Goal: Task Accomplishment & Management: Use online tool/utility

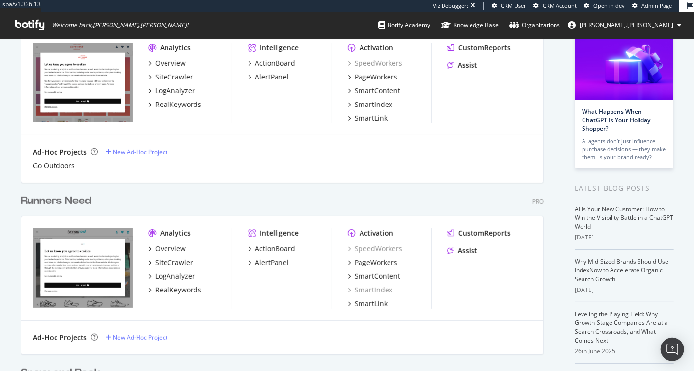
scroll to position [170, 0]
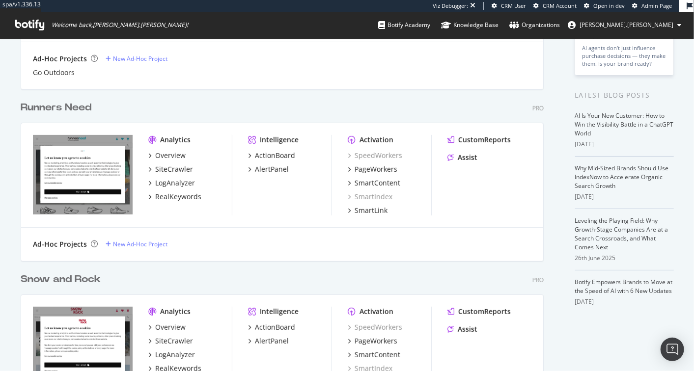
click at [62, 277] on div "Snow and Rock" at bounding box center [61, 280] width 80 height 14
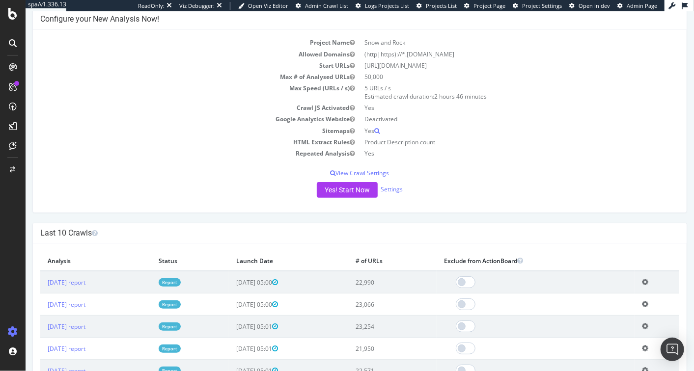
scroll to position [107, 0]
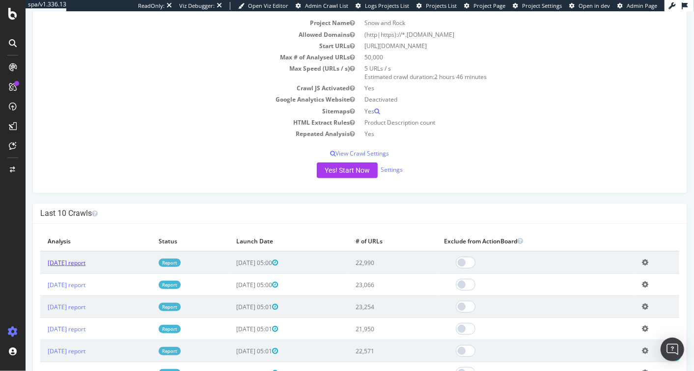
click at [85, 263] on link "2025 Aug. 21st report" at bounding box center [66, 263] width 38 height 8
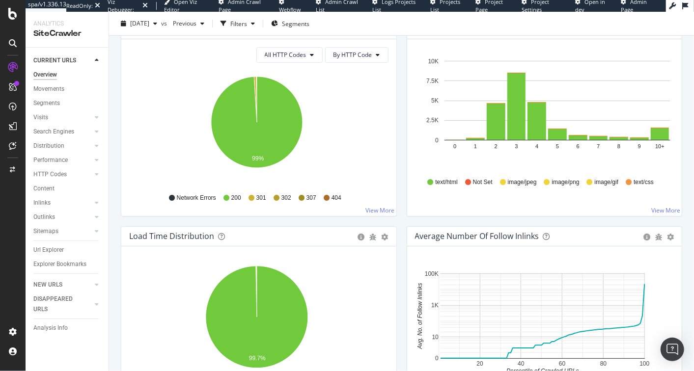
scroll to position [668, 0]
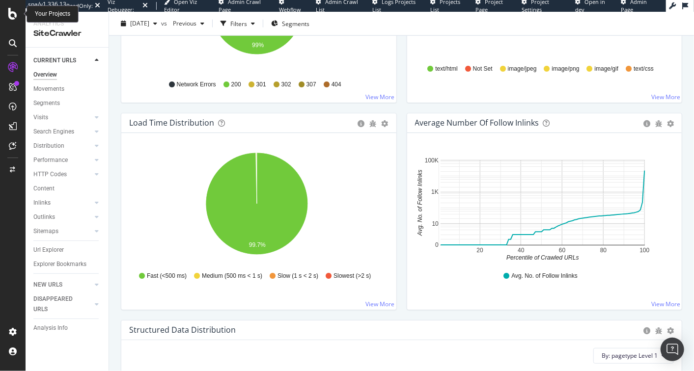
click at [15, 12] on icon at bounding box center [12, 14] width 9 height 12
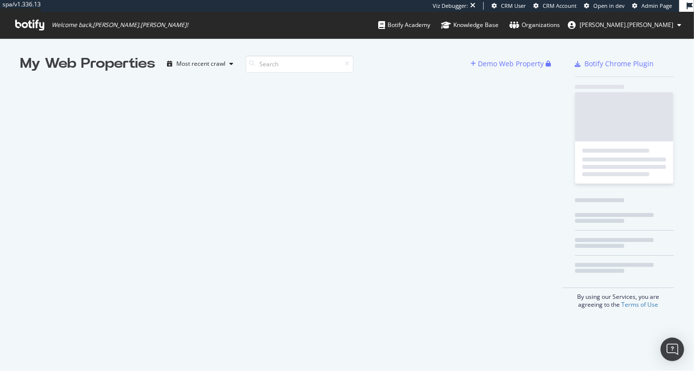
scroll to position [363, 678]
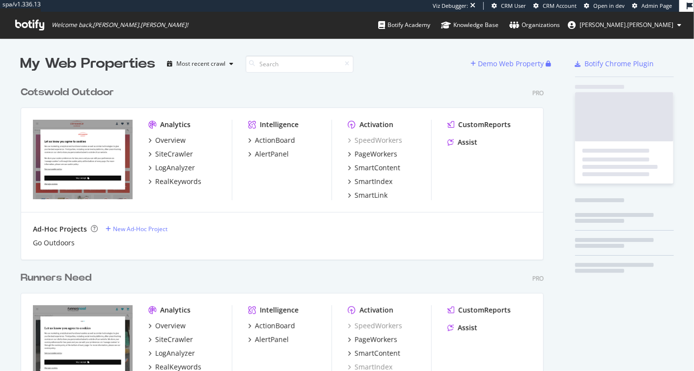
scroll to position [521, 523]
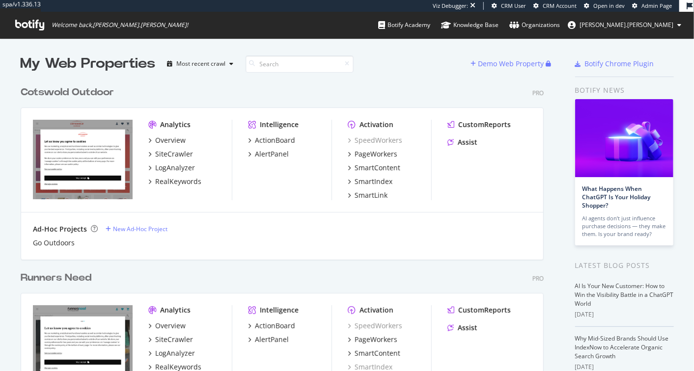
click at [59, 93] on div "Cotswold Outdoor" at bounding box center [67, 92] width 93 height 14
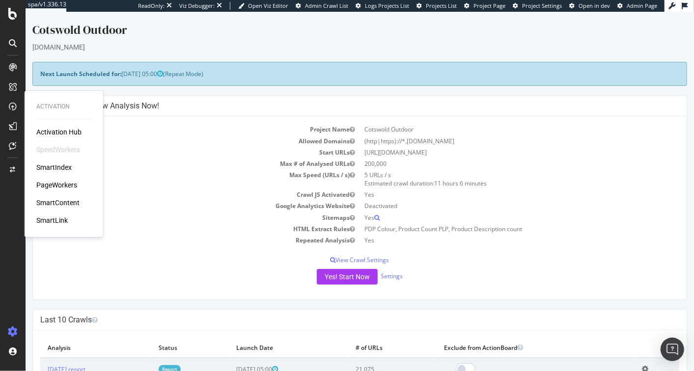
click at [49, 183] on div "PageWorkers" at bounding box center [56, 185] width 41 height 10
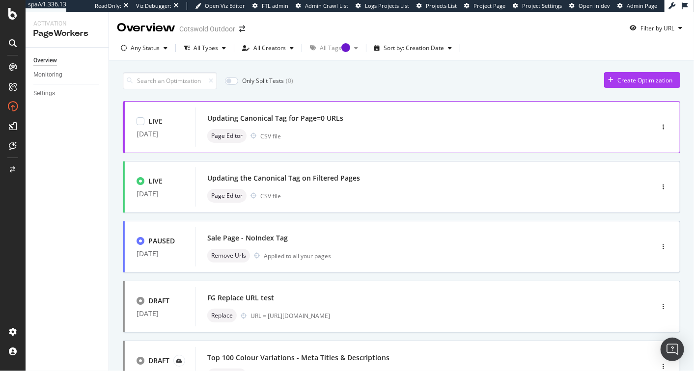
click at [358, 139] on div "Page Editor CSV file" at bounding box center [409, 136] width 404 height 14
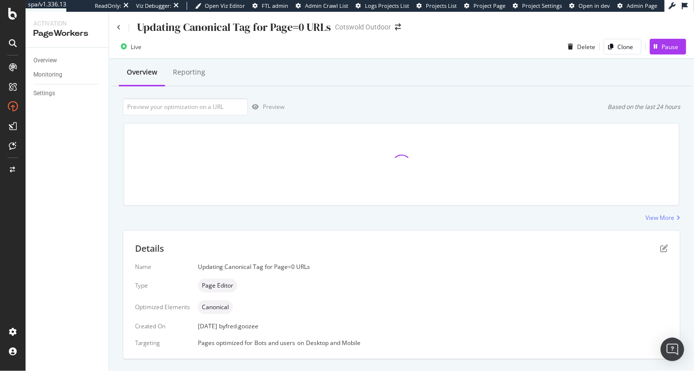
scroll to position [189, 0]
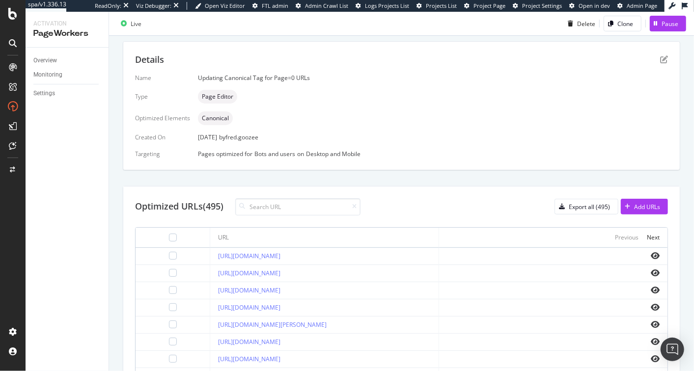
click at [247, 155] on div "Pages optimized for Bots and users on Desktop and Mobile" at bounding box center [433, 154] width 470 height 8
click at [246, 155] on div "Pages optimized for Bots and users on Desktop and Mobile" at bounding box center [433, 154] width 470 height 8
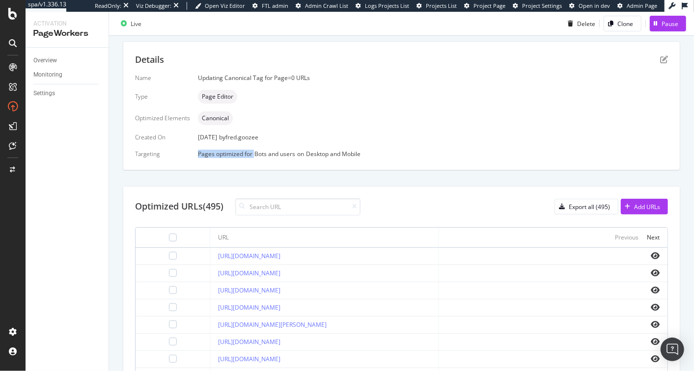
click at [246, 155] on div "Pages optimized for Bots and users on Desktop and Mobile" at bounding box center [433, 154] width 470 height 8
click at [271, 155] on div "Bots and users" at bounding box center [274, 154] width 41 height 8
click at [294, 152] on div "Pages optimized for Bots and users on Desktop and Mobile" at bounding box center [433, 154] width 470 height 8
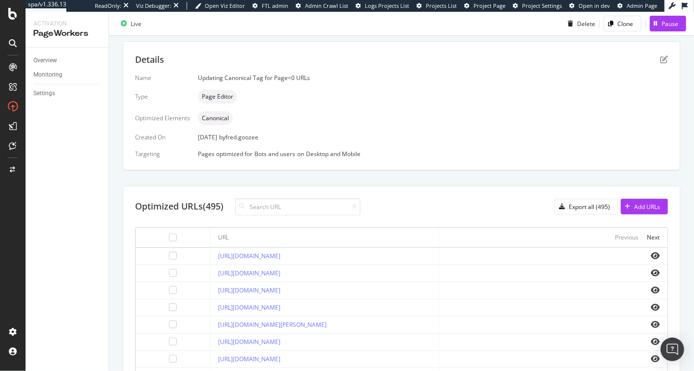
click at [300, 154] on div "Pages optimized for Bots and users on Desktop and Mobile" at bounding box center [433, 154] width 470 height 8
click at [262, 155] on div "Bots and users" at bounding box center [274, 154] width 41 height 8
drag, startPoint x: 237, startPoint y: 156, endPoint x: 371, endPoint y: 168, distance: 134.7
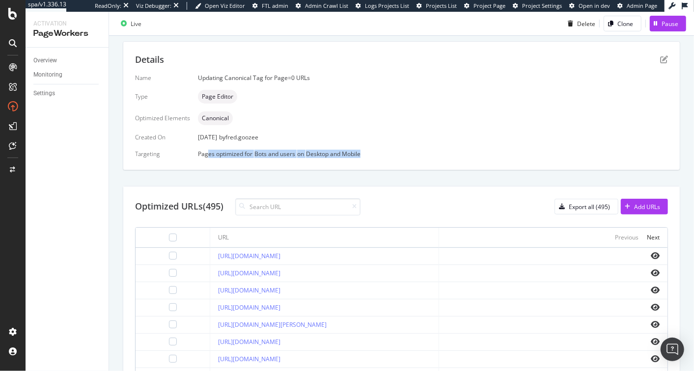
click at [371, 168] on div "Details Name Updating Canonical Tag for Page=0 URLs Type Page Editor Optimized …" at bounding box center [402, 105] width 558 height 129
click at [371, 168] on div "Details Name Updating Canonical Tag for Page=0 URLs Type Page Editor Optimized …" at bounding box center [401, 106] width 557 height 128
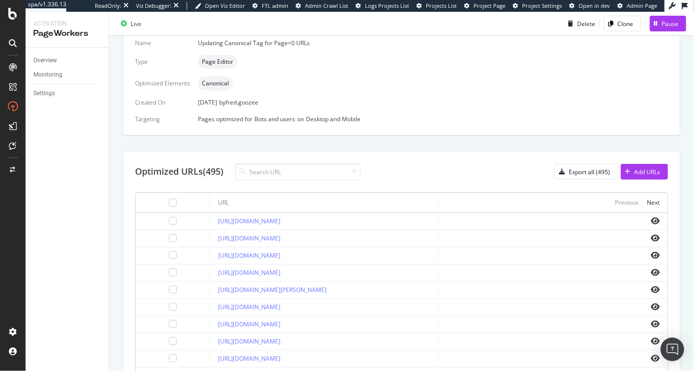
scroll to position [280, 0]
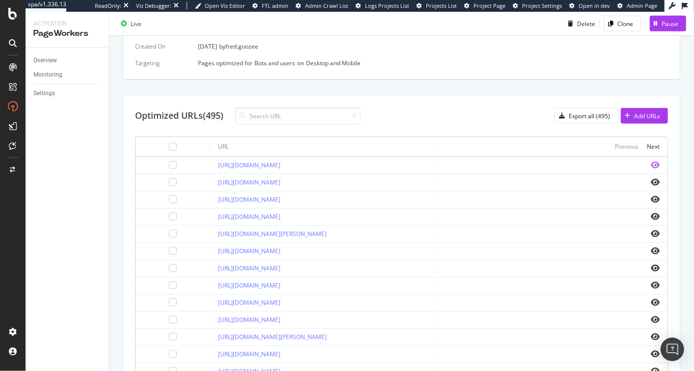
click at [651, 162] on icon "eye" at bounding box center [655, 165] width 9 height 8
click at [280, 166] on link "https://www.cotswoldoutdoor.com/brands/acai.html?page=0" at bounding box center [249, 165] width 62 height 8
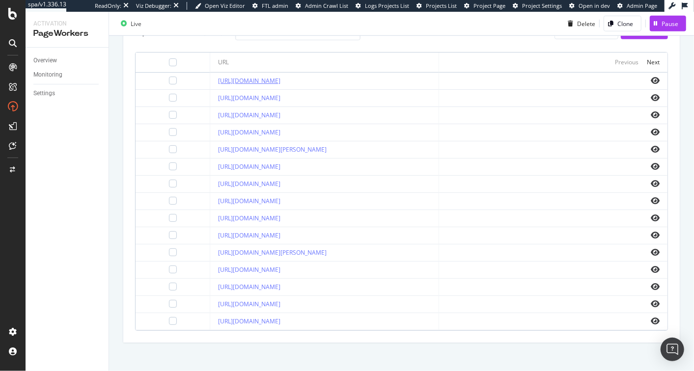
scroll to position [5, 0]
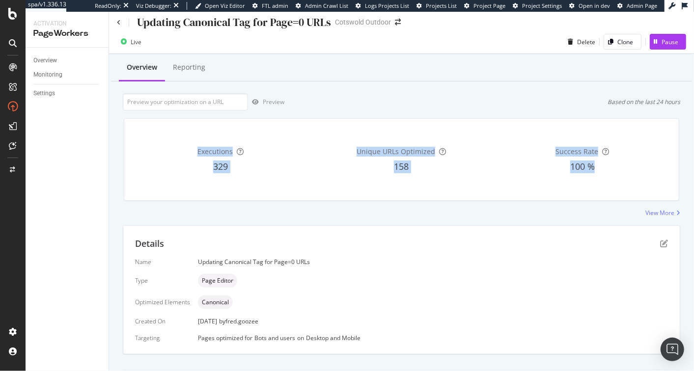
drag, startPoint x: 168, startPoint y: 151, endPoint x: 596, endPoint y: 193, distance: 430.4
click at [596, 193] on div "Executions 329 Unique URLs Optimized 158 Success Rate 100 %" at bounding box center [401, 160] width 555 height 82
click at [595, 192] on div "Success Rate 100 %" at bounding box center [582, 160] width 177 height 66
drag, startPoint x: 593, startPoint y: 189, endPoint x: 363, endPoint y: 95, distance: 247.8
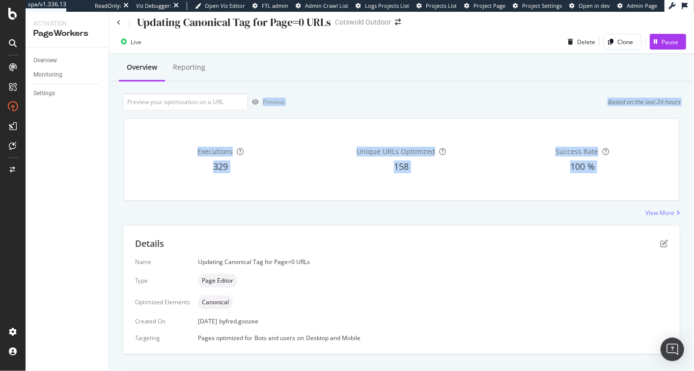
click at [363, 95] on div "Preview Based on the last 24 hours" at bounding box center [402, 101] width 558 height 17
drag, startPoint x: 363, startPoint y: 95, endPoint x: 586, endPoint y: 179, distance: 238.3
click at [586, 179] on div "Success Rate 100 %" at bounding box center [582, 160] width 177 height 66
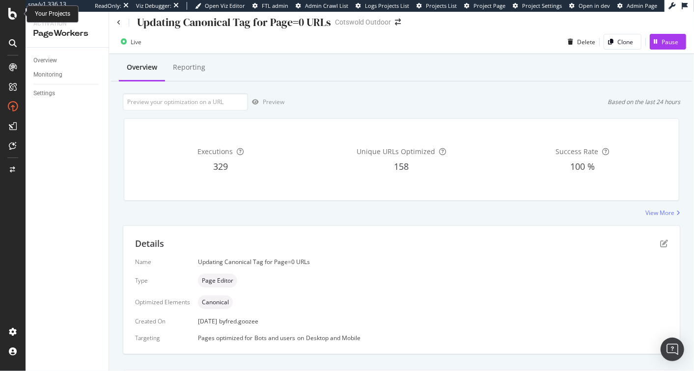
click at [15, 19] on icon at bounding box center [12, 14] width 9 height 12
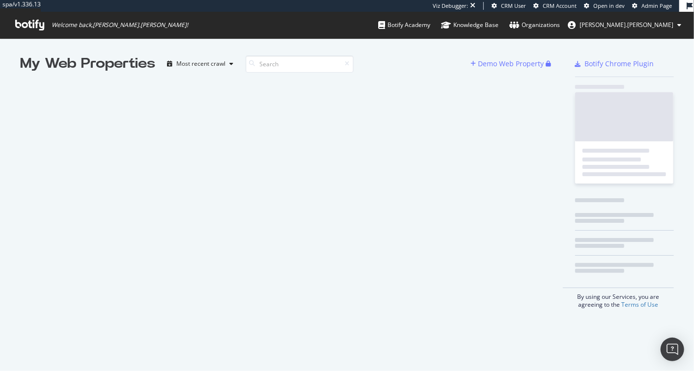
scroll to position [363, 678]
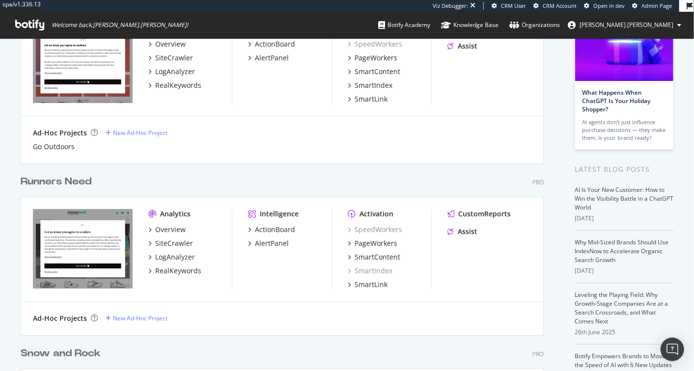
scroll to position [203, 0]
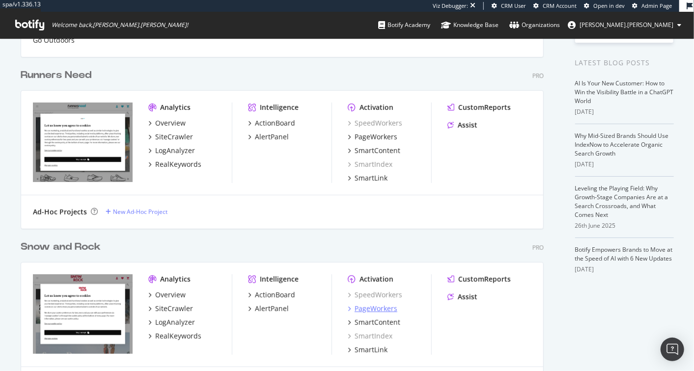
click at [383, 312] on div "PageWorkers" at bounding box center [376, 309] width 43 height 10
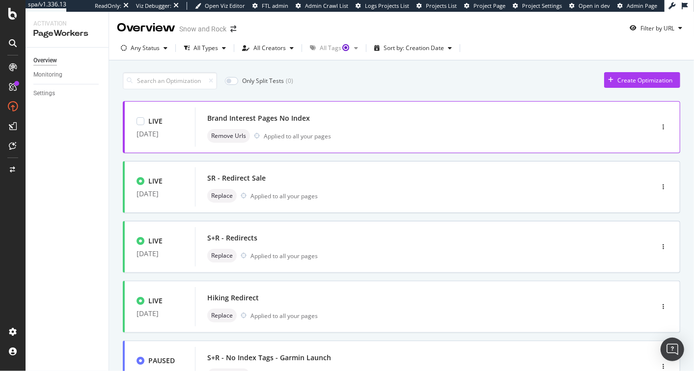
click at [279, 115] on div "Brand Interest Pages No Index" at bounding box center [258, 118] width 103 height 10
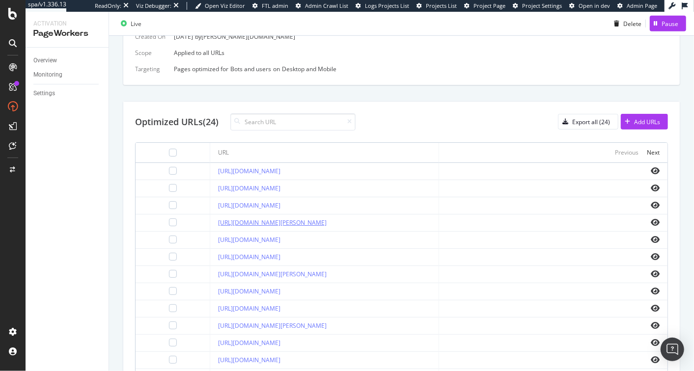
scroll to position [375, 0]
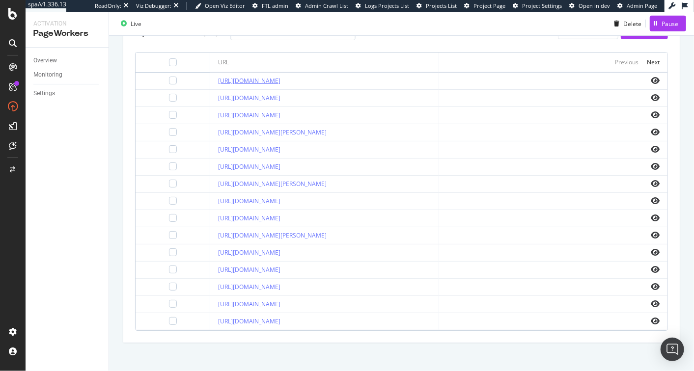
click at [280, 78] on link "https://www.snowandrock.com/atomic.html" at bounding box center [249, 81] width 62 height 8
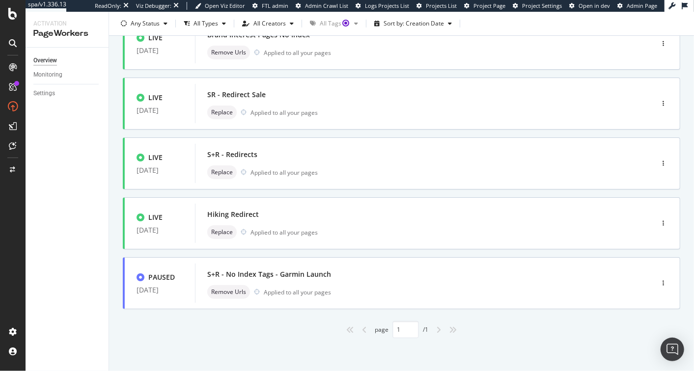
scroll to position [84, 0]
click at [240, 328] on div "page 1 / 1" at bounding box center [402, 329] width 558 height 17
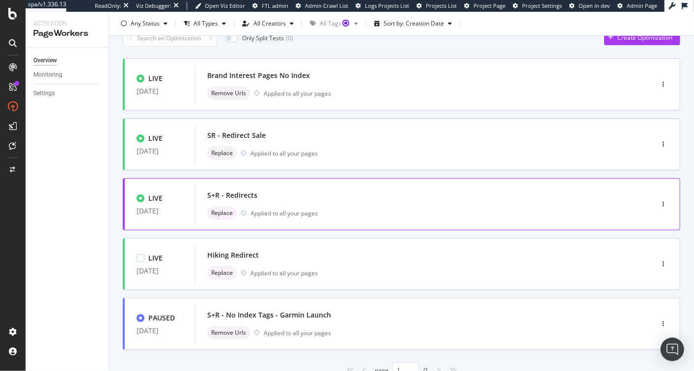
scroll to position [0, 0]
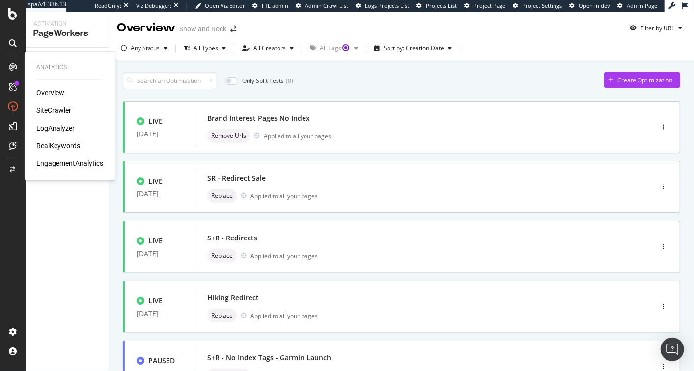
click at [15, 66] on icon at bounding box center [13, 67] width 8 height 8
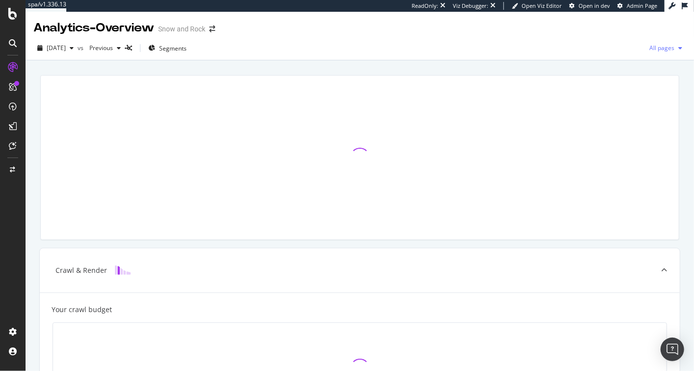
click at [651, 49] on span "All pages" at bounding box center [659, 48] width 29 height 8
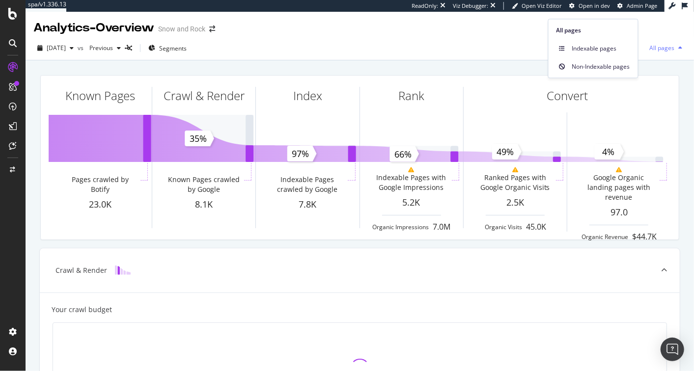
click at [651, 49] on span "All pages" at bounding box center [659, 48] width 29 height 8
click at [645, 49] on span "All pages" at bounding box center [659, 48] width 29 height 8
click at [462, 46] on div "2025 Aug. 21st vs Previous Segments All pages" at bounding box center [360, 50] width 669 height 20
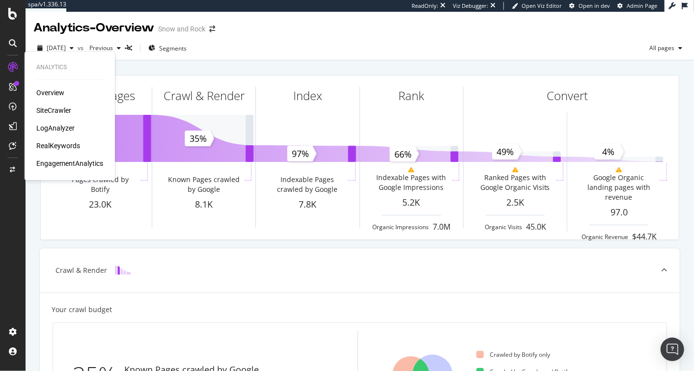
click at [46, 109] on div "SiteCrawler" at bounding box center [53, 111] width 35 height 10
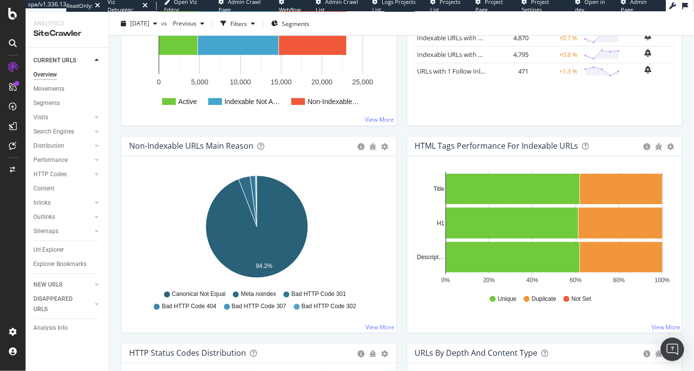
scroll to position [252, 0]
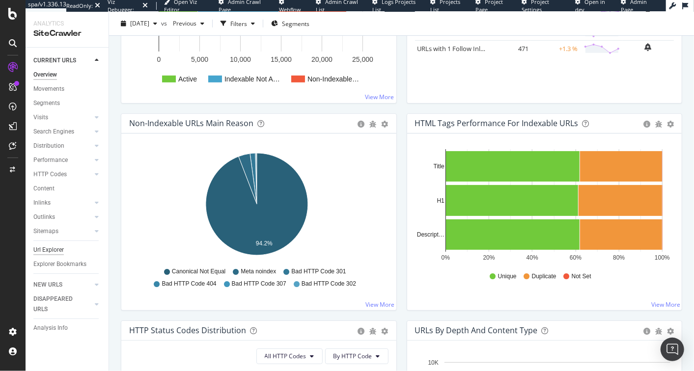
click at [58, 245] on div "Url Explorer" at bounding box center [48, 250] width 30 height 10
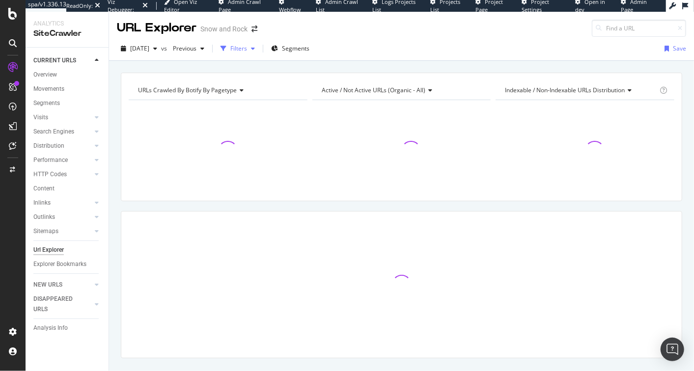
click at [247, 44] on div "Filters" at bounding box center [238, 48] width 17 height 8
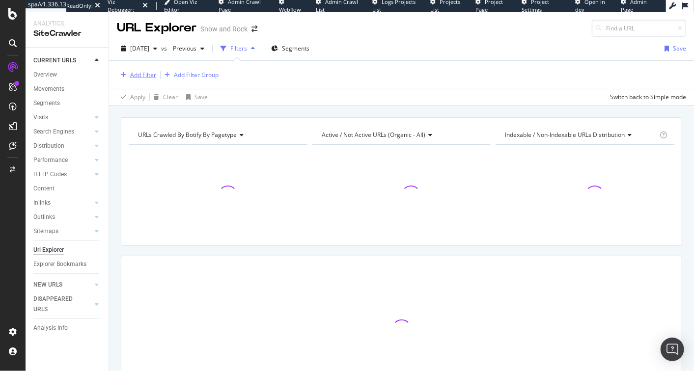
click at [131, 71] on div "Add Filter" at bounding box center [143, 75] width 26 height 8
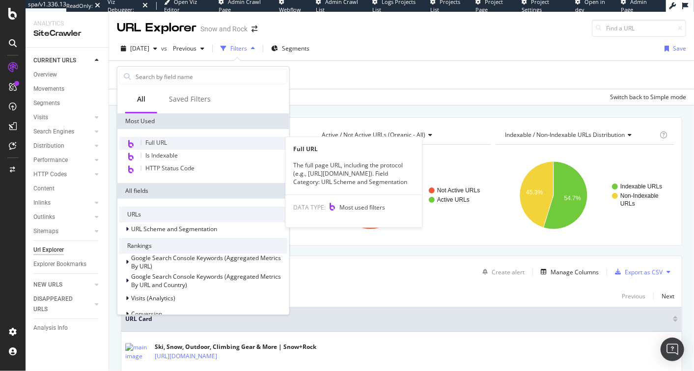
click at [173, 146] on div "Full URL" at bounding box center [203, 143] width 168 height 13
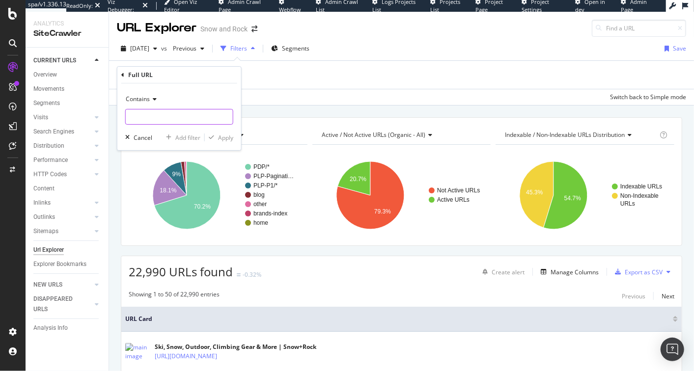
click at [141, 114] on input "text" at bounding box center [179, 117] width 107 height 16
type input "page=0"
click at [329, 88] on div "Add Filter Add Filter Group" at bounding box center [401, 75] width 569 height 28
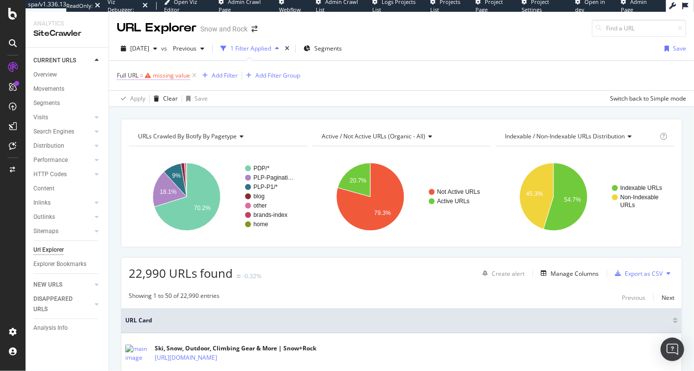
click at [168, 79] on span "Full URL = missing value" at bounding box center [153, 75] width 73 height 9
click at [154, 112] on input "text" at bounding box center [179, 116] width 107 height 16
type input "page=0"
click at [227, 138] on div "Apply" at bounding box center [225, 136] width 15 height 8
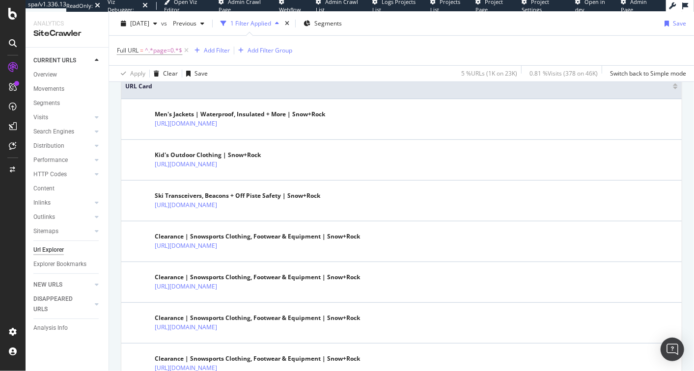
scroll to position [135, 0]
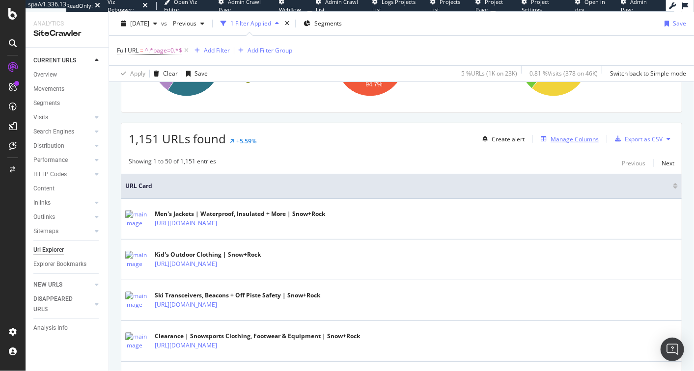
click at [572, 135] on div "Manage Columns" at bounding box center [575, 139] width 48 height 8
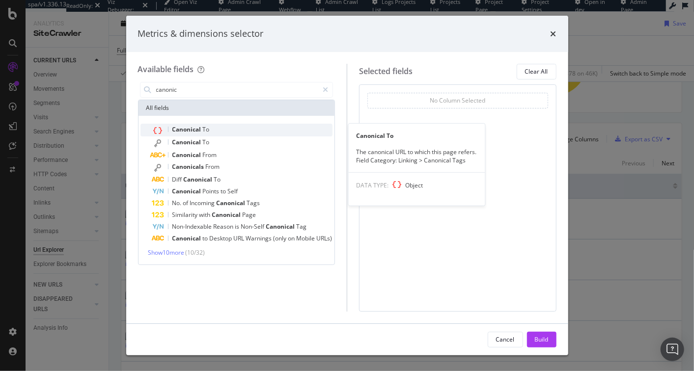
type input "canonic"
click at [238, 128] on div "Canonical To" at bounding box center [242, 130] width 181 height 13
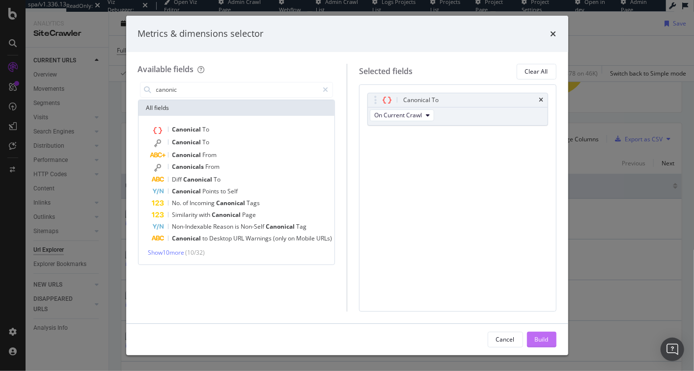
click at [544, 342] on div "Build" at bounding box center [542, 339] width 14 height 8
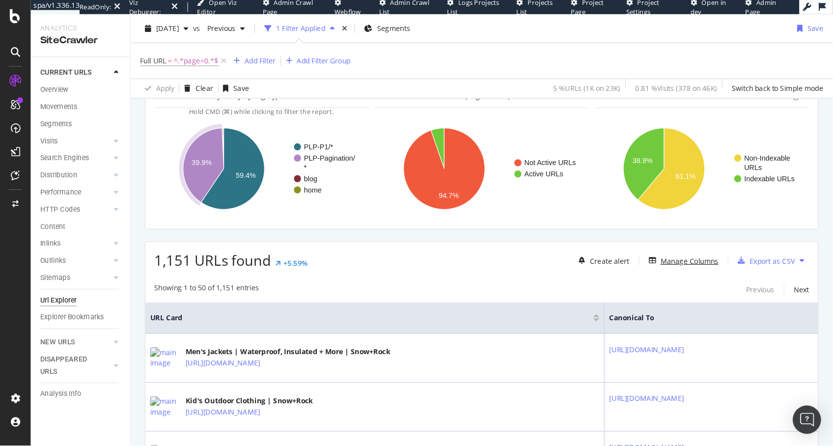
scroll to position [102, 0]
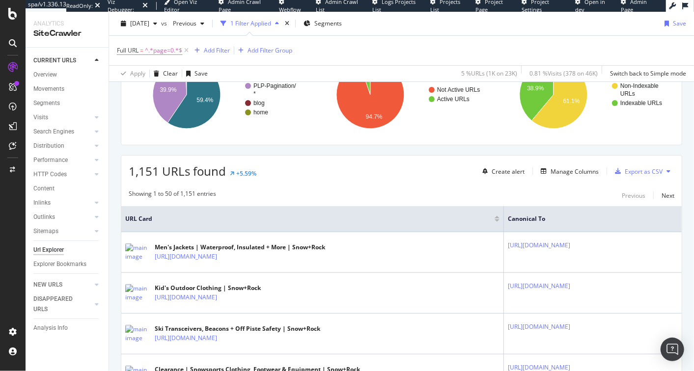
click at [304, 163] on div "1,151 URLs found +5.59% Create alert Manage Columns Export as CSV" at bounding box center [401, 168] width 560 height 24
click at [288, 167] on div "1,151 URLs found +5.59% Create alert Manage Columns Export as CSV" at bounding box center [401, 168] width 560 height 24
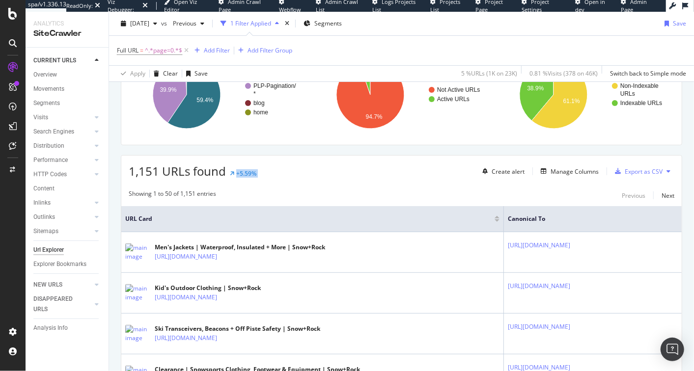
click at [288, 167] on div "1,151 URLs found +5.59% Create alert Manage Columns Export as CSV" at bounding box center [401, 168] width 560 height 24
click at [285, 169] on div "1,151 URLs found +5.59% Create alert Manage Columns Export as CSV" at bounding box center [401, 168] width 560 height 24
click at [648, 171] on div "Export as CSV" at bounding box center [644, 171] width 38 height 8
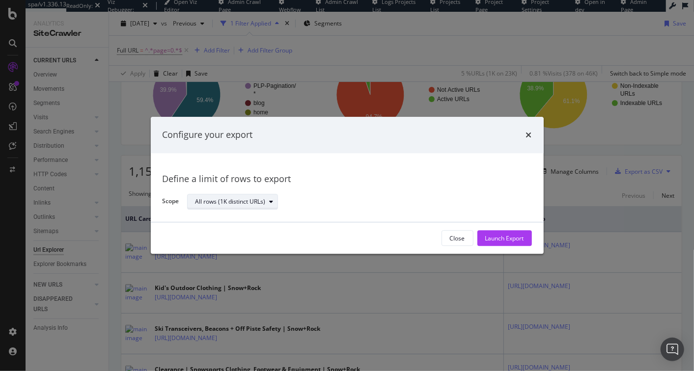
click at [234, 204] on div "All rows (1K distinct URLs)" at bounding box center [230, 202] width 70 height 6
click at [233, 205] on div "All rows (1K distinct URLs)" at bounding box center [230, 202] width 70 height 6
click at [486, 237] on div "Launch Export" at bounding box center [504, 238] width 39 height 8
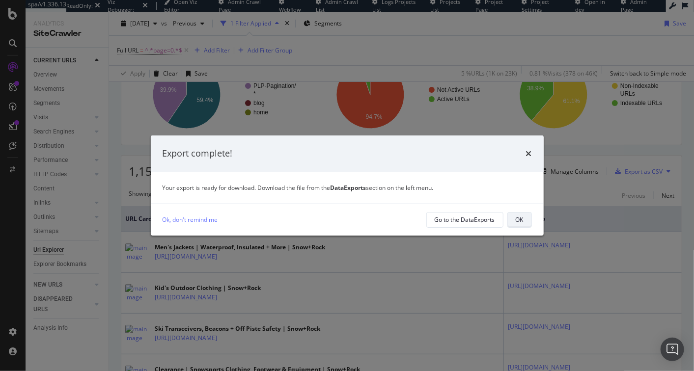
click at [517, 223] on div "OK" at bounding box center [520, 220] width 8 height 8
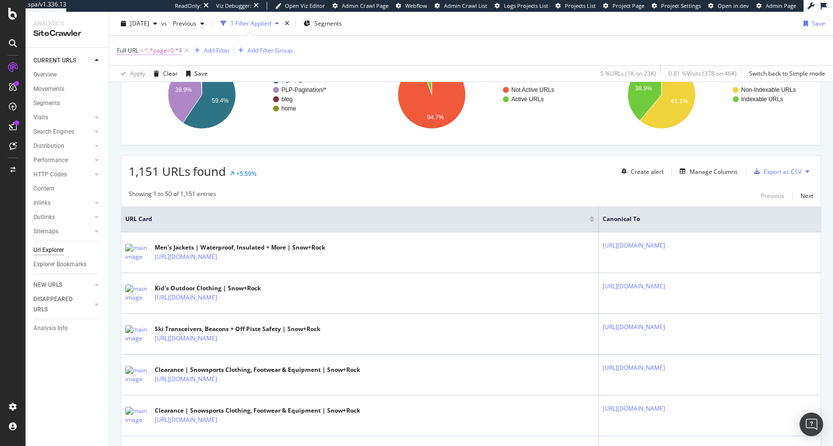
click at [160, 52] on span "^.*page=0.*$" at bounding box center [163, 51] width 37 height 14
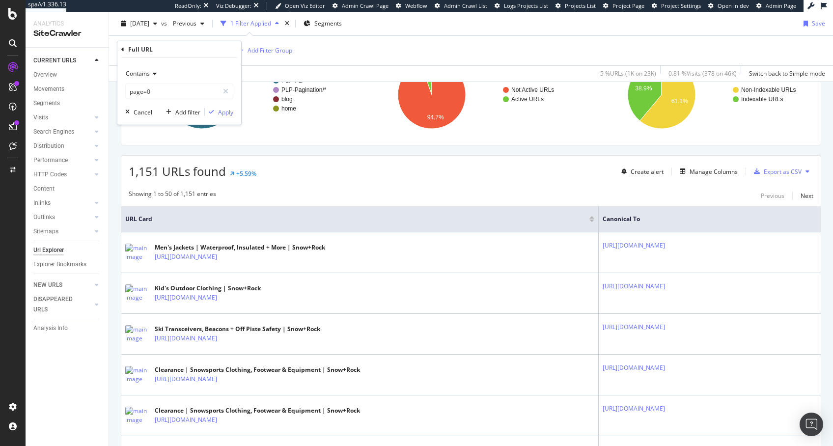
click at [410, 61] on div "Full URL = ^.*page=0.*$ Add Filter Add Filter Group" at bounding box center [471, 50] width 708 height 29
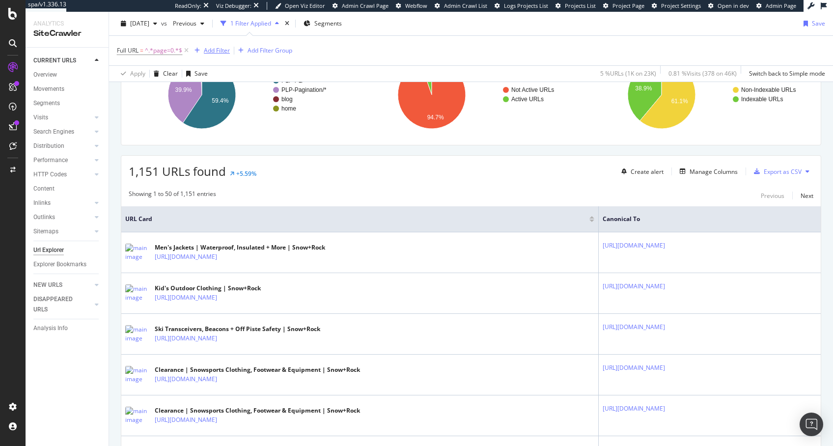
click at [220, 53] on div "Add Filter" at bounding box center [217, 50] width 26 height 8
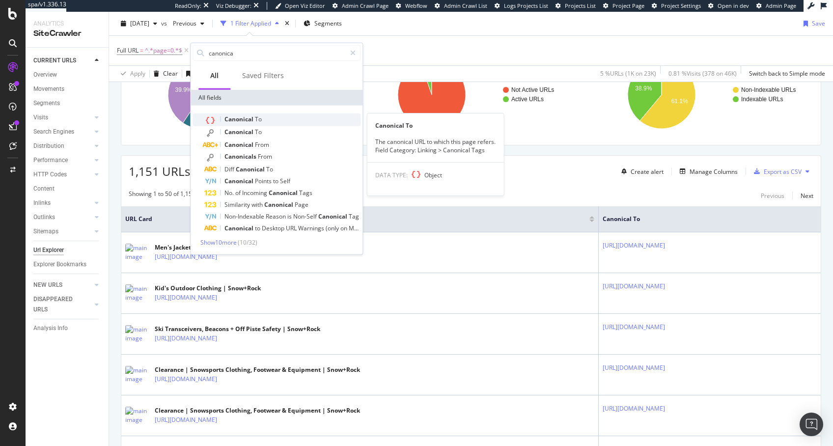
type input "canonica"
click at [242, 118] on span "Canonical" at bounding box center [239, 119] width 30 height 8
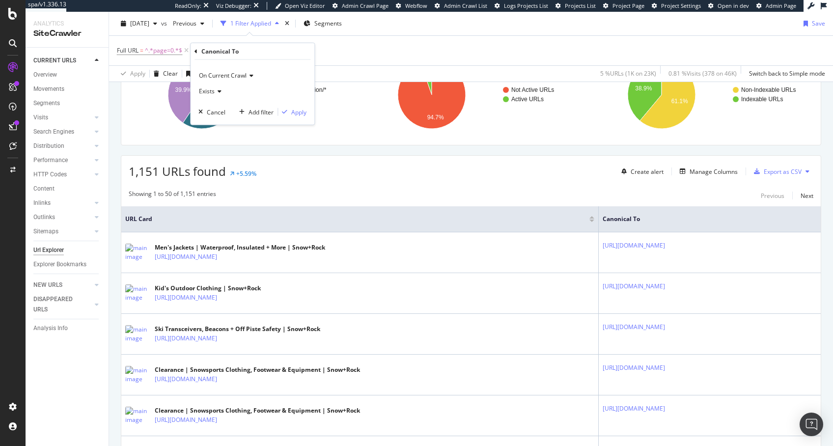
click at [220, 77] on span "On Current Crawl" at bounding box center [223, 75] width 48 height 8
click at [195, 52] on icon at bounding box center [196, 51] width 3 height 6
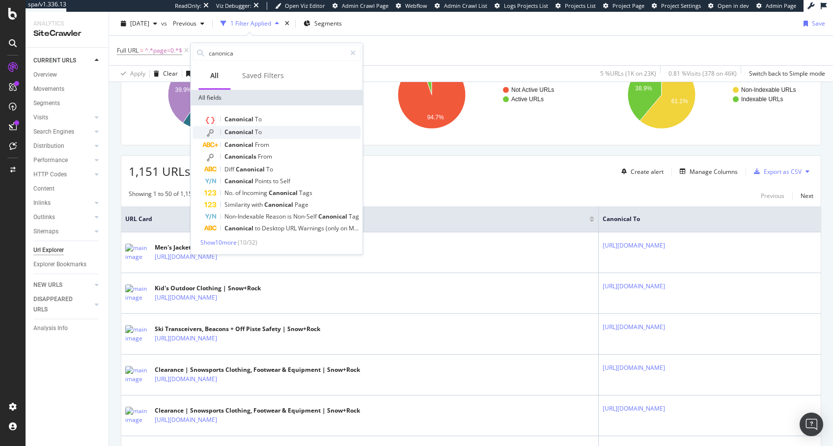
click at [295, 133] on div "Canonical To" at bounding box center [282, 132] width 156 height 13
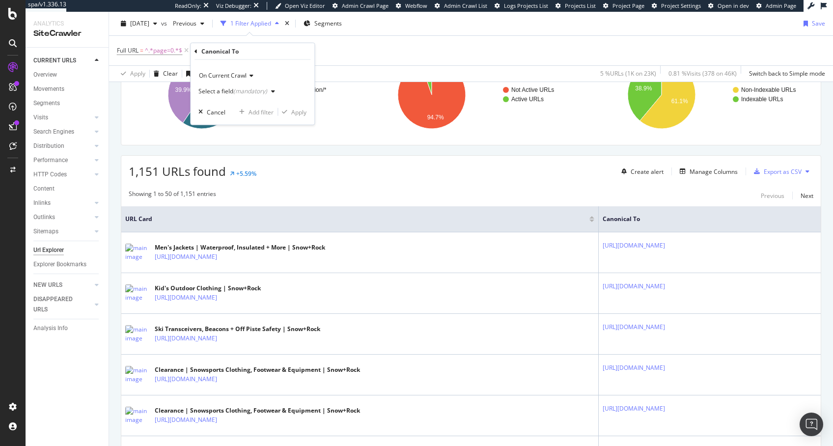
click at [228, 91] on div "Select a field (mandatory)" at bounding box center [232, 91] width 69 height 6
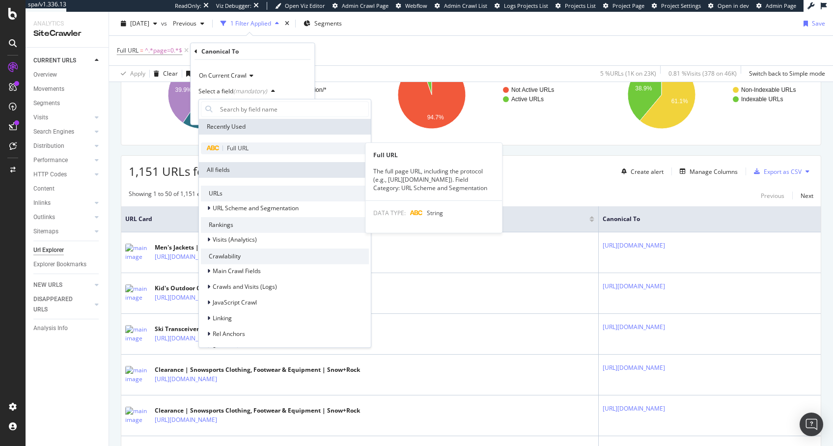
click at [239, 150] on span "Full URL" at bounding box center [238, 148] width 22 height 8
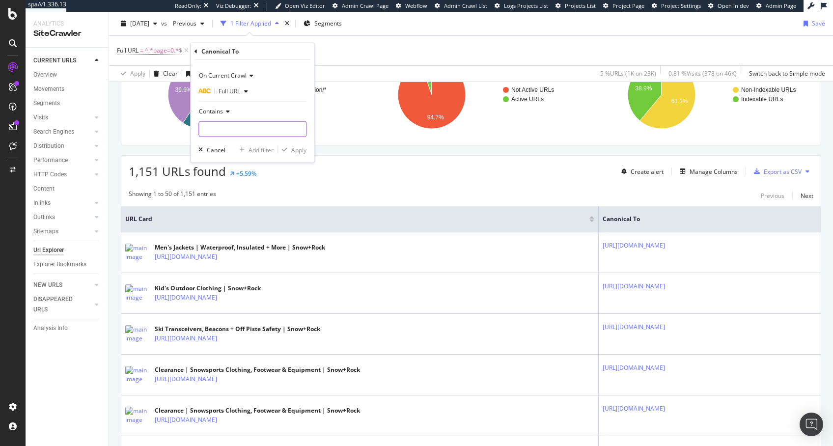
click at [229, 121] on input "text" at bounding box center [252, 129] width 107 height 16
click at [203, 131] on input "page=0" at bounding box center [245, 129] width 93 height 16
type input "?page=0"
click at [283, 149] on icon "button" at bounding box center [284, 150] width 5 height 6
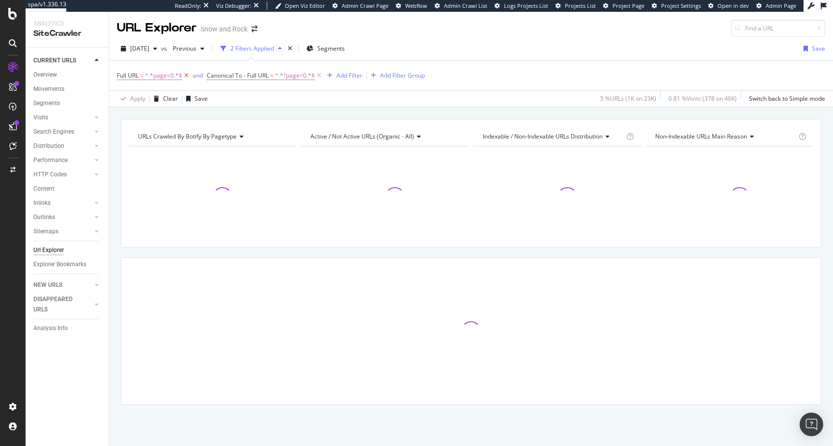
click at [185, 76] on icon at bounding box center [186, 76] width 8 height 10
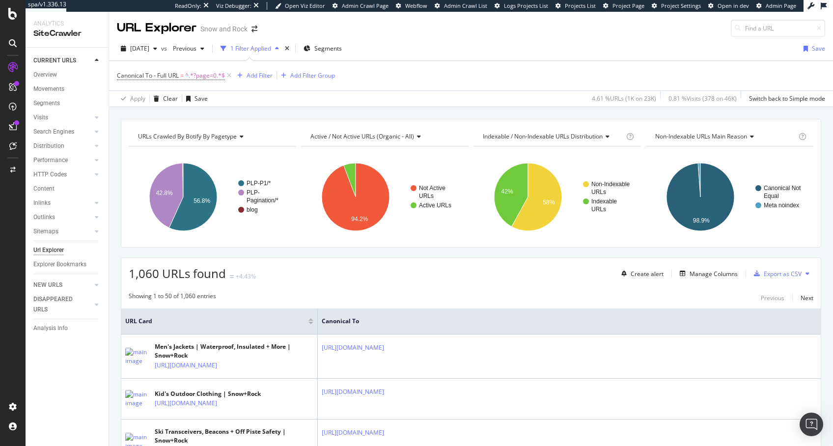
click at [184, 279] on span "1,060 URLs found" at bounding box center [177, 273] width 97 height 16
click at [182, 278] on span "1,060 URLs found" at bounding box center [177, 273] width 97 height 16
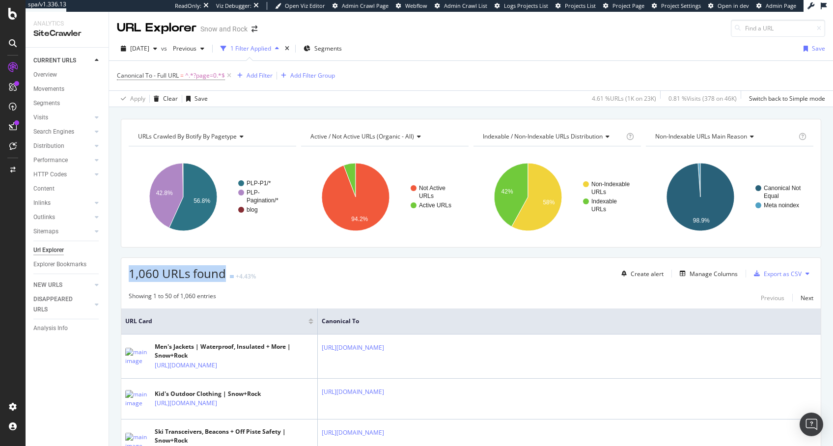
click at [182, 278] on span "1,060 URLs found" at bounding box center [177, 273] width 97 height 16
click at [184, 276] on span "1,060 URLs found" at bounding box center [177, 273] width 97 height 16
click at [179, 275] on span "1,060 URLs found" at bounding box center [177, 273] width 97 height 16
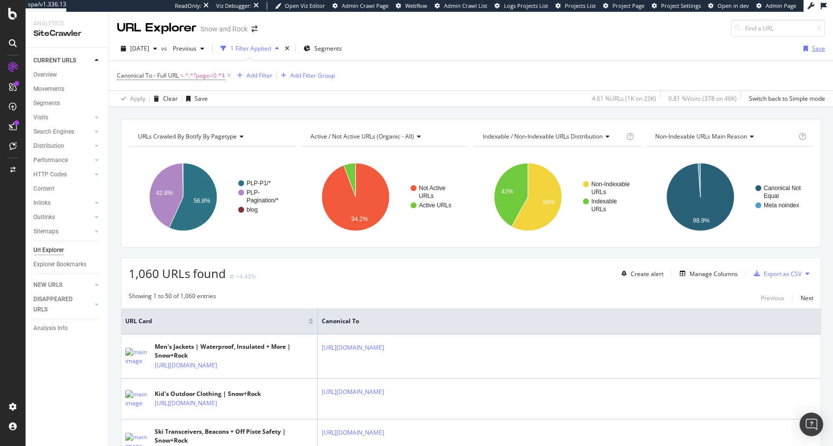
click at [694, 47] on div "Save" at bounding box center [818, 48] width 13 height 8
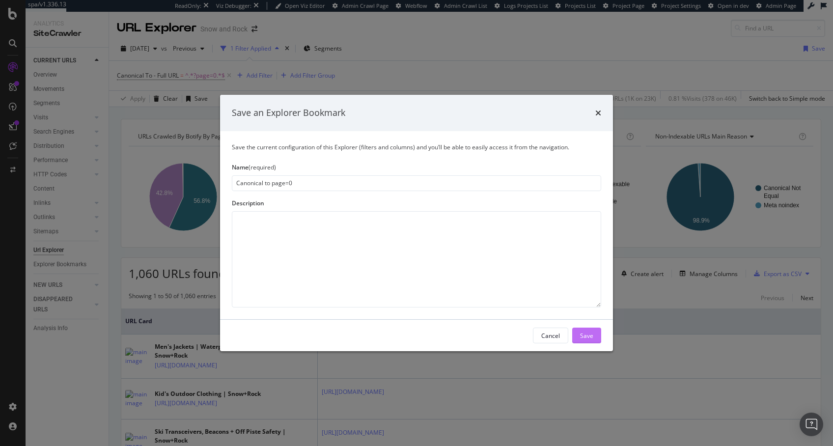
type input "Canonical to page=0"
click at [590, 341] on div "Save" at bounding box center [586, 335] width 13 height 15
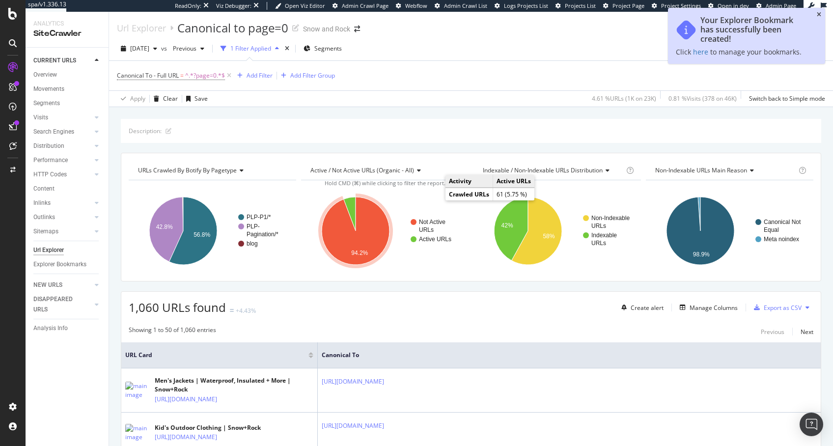
click at [694, 15] on icon "close toast" at bounding box center [819, 15] width 4 height 6
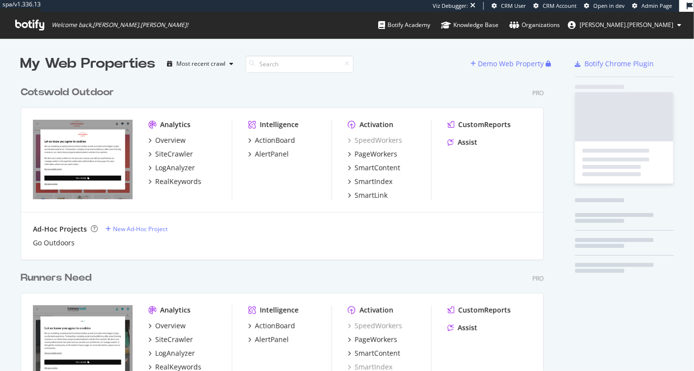
scroll to position [521, 523]
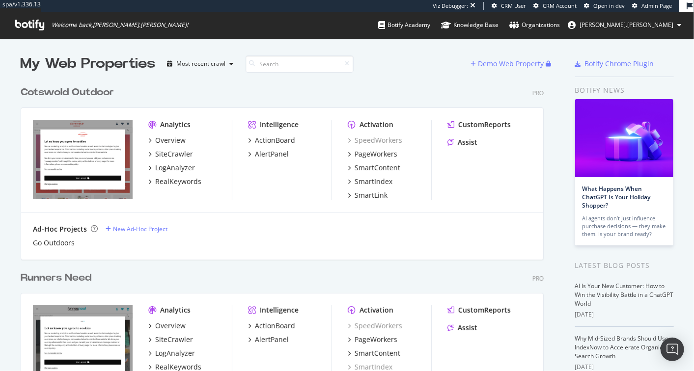
click at [75, 95] on div "Cotswold Outdoor" at bounding box center [67, 92] width 93 height 14
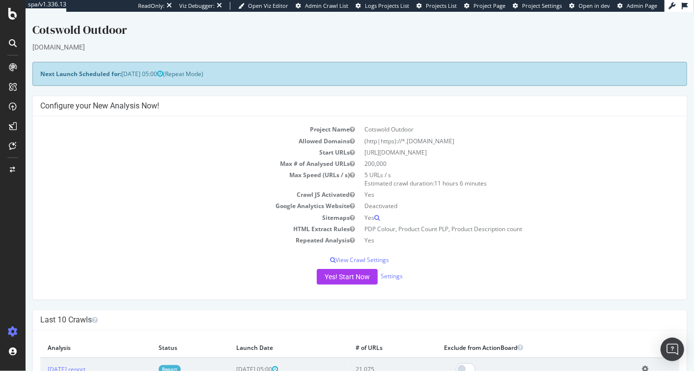
scroll to position [111, 0]
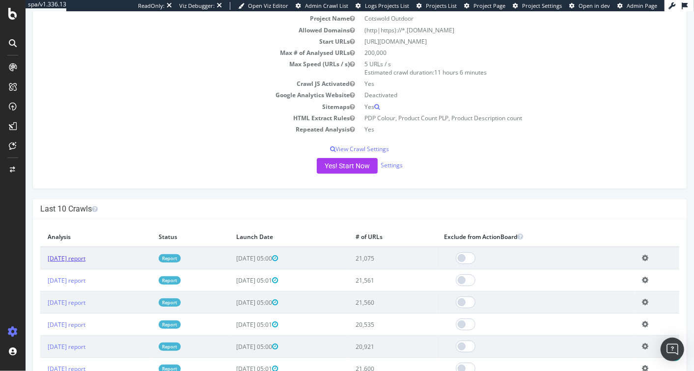
click at [82, 257] on link "2025 Aug. 25th report" at bounding box center [66, 258] width 38 height 8
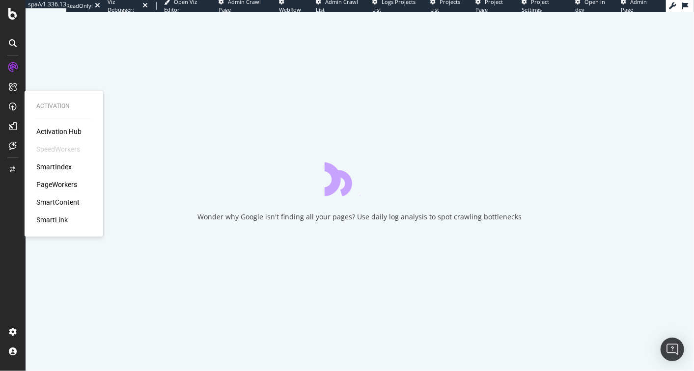
click at [57, 185] on div "PageWorkers" at bounding box center [56, 185] width 41 height 10
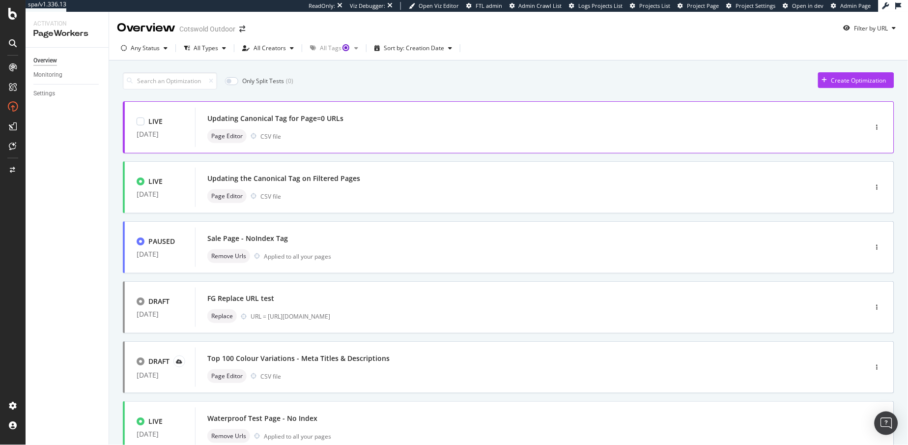
click at [478, 134] on div "Page Editor CSV file" at bounding box center [516, 136] width 618 height 14
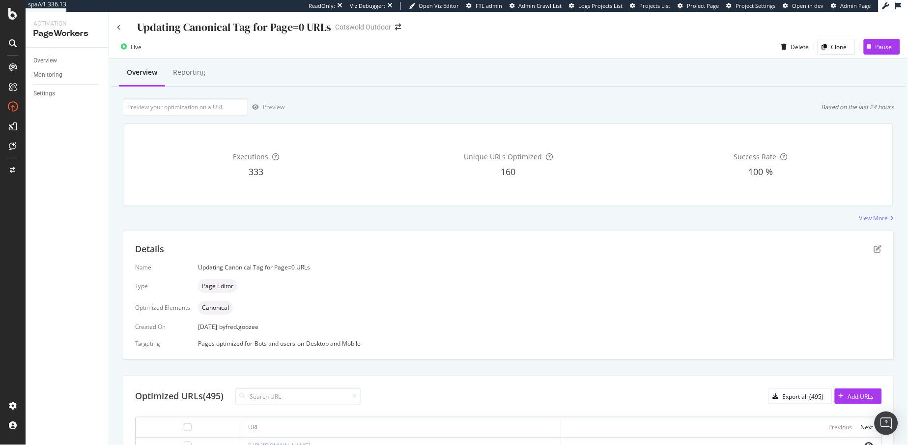
click at [252, 268] on div "Updating Canonical Tag for Page=0 URLs" at bounding box center [540, 267] width 684 height 8
click at [253, 267] on div "Updating Canonical Tag for Page=0 URLs" at bounding box center [540, 267] width 684 height 8
click at [254, 264] on div "Updating Canonical Tag for Page=0 URLs" at bounding box center [540, 267] width 684 height 8
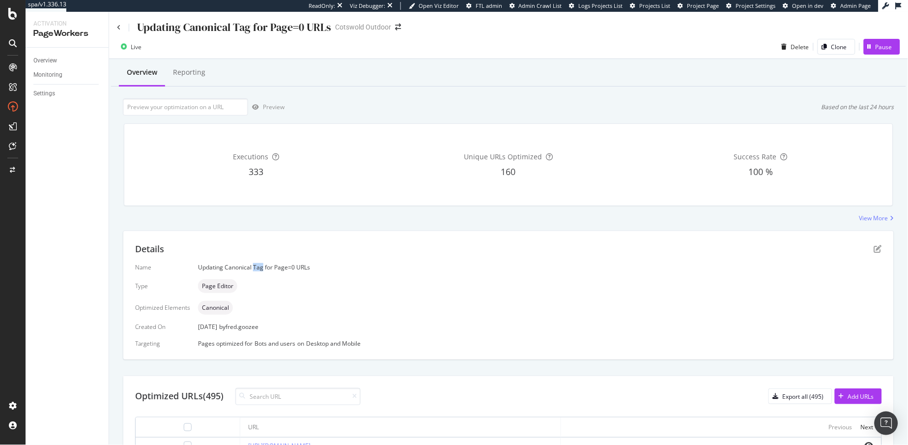
click at [254, 264] on div "Updating Canonical Tag for Page=0 URLs" at bounding box center [540, 267] width 684 height 8
click at [287, 264] on div "Updating Canonical Tag for Page=0 URLs" at bounding box center [540, 267] width 684 height 8
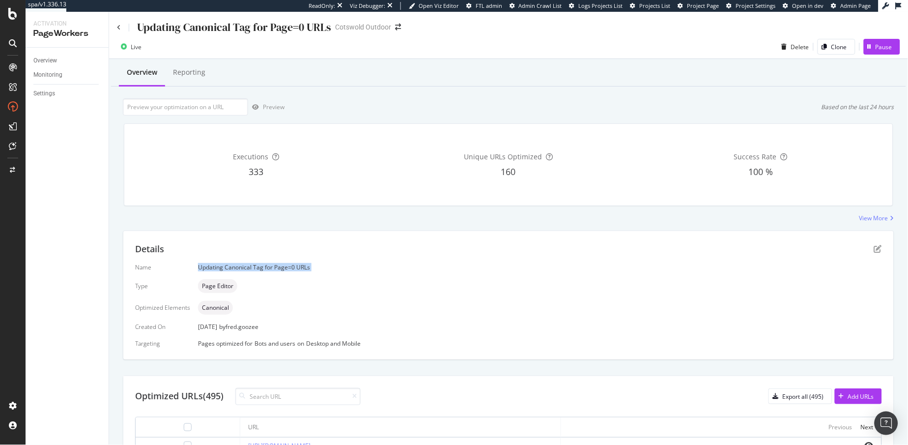
click at [286, 265] on div "Updating Canonical Tag for Page=0 URLs" at bounding box center [540, 267] width 684 height 8
click at [271, 267] on div "Updating Canonical Tag for Page=0 URLs" at bounding box center [540, 267] width 684 height 8
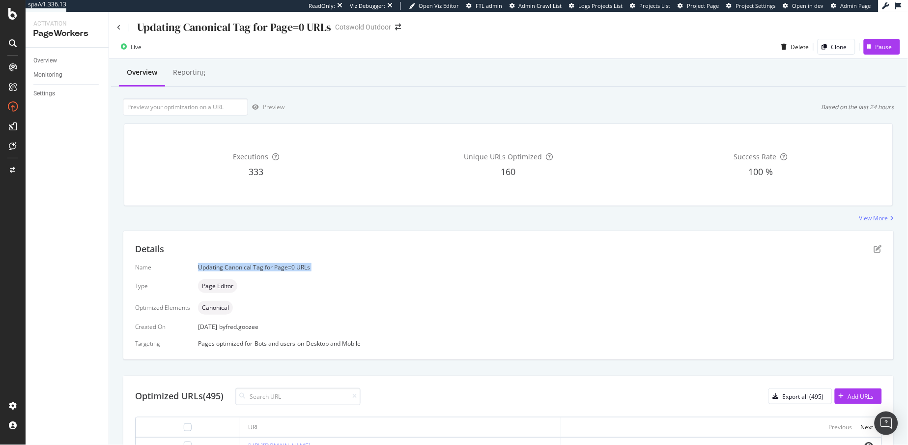
click at [289, 268] on div "Updating Canonical Tag for Page=0 URLs" at bounding box center [540, 267] width 684 height 8
click at [271, 30] on div "Updating Canonical Tag for Page=0 URLs" at bounding box center [234, 27] width 194 height 15
click at [270, 31] on div "Updating Canonical Tag for Page=0 URLs" at bounding box center [234, 27] width 194 height 15
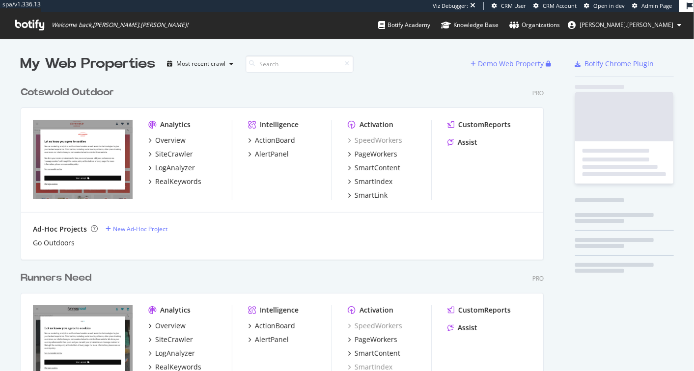
scroll to position [521, 523]
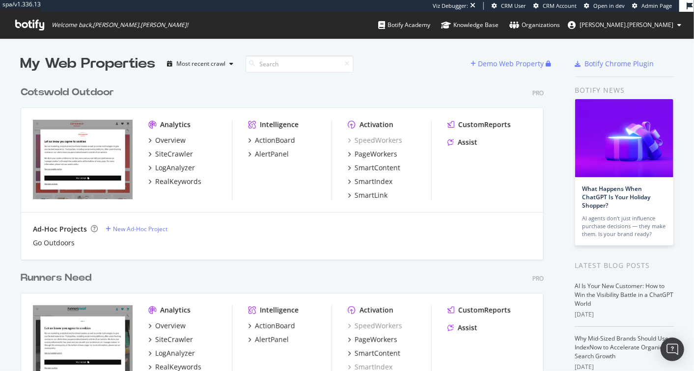
click at [283, 234] on div "Ad-Hoc Projects New Ad-Hoc Project Go Outdoors" at bounding box center [282, 236] width 499 height 24
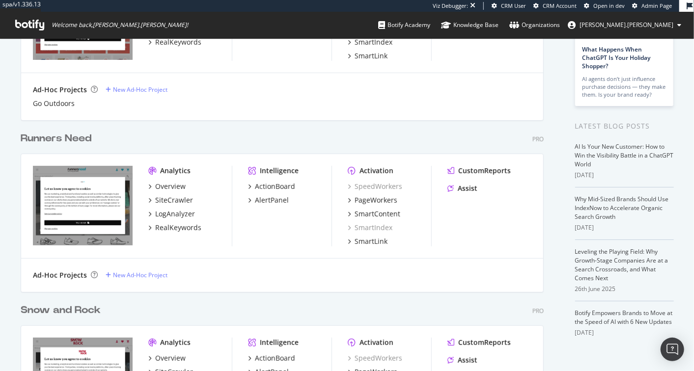
scroll to position [224, 0]
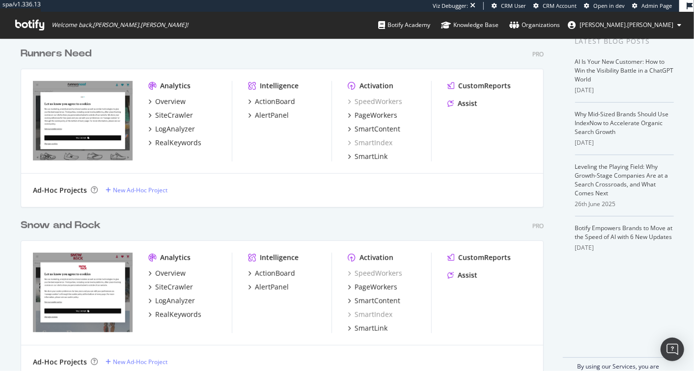
click at [55, 221] on div "Snow and Rock" at bounding box center [61, 226] width 80 height 14
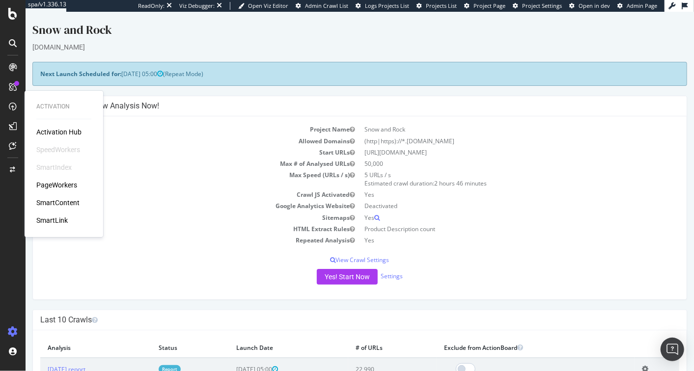
click at [67, 184] on div "PageWorkers" at bounding box center [56, 185] width 41 height 10
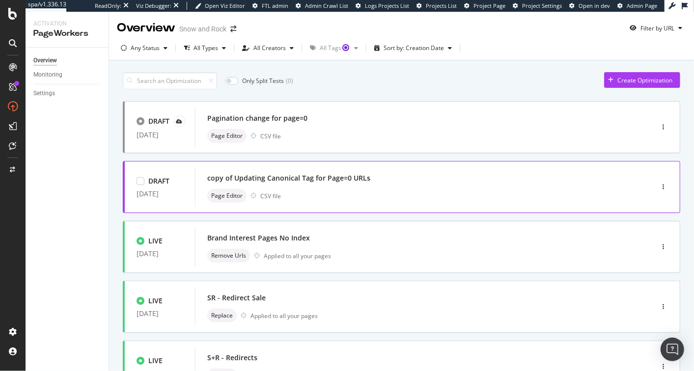
click at [309, 180] on div "copy of Updating Canonical Tag for Page=0 URLs" at bounding box center [288, 178] width 163 height 10
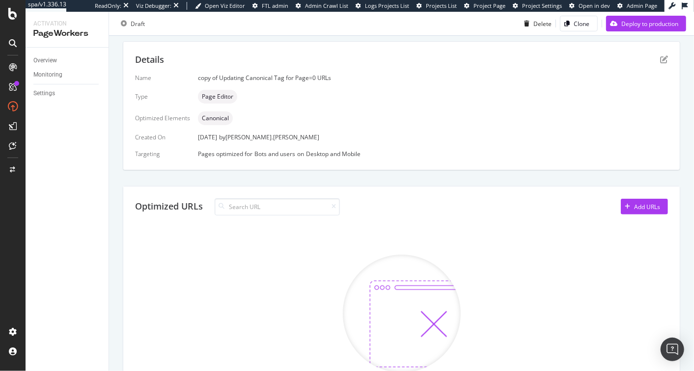
scroll to position [1, 0]
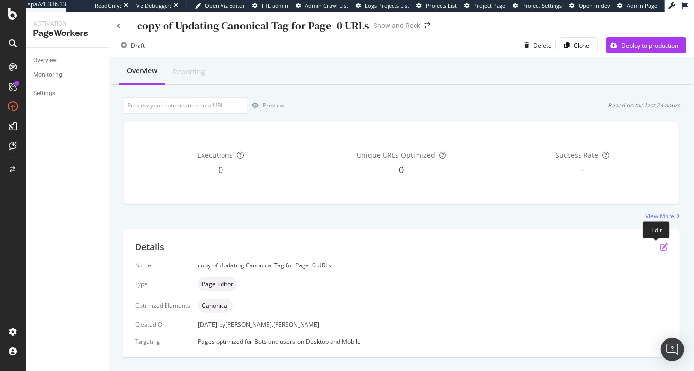
click at [660, 244] on icon "pen-to-square" at bounding box center [664, 247] width 8 height 8
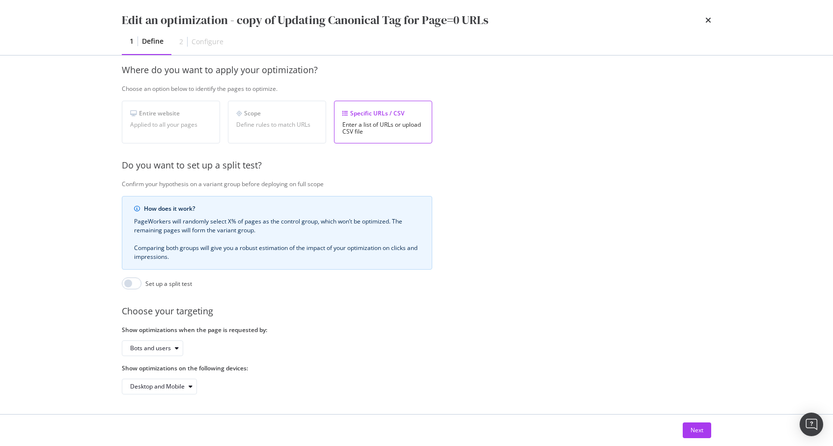
scroll to position [0, 0]
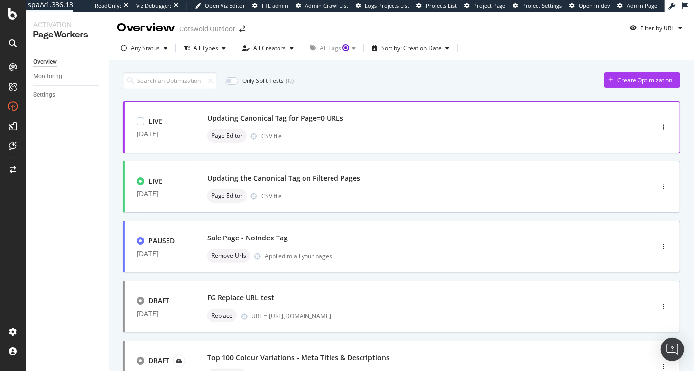
click at [339, 115] on div "Updating Canonical Tag for Page=0 URLs" at bounding box center [275, 118] width 136 height 10
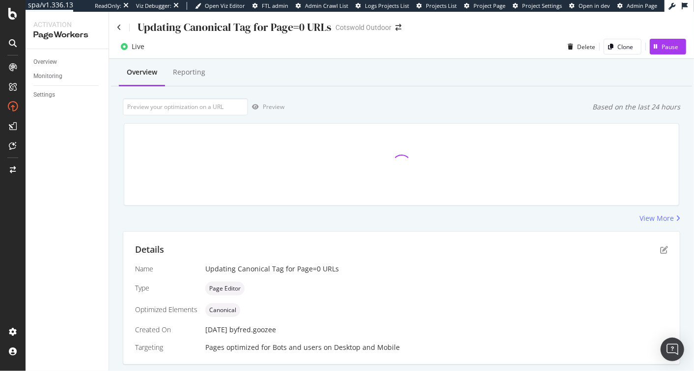
scroll to position [209, 0]
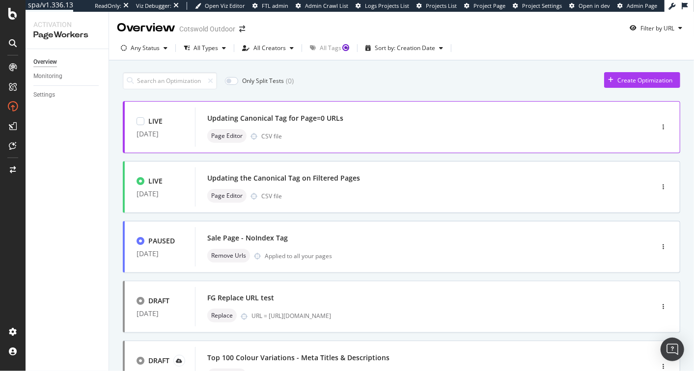
click at [351, 134] on div "Page Editor CSV file" at bounding box center [409, 136] width 404 height 14
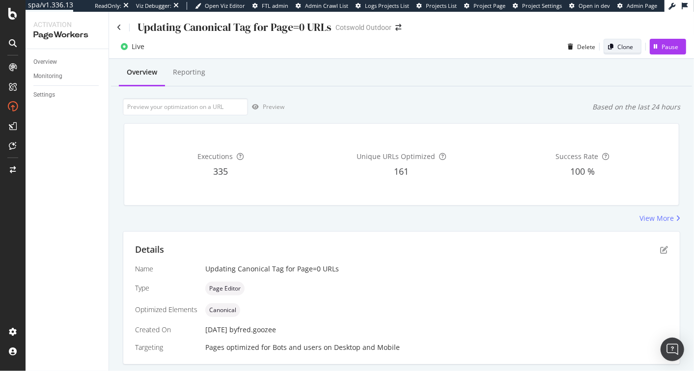
click at [615, 52] on div "Clone" at bounding box center [618, 47] width 29 height 14
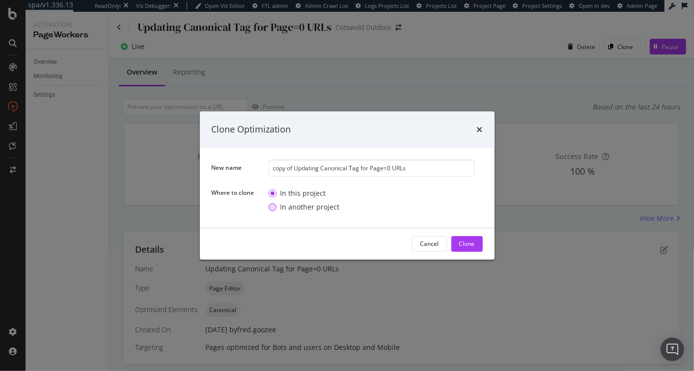
click at [298, 211] on div "In another project" at bounding box center [309, 207] width 59 height 10
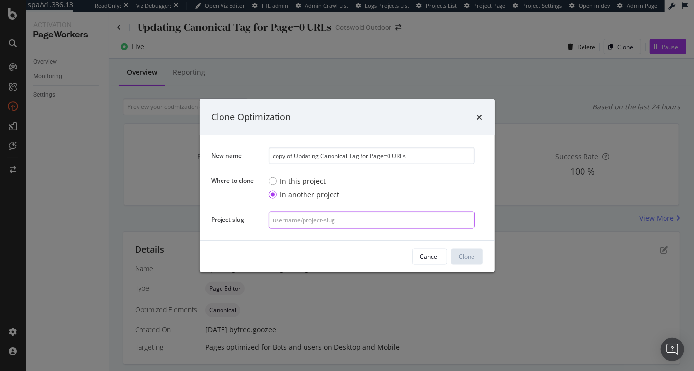
click at [299, 217] on input "modal" at bounding box center [372, 219] width 206 height 17
click at [305, 181] on div "In this project" at bounding box center [303, 181] width 46 height 10
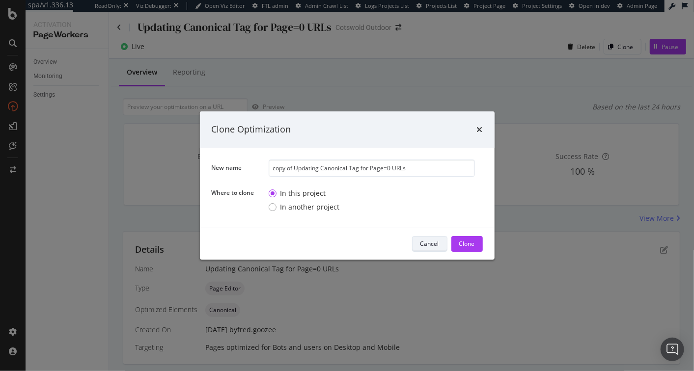
click at [432, 249] on div "Cancel" at bounding box center [429, 244] width 19 height 14
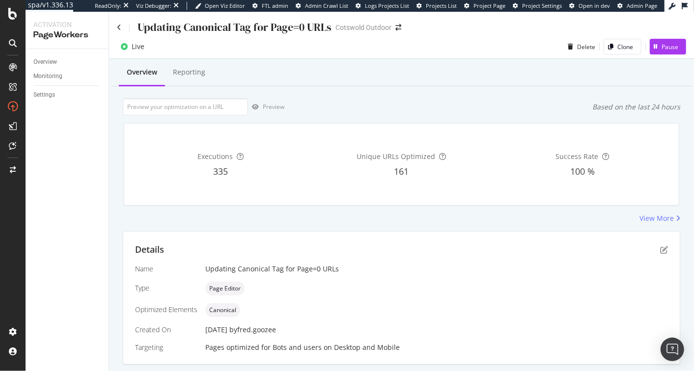
click at [262, 264] on div "Updating Canonical Tag for Page=0 URLs" at bounding box center [436, 269] width 463 height 10
click at [261, 264] on div "Updating Canonical Tag for Page=0 URLs" at bounding box center [436, 269] width 463 height 10
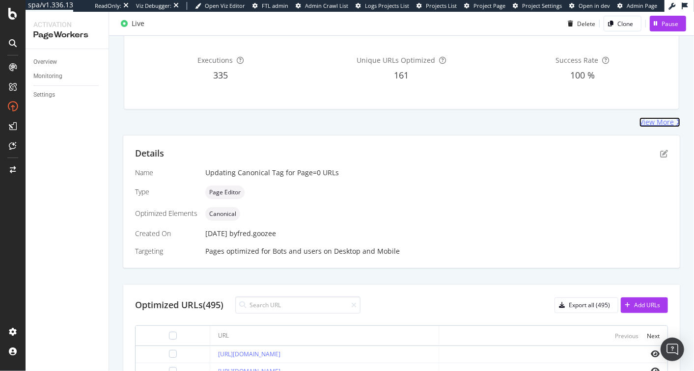
click at [645, 118] on div "View More" at bounding box center [657, 122] width 34 height 10
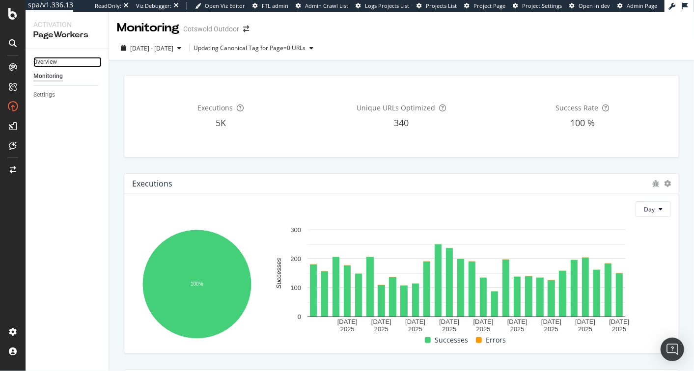
click at [57, 63] on link "Overview" at bounding box center [67, 62] width 68 height 10
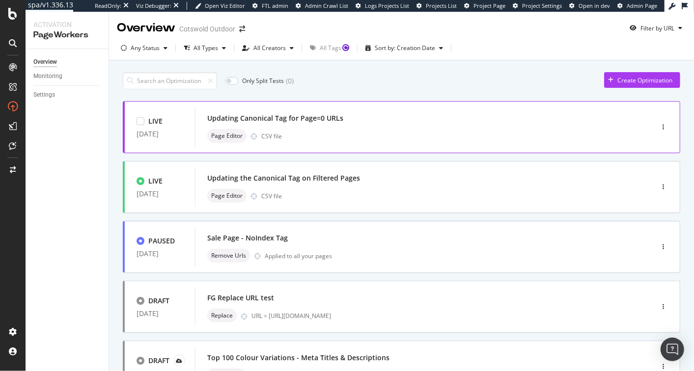
click at [323, 131] on div "Page Editor CSV file" at bounding box center [409, 136] width 404 height 14
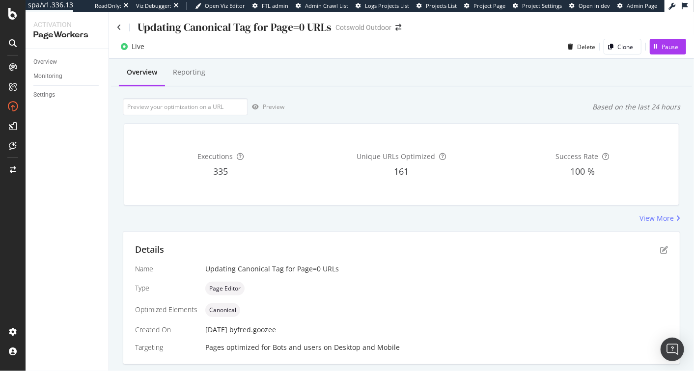
scroll to position [104, 0]
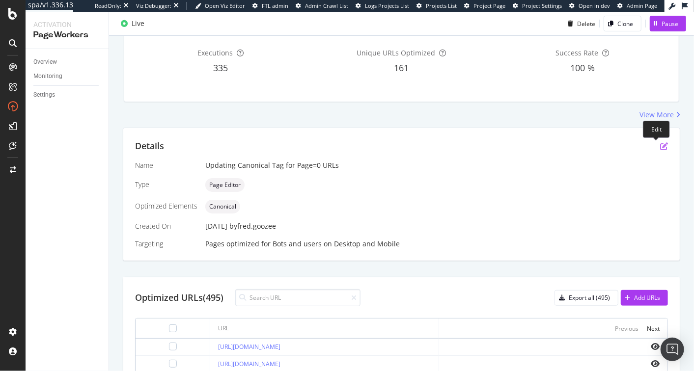
click at [660, 145] on icon "pen-to-square" at bounding box center [664, 146] width 8 height 8
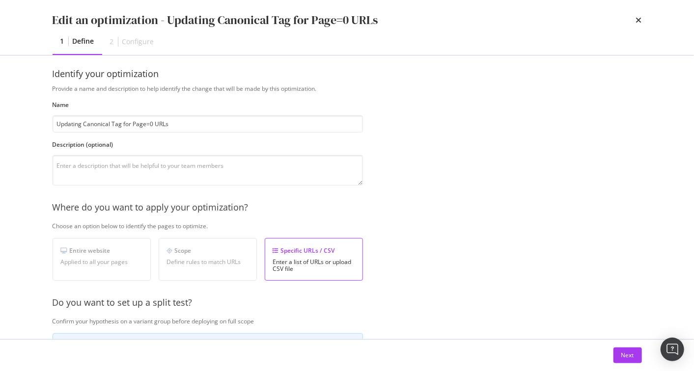
scroll to position [0, 0]
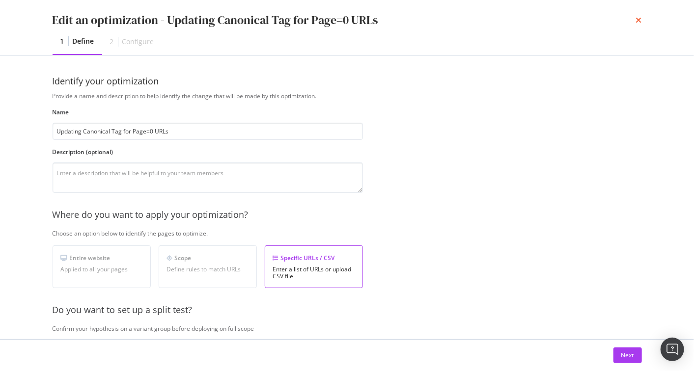
click at [637, 20] on icon "times" at bounding box center [639, 20] width 6 height 8
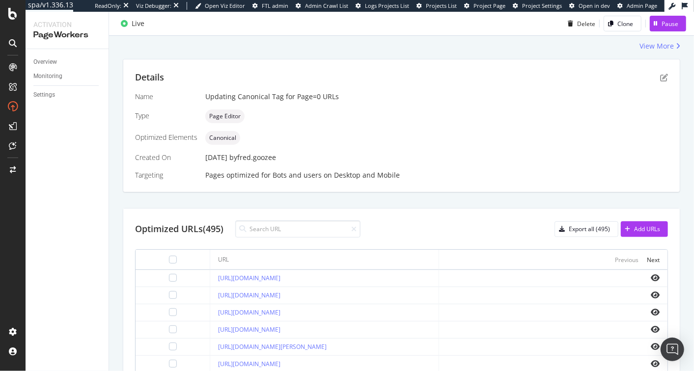
scroll to position [209, 0]
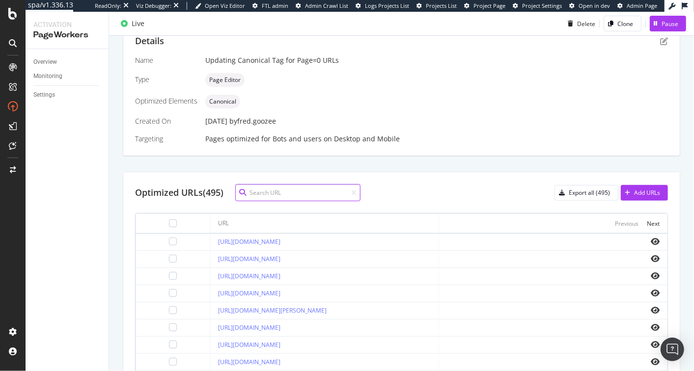
click at [269, 188] on input at bounding box center [297, 192] width 125 height 17
click at [403, 190] on div "Optimized URLs (495) Export all (495) Add URLs" at bounding box center [401, 192] width 533 height 17
click at [328, 191] on input at bounding box center [297, 192] width 125 height 17
click at [418, 193] on div "Optimized URLs (495) Export all (495) Add URLs" at bounding box center [401, 192] width 533 height 17
drag, startPoint x: 194, startPoint y: 123, endPoint x: 357, endPoint y: 124, distance: 163.1
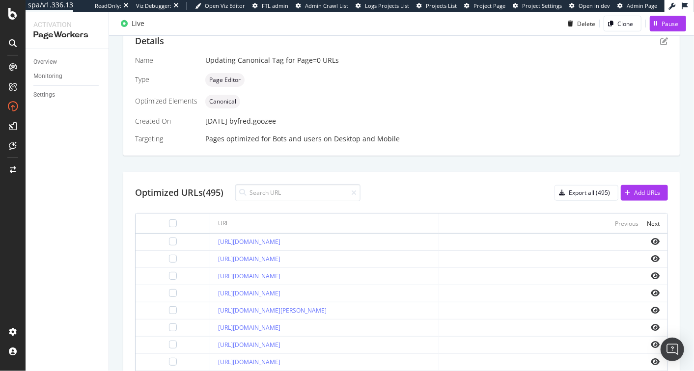
click at [357, 124] on div "Name Updating Canonical Tag for Page=0 URLs Type Page Editor Optimized Elements…" at bounding box center [401, 100] width 533 height 88
click at [357, 124] on div "29 May. 2025 by fred.goozee" at bounding box center [436, 121] width 463 height 10
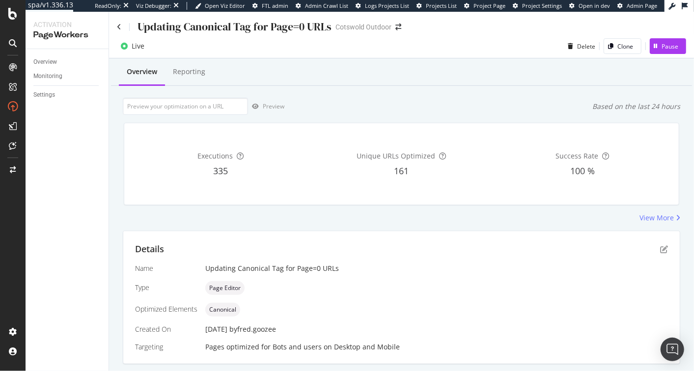
scroll to position [0, 0]
click at [660, 251] on icon "pen-to-square" at bounding box center [664, 250] width 8 height 8
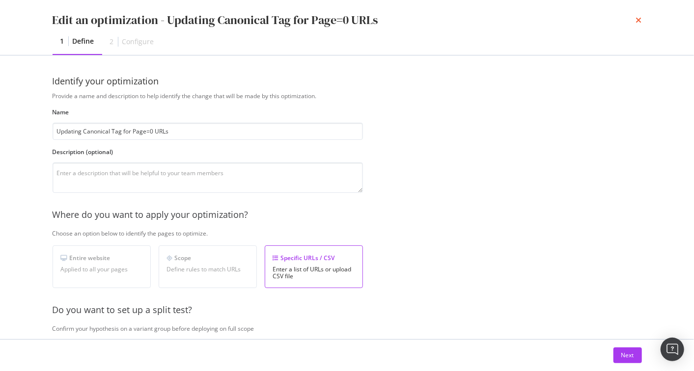
click at [642, 18] on icon "times" at bounding box center [639, 20] width 6 height 8
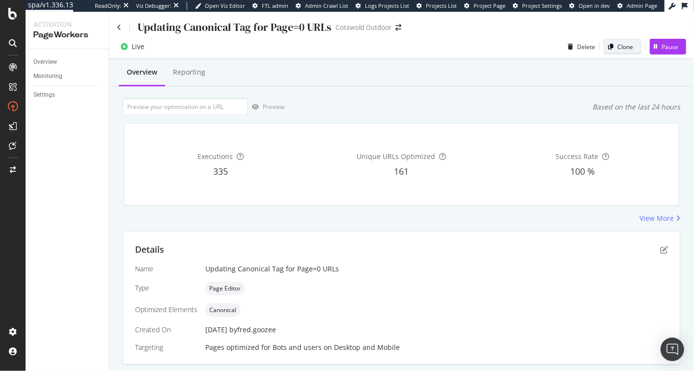
click at [618, 43] on div "Clone" at bounding box center [625, 47] width 16 height 8
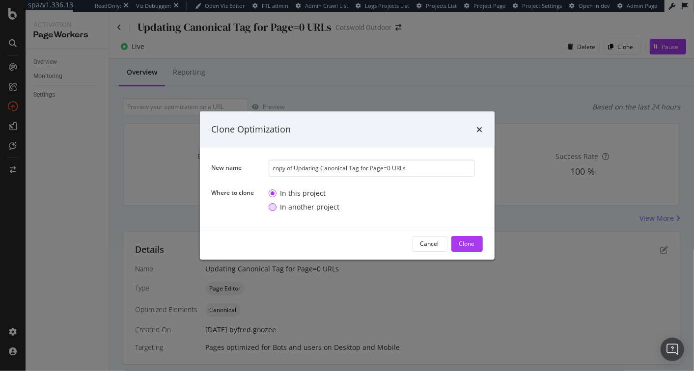
click at [303, 210] on div "In another project" at bounding box center [309, 207] width 59 height 10
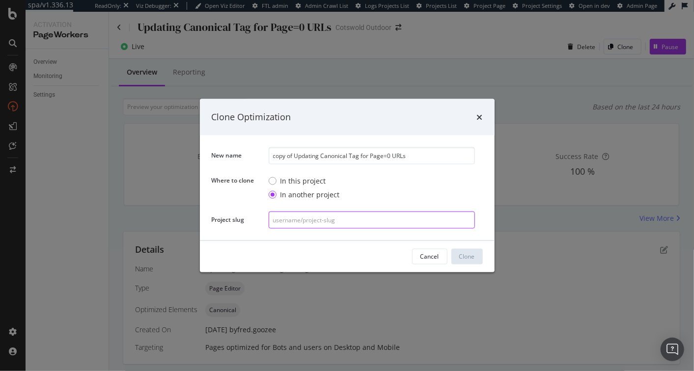
click at [300, 226] on input "modal" at bounding box center [372, 219] width 206 height 17
paste input "https://app.botify.com/cotswold-outdoor-ltd-org/snow-and-rock"
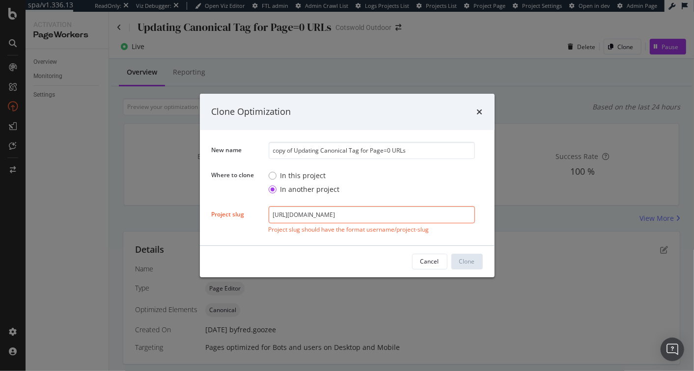
drag, startPoint x: 331, startPoint y: 214, endPoint x: 216, endPoint y: 208, distance: 115.1
click at [216, 208] on div "New name copy of Updating Canonical Tag for Page=0 URLs Where to clone In this …" at bounding box center [347, 188] width 271 height 92
click at [361, 250] on div "Cancel Clone" at bounding box center [347, 261] width 295 height 31
click at [274, 216] on input "/cotswold-outdoor-ltd-org/snow-and-rock" at bounding box center [372, 214] width 206 height 17
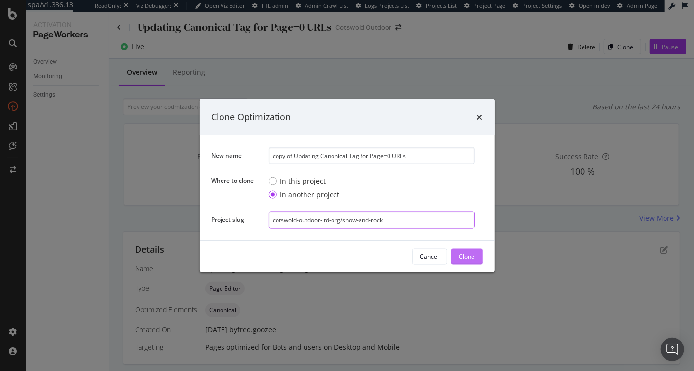
type input "cotswold-outdoor-ltd-org/snow-and-rock"
click at [474, 256] on div "Clone" at bounding box center [467, 256] width 16 height 8
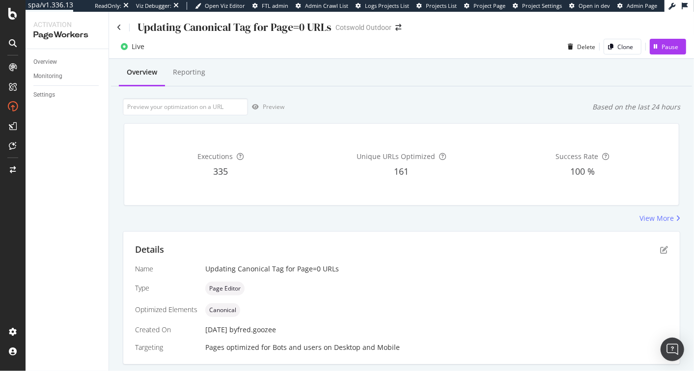
click at [329, 69] on div "Overview Reporting" at bounding box center [401, 73] width 581 height 27
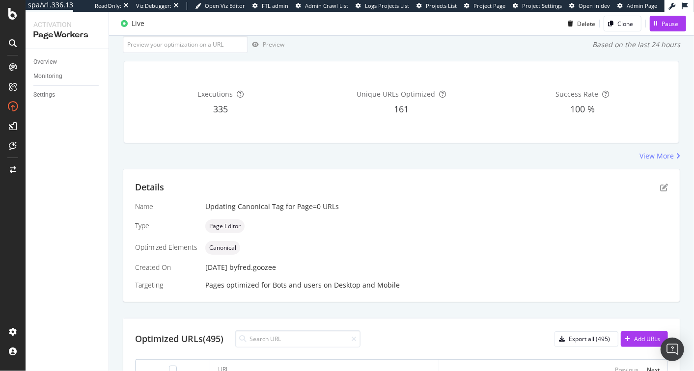
scroll to position [195, 0]
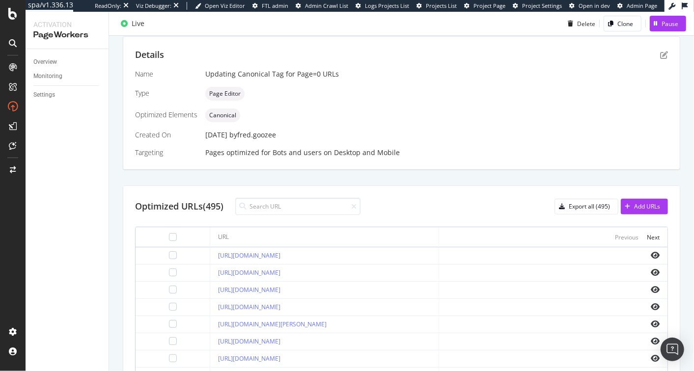
click at [207, 210] on div "Optimized URLs (495)" at bounding box center [179, 206] width 88 height 13
click at [208, 210] on div "Optimized URLs (495)" at bounding box center [179, 206] width 88 height 13
click at [181, 209] on div "Optimized URLs (495)" at bounding box center [179, 206] width 88 height 13
click at [247, 154] on div "Pages optimized for Bots and users on Desktop and Mobile" at bounding box center [436, 153] width 463 height 10
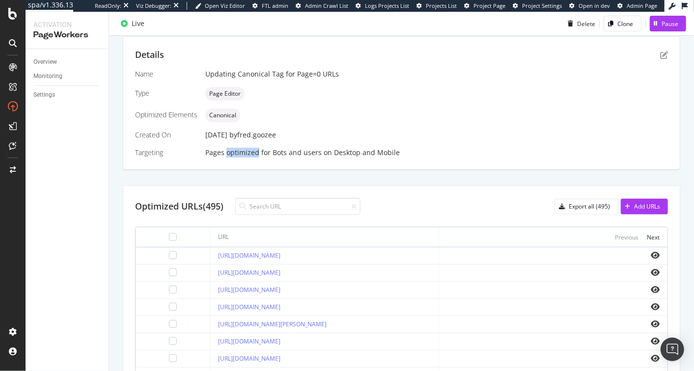
click at [247, 154] on div "Pages optimized for Bots and users on Desktop and Mobile" at bounding box center [436, 153] width 463 height 10
click at [246, 154] on div "Pages optimized for Bots and users on Desktop and Mobile" at bounding box center [436, 153] width 463 height 10
click at [660, 53] on icon "pen-to-square" at bounding box center [664, 55] width 8 height 8
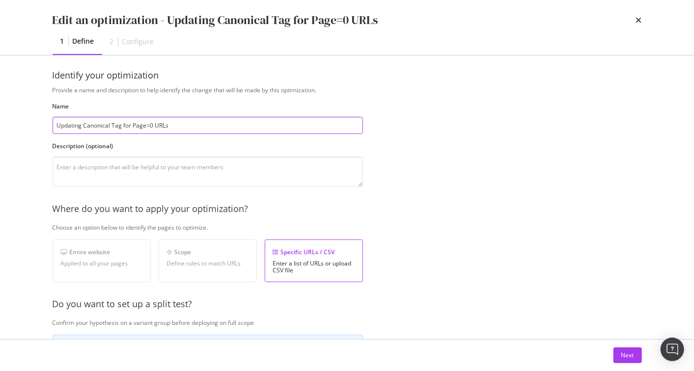
scroll to position [0, 0]
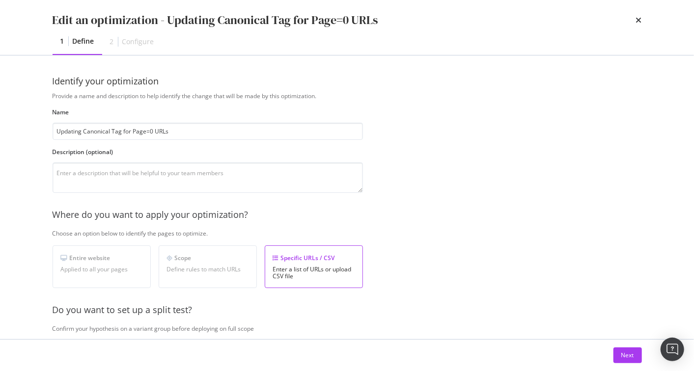
click at [313, 274] on div "Enter a list of URLs or upload CSV file" at bounding box center [314, 273] width 82 height 14
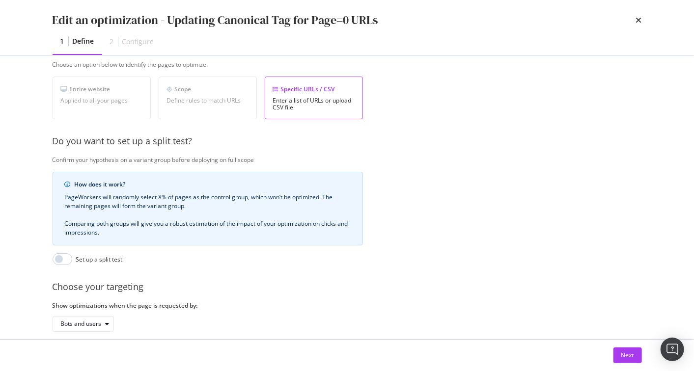
scroll to position [225, 0]
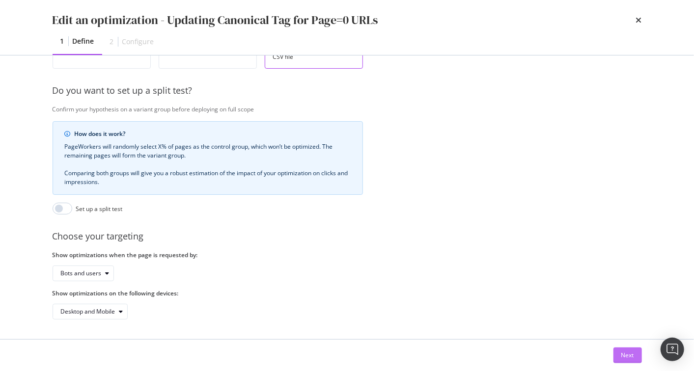
click at [638, 357] on button "Next" at bounding box center [628, 356] width 28 height 16
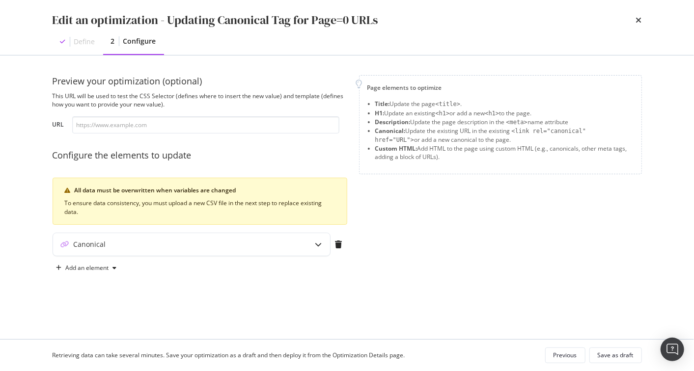
click at [113, 107] on div "This URL will be used to test the CSS Selector (defines where to insert the new…" at bounding box center [200, 100] width 295 height 17
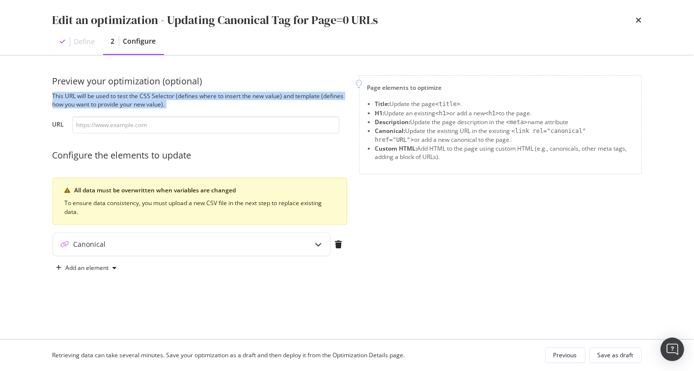
click at [113, 107] on div "This URL will be used to test the CSS Selector (defines where to insert the new…" at bounding box center [200, 100] width 295 height 17
click at [111, 107] on div "This URL will be used to test the CSS Selector (defines where to insert the new…" at bounding box center [200, 100] width 295 height 17
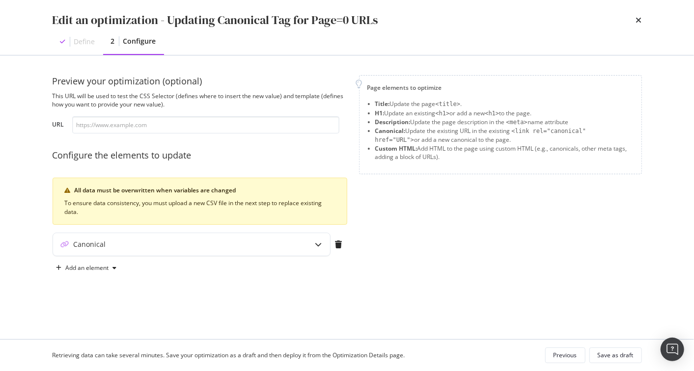
click at [211, 232] on div "Preview your optimization (optional) This URL will be used to test the CSS Sele…" at bounding box center [200, 175] width 295 height 201
click at [612, 357] on div "Save as draft" at bounding box center [616, 355] width 36 height 8
click at [323, 250] on div "modal" at bounding box center [318, 244] width 23 height 23
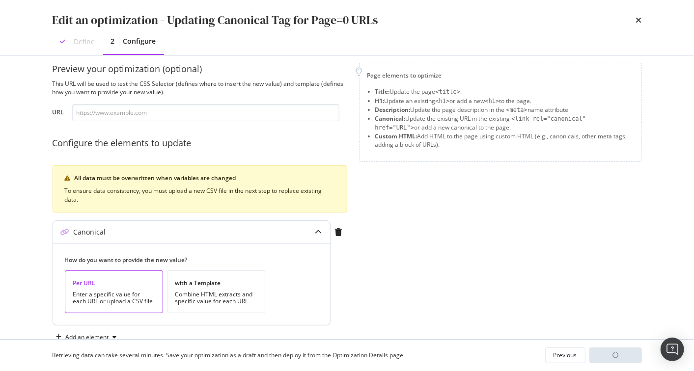
scroll to position [36, 0]
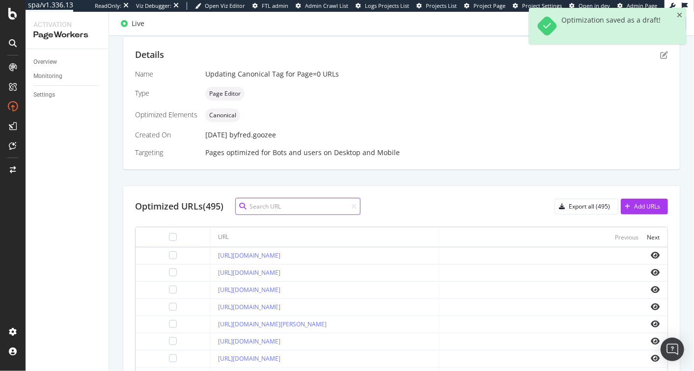
click at [322, 207] on input at bounding box center [297, 206] width 125 height 17
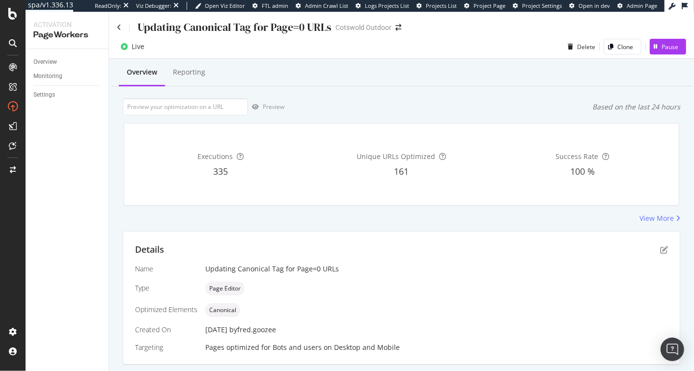
click at [122, 27] on div "Updating Canonical Tag for Page=0 URLs" at bounding box center [224, 27] width 215 height 15
click at [119, 27] on icon at bounding box center [119, 27] width 4 height 7
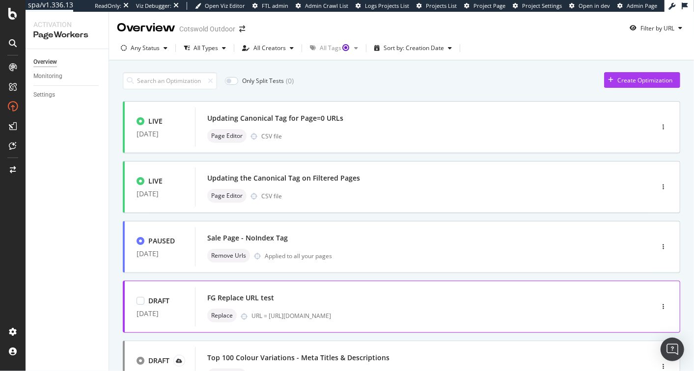
scroll to position [384, 0]
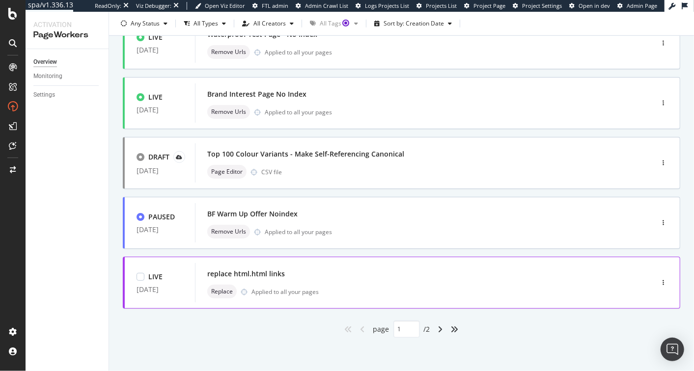
click at [282, 275] on div "replace html.html links" at bounding box center [246, 274] width 78 height 10
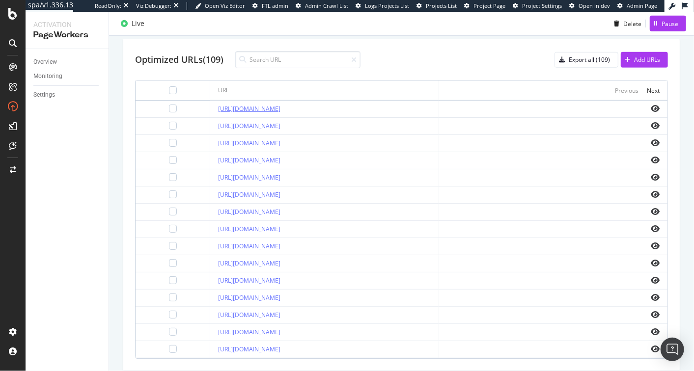
scroll to position [366, 0]
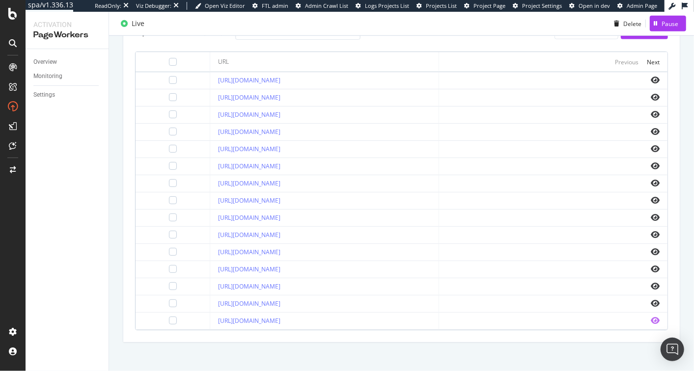
click at [651, 317] on icon "eye" at bounding box center [655, 321] width 9 height 8
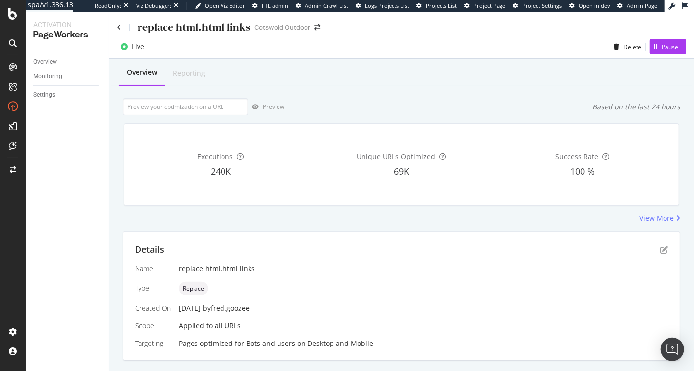
scroll to position [2, 0]
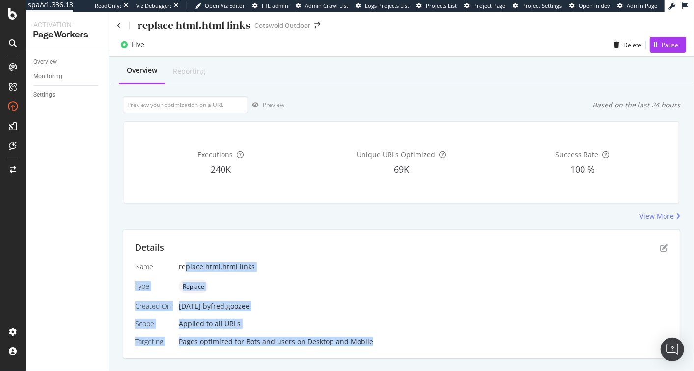
drag, startPoint x: 184, startPoint y: 268, endPoint x: 439, endPoint y: 344, distance: 265.7
click at [438, 344] on div "Name replace html.html links Type Replace Created On 23 Oct. 2024 by fred.gooze…" at bounding box center [401, 304] width 533 height 84
click at [439, 344] on div "Pages optimized for Bots and users on Desktop and Mobile" at bounding box center [423, 342] width 489 height 10
drag, startPoint x: 439, startPoint y: 344, endPoint x: 238, endPoint y: 252, distance: 220.9
click at [238, 252] on div "Details Name replace html.html links Type Replace Created On 23 Oct. 2024 by fr…" at bounding box center [401, 294] width 557 height 129
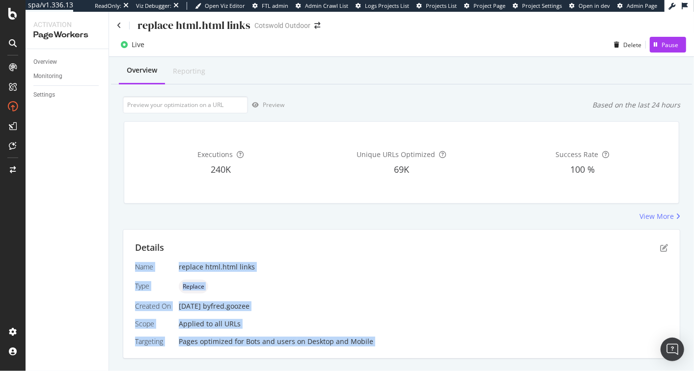
click at [238, 252] on div "Details" at bounding box center [401, 248] width 533 height 13
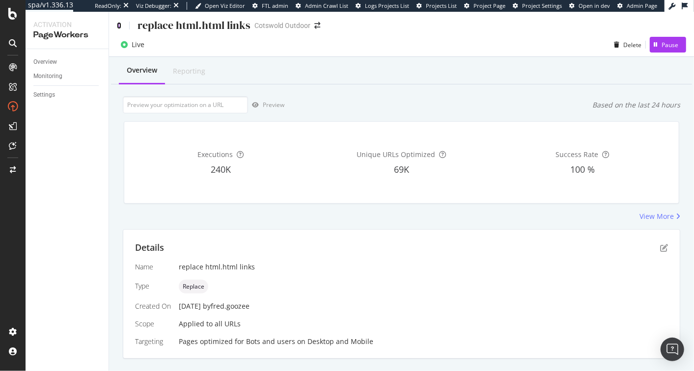
click at [117, 27] on icon at bounding box center [119, 25] width 4 height 7
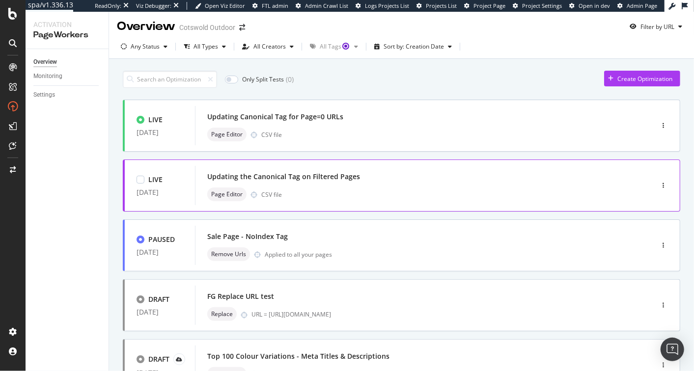
scroll to position [2, 0]
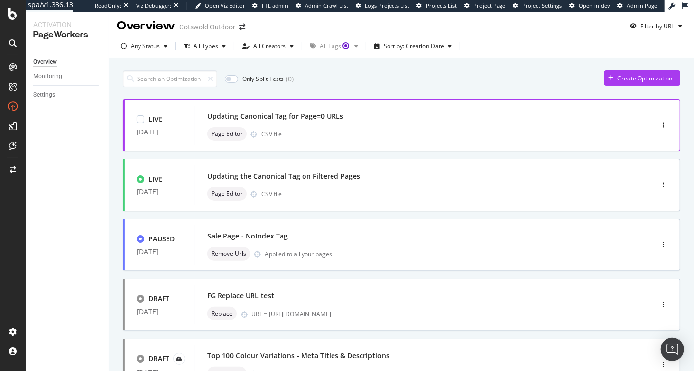
click at [332, 118] on div "Updating Canonical Tag for Page=0 URLs" at bounding box center [275, 117] width 136 height 10
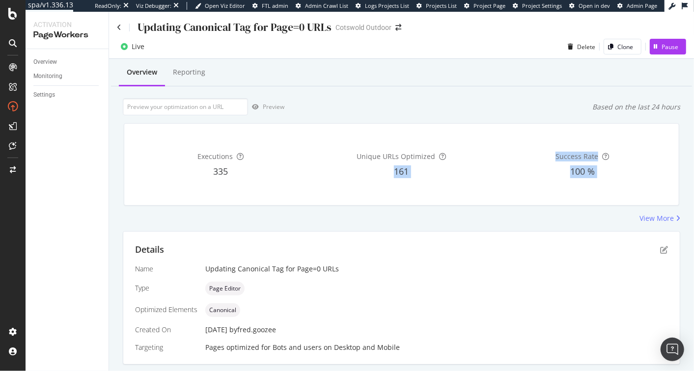
drag, startPoint x: 391, startPoint y: 200, endPoint x: 435, endPoint y: 215, distance: 46.6
click at [436, 216] on div "Executions 335 Unique URLs Optimized 161 Success Rate 100 % View More" at bounding box center [402, 169] width 558 height 108
click at [435, 215] on div "View More" at bounding box center [402, 219] width 558 height 10
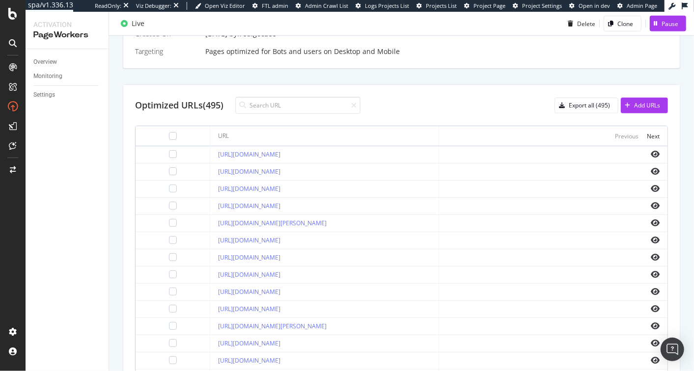
scroll to position [263, 0]
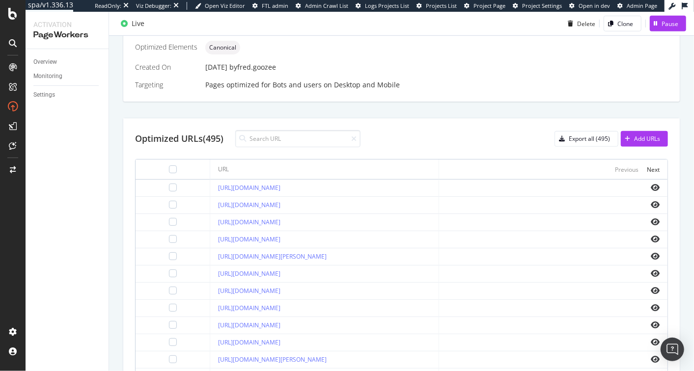
click at [134, 139] on div "Optimized URLs (495) Export all (495) Add URLs URL Previous Next https://www.co…" at bounding box center [401, 284] width 557 height 332
click at [152, 140] on div "Optimized URLs (495)" at bounding box center [179, 139] width 88 height 13
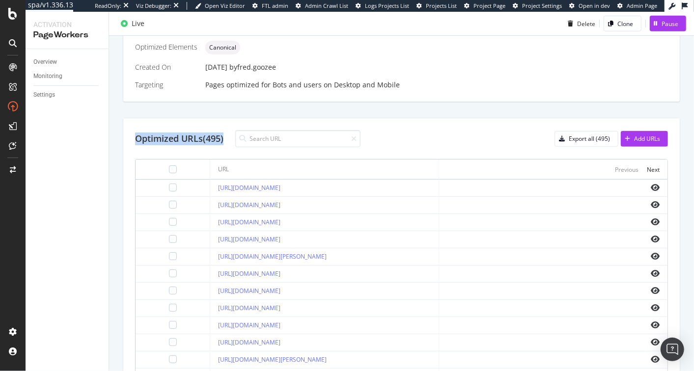
click at [152, 140] on div "Optimized URLs (495)" at bounding box center [179, 139] width 88 height 13
click at [148, 140] on div "Optimized URLs (495)" at bounding box center [179, 139] width 88 height 13
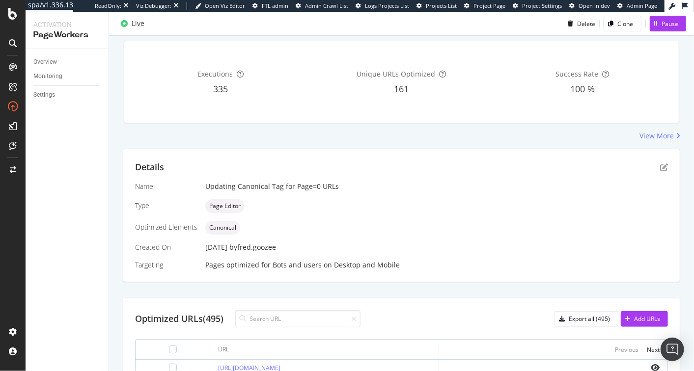
scroll to position [78, 0]
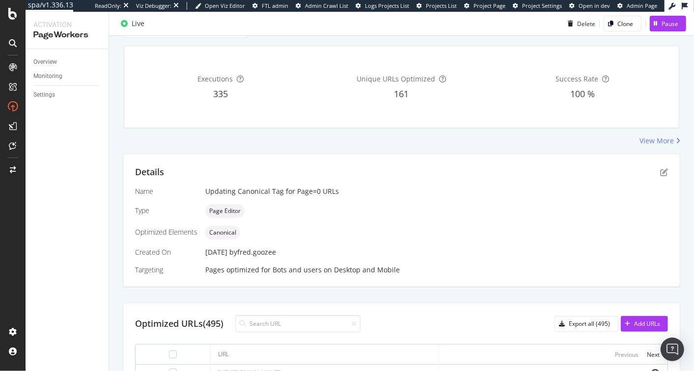
click at [30, 98] on div "Overview Monitoring Settings" at bounding box center [67, 210] width 83 height 322
click at [38, 94] on div "Settings" at bounding box center [44, 95] width 22 height 10
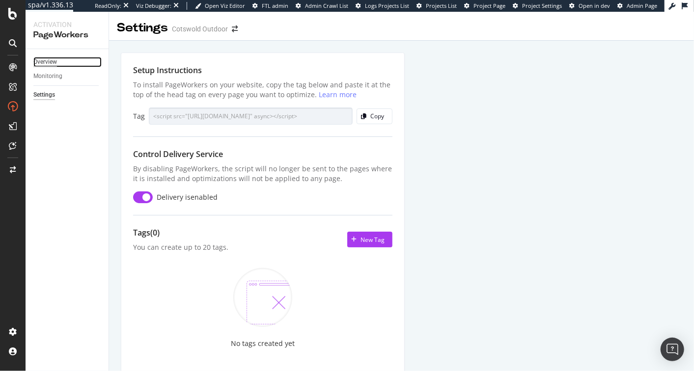
click at [47, 57] on div "Overview" at bounding box center [45, 62] width 24 height 10
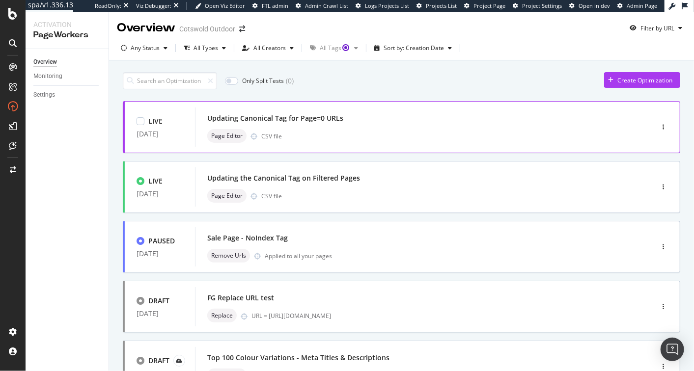
click at [436, 125] on div "Updating Canonical Tag for Page=0 URLs Page Editor CSV file" at bounding box center [409, 127] width 404 height 31
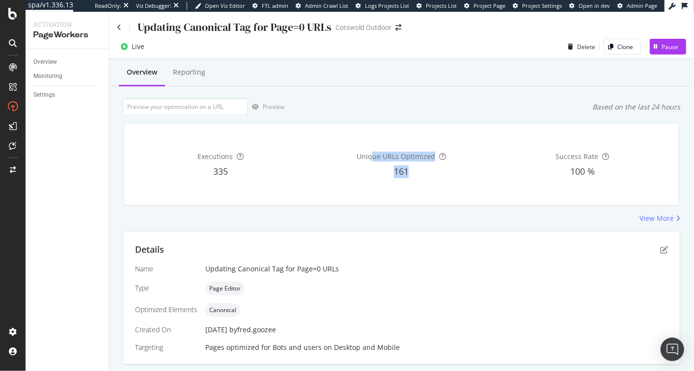
drag, startPoint x: 372, startPoint y: 155, endPoint x: 474, endPoint y: 176, distance: 103.7
click at [474, 176] on div "Unique URLs Optimized 161" at bounding box center [401, 165] width 177 height 66
click at [474, 176] on div "161" at bounding box center [401, 172] width 177 height 13
drag, startPoint x: 474, startPoint y: 176, endPoint x: 367, endPoint y: 149, distance: 109.8
click at [367, 149] on div "Unique URLs Optimized 161" at bounding box center [401, 165] width 177 height 66
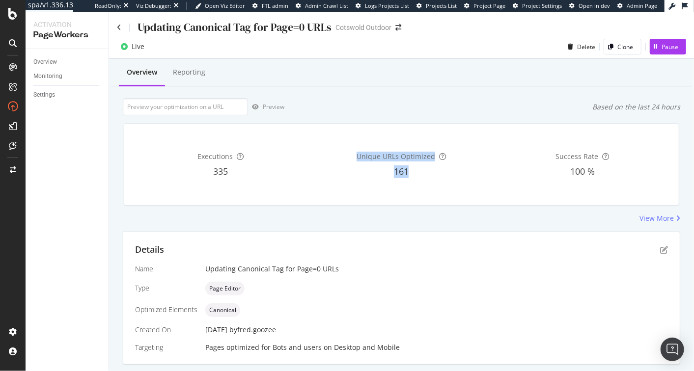
click at [367, 149] on div "Unique URLs Optimized 161" at bounding box center [401, 165] width 177 height 66
click at [626, 105] on div "Based on the last 24 hours" at bounding box center [636, 107] width 88 height 10
click at [592, 110] on div "Based on the last 24 hours" at bounding box center [636, 107] width 88 height 10
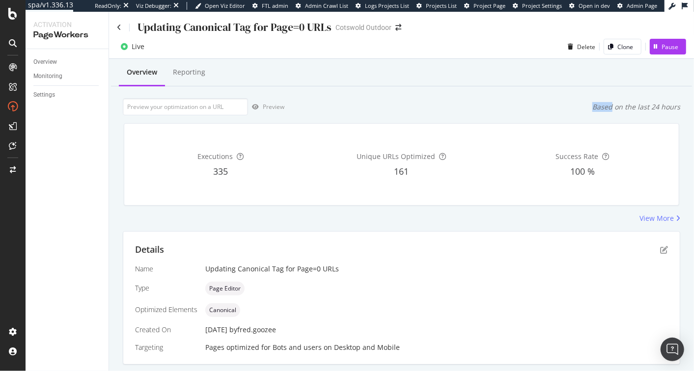
click at [592, 110] on div "Based on the last 24 hours" at bounding box center [636, 107] width 88 height 10
click at [621, 110] on div "Based on the last 24 hours" at bounding box center [636, 107] width 88 height 10
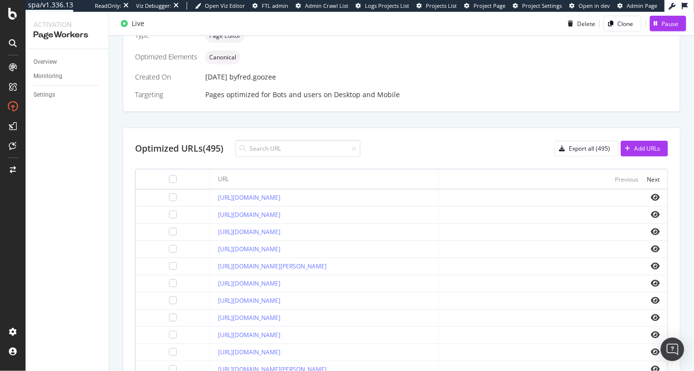
scroll to position [150, 0]
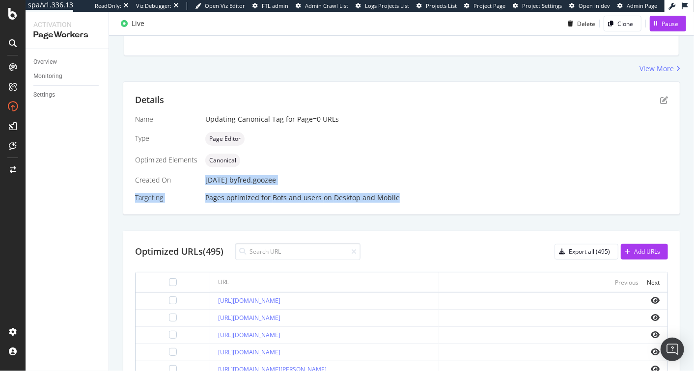
drag, startPoint x: 209, startPoint y: 183, endPoint x: 399, endPoint y: 193, distance: 190.8
click at [399, 194] on div "Name Updating Canonical Tag for Page=0 URLs Type Page Editor Optimized Elements…" at bounding box center [401, 158] width 533 height 88
click at [399, 193] on div "Pages optimized for Bots and users on Desktop and Mobile" at bounding box center [436, 198] width 463 height 10
drag, startPoint x: 399, startPoint y: 193, endPoint x: 204, endPoint y: 179, distance: 196.0
click at [204, 179] on div "Name Updating Canonical Tag for Page=0 URLs Type Page Editor Optimized Elements…" at bounding box center [401, 158] width 533 height 88
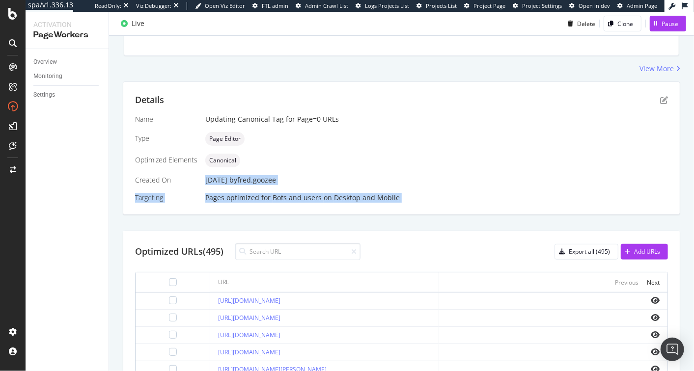
click at [204, 179] on div "Name Updating Canonical Tag for Page=0 URLs Type Page Editor Optimized Elements…" at bounding box center [401, 158] width 533 height 88
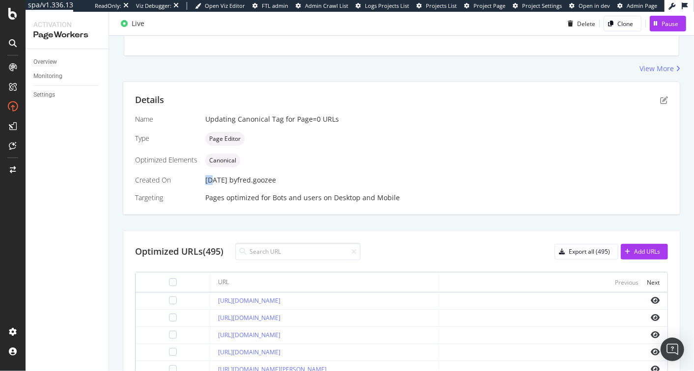
click at [204, 179] on div "Name Updating Canonical Tag for Page=0 URLs Type Page Editor Optimized Elements…" at bounding box center [401, 158] width 533 height 88
click at [272, 209] on div "Details Name Updating Canonical Tag for Page=0 URLs Type Page Editor Optimized …" at bounding box center [401, 148] width 557 height 133
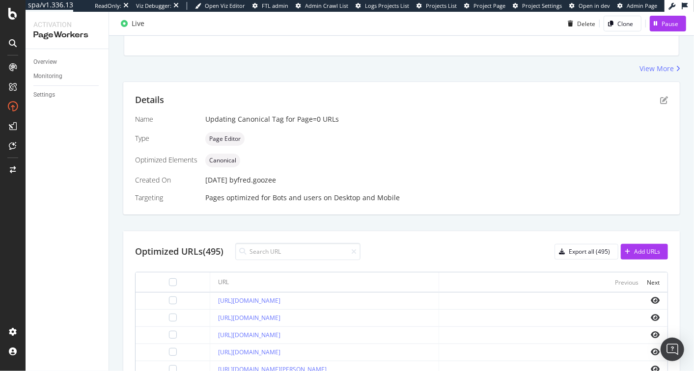
click at [245, 202] on div "Details Name Updating Canonical Tag for Page=0 URLs Type Page Editor Optimized …" at bounding box center [401, 148] width 557 height 133
click at [207, 203] on div "Details Name Updating Canonical Tag for Page=0 URLs Type Page Editor Optimized …" at bounding box center [401, 148] width 557 height 133
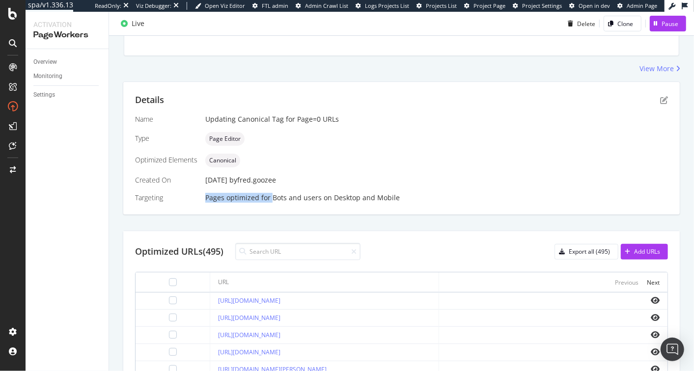
click at [207, 203] on div "Details Name Updating Canonical Tag for Page=0 URLs Type Page Editor Optimized …" at bounding box center [401, 148] width 557 height 133
click at [275, 200] on div "Bots and users" at bounding box center [297, 198] width 49 height 10
click at [660, 100] on icon "pen-to-square" at bounding box center [664, 100] width 8 height 8
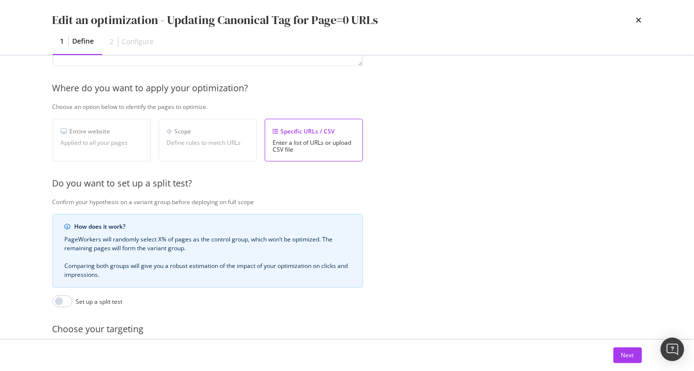
scroll to position [134, 0]
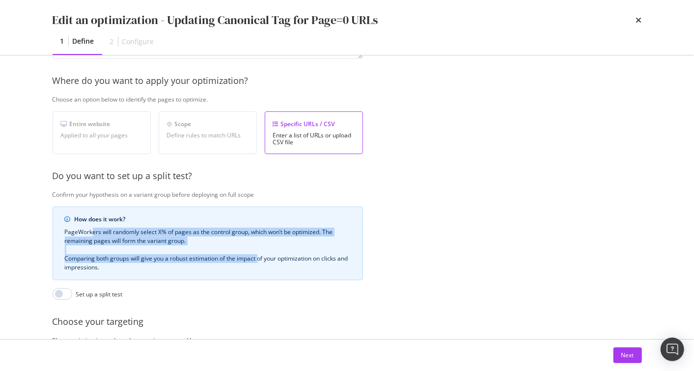
drag, startPoint x: 91, startPoint y: 233, endPoint x: 261, endPoint y: 253, distance: 170.7
click at [261, 253] on div "PageWorkers will randomly select X% of pages as the control group, which won’t …" at bounding box center [208, 250] width 286 height 44
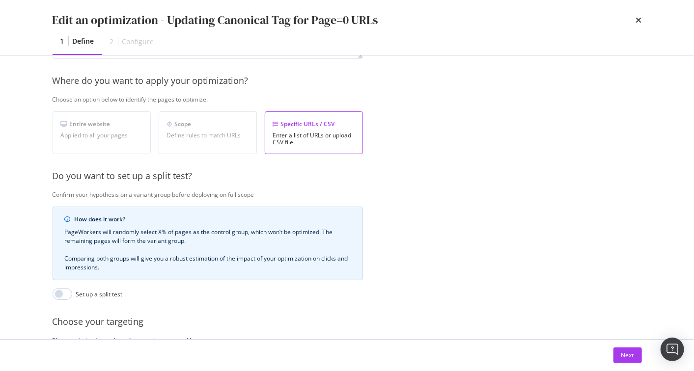
scroll to position [225, 0]
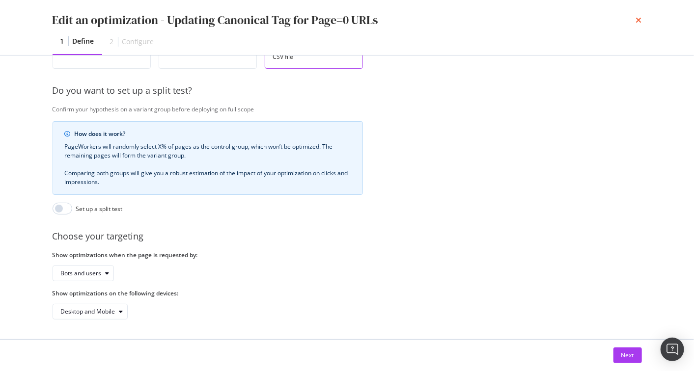
click at [636, 19] on icon "times" at bounding box center [639, 20] width 6 height 8
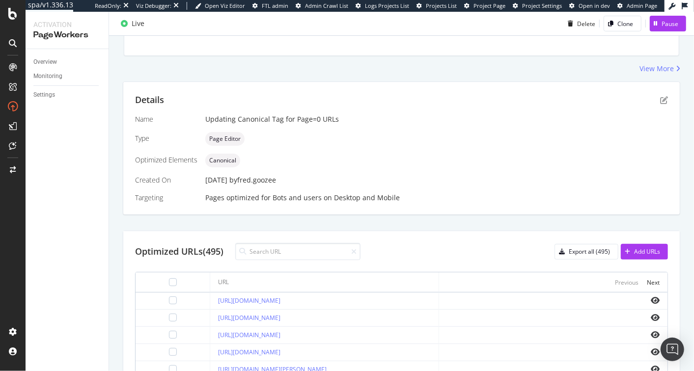
click at [291, 120] on div "Updating Canonical Tag for Page=0 URLs" at bounding box center [436, 119] width 463 height 10
click at [277, 120] on div "Updating Canonical Tag for Page=0 URLs" at bounding box center [436, 119] width 463 height 10
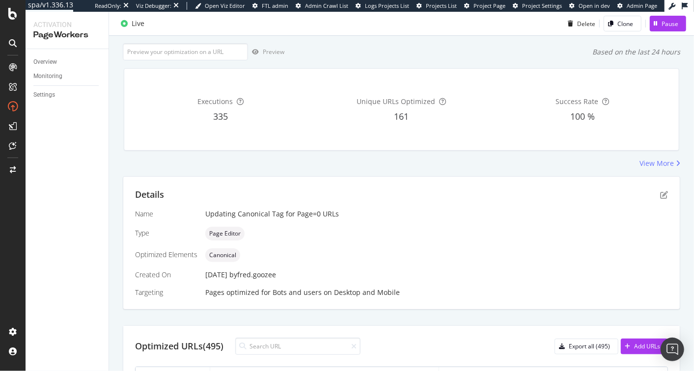
scroll to position [101, 0]
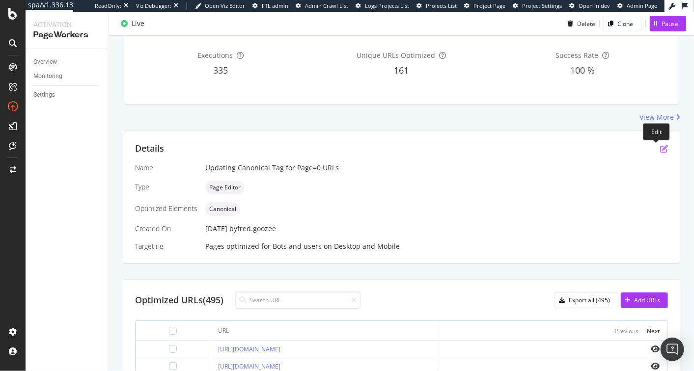
click at [660, 145] on icon "pen-to-square" at bounding box center [664, 149] width 8 height 8
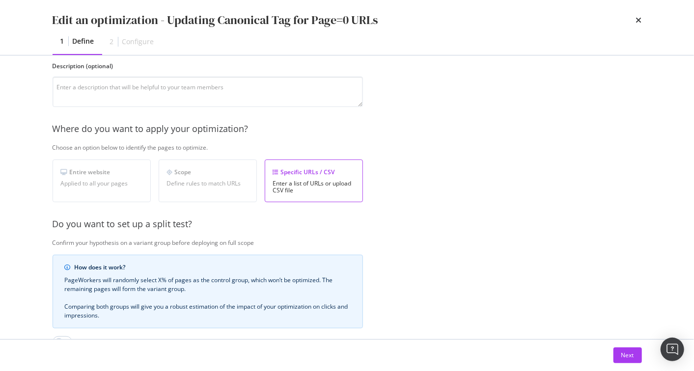
scroll to position [225, 0]
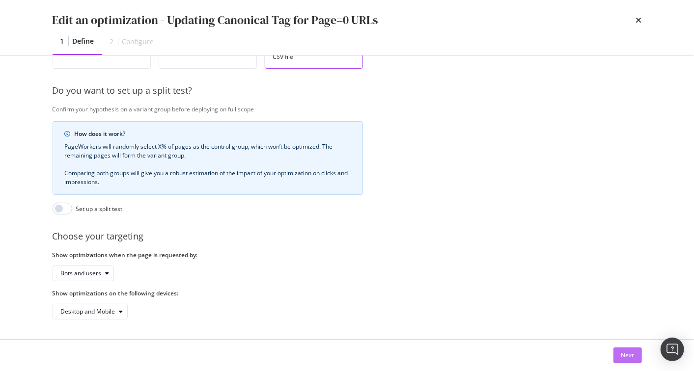
click at [620, 355] on button "Next" at bounding box center [628, 356] width 28 height 16
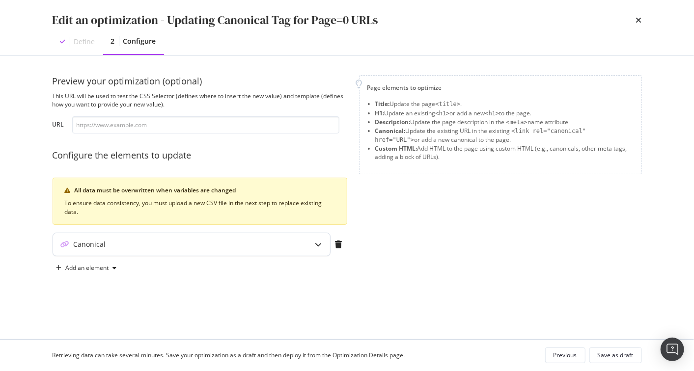
click at [215, 237] on div "Canonical" at bounding box center [191, 244] width 277 height 23
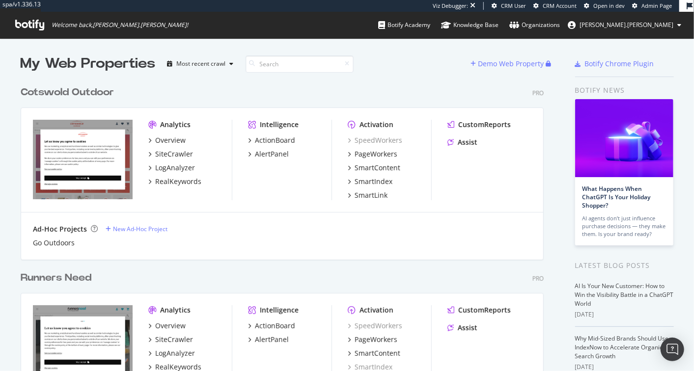
scroll to position [219, 0]
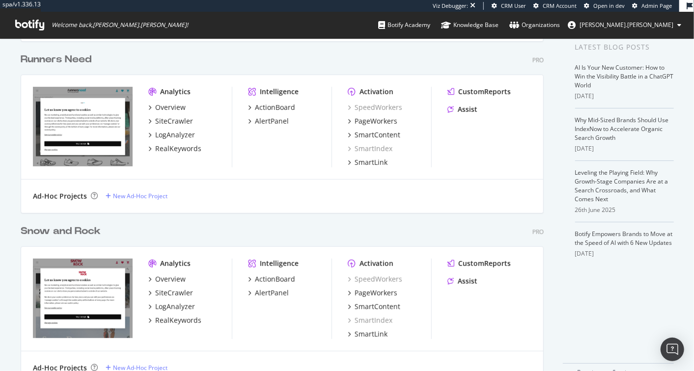
click at [68, 233] on div "Snow and Rock" at bounding box center [61, 231] width 80 height 14
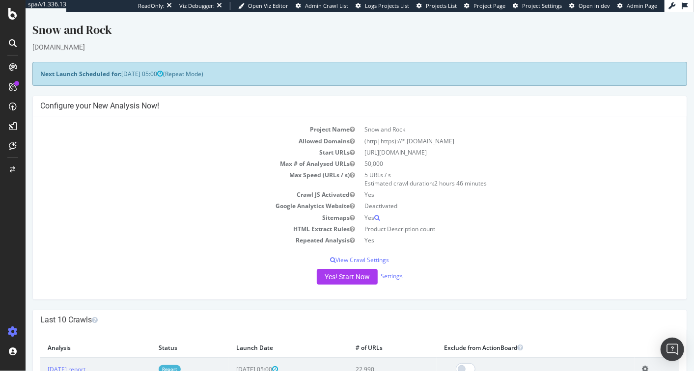
click at [67, 47] on div "[DOMAIN_NAME]" at bounding box center [359, 47] width 655 height 10
click at [63, 47] on div "[DOMAIN_NAME]" at bounding box center [359, 47] width 655 height 10
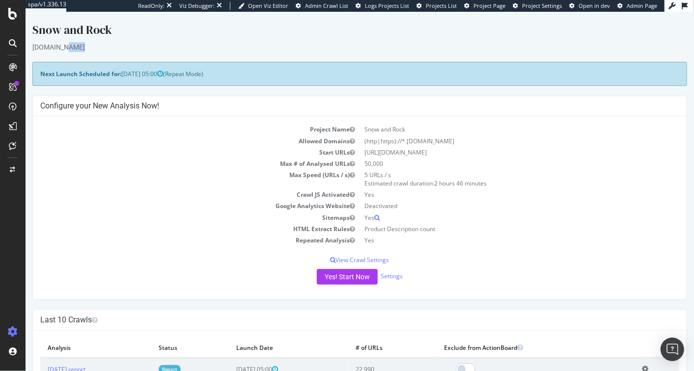
click at [63, 47] on div "[DOMAIN_NAME]" at bounding box center [359, 47] width 655 height 10
click at [63, 48] on div "[DOMAIN_NAME]" at bounding box center [359, 47] width 655 height 10
click at [62, 48] on div "[DOMAIN_NAME]" at bounding box center [359, 47] width 655 height 10
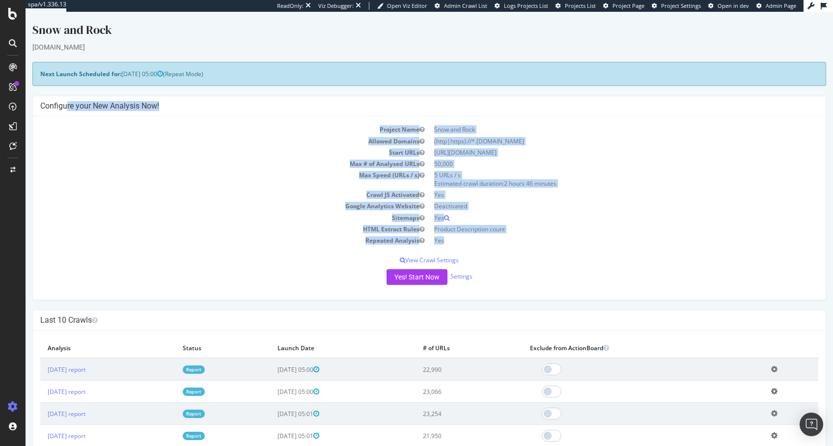
drag, startPoint x: 504, startPoint y: 88, endPoint x: 593, endPoint y: 254, distance: 187.7
click at [593, 254] on div "Project Name Snow and Rock Allowed Domains (http|https)://*.[DOMAIN_NAME] Start…" at bounding box center [429, 207] width 793 height 183
drag, startPoint x: 593, startPoint y: 254, endPoint x: 527, endPoint y: 97, distance: 170.6
click at [527, 97] on div "Configure your New Analysis Now! Project Name Snow and Rock Allowed Domains (ht…" at bounding box center [429, 198] width 794 height 204
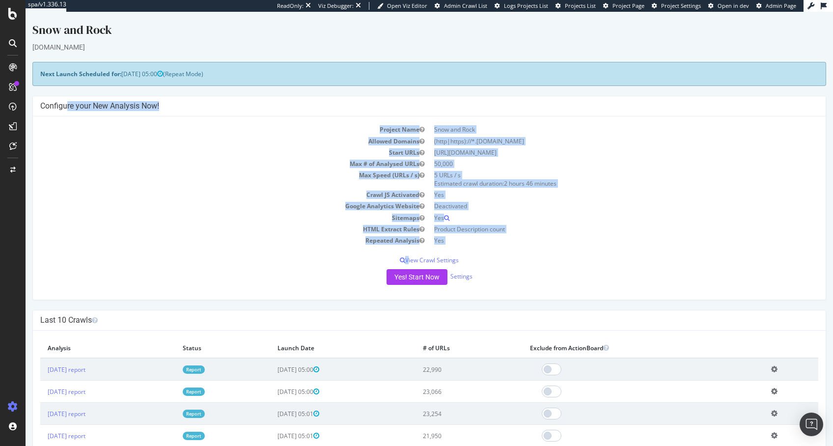
click at [527, 97] on div "Configure your New Analysis Now!" at bounding box center [429, 106] width 793 height 20
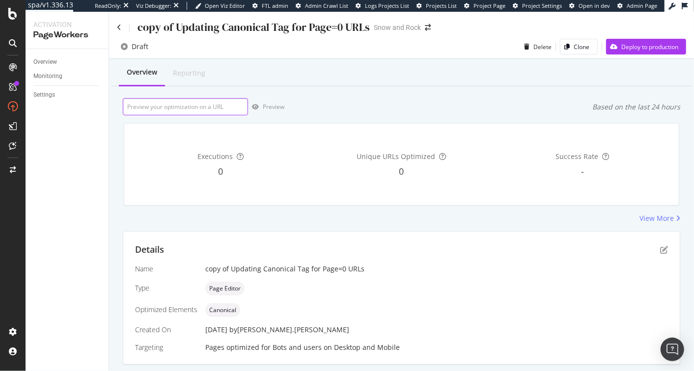
click at [169, 104] on input "url" at bounding box center [185, 106] width 125 height 17
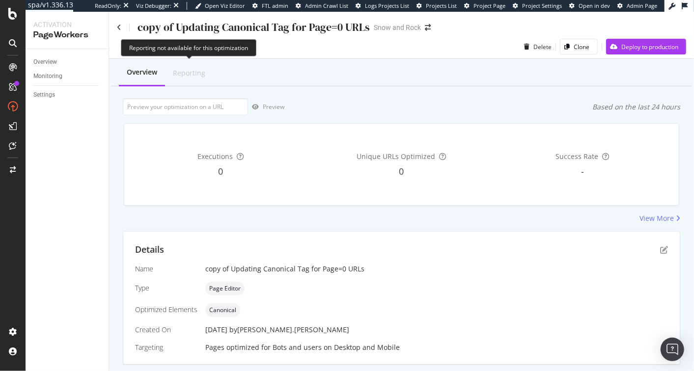
click at [193, 73] on div "Reporting" at bounding box center [189, 73] width 32 height 10
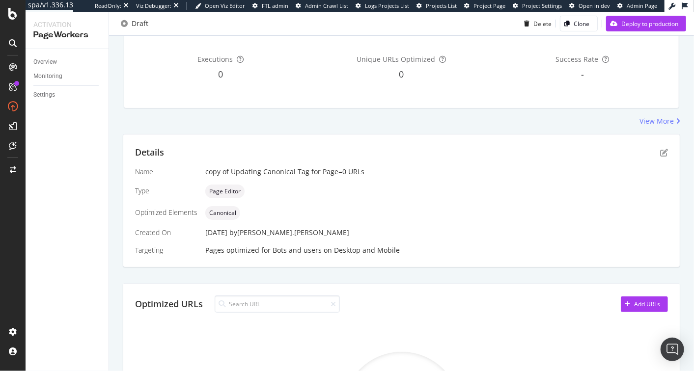
scroll to position [111, 0]
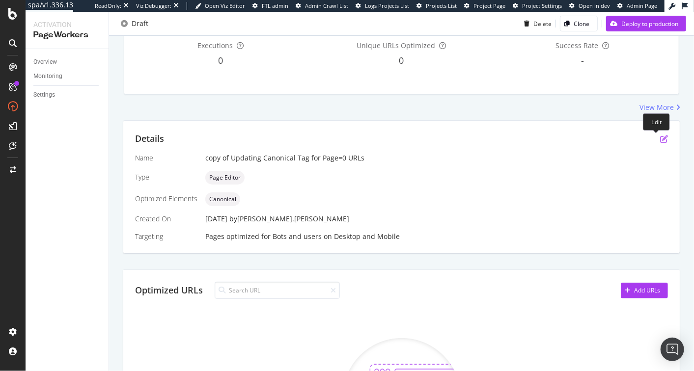
click at [660, 135] on icon "pen-to-square" at bounding box center [664, 139] width 8 height 8
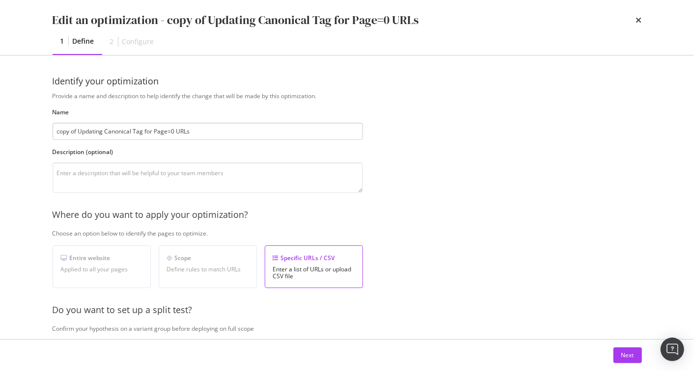
click at [184, 133] on input "copy of Updating Canonical Tag for Page=0 URLs" at bounding box center [208, 131] width 310 height 17
click at [154, 131] on input "copy of Updating Canonical Tag for Page=0 URLs" at bounding box center [208, 131] width 310 height 17
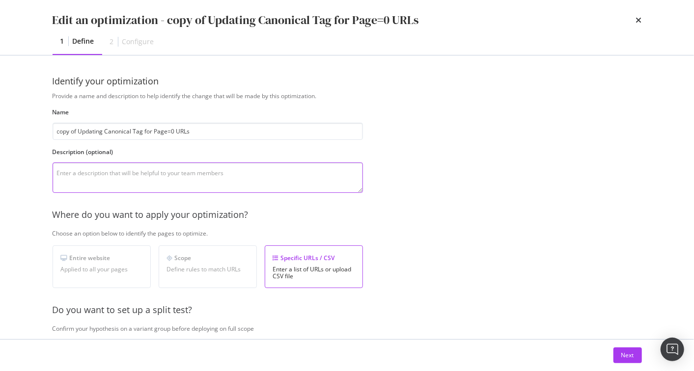
click at [148, 176] on textarea "modal" at bounding box center [208, 178] width 310 height 30
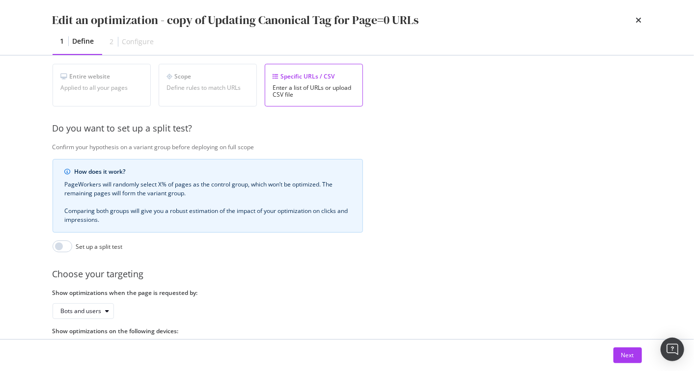
scroll to position [225, 0]
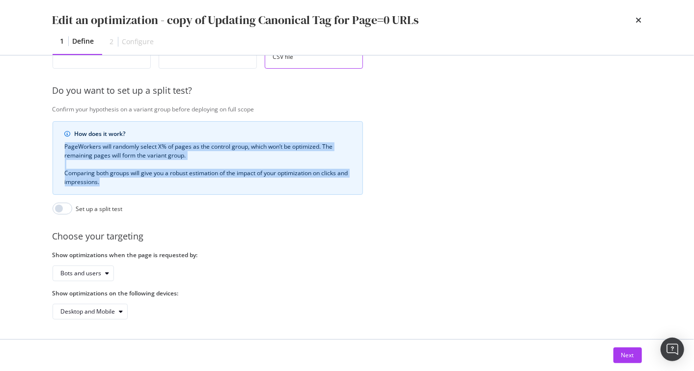
drag, startPoint x: 134, startPoint y: 134, endPoint x: 229, endPoint y: 186, distance: 107.9
click at [229, 186] on div "How does it work? PageWorkers will randomly select X% of pages as the control g…" at bounding box center [208, 158] width 310 height 74
drag, startPoint x: 162, startPoint y: 136, endPoint x: 152, endPoint y: 131, distance: 10.5
click at [152, 132] on div "How does it work? PageWorkers will randomly select X% of pages as the control g…" at bounding box center [208, 158] width 310 height 74
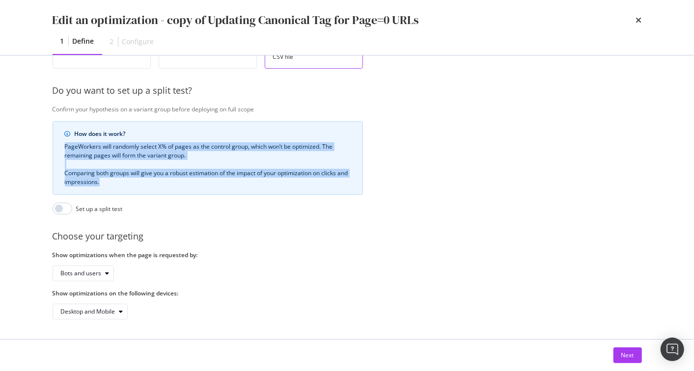
click at [152, 131] on div "How does it work? PageWorkers will randomly select X% of pages as the control g…" at bounding box center [208, 158] width 310 height 74
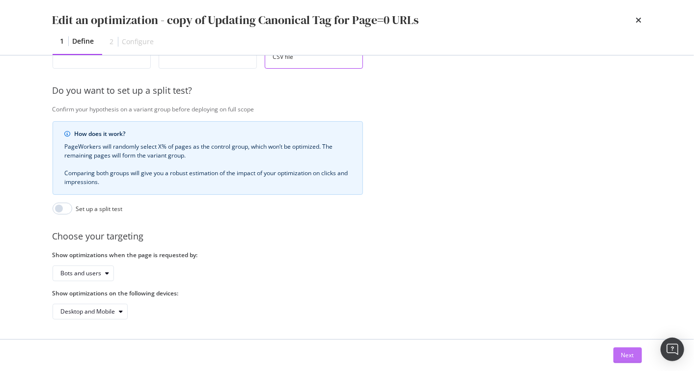
click at [627, 352] on div "Next" at bounding box center [627, 355] width 13 height 8
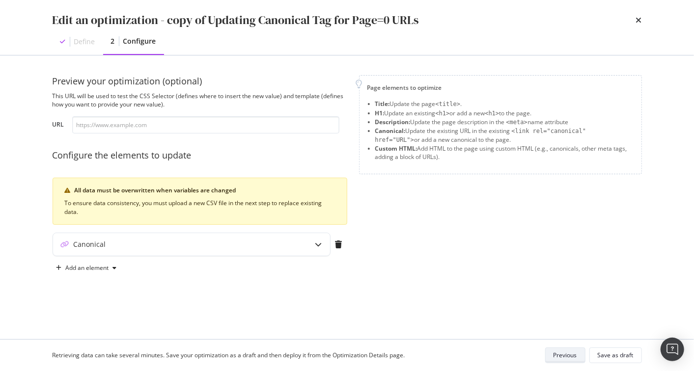
scroll to position [0, 0]
click at [150, 120] on input "modal" at bounding box center [205, 124] width 267 height 17
click at [207, 251] on div "Canonical" at bounding box center [191, 244] width 277 height 23
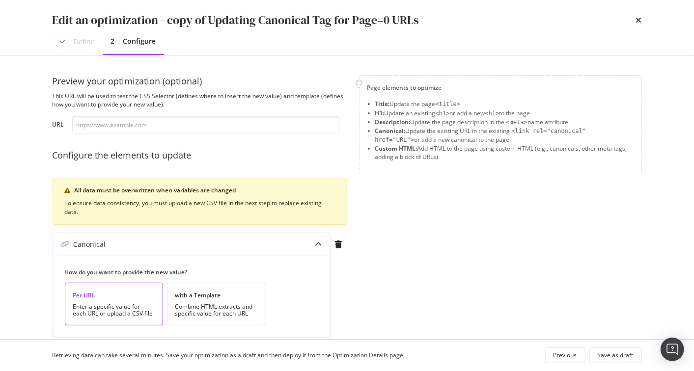
click at [66, 45] on div "modal" at bounding box center [65, 42] width 10 height 10
click at [638, 20] on icon "times" at bounding box center [639, 20] width 6 height 8
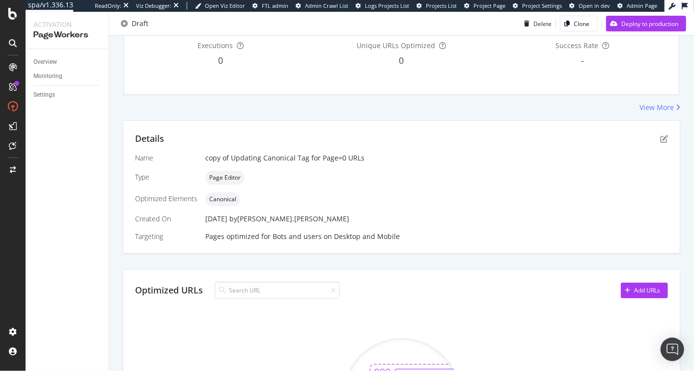
click at [266, 164] on div "Name copy of Updating Canonical Tag for Page=0 URLs Type Page Editor Optimized …" at bounding box center [401, 197] width 533 height 88
click at [268, 162] on div "copy of Updating Canonical Tag for Page=0 URLs" at bounding box center [436, 158] width 463 height 10
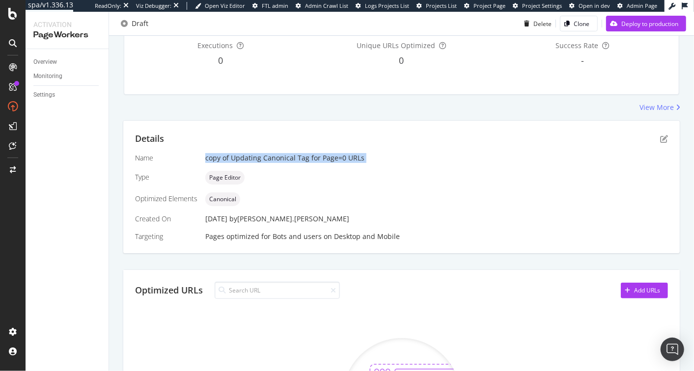
click at [268, 162] on div "copy of Updating Canonical Tag for Page=0 URLs" at bounding box center [436, 158] width 463 height 10
click at [294, 162] on div "copy of Updating Canonical Tag for Page=0 URLs" at bounding box center [436, 158] width 463 height 10
click at [278, 162] on div "copy of Updating Canonical Tag for Page=0 URLs" at bounding box center [436, 158] width 463 height 10
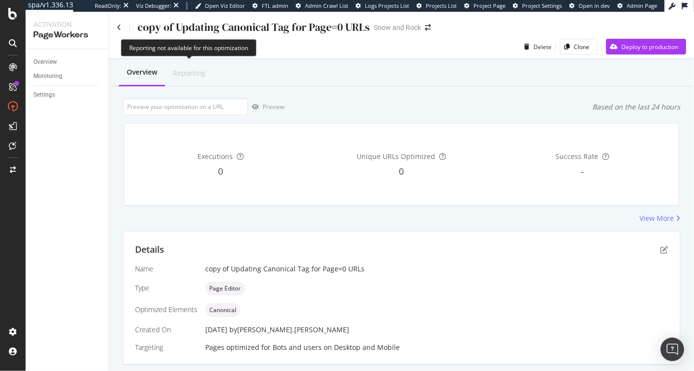
click at [189, 73] on div "Reporting" at bounding box center [189, 73] width 32 height 10
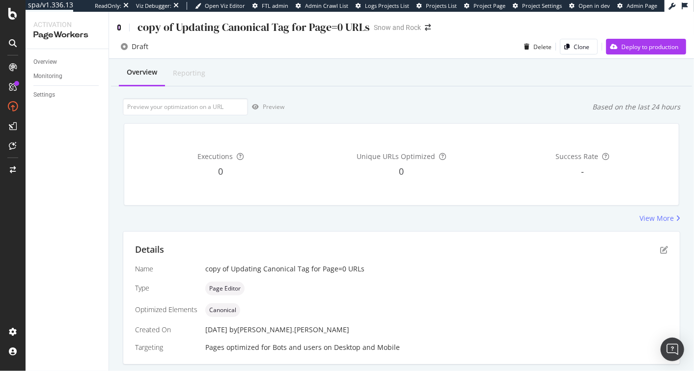
click at [118, 26] on icon at bounding box center [119, 27] width 4 height 7
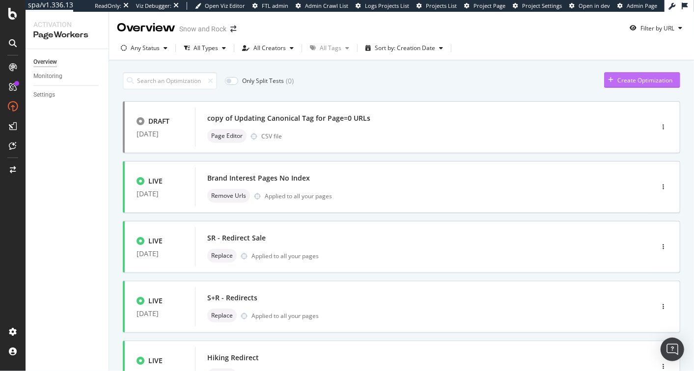
click at [623, 73] on div "Create Optimization" at bounding box center [638, 80] width 68 height 15
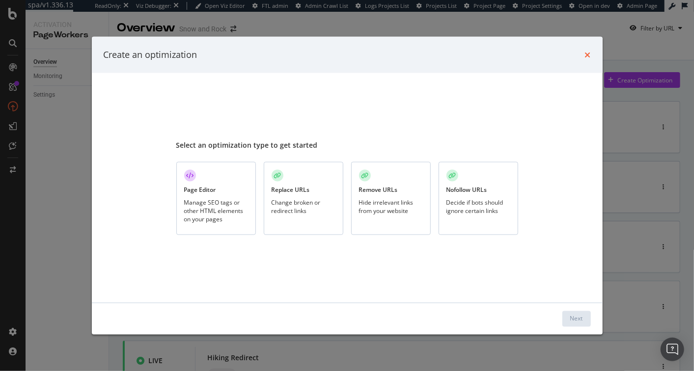
click at [589, 52] on icon "times" at bounding box center [588, 55] width 6 height 8
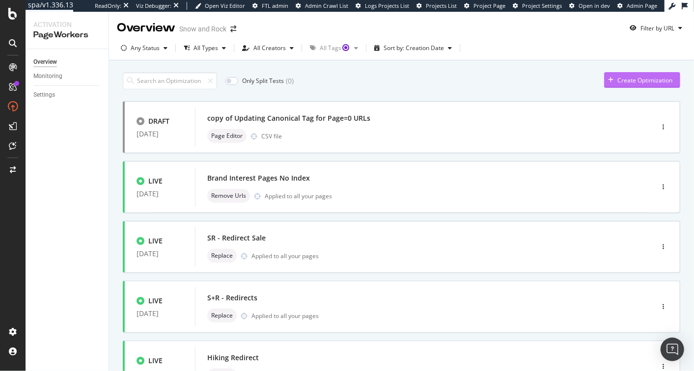
click at [640, 75] on div "Create Optimization" at bounding box center [638, 80] width 68 height 15
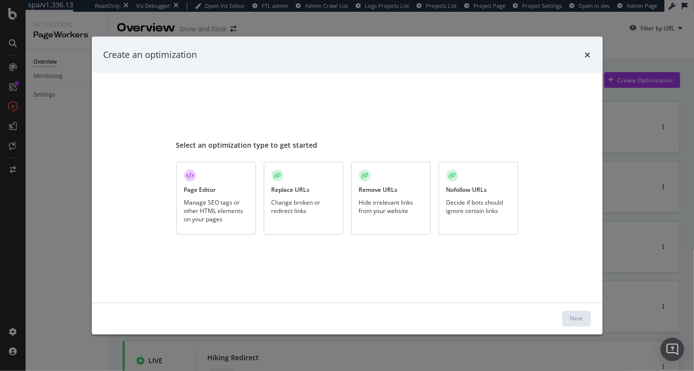
click at [234, 179] on div "Page Editor Manage SEO tags or other HTML elements on your pages" at bounding box center [216, 198] width 80 height 73
click at [573, 321] on div "Next" at bounding box center [576, 319] width 13 height 8
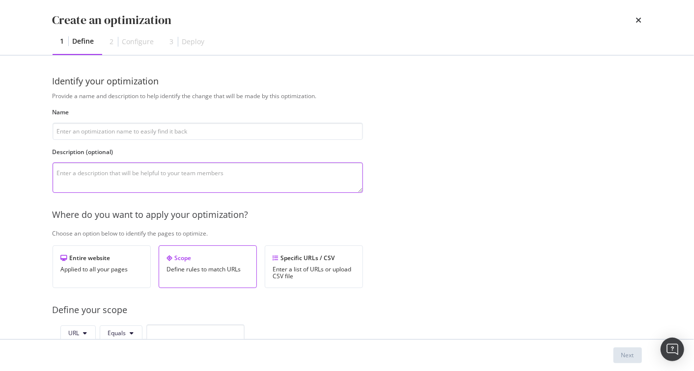
click at [96, 178] on textarea "modal" at bounding box center [208, 178] width 310 height 30
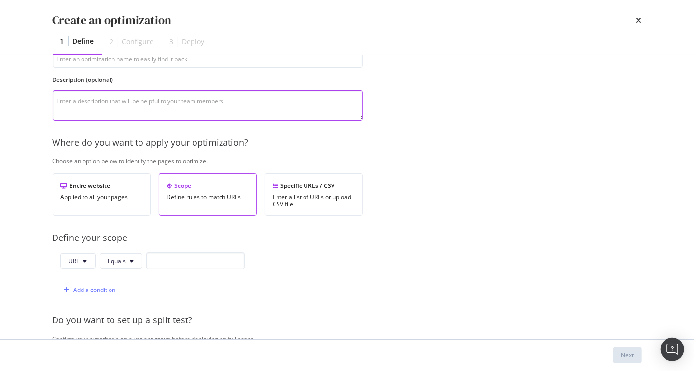
scroll to position [98, 0]
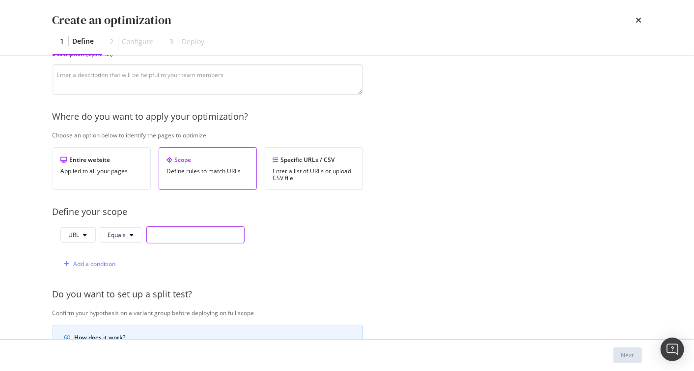
click at [206, 233] on input "modal" at bounding box center [195, 234] width 98 height 17
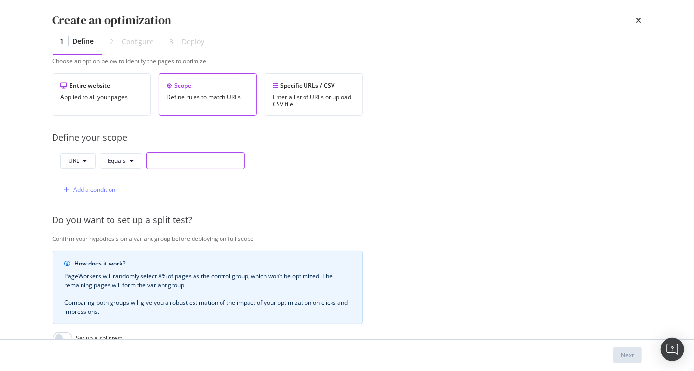
scroll to position [196, 0]
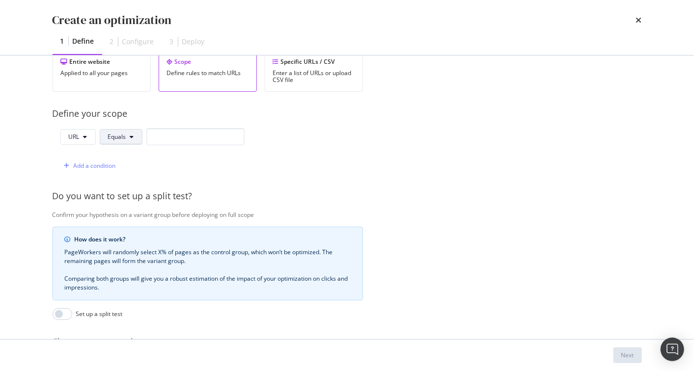
click at [119, 136] on span "Equals" at bounding box center [117, 137] width 18 height 8
click at [211, 135] on input "modal" at bounding box center [195, 136] width 98 height 17
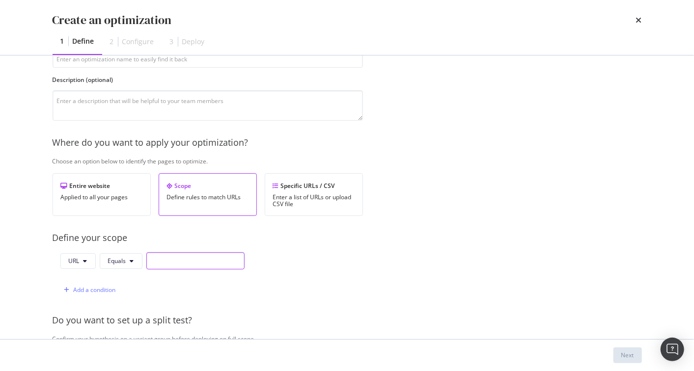
scroll to position [119, 0]
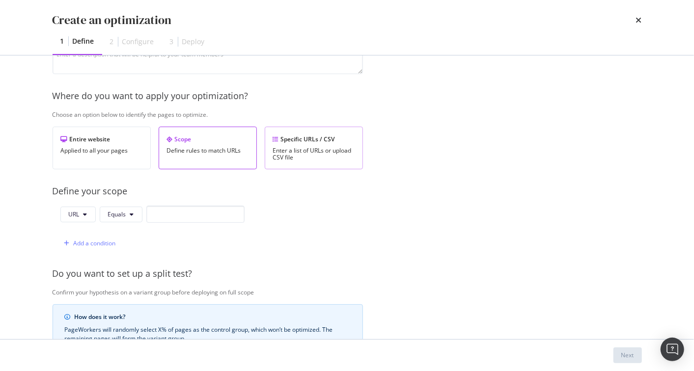
click at [329, 142] on div "Specific URLs / CSV" at bounding box center [314, 139] width 82 height 8
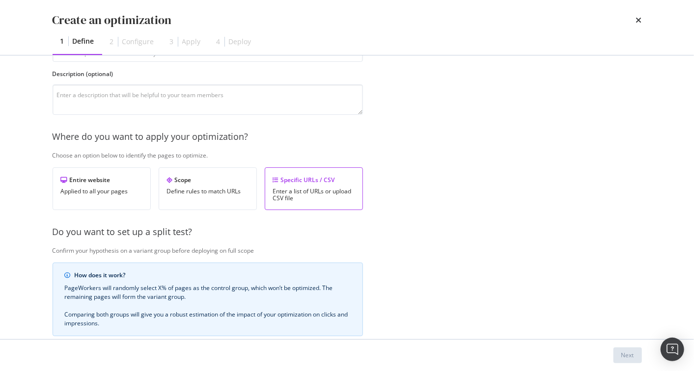
scroll to position [13, 0]
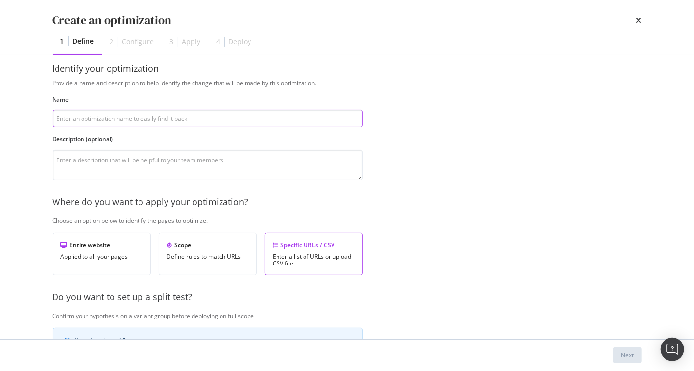
click at [103, 113] on input "modal" at bounding box center [208, 118] width 310 height 17
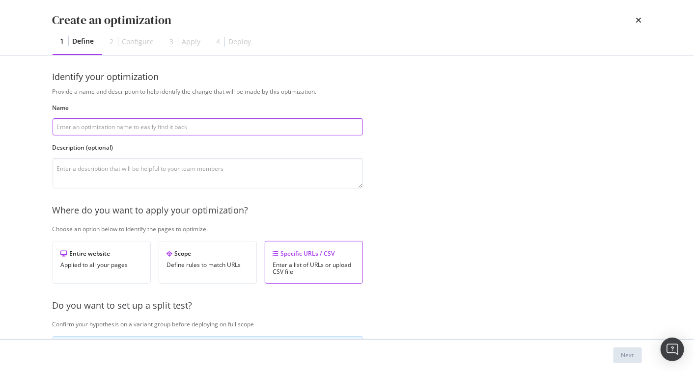
scroll to position [0, 0]
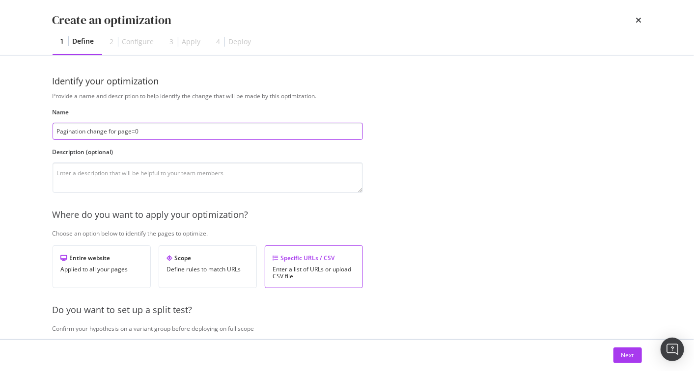
type input "Pagination change for page=0"
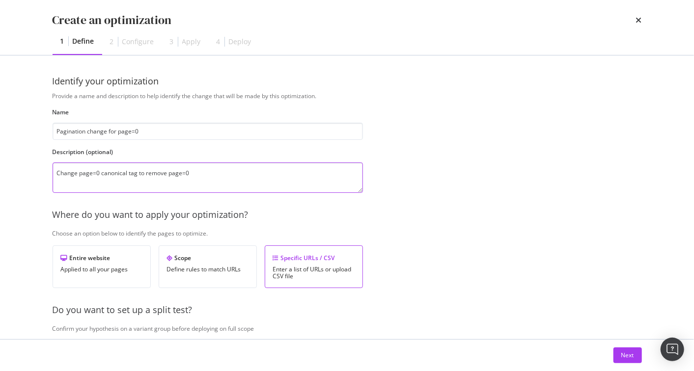
click at [137, 175] on textarea "Change page=0 canonical tag to remove page=0" at bounding box center [208, 178] width 310 height 30
type textarea "Change page=0 canonical tags to remove page=0"
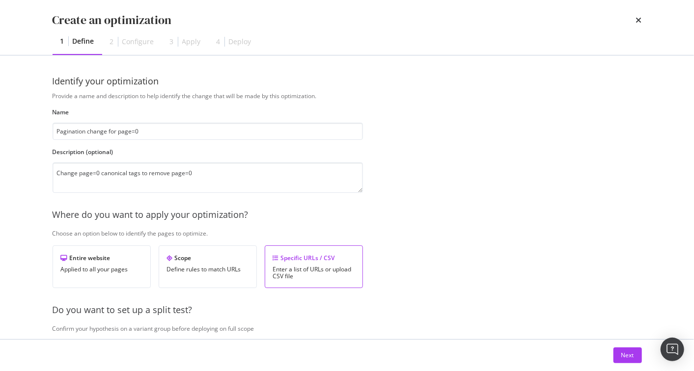
click at [470, 161] on div "Provide a name and description to help identify the change that will be made by…" at bounding box center [347, 315] width 589 height 447
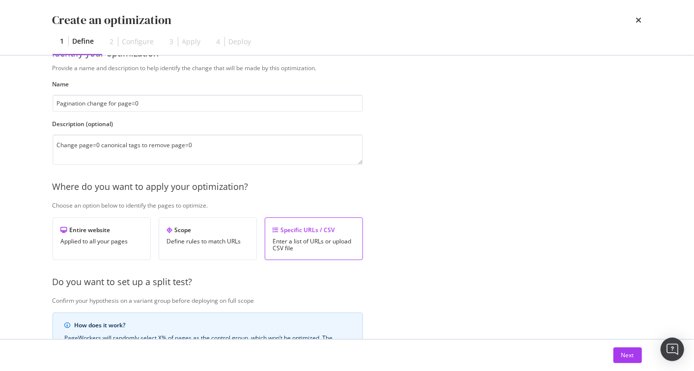
scroll to position [87, 0]
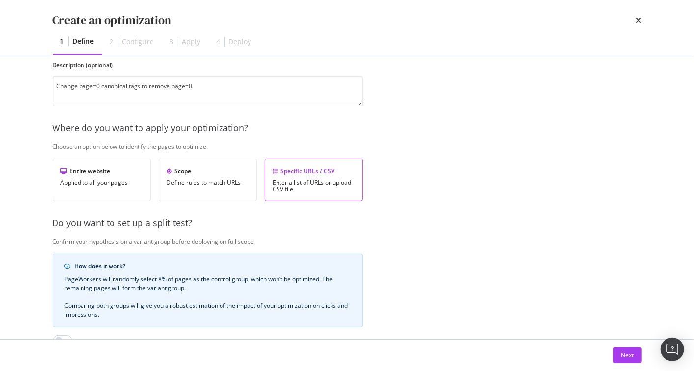
click at [172, 145] on div "Choose an option below to identify the pages to optimize." at bounding box center [372, 146] width 638 height 8
click at [170, 146] on div "Choose an option below to identify the pages to optimize." at bounding box center [372, 146] width 638 height 8
click at [233, 190] on div "Scope Define rules to match URLs" at bounding box center [208, 180] width 98 height 43
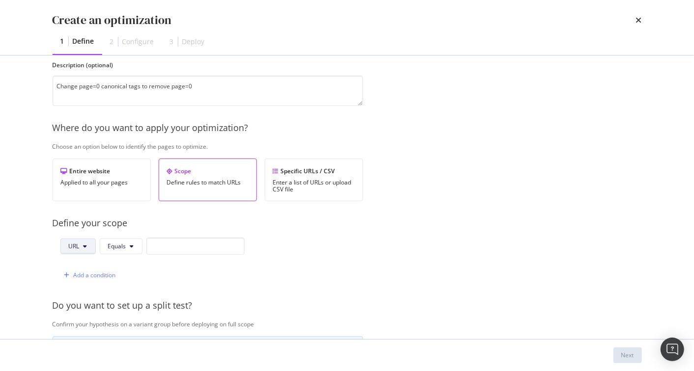
click at [80, 241] on button "URL" at bounding box center [77, 247] width 35 height 16
click at [320, 167] on div "Specific URLs / CSV" at bounding box center [314, 171] width 82 height 8
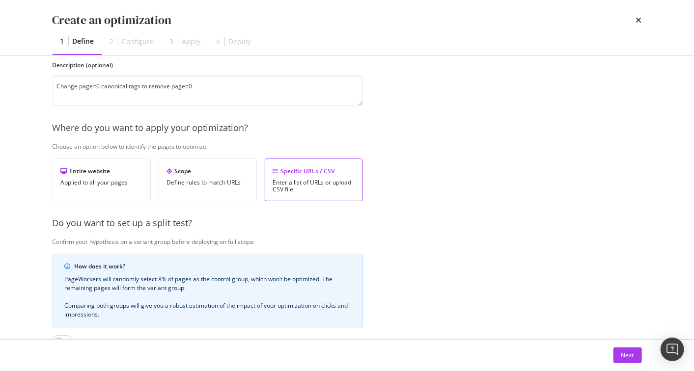
scroll to position [225, 0]
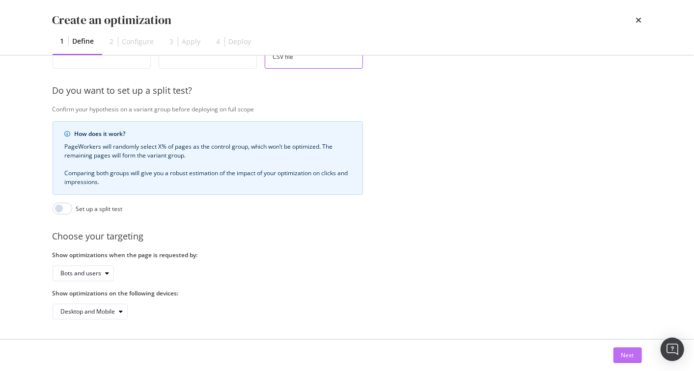
click at [621, 353] on div "Next" at bounding box center [627, 355] width 13 height 8
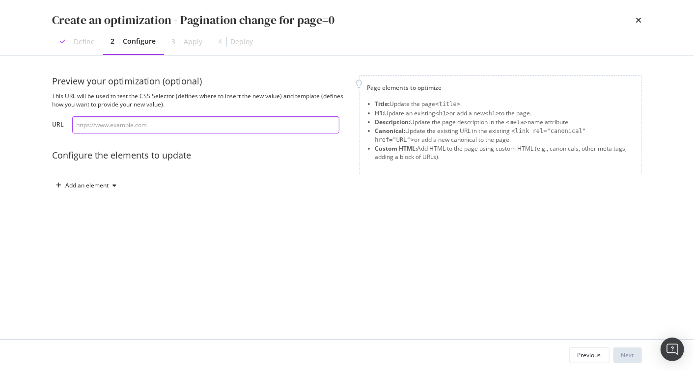
click at [116, 121] on input "modal" at bounding box center [205, 124] width 267 height 17
click at [88, 187] on div "Add an element" at bounding box center [87, 186] width 43 height 6
click at [100, 253] on div "Canonical" at bounding box center [91, 253] width 27 height 8
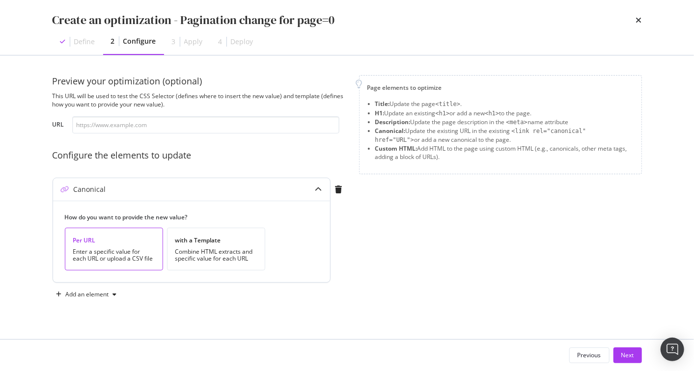
click at [122, 219] on label "How do you want to provide the new value?" at bounding box center [188, 217] width 246 height 8
click at [100, 262] on div "Enter a specific value for each URL or upload a CSV file" at bounding box center [114, 256] width 82 height 14
click at [208, 254] on div "Combine HTML extracts and specific value for each URL" at bounding box center [216, 256] width 82 height 14
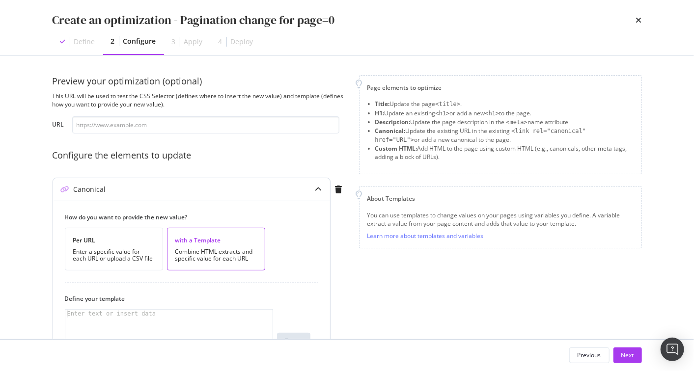
scroll to position [87, 0]
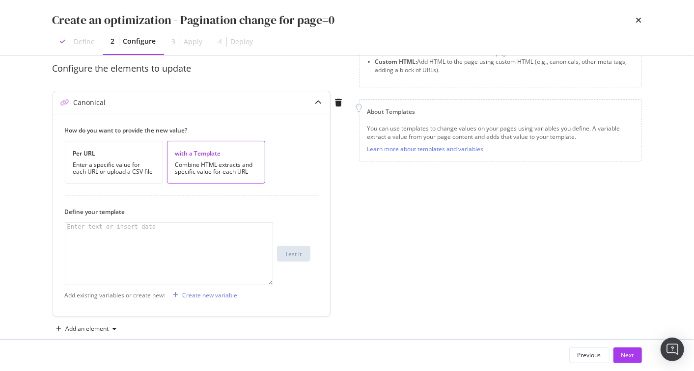
click at [120, 245] on div "modal" at bounding box center [169, 262] width 209 height 78
click at [391, 135] on div "You can use templates to change values on your pages using variables you define…" at bounding box center [500, 132] width 266 height 17
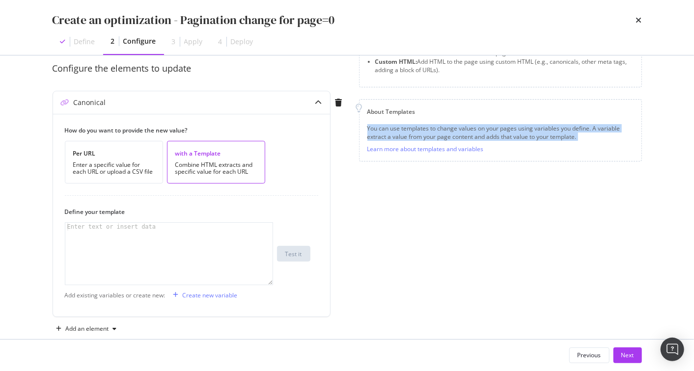
click at [391, 135] on div "You can use templates to change values on your pages using variables you define…" at bounding box center [500, 132] width 266 height 17
click at [385, 134] on div "You can use templates to change values on your pages using variables you define…" at bounding box center [500, 132] width 266 height 17
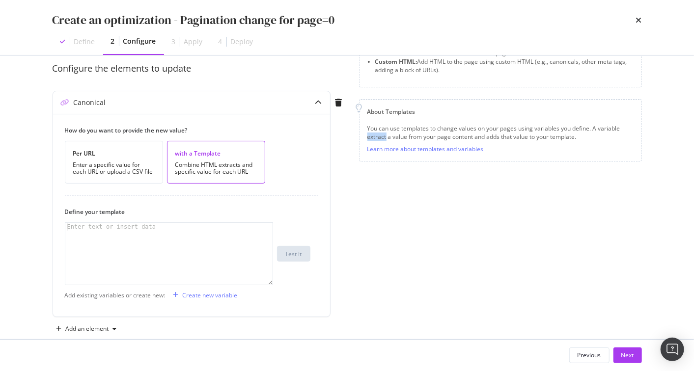
click at [385, 134] on div "You can use templates to change values on your pages using variables you define…" at bounding box center [500, 132] width 266 height 17
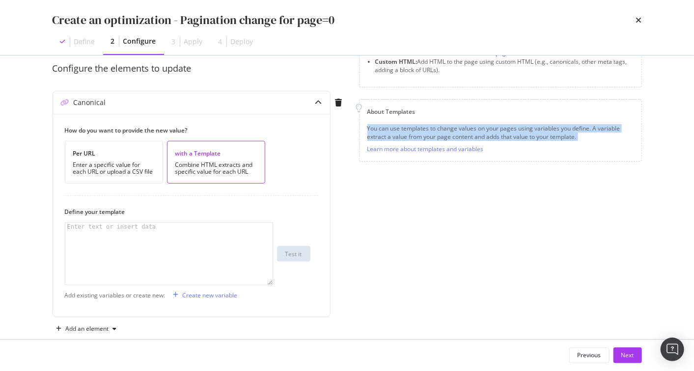
click at [385, 134] on div "You can use templates to change values on your pages using variables you define…" at bounding box center [500, 132] width 266 height 17
click at [384, 133] on div "You can use templates to change values on your pages using variables you define…" at bounding box center [500, 132] width 266 height 17
click at [381, 133] on div "You can use templates to change values on your pages using variables you define…" at bounding box center [500, 132] width 266 height 17
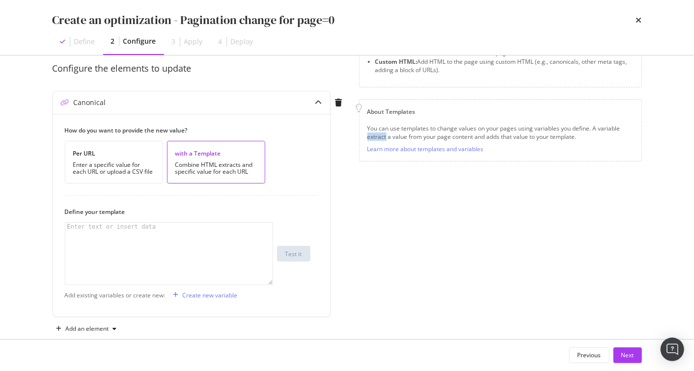
click at [381, 133] on div "You can use templates to change values on your pages using variables you define…" at bounding box center [500, 132] width 266 height 17
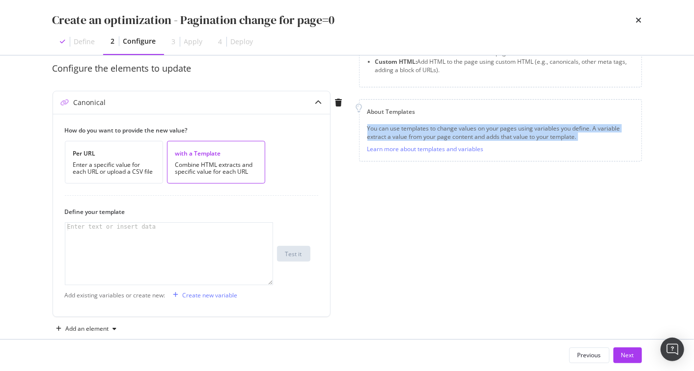
click at [381, 133] on div "You can use templates to change values on your pages using variables you define…" at bounding box center [500, 132] width 266 height 17
click at [408, 129] on div "You can use templates to change values on your pages using variables you define…" at bounding box center [500, 132] width 266 height 17
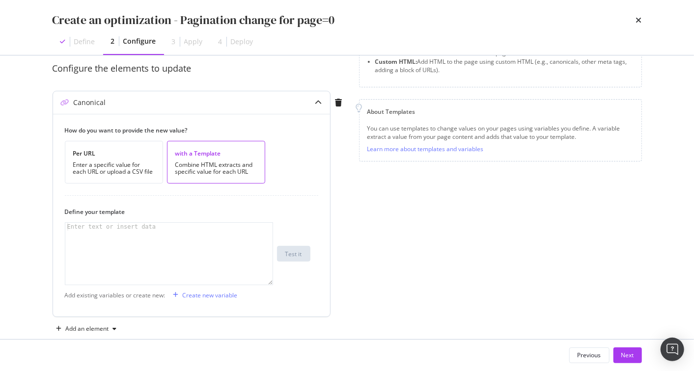
click at [148, 242] on div "modal" at bounding box center [169, 262] width 209 height 78
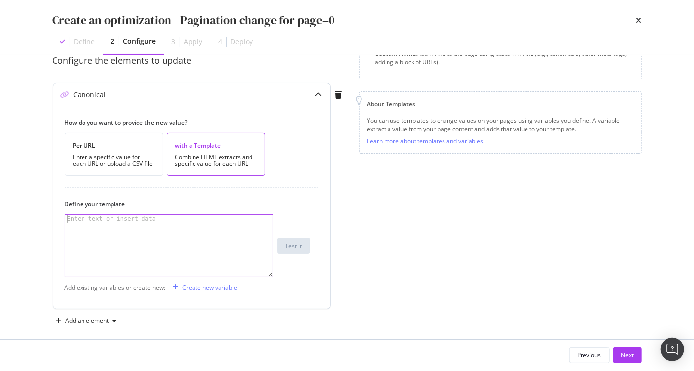
scroll to position [102, 0]
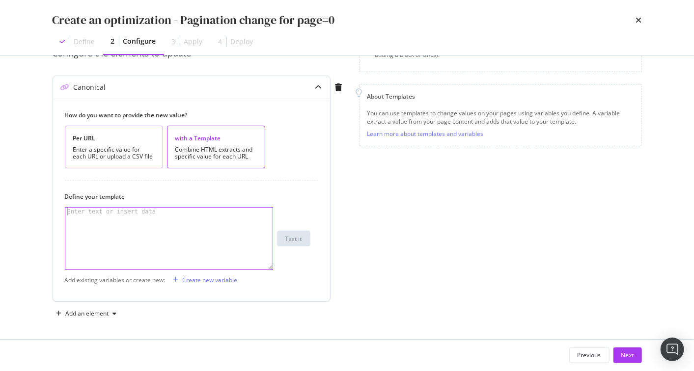
click at [137, 142] on div "Per URL Enter a specific value for each URL or upload a CSV file" at bounding box center [114, 147] width 98 height 43
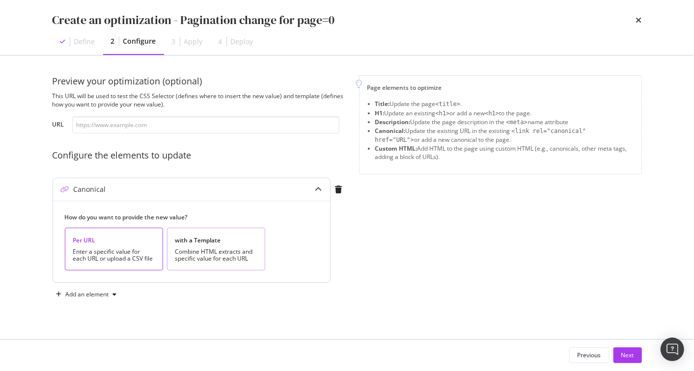
click at [197, 245] on div "with a Template Combine HTML extracts and specific value for each URL" at bounding box center [216, 249] width 98 height 43
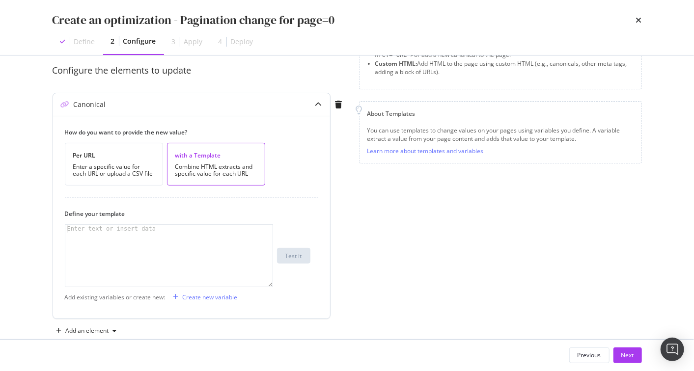
scroll to position [85, 0]
click at [75, 228] on div "Enter text or insert data" at bounding box center [111, 228] width 93 height 8
click at [193, 253] on div "modal" at bounding box center [169, 263] width 209 height 78
click at [189, 300] on div "Create new variable" at bounding box center [203, 296] width 68 height 15
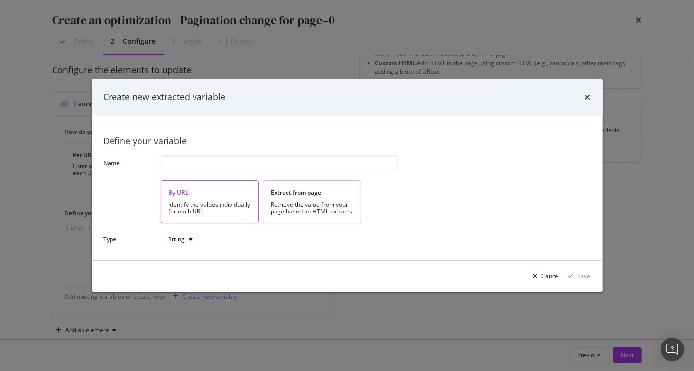
click at [291, 190] on div "Extract from page" at bounding box center [312, 193] width 82 height 8
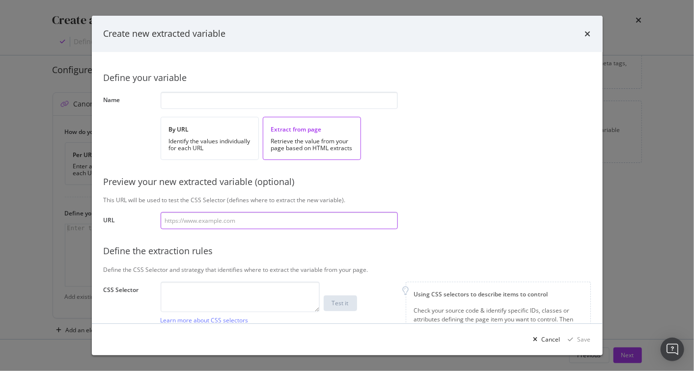
click at [192, 220] on input "modal" at bounding box center [279, 220] width 237 height 17
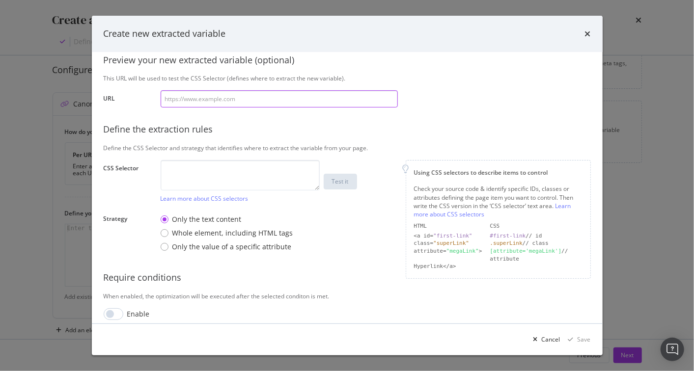
scroll to position [129, 0]
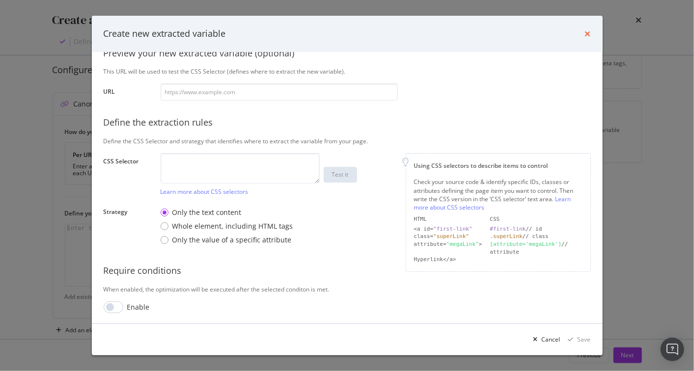
click at [587, 33] on icon "times" at bounding box center [588, 34] width 6 height 8
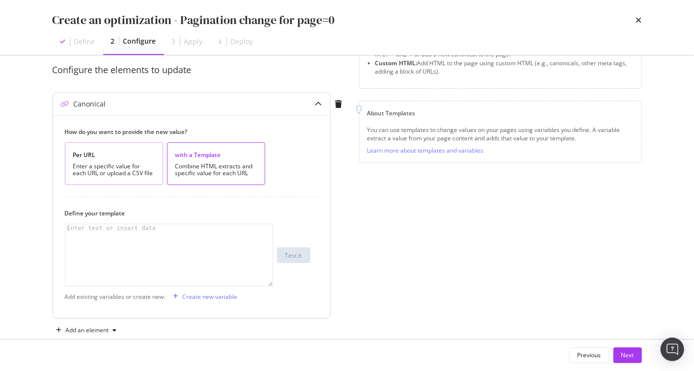
click at [129, 165] on div "Enter a specific value for each URL or upload a CSV file" at bounding box center [114, 170] width 82 height 14
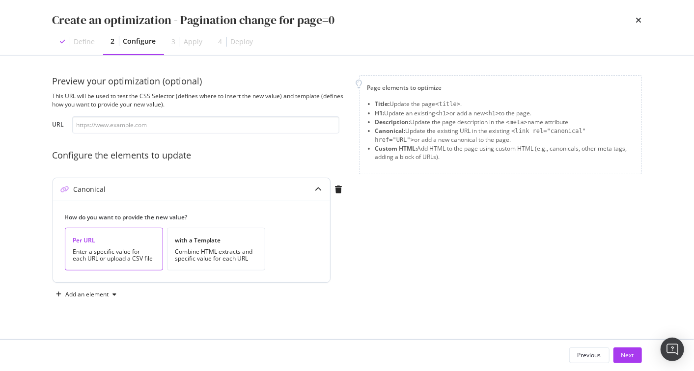
scroll to position [0, 0]
click at [129, 128] on input "modal" at bounding box center [205, 124] width 267 height 17
click at [626, 356] on div "Next" at bounding box center [627, 355] width 13 height 8
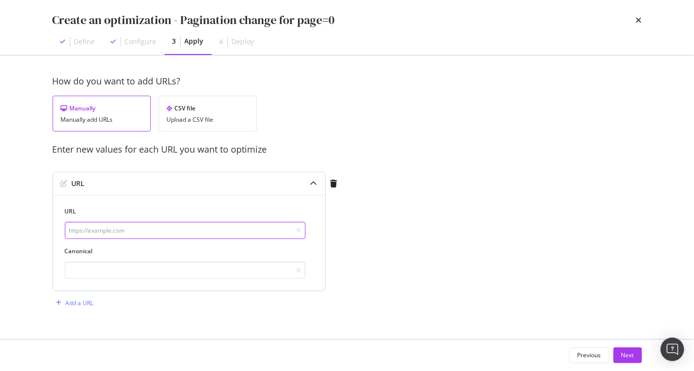
click at [124, 230] on input "modal" at bounding box center [185, 230] width 241 height 17
click at [132, 155] on div "Enter new values for each URL you want to optimize" at bounding box center [347, 149] width 589 height 13
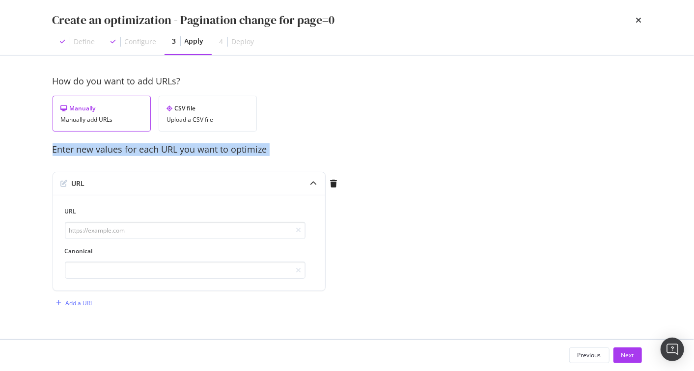
click at [132, 155] on div "Enter new values for each URL you want to optimize" at bounding box center [347, 149] width 589 height 13
click at [127, 153] on div "Enter new values for each URL you want to optimize" at bounding box center [347, 149] width 589 height 13
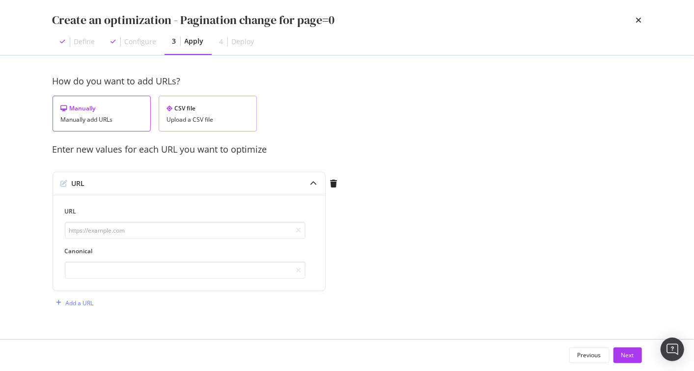
click at [202, 104] on div "CSV file" at bounding box center [208, 108] width 82 height 8
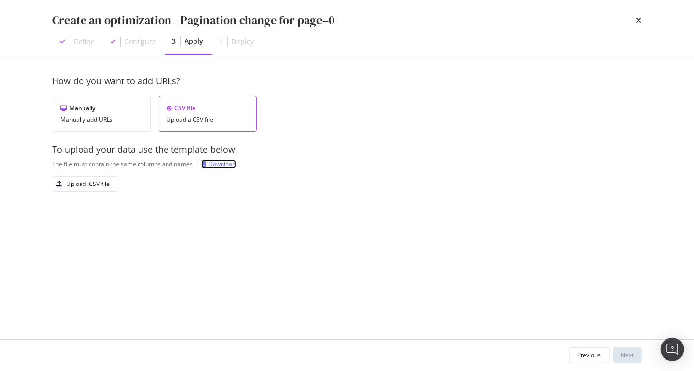
click at [220, 163] on div "Download" at bounding box center [223, 164] width 28 height 8
click at [93, 180] on div "Upload .CSV file" at bounding box center [88, 184] width 43 height 8
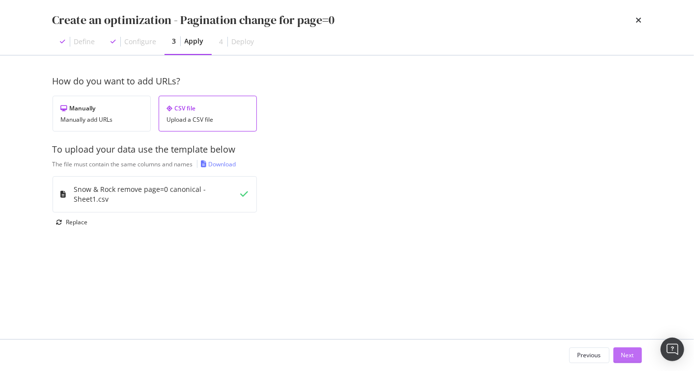
click at [628, 353] on div "Next" at bounding box center [627, 355] width 13 height 8
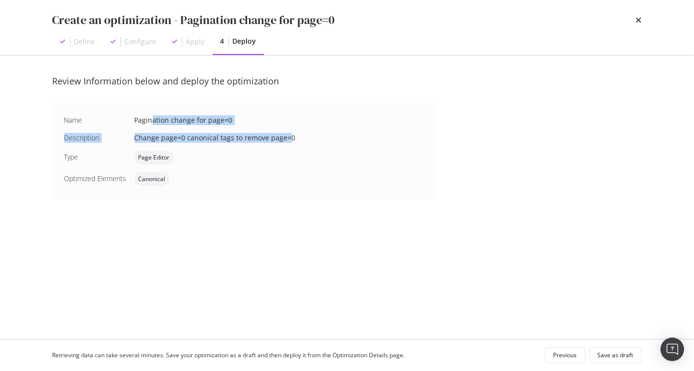
drag, startPoint x: 153, startPoint y: 122, endPoint x: 285, endPoint y: 137, distance: 132.5
click at [285, 137] on div "Name Pagination change for page=0 Description Change page=0 canonical tags to r…" at bounding box center [244, 150] width 360 height 71
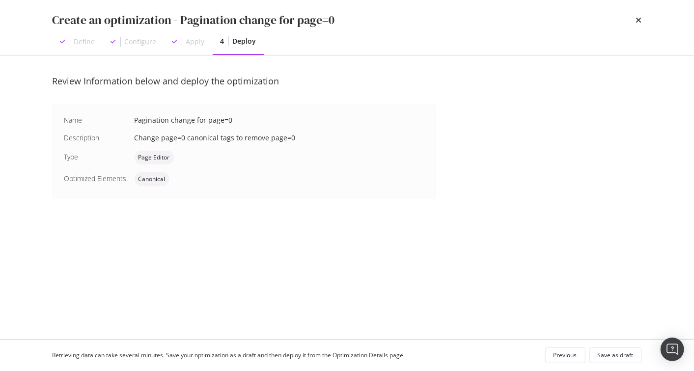
click at [285, 137] on div "Change page=0 canonical tags to remove page=0" at bounding box center [279, 138] width 289 height 10
click at [284, 136] on div "Change page=0 canonical tags to remove page=0" at bounding box center [279, 138] width 289 height 10
click at [214, 139] on div "Change page=0 canonical tags to remove page=0" at bounding box center [279, 138] width 289 height 10
click at [619, 354] on div "Save as draft" at bounding box center [616, 355] width 36 height 8
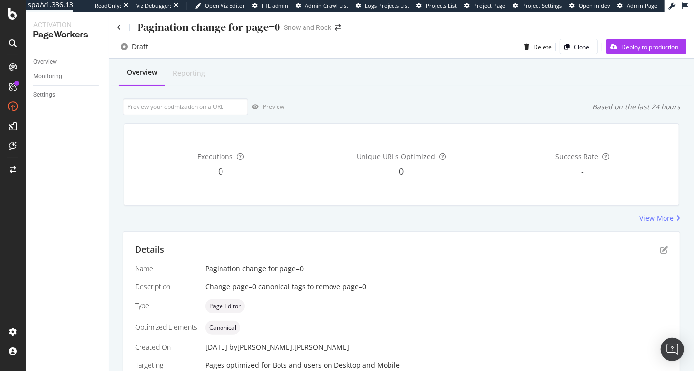
scroll to position [214, 0]
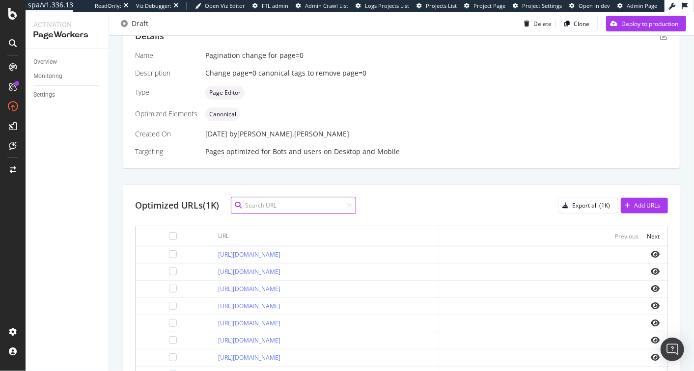
click at [291, 203] on input at bounding box center [293, 205] width 125 height 17
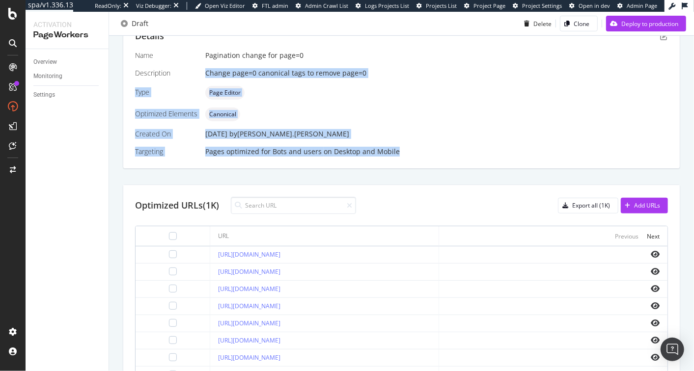
drag, startPoint x: 296, startPoint y: 64, endPoint x: 418, endPoint y: 161, distance: 156.3
click at [418, 161] on div "Details Name Pagination change for page=0 Description Change page=0 canonical t…" at bounding box center [401, 93] width 557 height 150
drag, startPoint x: 373, startPoint y: 106, endPoint x: 332, endPoint y: 59, distance: 61.9
click at [332, 59] on div "Details Name Pagination change for page=0 Description Change page=0 canonical t…" at bounding box center [401, 93] width 557 height 150
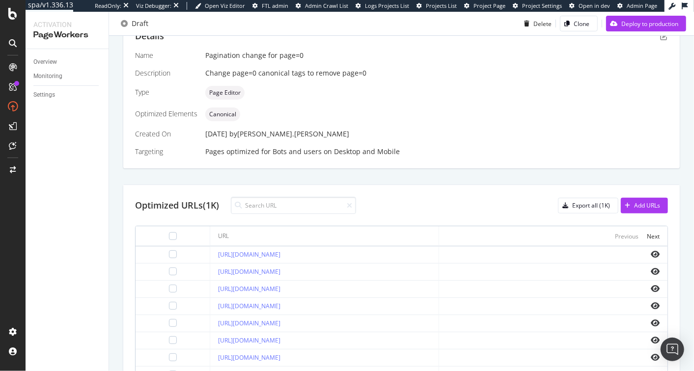
click at [332, 59] on div "Pagination change for page=0" at bounding box center [436, 56] width 463 height 10
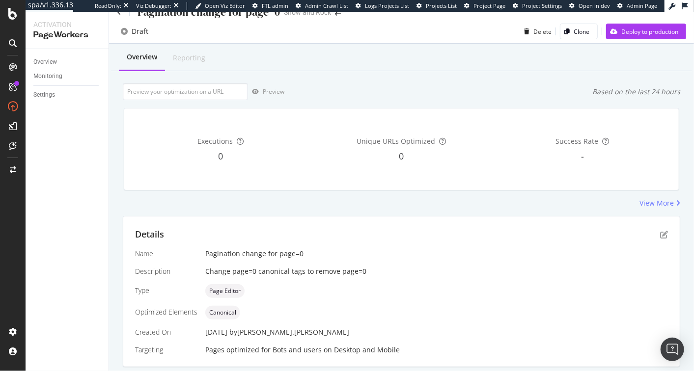
scroll to position [0, 0]
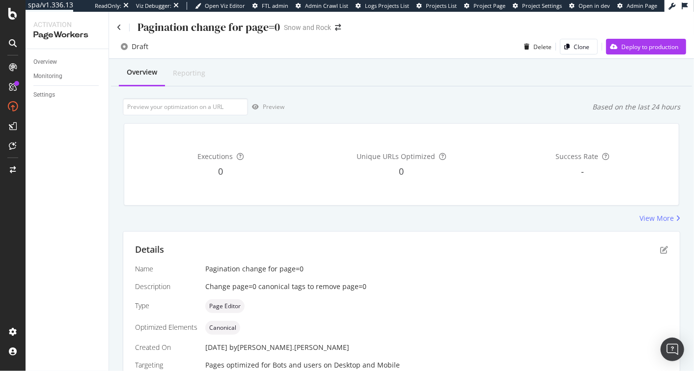
click at [354, 102] on div "Preview Based on the last 24 hours" at bounding box center [402, 106] width 558 height 17
click at [152, 106] on input "url" at bounding box center [185, 106] width 125 height 17
paste input "https://www.snowandrock.com/c/mens.html?page=0"
click at [261, 108] on div "button" at bounding box center [255, 107] width 15 height 6
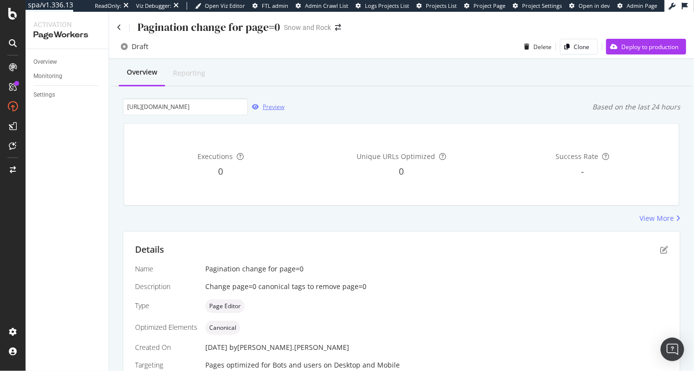
scroll to position [0, 0]
click at [181, 109] on input "https://www.snowandrock.com/c/mens.html?page=0" at bounding box center [185, 106] width 125 height 17
paste input "sale/summer-sale/womens.html?size=48&page=0&filter=%2526filter%253Duk_sr_produc…"
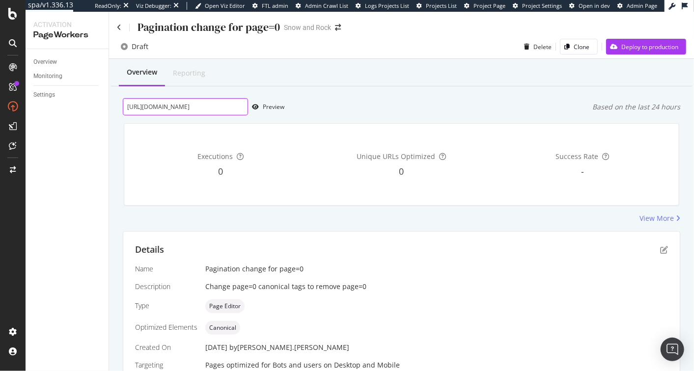
scroll to position [0, 361]
click at [265, 108] on div "Preview" at bounding box center [274, 107] width 22 height 8
click at [155, 109] on input "https://www.snowandrock.com/c/sale/summer-sale/womens.html?size=48&page=0&filte…" at bounding box center [185, 106] width 125 height 17
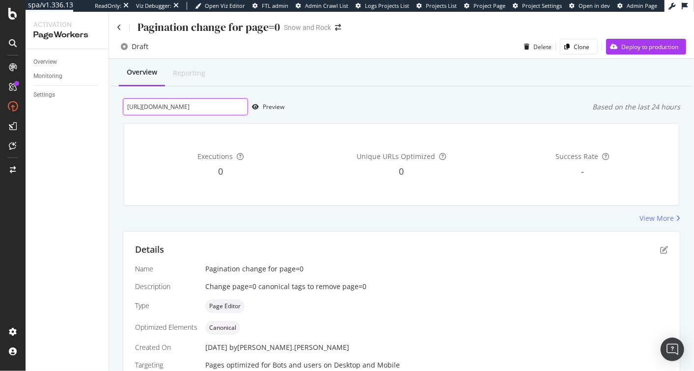
click at [155, 109] on input "https://www.snowandrock.com/c/sale/summer-sale/womens.html?size=48&page=0&filte…" at bounding box center [185, 106] width 125 height 17
paste input "kids.html?page=0&size=48&filter=%2526filter%253Duk_sr_clothing_type%253A%2528to…"
click at [253, 106] on icon "button" at bounding box center [255, 107] width 7 height 6
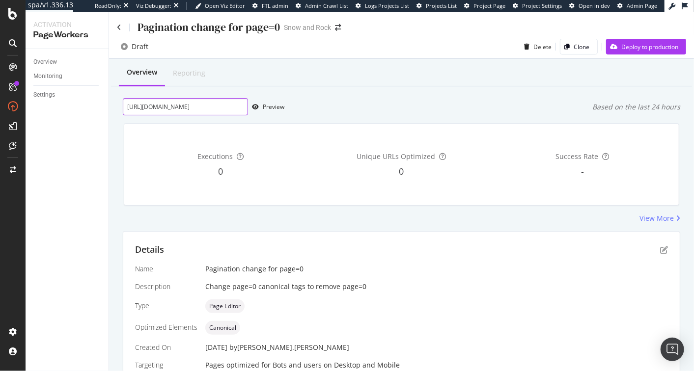
click at [204, 102] on input "https://www.snowandrock.com/c/sale/kids.html?page=0&size=48&filter=%2526filter%…" at bounding box center [185, 106] width 125 height 17
click at [203, 103] on input "https://www.snowandrock.com/c/sale/kids.html?page=0&size=48&filter=%2526filter%…" at bounding box center [185, 106] width 125 height 17
paste input "summer-sale.html?size=48&page=0&filter=%2526filter%253Duk_sr_product_type%253A%…"
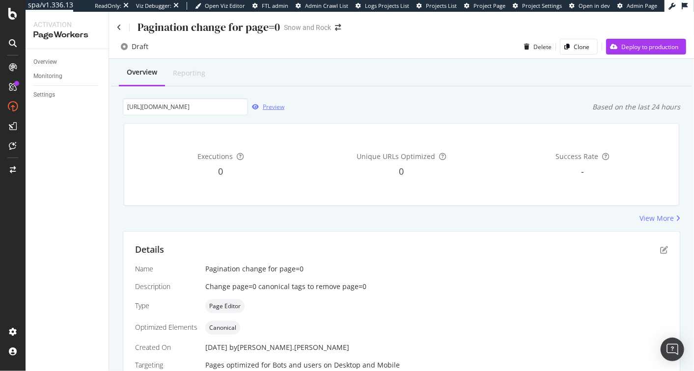
click at [262, 109] on div "button" at bounding box center [255, 107] width 15 height 6
click at [200, 111] on input "https://www.snowandrock.com/c/sale/summer-sale.html?size=48&page=0&filter=%2526…" at bounding box center [185, 106] width 125 height 17
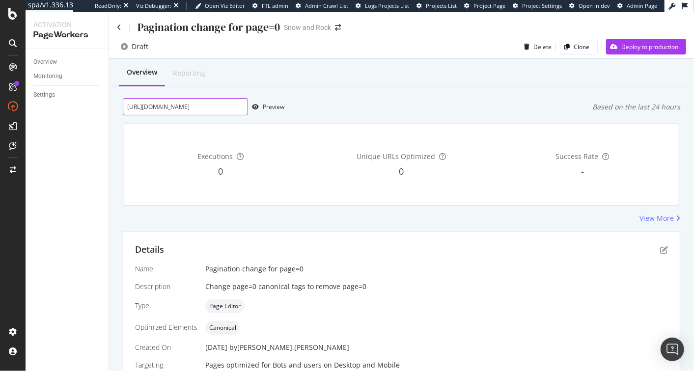
paste input "new-collection.html?size=48&page=0&filter=%2526filter%253Duk_sr_product_type%25…"
type input "https://www.snowandrock.com/c/new-collection.html?size=48&page=0&filter=%2526fi…"
click at [259, 105] on div "button" at bounding box center [255, 107] width 15 height 6
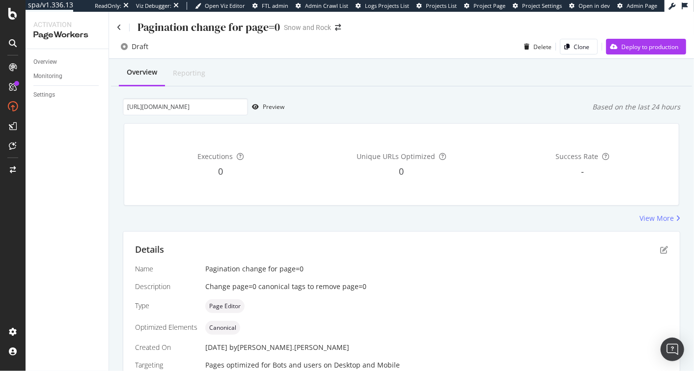
click at [335, 127] on div "Executions 0 Unique URLs Optimized 0 Success Rate -" at bounding box center [401, 165] width 555 height 82
drag, startPoint x: 356, startPoint y: 211, endPoint x: 698, endPoint y: 209, distance: 342.4
click at [694, 209] on html "spa/v1.336.13 ReadOnly: Viz Debugger: Open Viz Editor FTL admin Admin Crawl Lis…" at bounding box center [347, 185] width 694 height 371
click at [528, 188] on div "Success Rate -" at bounding box center [582, 165] width 177 height 66
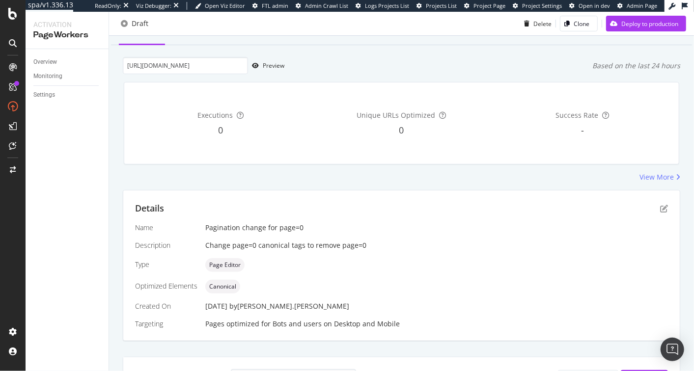
scroll to position [84, 0]
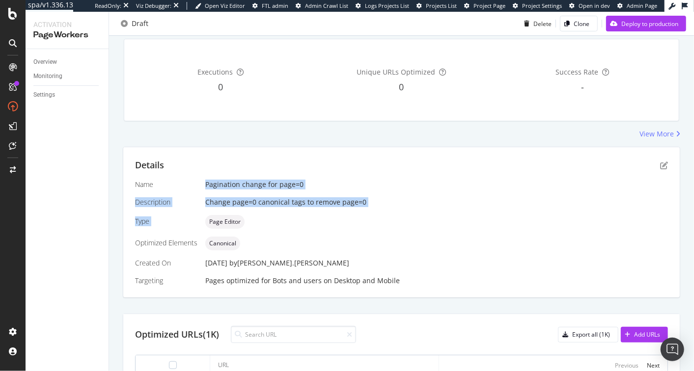
drag, startPoint x: 122, startPoint y: 184, endPoint x: 380, endPoint y: 211, distance: 258.9
click at [380, 211] on div "Name Pagination change for page=0 Description Change page=0 canonical tags to r…" at bounding box center [401, 233] width 533 height 106
drag, startPoint x: 380, startPoint y: 211, endPoint x: 148, endPoint y: 170, distance: 235.5
click at [147, 170] on div "Details Name Pagination change for page=0 Description Change page=0 canonical t…" at bounding box center [401, 222] width 557 height 150
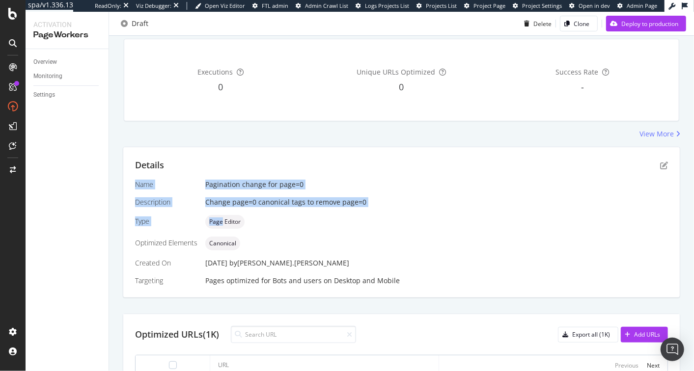
click at [148, 170] on div "Details" at bounding box center [401, 165] width 533 height 13
drag, startPoint x: 147, startPoint y: 170, endPoint x: 368, endPoint y: 203, distance: 224.0
click at [368, 204] on div "Details Name Pagination change for page=0 Description Change page=0 canonical t…" at bounding box center [401, 222] width 557 height 150
click at [369, 203] on div "Change page=0 canonical tags to remove page=0" at bounding box center [436, 202] width 463 height 10
drag, startPoint x: 236, startPoint y: 197, endPoint x: 297, endPoint y: 205, distance: 61.8
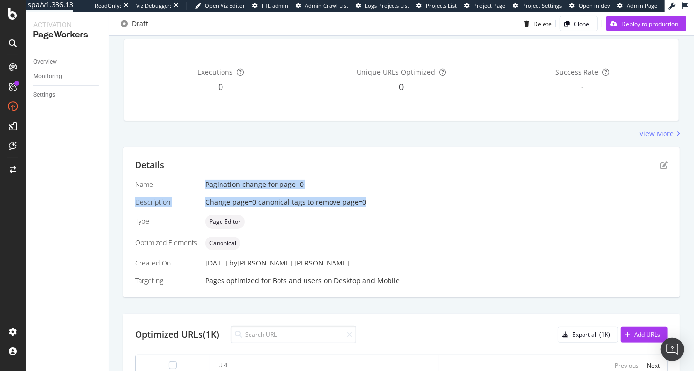
click at [296, 205] on div "Details Name Pagination change for page=0 Description Change page=0 canonical t…" at bounding box center [401, 222] width 557 height 150
click at [297, 205] on div "Change page=0 canonical tags to remove page=0" at bounding box center [436, 202] width 463 height 10
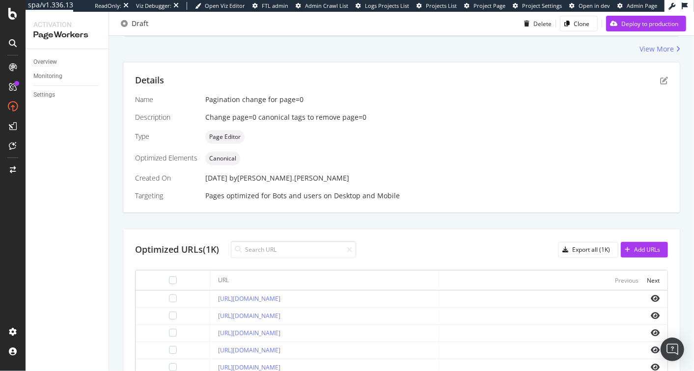
scroll to position [210, 0]
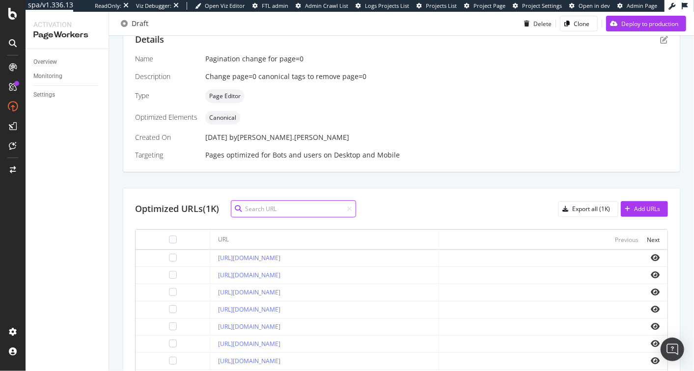
click at [231, 208] on input at bounding box center [293, 208] width 125 height 17
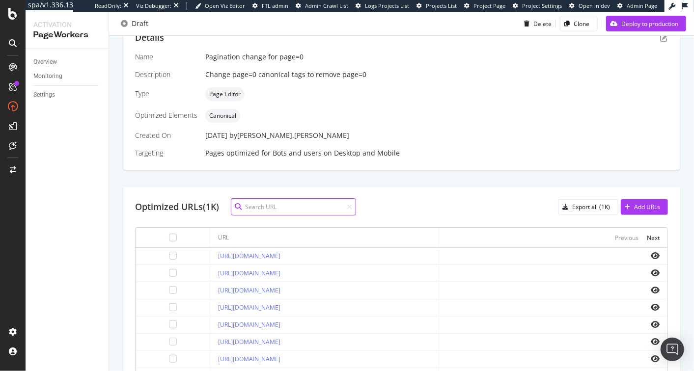
scroll to position [299, 0]
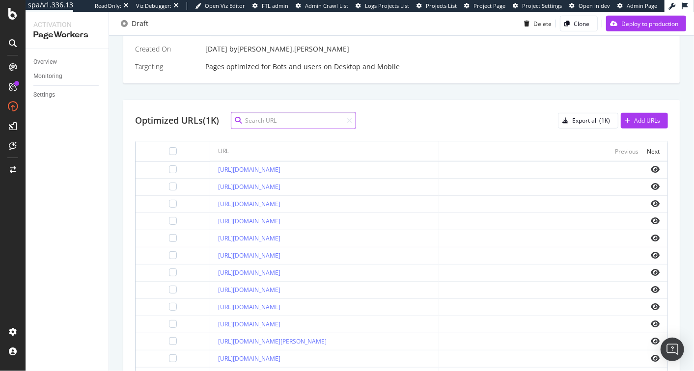
paste input "https://www.snowandrock.com/c/new-collection.html?size=48&page=0&filter=%2526fi…"
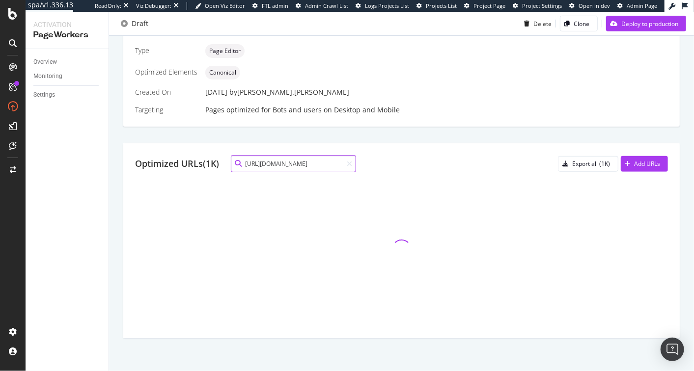
scroll to position [159, 0]
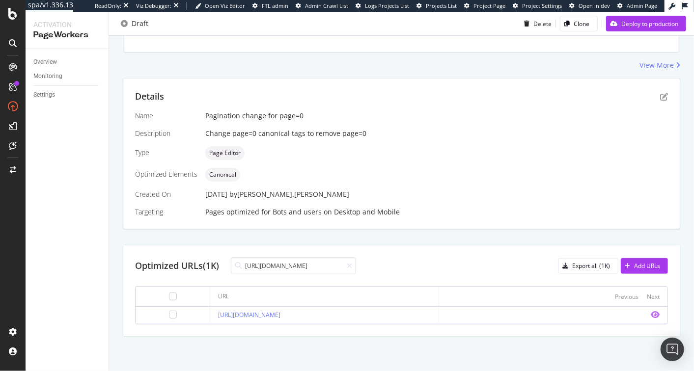
click at [651, 311] on icon "eye" at bounding box center [655, 315] width 9 height 8
click at [293, 259] on input "https://www.snowandrock.com/c/new-collection.html?size=48&page=0&filter=%2526fi…" at bounding box center [293, 265] width 125 height 17
click at [294, 259] on input "https://www.snowandrock.com/c/new-collection.html?size=48&page=0&filter=%2526fi…" at bounding box center [293, 265] width 125 height 17
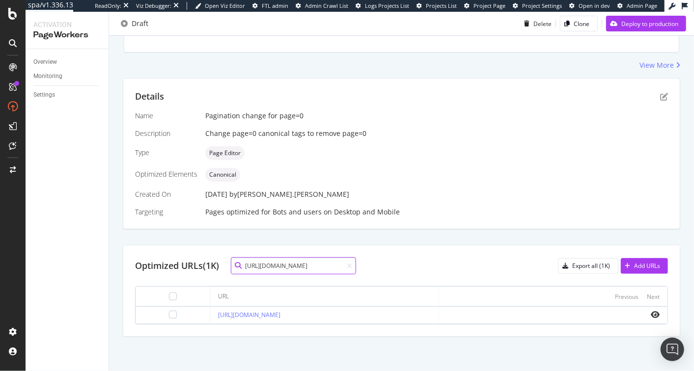
paste input "sale/snowboard.html?page=0&size=48&filter=%2526filter%253Duk_ski_equipment%253A…"
click at [651, 311] on icon "eye" at bounding box center [655, 315] width 9 height 8
click at [284, 257] on input "https://www.snowandrock.com/c/sale/snowboard.html?page=0&size=48&filter=%2526fi…" at bounding box center [293, 265] width 125 height 17
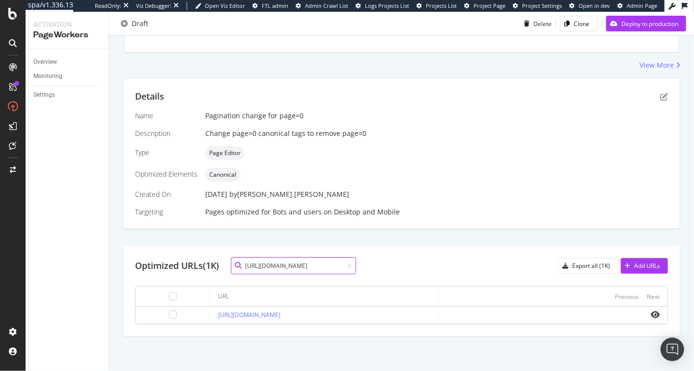
click at [284, 257] on input "https://www.snowandrock.com/c/sale/snowboard.html?page=0&size=48&filter=%2526fi…" at bounding box center [293, 265] width 125 height 17
paste input "outdoor-gear/gore-tex.html?page=0&size=48&filter=%2526filter%253Duk_sr_product_…"
click at [607, 183] on div "Name Pagination change for page=0 Description Change page=0 canonical tags to r…" at bounding box center [401, 164] width 533 height 106
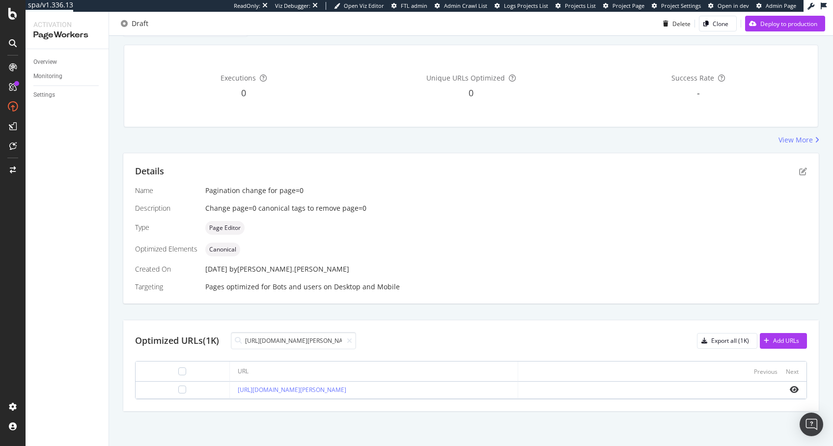
scroll to position [0, 84]
click at [694, 371] on icon "eye" at bounding box center [794, 390] width 9 height 8
click at [231, 332] on input "https://www.snowandrock.com/c/outdoor-gear/gore-tex.html?page=0&size=48&filter=…" at bounding box center [293, 340] width 125 height 17
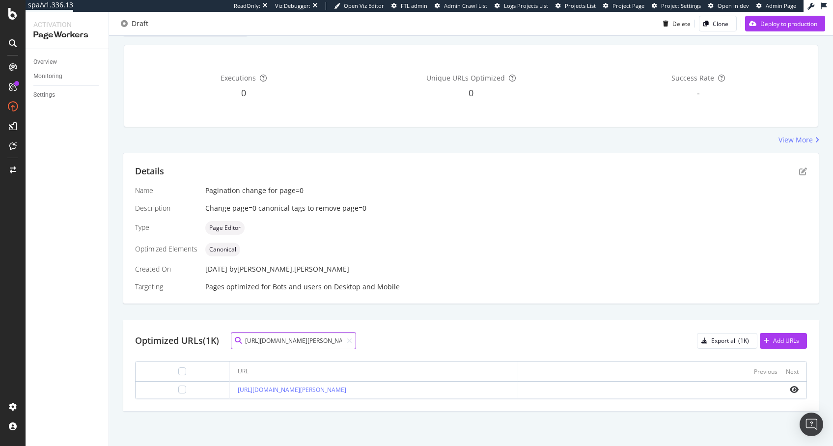
paste input "snowsports-preview.html?page=0&size=48&filter=%2526filter%253Duk_v_snowsports_p…"
click at [694, 371] on td at bounding box center [662, 392] width 288 height 17
click at [694, 371] on icon "eye" at bounding box center [794, 392] width 9 height 8
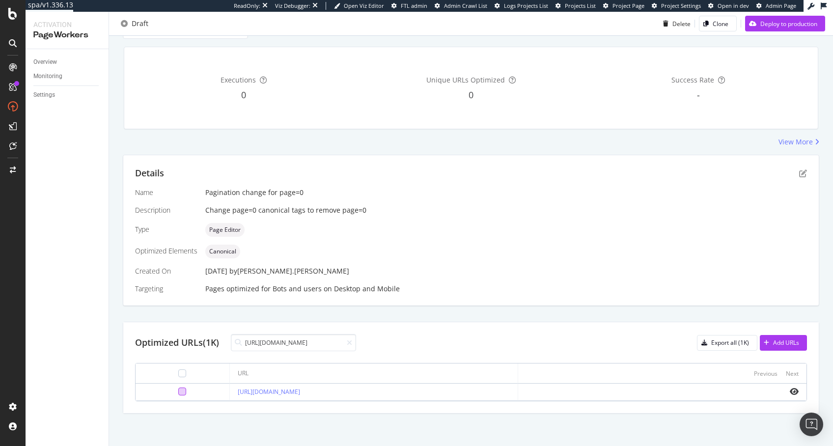
click at [178, 371] on div at bounding box center [182, 392] width 8 height 8
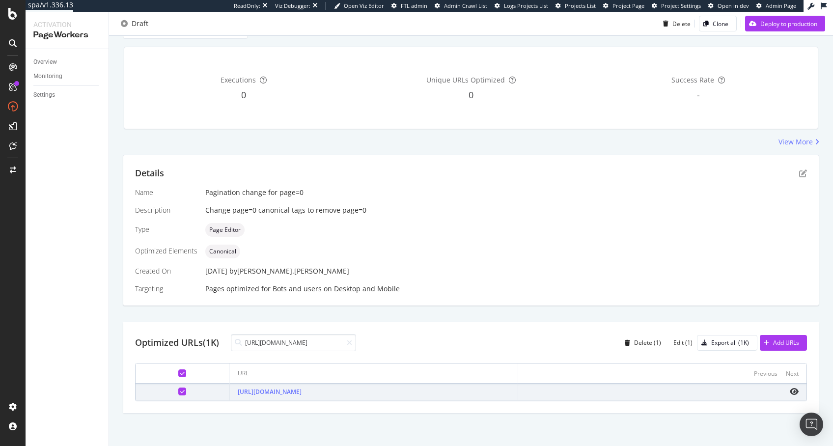
click at [149, 371] on div at bounding box center [182, 392] width 78 height 8
click at [180, 371] on icon at bounding box center [182, 391] width 4 height 5
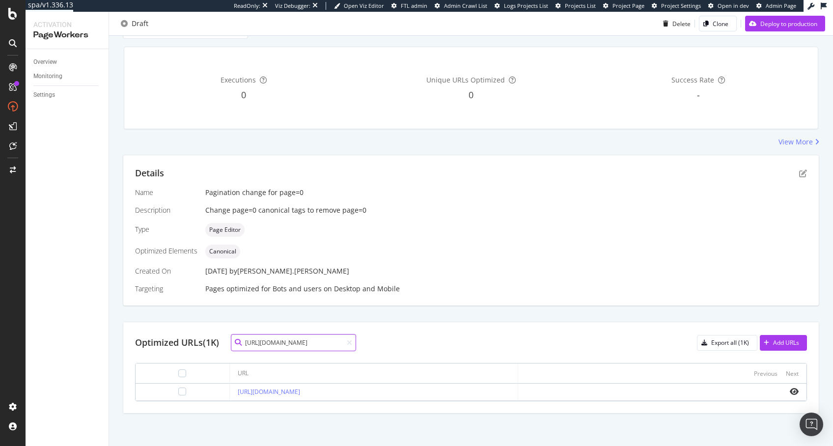
click at [295, 345] on input "https://www.snowandrock.com/c/snowsports-preview.html?page=0&size=48&filter=%25…" at bounding box center [293, 342] width 125 height 17
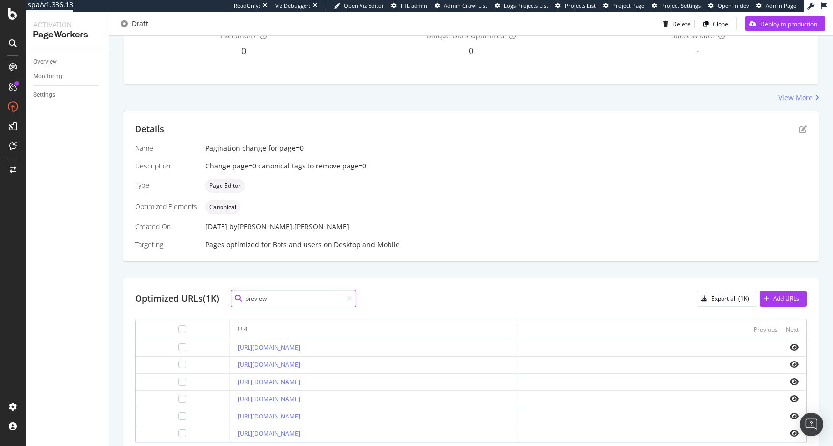
scroll to position [162, 0]
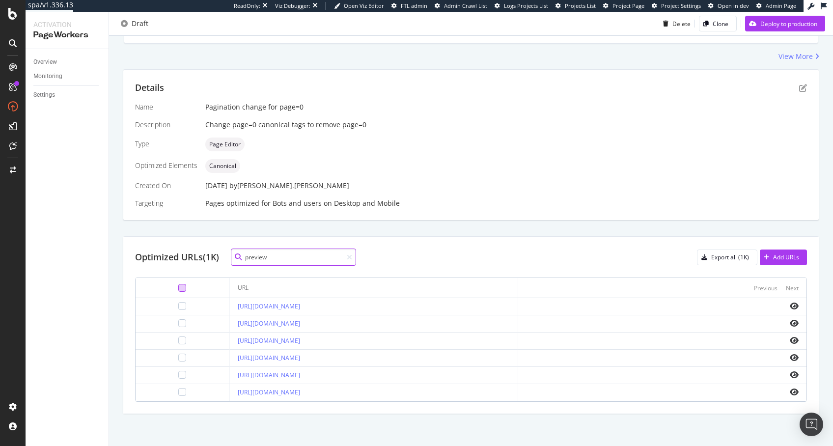
type input "preview"
click at [149, 289] on div at bounding box center [182, 288] width 78 height 12
click at [178, 287] on div at bounding box center [182, 288] width 8 height 8
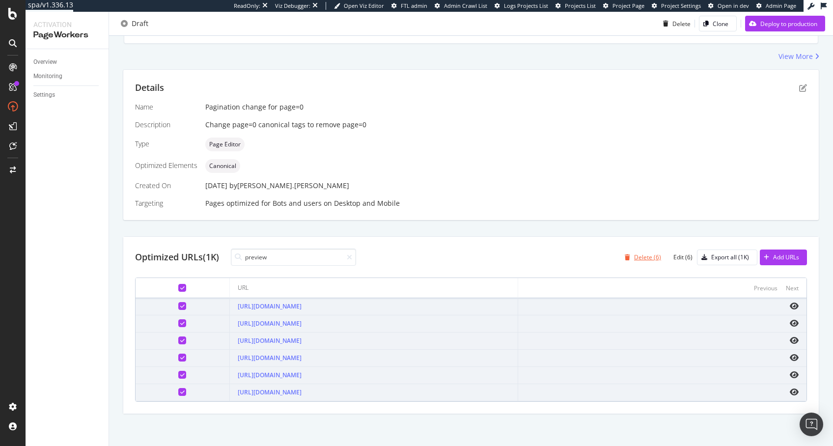
click at [641, 255] on div "Delete (6)" at bounding box center [647, 257] width 27 height 8
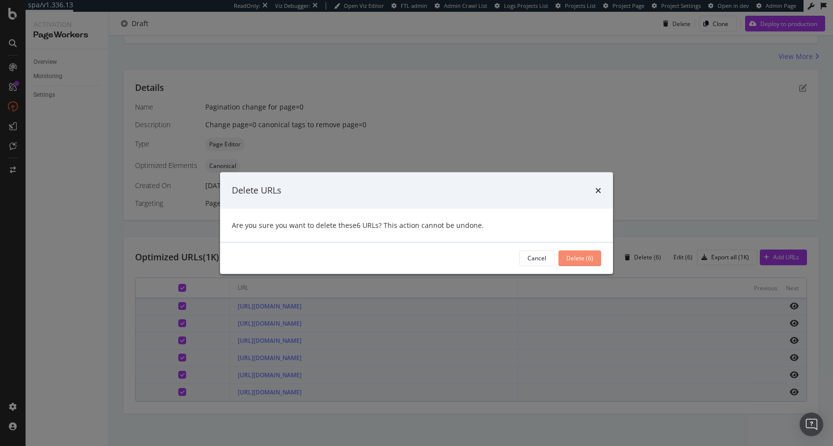
click at [575, 258] on div "Delete (6)" at bounding box center [579, 258] width 27 height 8
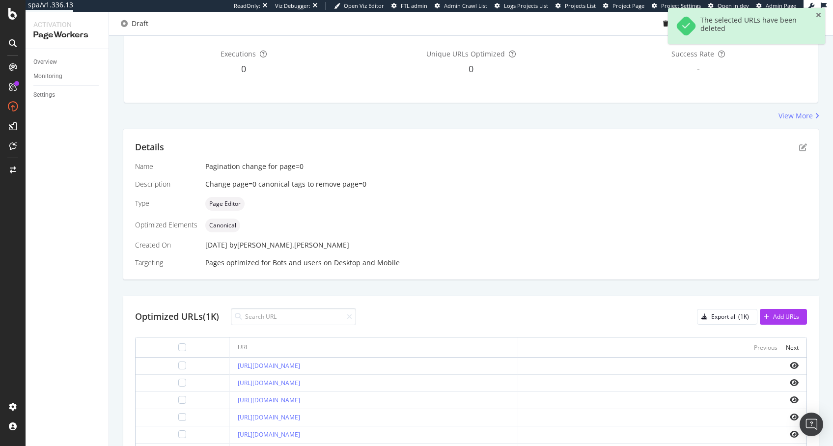
scroll to position [140, 0]
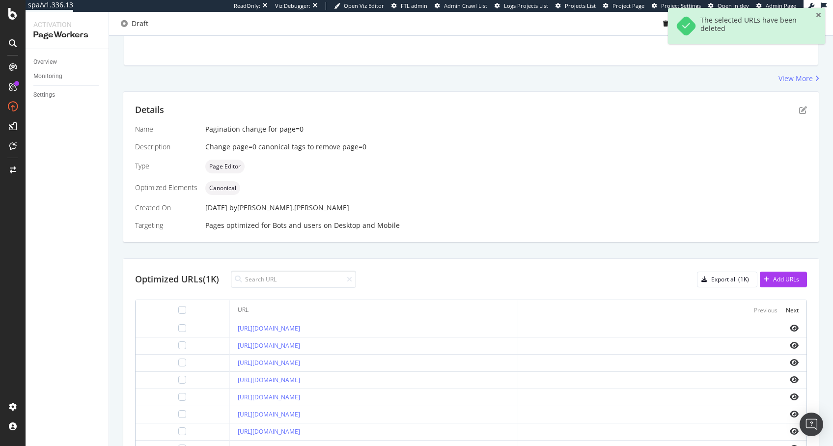
click at [561, 260] on div "Optimized URLs (1K) Export all (1K) Add URLs URL Previous Next https://www.snow…" at bounding box center [471, 425] width 696 height 332
click at [311, 271] on input at bounding box center [293, 279] width 125 height 17
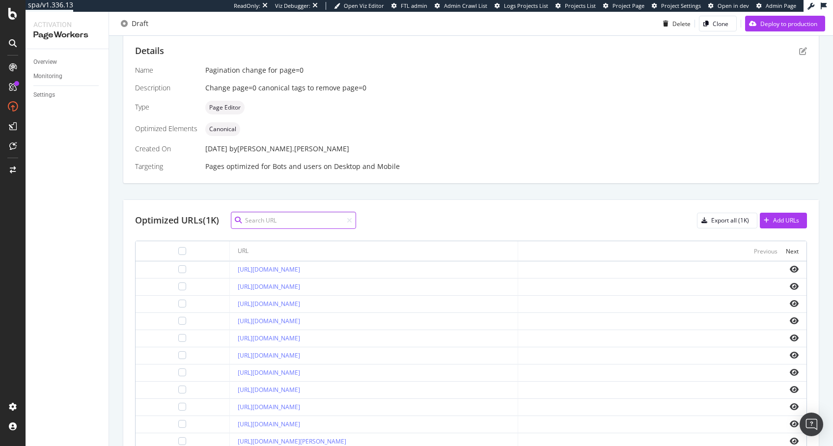
scroll to position [298, 0]
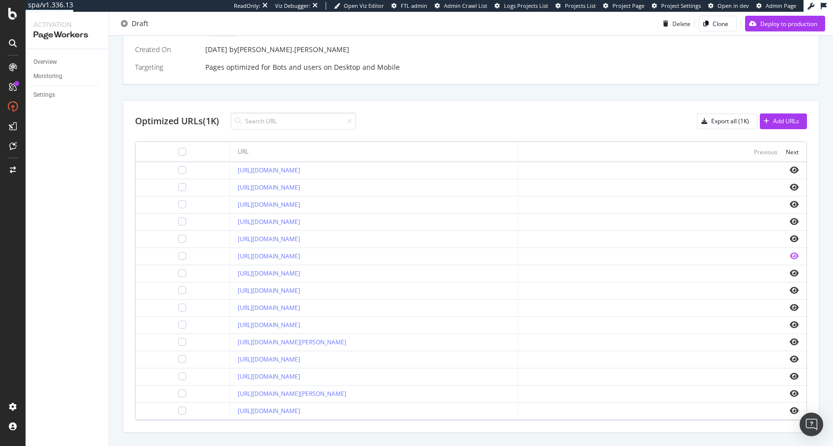
click at [694, 260] on icon "eye" at bounding box center [794, 256] width 9 height 8
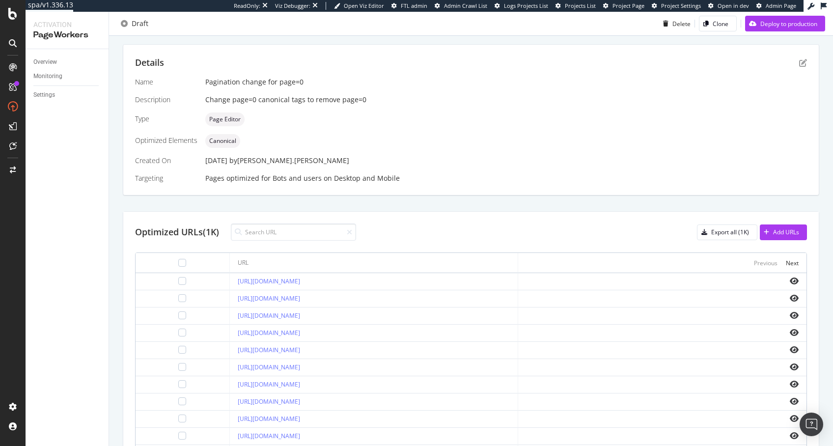
scroll to position [0, 0]
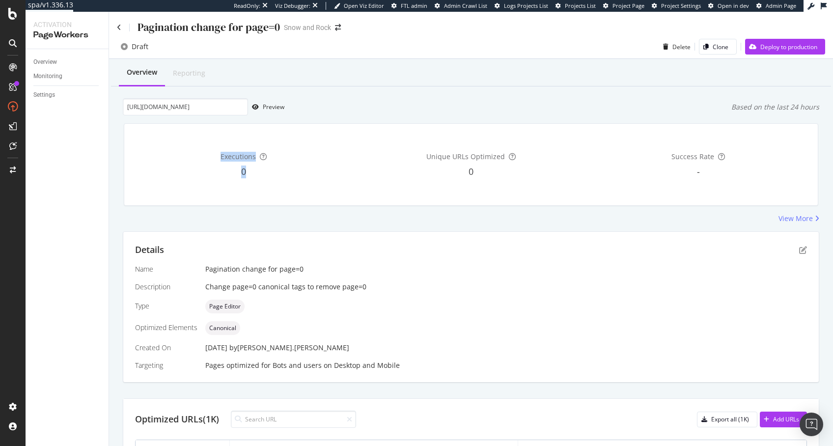
drag, startPoint x: 203, startPoint y: 152, endPoint x: 271, endPoint y: 189, distance: 77.1
click at [271, 189] on div "Executions 0" at bounding box center [243, 165] width 223 height 66
click at [120, 25] on icon at bounding box center [119, 27] width 4 height 7
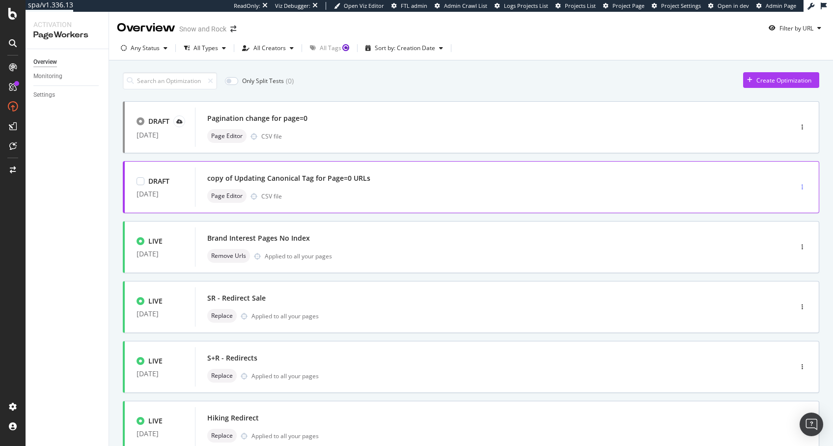
click at [694, 187] on div "button" at bounding box center [802, 187] width 9 height 6
click at [694, 255] on div "Delete" at bounding box center [782, 254] width 18 height 8
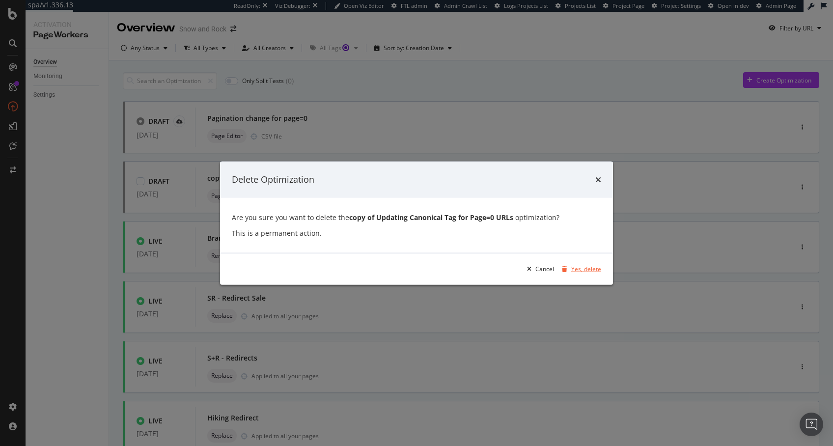
click at [585, 271] on div "Yes, delete" at bounding box center [586, 269] width 30 height 8
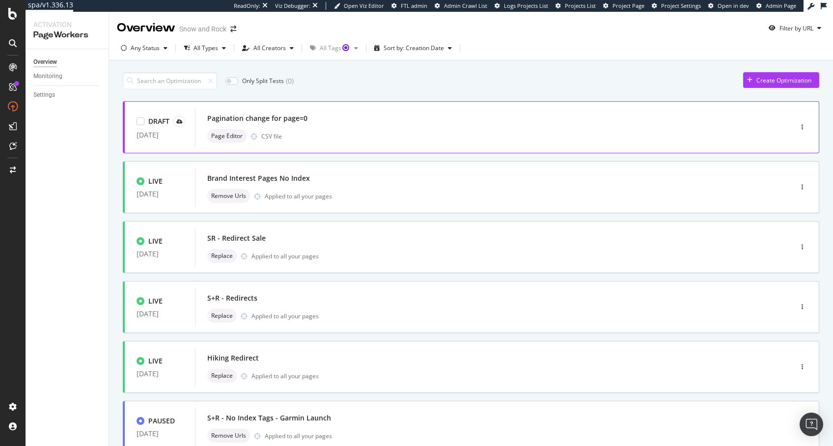
click at [282, 118] on div "Pagination change for page=0" at bounding box center [257, 118] width 100 height 10
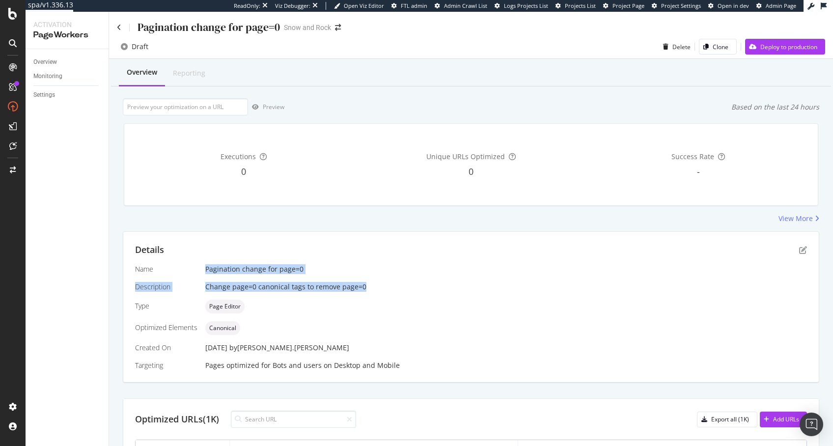
drag, startPoint x: 219, startPoint y: 263, endPoint x: 443, endPoint y: 284, distance: 225.0
click at [443, 284] on div "Details Name Pagination change for page=0 Description Change page=0 canonical t…" at bounding box center [471, 307] width 696 height 150
click at [443, 284] on div "Change page=0 canonical tags to remove page=0" at bounding box center [506, 287] width 602 height 10
drag, startPoint x: 441, startPoint y: 284, endPoint x: 201, endPoint y: 256, distance: 241.4
click at [201, 256] on div "Details Name Pagination change for page=0 Description Change page=0 canonical t…" at bounding box center [471, 307] width 696 height 150
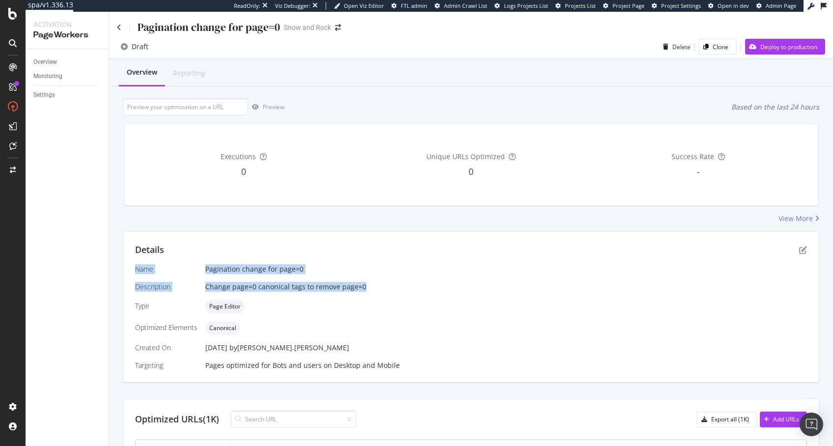
click at [201, 256] on div "Details Name Pagination change for page=0 Description Change page=0 canonical t…" at bounding box center [471, 307] width 696 height 150
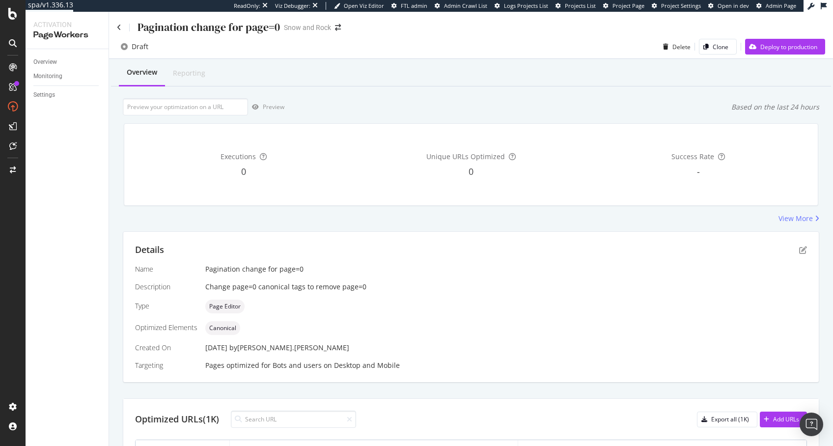
scroll to position [368, 0]
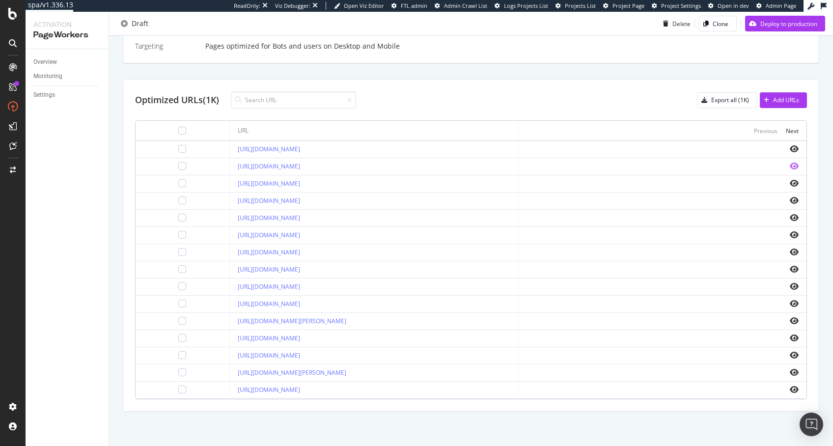
click at [694, 162] on icon "eye" at bounding box center [794, 166] width 9 height 8
click at [694, 127] on div "Next" at bounding box center [792, 131] width 13 height 8
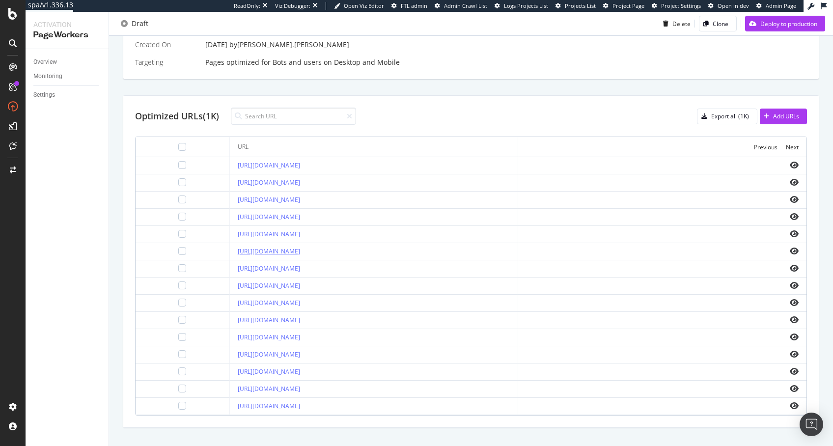
scroll to position [312, 0]
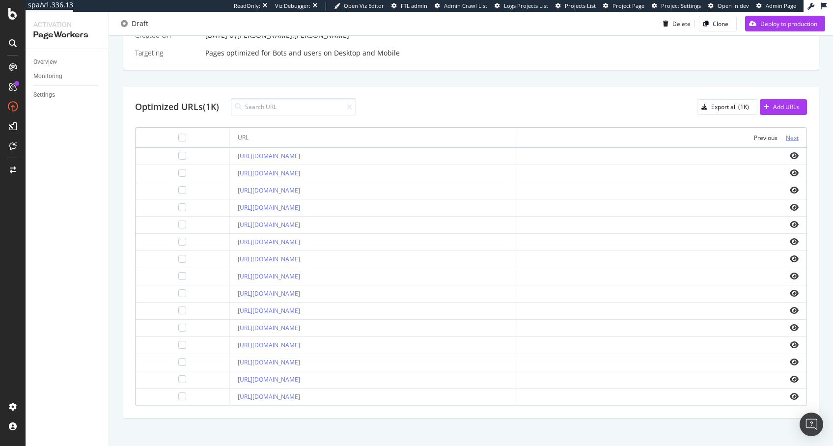
click at [694, 134] on div "Next" at bounding box center [792, 138] width 13 height 8
click at [694, 204] on icon "eye" at bounding box center [794, 207] width 9 height 8
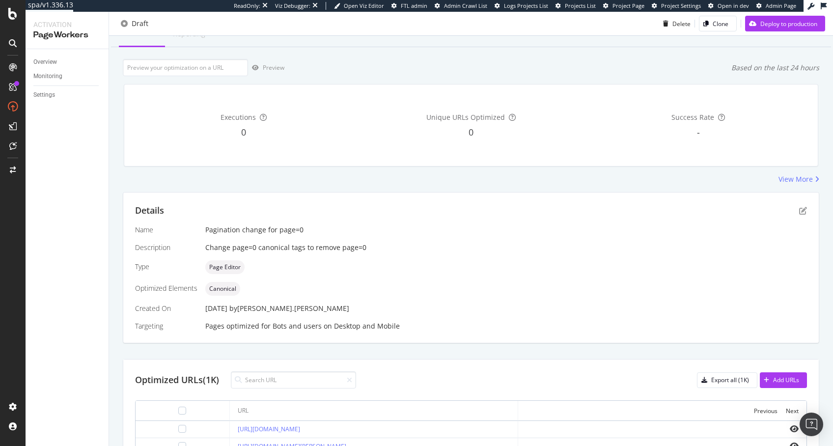
scroll to position [0, 0]
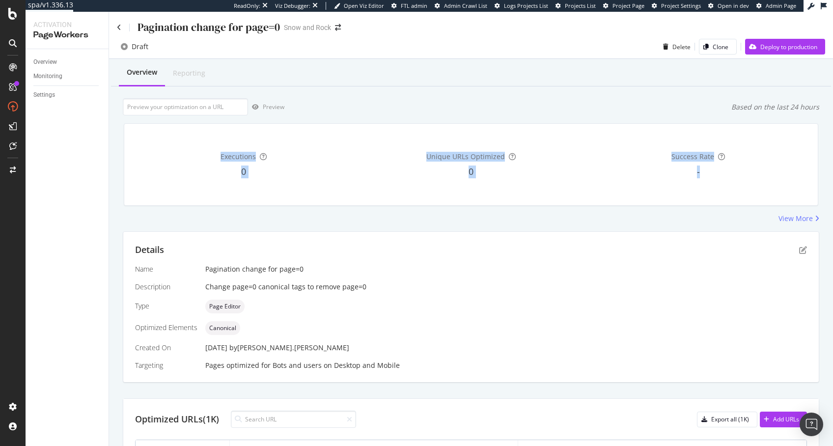
drag, startPoint x: 241, startPoint y: 160, endPoint x: 825, endPoint y: 174, distance: 584.7
click at [694, 174] on div "Pagination change for page=0 Snow and Rock Draft Delete Clone Deploy to product…" at bounding box center [471, 229] width 724 height 434
click at [694, 170] on div "-" at bounding box center [697, 172] width 223 height 13
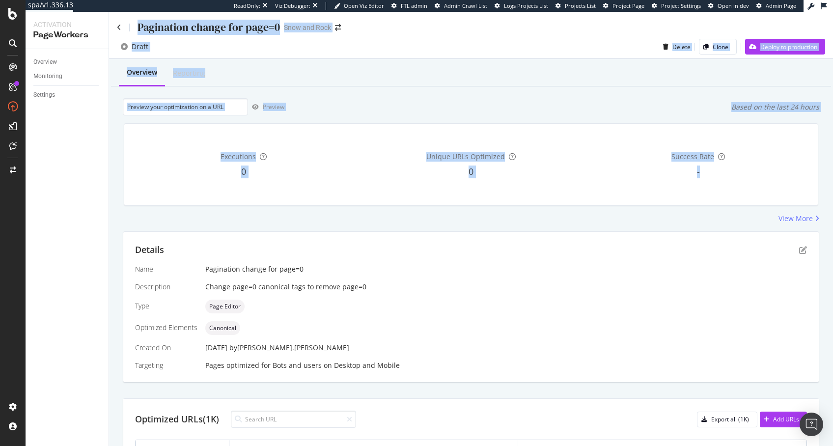
drag, startPoint x: 772, startPoint y: 171, endPoint x: 49, endPoint y: 132, distance: 723.6
click at [49, 132] on div "Activation PageWorkers Overview Monitoring Settings Pagination change for page=…" at bounding box center [430, 229] width 808 height 434
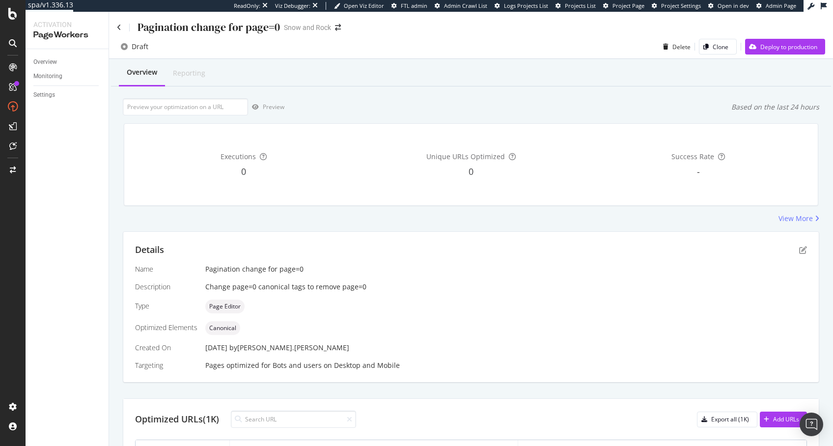
click at [127, 163] on div "Executions 0 Unique URLs Optimized 0 Success Rate -" at bounding box center [471, 165] width 694 height 82
drag, startPoint x: 127, startPoint y: 163, endPoint x: 738, endPoint y: 180, distance: 610.8
click at [694, 180] on div "Executions 0 Unique URLs Optimized 0 Success Rate -" at bounding box center [471, 165] width 694 height 82
click at [694, 180] on div "Success Rate -" at bounding box center [697, 165] width 223 height 66
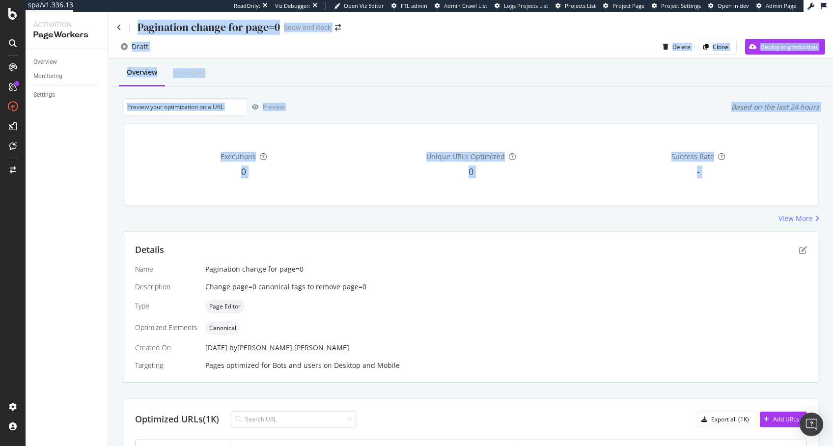
drag, startPoint x: 737, startPoint y: 180, endPoint x: 38, endPoint y: 121, distance: 701.9
click at [38, 121] on div "Activation PageWorkers Overview Monitoring Settings Pagination change for page=…" at bounding box center [430, 229] width 808 height 434
click at [176, 174] on div "0" at bounding box center [243, 172] width 223 height 13
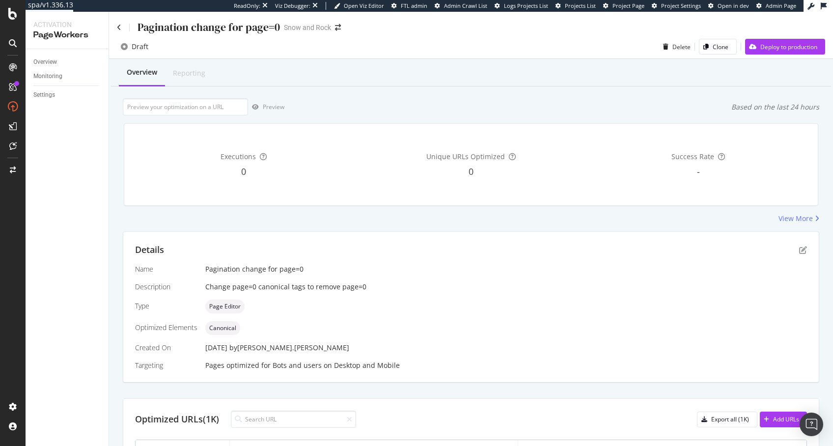
click at [119, 32] on div "Pagination change for page=0" at bounding box center [198, 27] width 163 height 15
click at [120, 28] on icon at bounding box center [119, 27] width 4 height 7
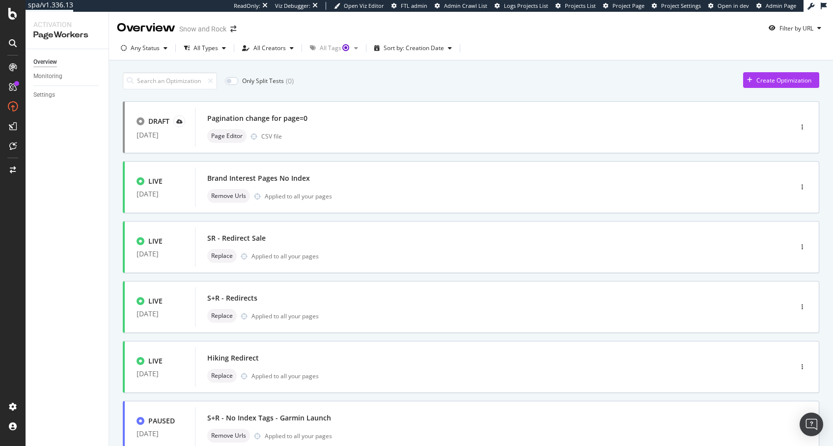
click at [441, 79] on div "Only Split Tests ( 0 ) Create Optimization" at bounding box center [471, 80] width 697 height 17
click at [344, 118] on div "Pagination change for page=0" at bounding box center [478, 119] width 543 height 14
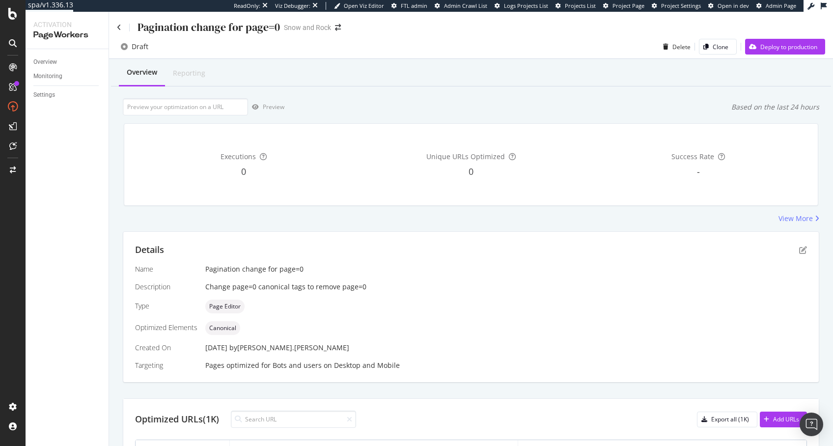
click at [287, 286] on div "Change page=0 canonical tags to remove page=0" at bounding box center [506, 287] width 602 height 10
click at [288, 285] on div "Change page=0 canonical tags to remove page=0" at bounding box center [506, 287] width 602 height 10
click at [283, 288] on div "Change page=0 canonical tags to remove page=0" at bounding box center [506, 287] width 602 height 10
click at [694, 254] on icon "pen-to-square" at bounding box center [803, 250] width 8 height 8
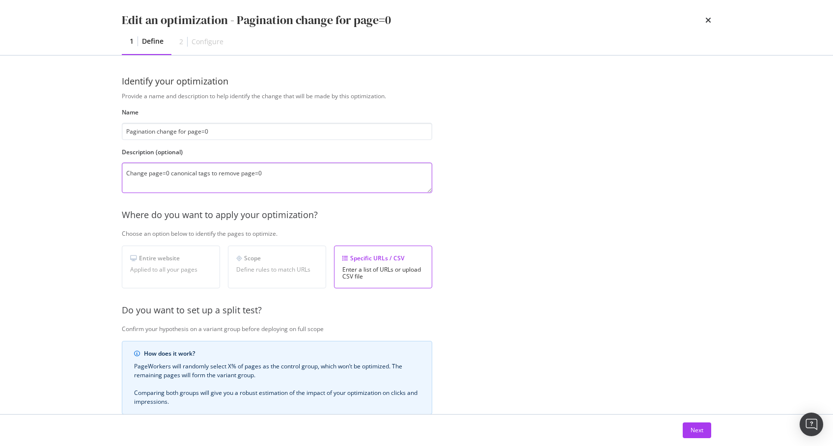
click at [305, 170] on textarea "Change page=0 canonical tags to remove page=0" at bounding box center [277, 178] width 310 height 30
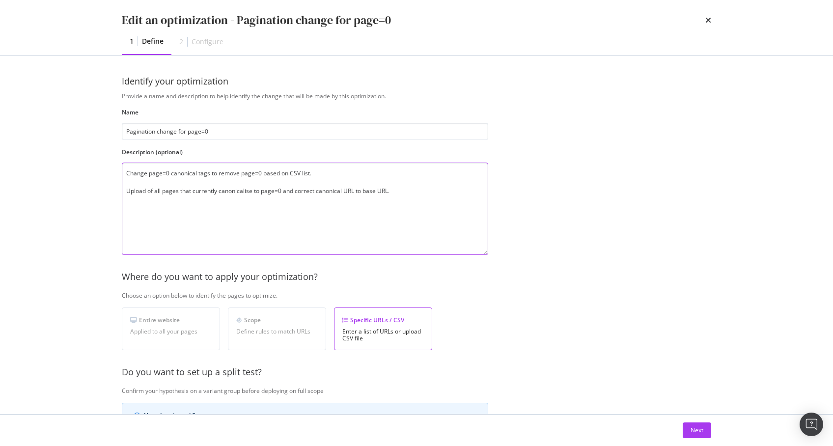
drag, startPoint x: 429, startPoint y: 189, endPoint x: 485, endPoint y: 252, distance: 84.5
click at [485, 252] on textarea "Change page=0 canonical tags to remove page=0 based on CSV list. Upload of all …" at bounding box center [305, 209] width 366 height 92
type textarea "Change page=0 canonical tags to remove page=0 based on CSV list. Upload of all …"
click at [626, 235] on div "Provide a name and description to help identify the change that will be made by…" at bounding box center [416, 342] width 589 height 501
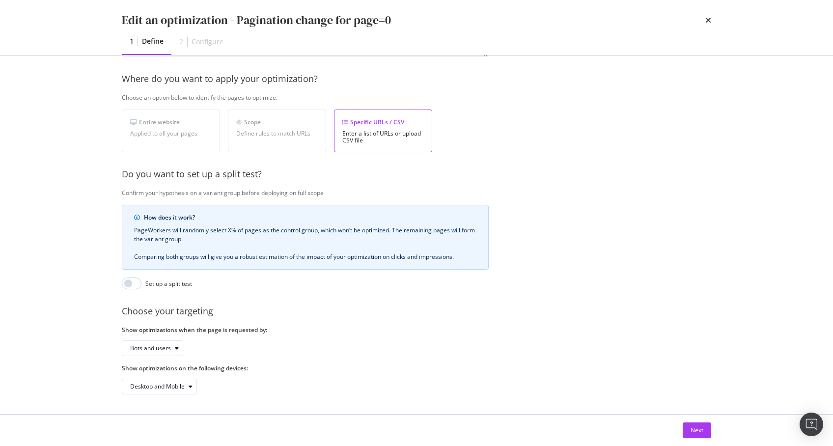
scroll to position [206, 0]
click at [692, 371] on div "Next" at bounding box center [697, 430] width 13 height 15
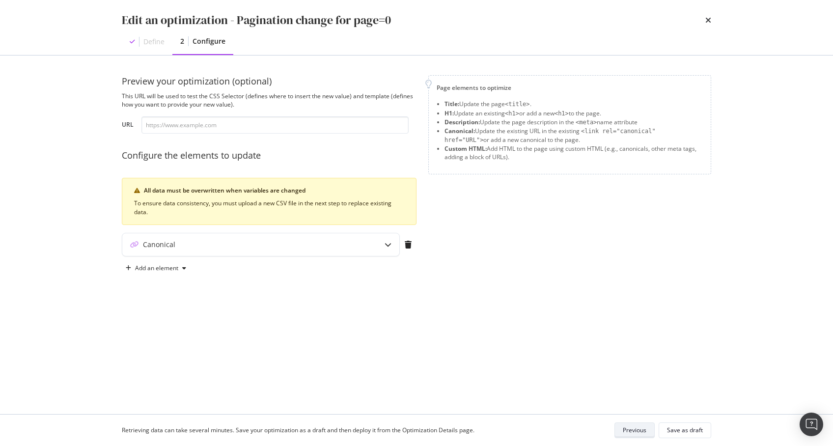
scroll to position [0, 0]
click at [680, 371] on div "Save as draft" at bounding box center [685, 430] width 36 height 8
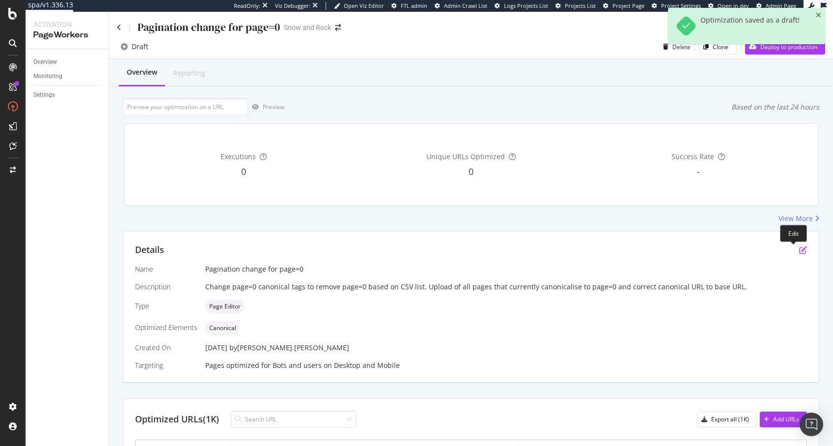
click at [694, 251] on icon "pen-to-square" at bounding box center [803, 250] width 8 height 8
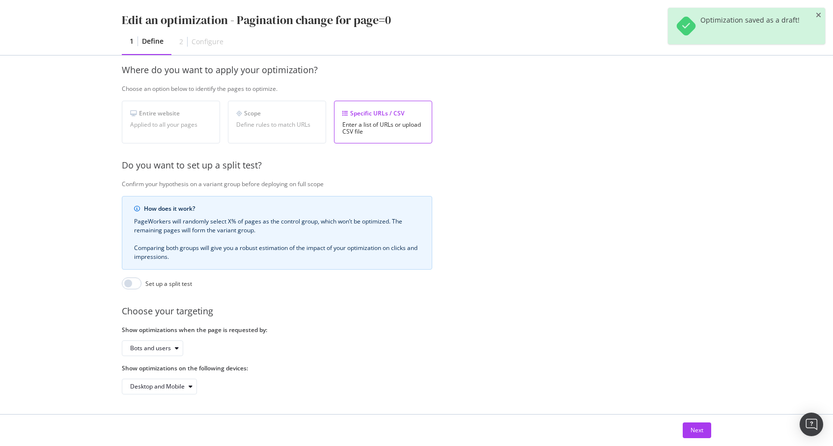
scroll to position [29, 0]
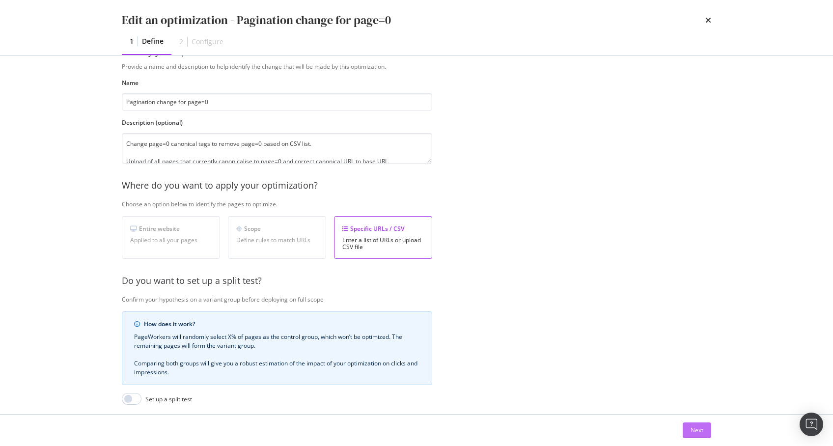
click at [694, 371] on div "Next" at bounding box center [697, 430] width 13 height 8
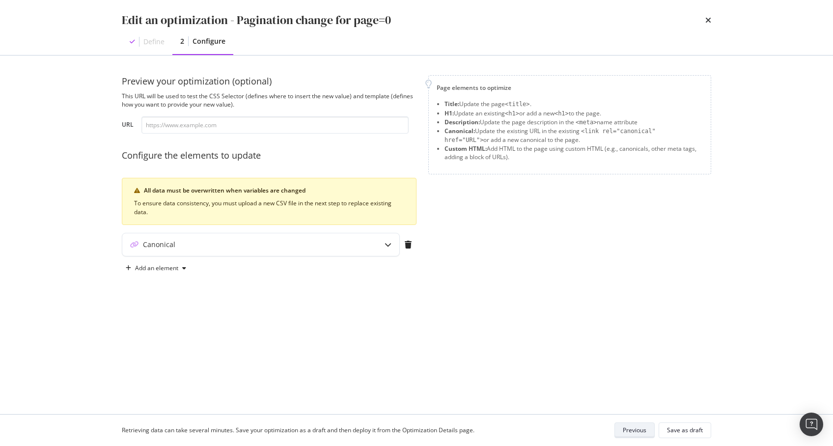
scroll to position [0, 0]
click at [270, 244] on div "Canonical" at bounding box center [241, 245] width 238 height 10
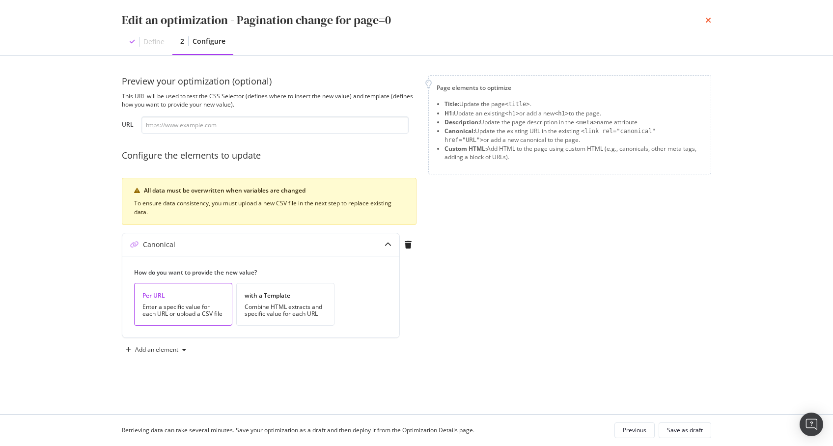
click at [694, 22] on icon "times" at bounding box center [708, 20] width 6 height 8
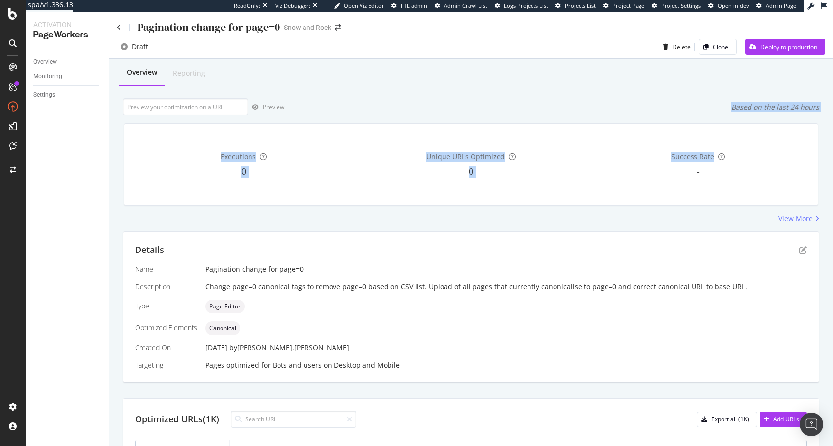
drag, startPoint x: 355, startPoint y: 113, endPoint x: 642, endPoint y: 164, distance: 290.7
click at [642, 164] on div "Overview Reporting Preview Based on the last 24 hours Executions 0 Unique URLs …" at bounding box center [471, 412] width 724 height 706
click at [645, 166] on div "-" at bounding box center [697, 172] width 223 height 13
drag, startPoint x: 634, startPoint y: 173, endPoint x: 533, endPoint y: 135, distance: 108.4
click at [533, 135] on div "Executions 0 Unique URLs Optimized 0 Success Rate -" at bounding box center [471, 165] width 678 height 66
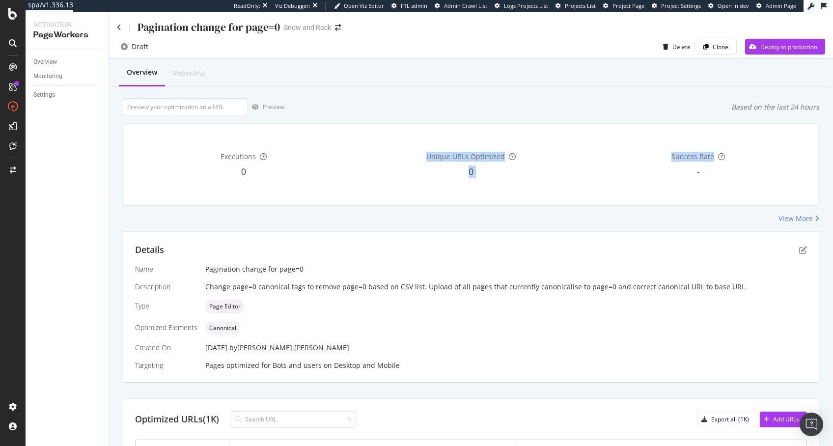
click at [533, 134] on div "Unique URLs Optimized 0" at bounding box center [471, 165] width 223 height 66
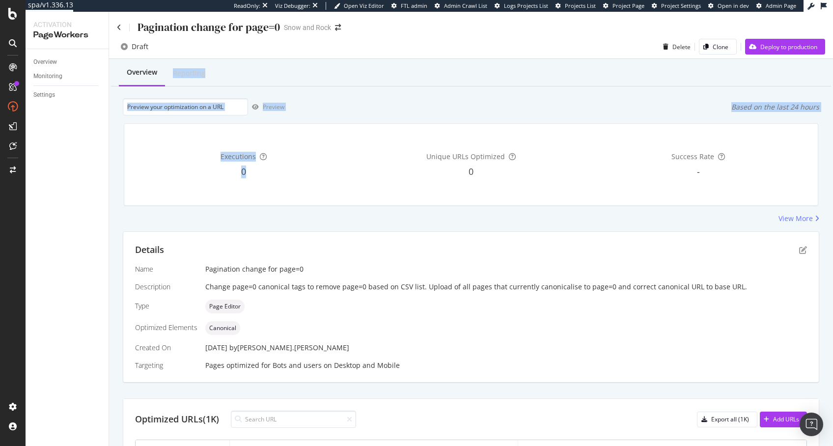
drag, startPoint x: 397, startPoint y: 155, endPoint x: 384, endPoint y: 64, distance: 91.8
click at [384, 64] on div "Overview Reporting Preview Based on the last 24 hours Executions 0 Unique URLs …" at bounding box center [471, 412] width 724 height 706
click at [384, 64] on div "Overview Reporting" at bounding box center [471, 73] width 720 height 27
drag, startPoint x: 384, startPoint y: 64, endPoint x: 366, endPoint y: 183, distance: 120.2
click at [366, 184] on div "Overview Reporting Preview Based on the last 24 hours Executions 0 Unique URLs …" at bounding box center [471, 412] width 724 height 706
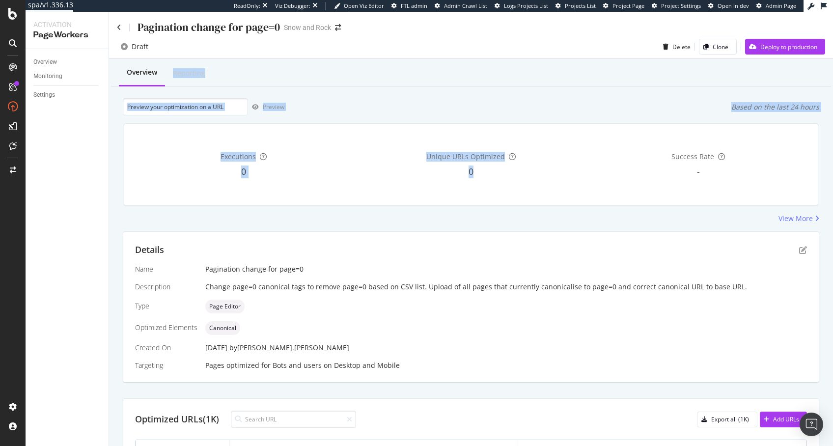
click at [365, 183] on div "Unique URLs Optimized 0" at bounding box center [471, 165] width 223 height 66
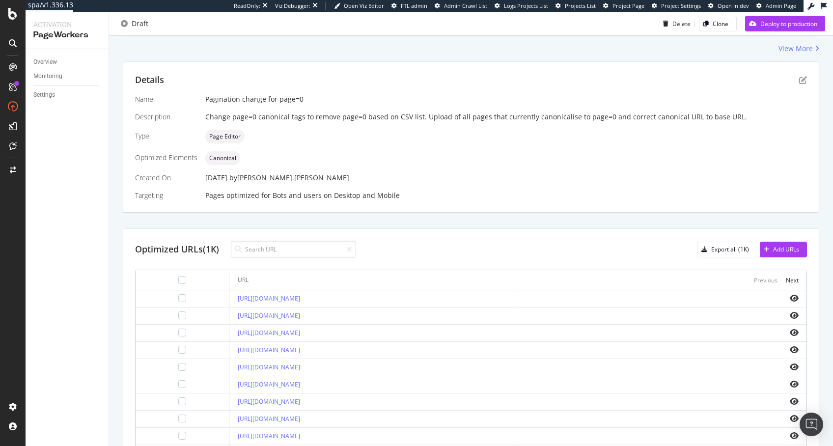
scroll to position [279, 0]
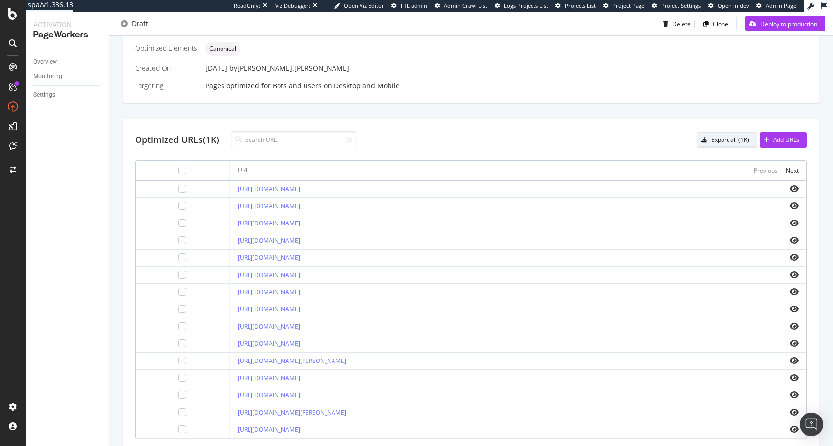
click at [694, 134] on div "Export all (1K)" at bounding box center [723, 140] width 52 height 14
click at [193, 141] on div "Optimized URLs (1K)" at bounding box center [177, 140] width 84 height 13
click at [190, 143] on div "Optimized URLs (1K)" at bounding box center [177, 140] width 84 height 13
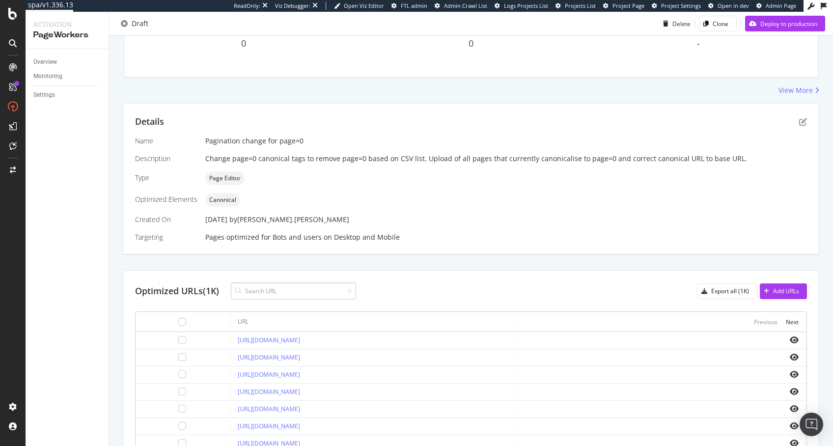
scroll to position [153, 0]
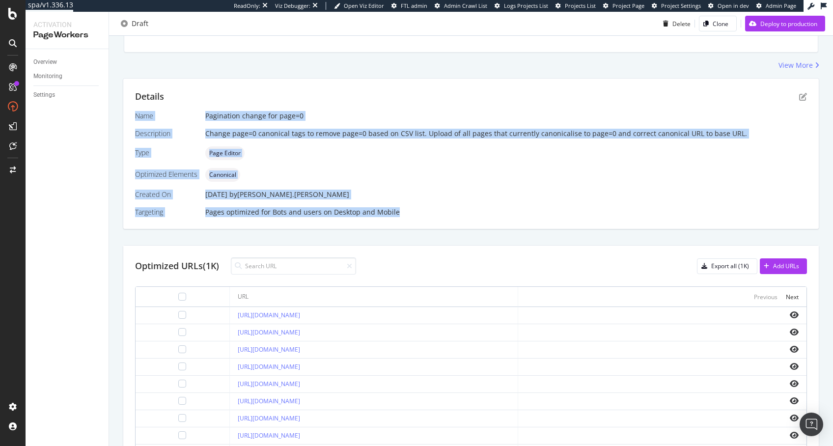
drag, startPoint x: 340, startPoint y: 90, endPoint x: 490, endPoint y: 217, distance: 196.6
click at [490, 217] on div "Details Name Pagination change for page=0 Description Change page=0 canonical t…" at bounding box center [471, 154] width 696 height 150
drag, startPoint x: 504, startPoint y: 218, endPoint x: 352, endPoint y: 79, distance: 205.8
click at [352, 79] on div "Details Name Pagination change for page=0 Description Change page=0 canonical t…" at bounding box center [471, 154] width 696 height 150
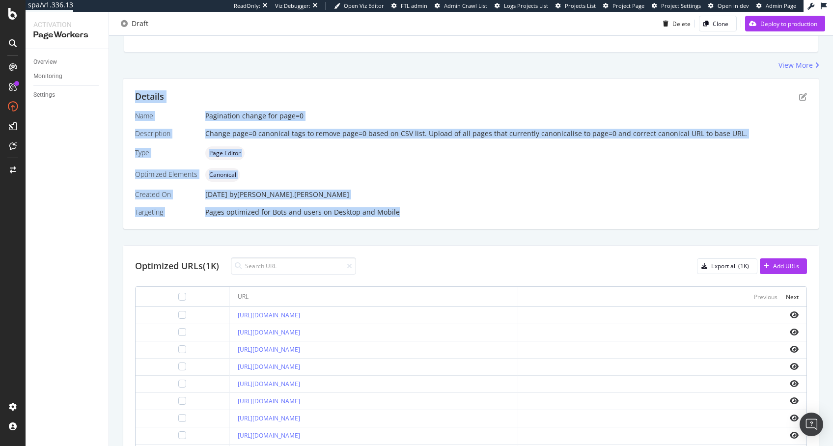
click at [352, 79] on div "Details Name Pagination change for page=0 Description Change page=0 canonical t…" at bounding box center [471, 154] width 696 height 150
drag, startPoint x: 330, startPoint y: 73, endPoint x: 497, endPoint y: 225, distance: 226.7
click at [497, 225] on div "Overview Reporting Preview Based on the last 24 hours Executions 0 Unique URLs …" at bounding box center [471, 259] width 724 height 706
click at [497, 225] on div "Details Name Pagination change for page=0 Description Change page=0 canonical t…" at bounding box center [471, 154] width 696 height 150
drag, startPoint x: 481, startPoint y: 190, endPoint x: 389, endPoint y: 88, distance: 137.0
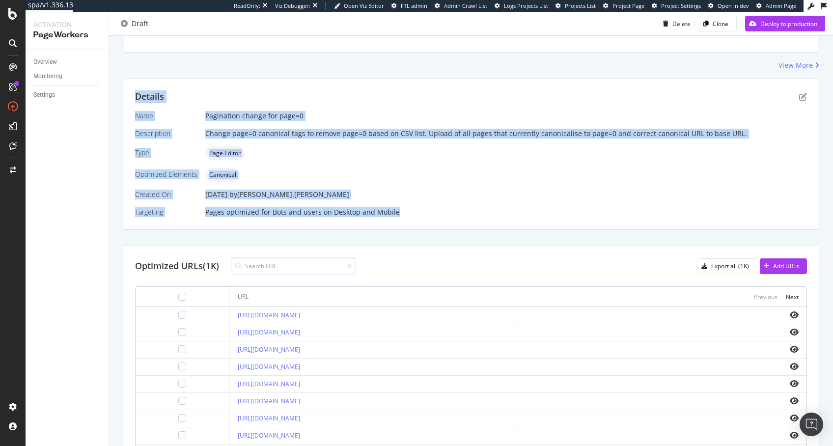
click at [389, 88] on div "Details Name Pagination change for page=0 Description Change page=0 canonical t…" at bounding box center [471, 154] width 696 height 150
drag, startPoint x: 260, startPoint y: 79, endPoint x: 495, endPoint y: 221, distance: 275.0
click at [495, 221] on div "Details Name Pagination change for page=0 Description Change page=0 canonical t…" at bounding box center [471, 154] width 696 height 150
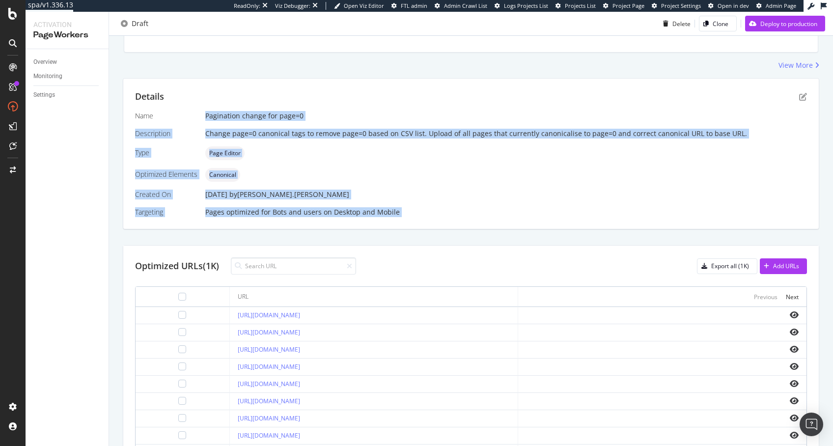
drag, startPoint x: 495, startPoint y: 221, endPoint x: 294, endPoint y: 98, distance: 235.5
click at [294, 98] on div "Details Name Pagination change for page=0 Description Change page=0 canonical t…" at bounding box center [471, 154] width 696 height 150
click at [294, 98] on div "Details" at bounding box center [471, 96] width 672 height 13
drag, startPoint x: 294, startPoint y: 98, endPoint x: 483, endPoint y: 237, distance: 234.7
click at [483, 237] on div "Details Name Pagination change for page=0 Description Change page=0 canonical t…" at bounding box center [471, 328] width 697 height 500
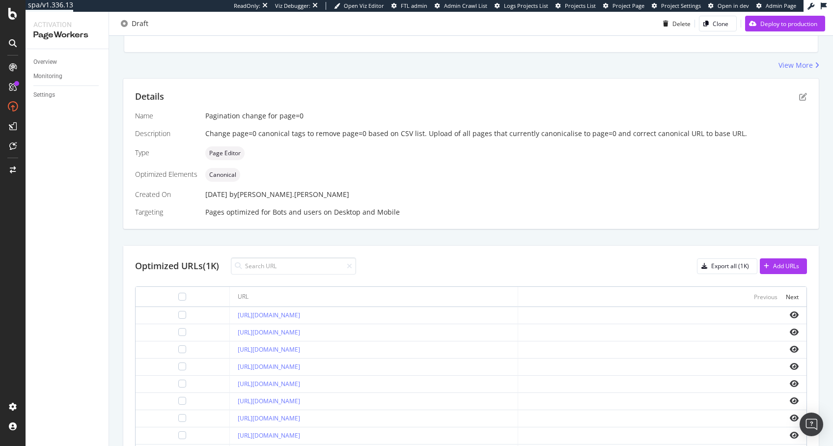
click at [483, 237] on div "Details Name Pagination change for page=0 Description Change page=0 canonical t…" at bounding box center [471, 328] width 697 height 500
drag, startPoint x: 485, startPoint y: 235, endPoint x: 255, endPoint y: 103, distance: 264.9
click at [255, 103] on div "Details Name Pagination change for page=0 Description Change page=0 canonical t…" at bounding box center [471, 328] width 697 height 500
click at [255, 103] on div "Details Name Pagination change for page=0 Description Change page=0 canonical t…" at bounding box center [471, 154] width 696 height 150
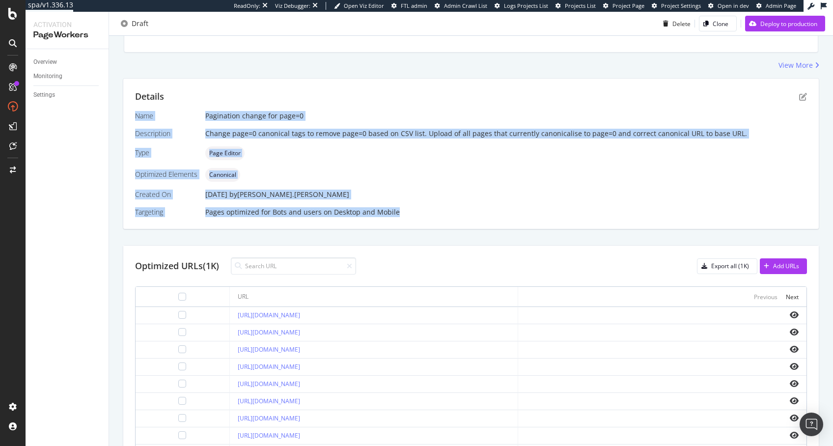
drag, startPoint x: 253, startPoint y: 102, endPoint x: 430, endPoint y: 221, distance: 213.1
click at [430, 221] on div "Details Name Pagination change for page=0 Description Change page=0 canonical t…" at bounding box center [471, 154] width 696 height 150
drag, startPoint x: 416, startPoint y: 206, endPoint x: 204, endPoint y: 89, distance: 242.3
click at [204, 89] on div "Details Name Pagination change for page=0 Description Change page=0 canonical t…" at bounding box center [471, 154] width 696 height 150
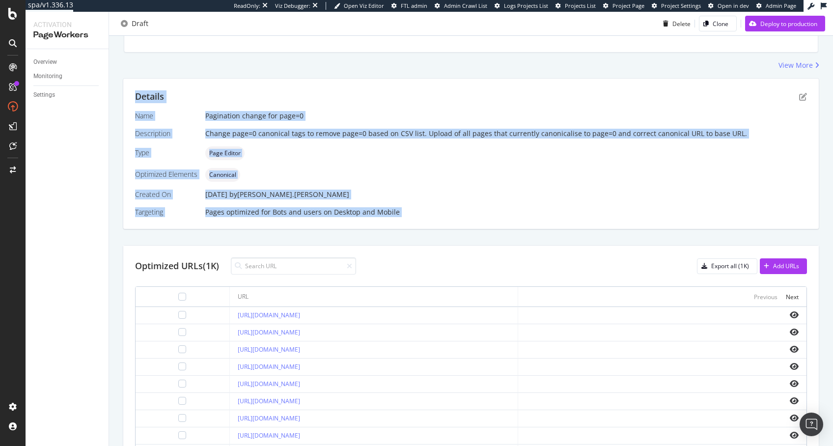
click at [204, 89] on div "Details Name Pagination change for page=0 Description Change page=0 canonical t…" at bounding box center [471, 154] width 696 height 150
drag, startPoint x: 204, startPoint y: 89, endPoint x: 453, endPoint y: 205, distance: 275.3
click at [453, 205] on div "Details Name Pagination change for page=0 Description Change page=0 canonical t…" at bounding box center [471, 154] width 696 height 150
click at [454, 205] on div "Name Pagination change for page=0 Description Change page=0 canonical tags to r…" at bounding box center [471, 164] width 672 height 106
drag, startPoint x: 471, startPoint y: 209, endPoint x: 184, endPoint y: 87, distance: 311.0
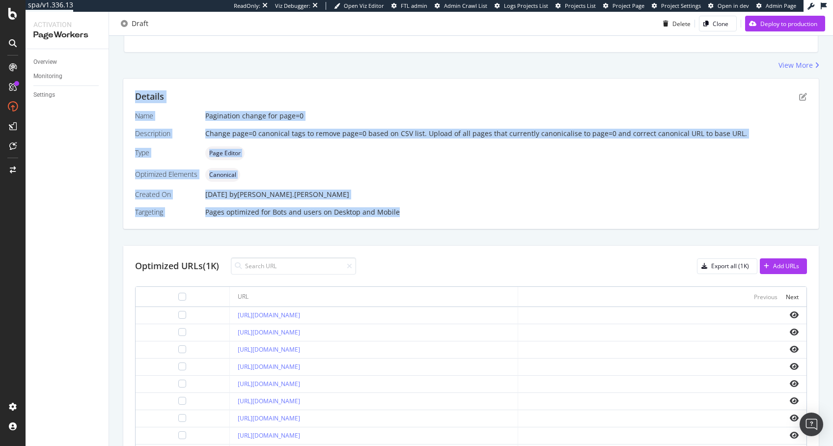
click at [184, 87] on div "Details Name Pagination change for page=0 Description Change page=0 canonical t…" at bounding box center [471, 154] width 696 height 150
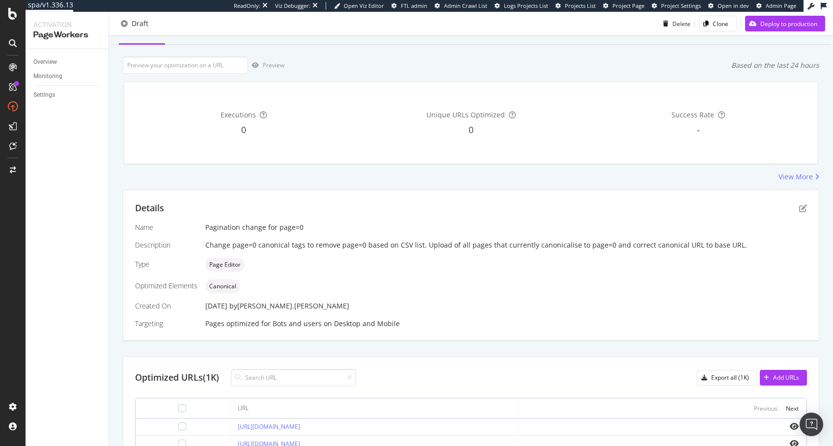
scroll to position [0, 0]
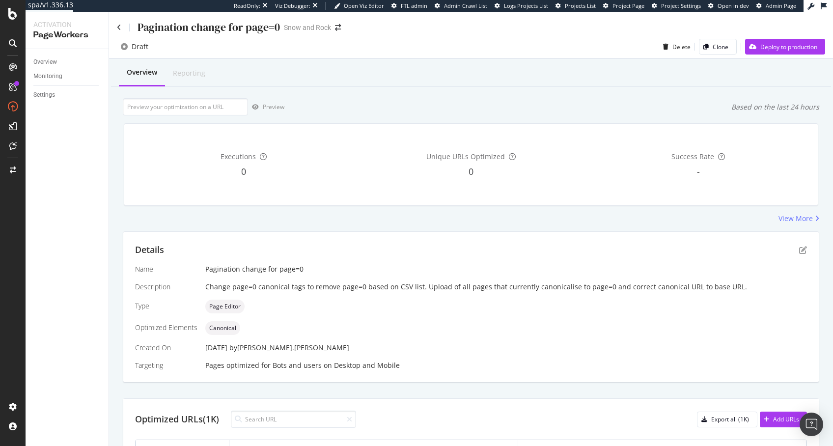
click at [312, 30] on div "Snow and Rock" at bounding box center [307, 28] width 47 height 10
click at [310, 36] on div "Draft Delete Clone Deploy to production" at bounding box center [471, 47] width 724 height 24
click at [113, 32] on div "Pagination change for page=0 Snow and Rock" at bounding box center [471, 23] width 724 height 23
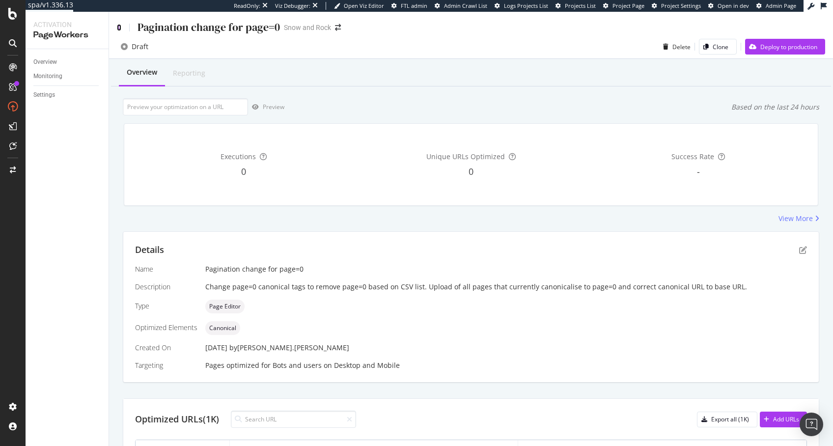
click at [117, 28] on icon at bounding box center [119, 27] width 4 height 7
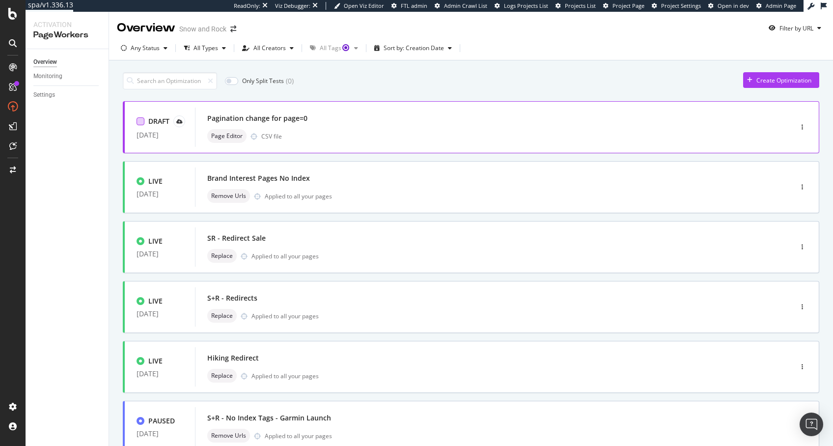
click at [139, 121] on div at bounding box center [141, 121] width 8 height 8
click at [287, 118] on div "Pagination change for page=0" at bounding box center [257, 118] width 100 height 10
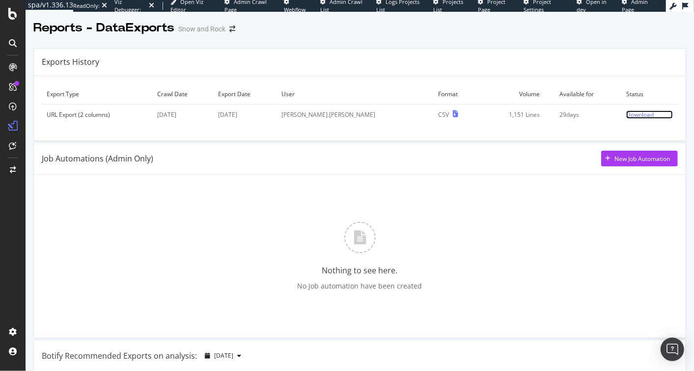
click at [629, 116] on div "Download" at bounding box center [640, 115] width 28 height 8
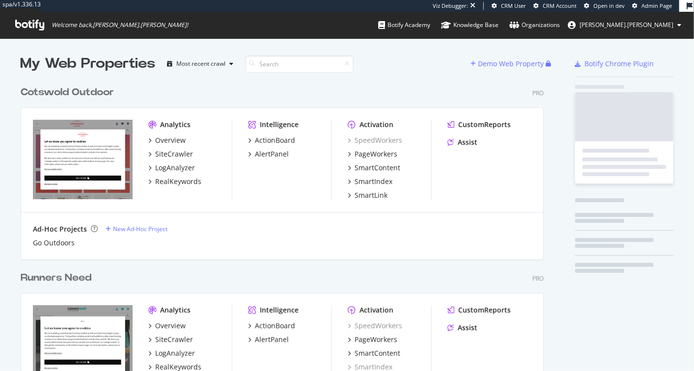
scroll to position [521, 523]
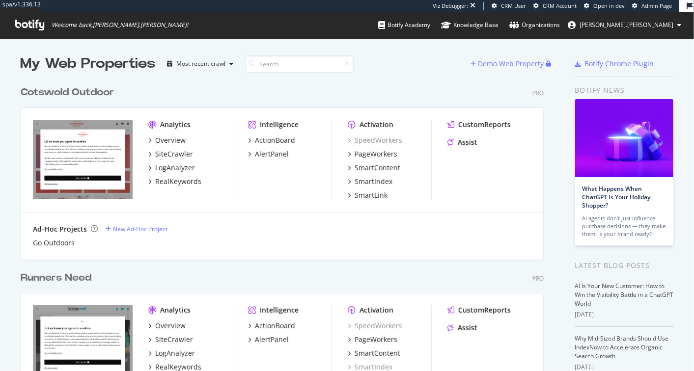
click at [87, 90] on div "Cotswold Outdoor" at bounding box center [67, 92] width 93 height 14
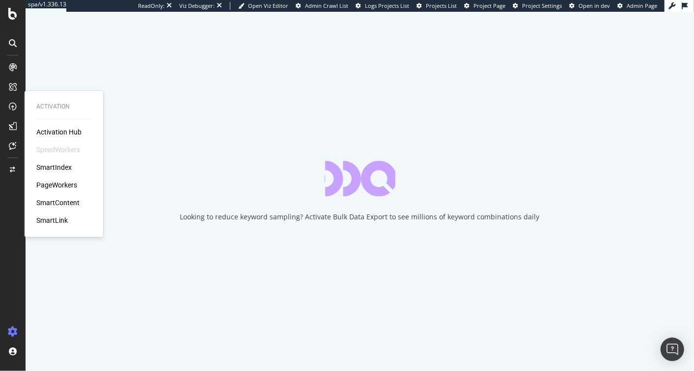
click at [56, 182] on div "PageWorkers" at bounding box center [56, 185] width 41 height 10
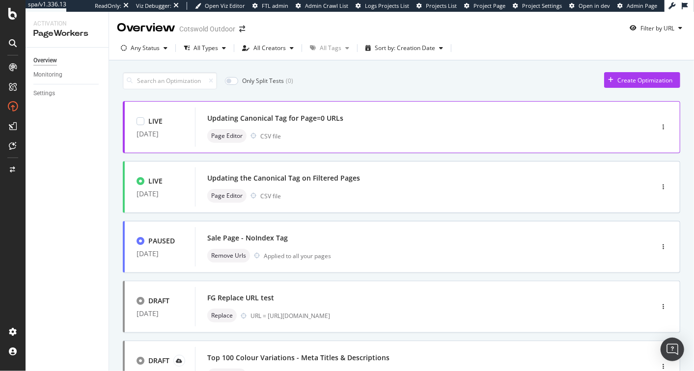
click at [324, 126] on div "Updating Canonical Tag for Page=0 URLs Page Editor CSV file" at bounding box center [409, 127] width 404 height 31
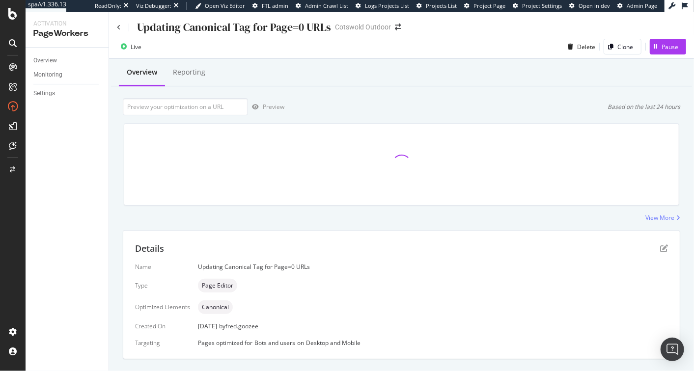
scroll to position [203, 0]
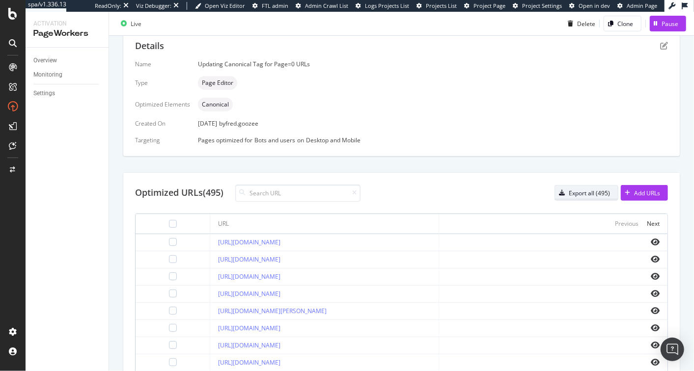
click at [555, 197] on div "Export all (495)" at bounding box center [582, 193] width 55 height 14
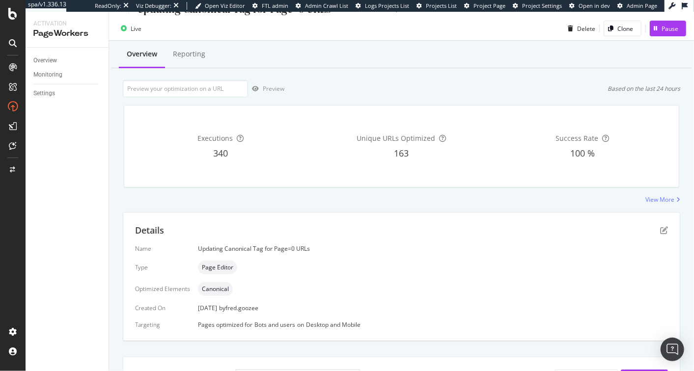
scroll to position [0, 0]
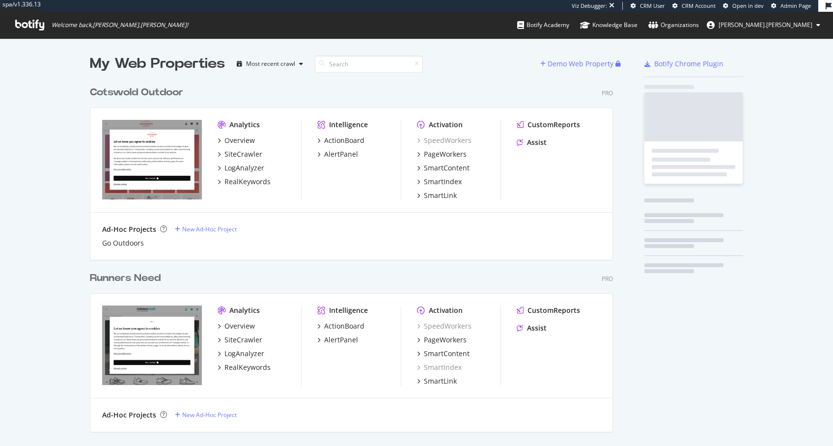
scroll to position [520, 521]
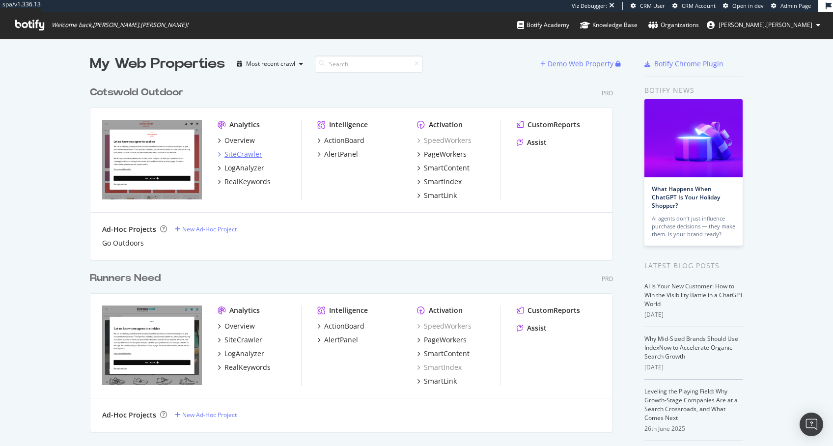
click at [235, 154] on div "SiteCrawler" at bounding box center [243, 154] width 38 height 10
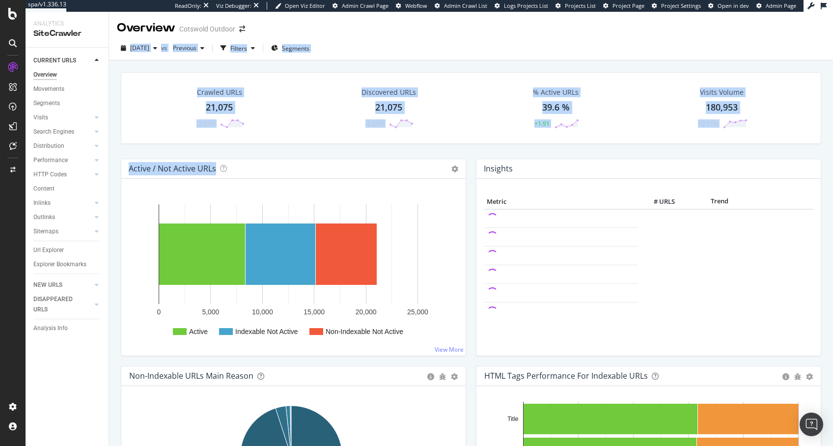
drag, startPoint x: 462, startPoint y: 30, endPoint x: 428, endPoint y: 174, distance: 147.9
click at [427, 176] on div "Overview Cotswold Outdoor [DATE] vs Previous Filters Segments Crawled URLs 21,0…" at bounding box center [471, 229] width 724 height 434
click at [452, 151] on div "Crawled URLs 21,075 -2.25% Discovered URLs 21,075 -2.25% % Active URLs 39.6 % +…" at bounding box center [471, 115] width 710 height 86
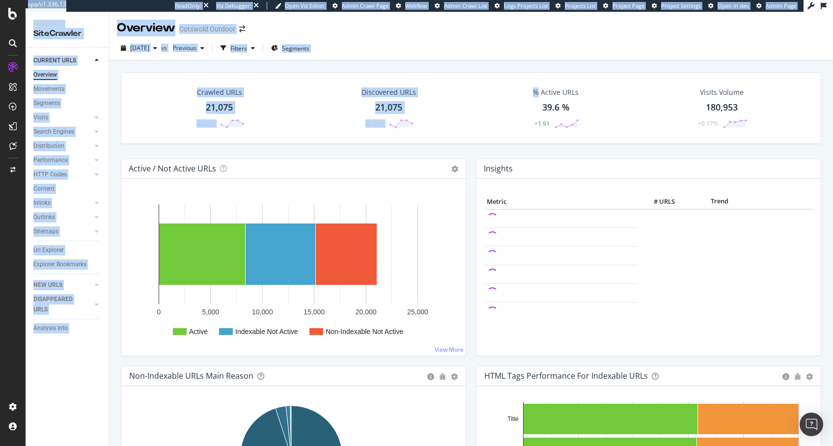
drag, startPoint x: 452, startPoint y: 151, endPoint x: 457, endPoint y: -9, distance: 160.2
click at [457, 0] on html "spa/v1.336.13 ReadOnly: Viz Debugger: Open Viz Editor Admin Crawl Page Webflow …" at bounding box center [416, 223] width 833 height 446
click at [428, 40] on div "2025 Aug. 25th vs Previous Filters Segments" at bounding box center [471, 48] width 724 height 24
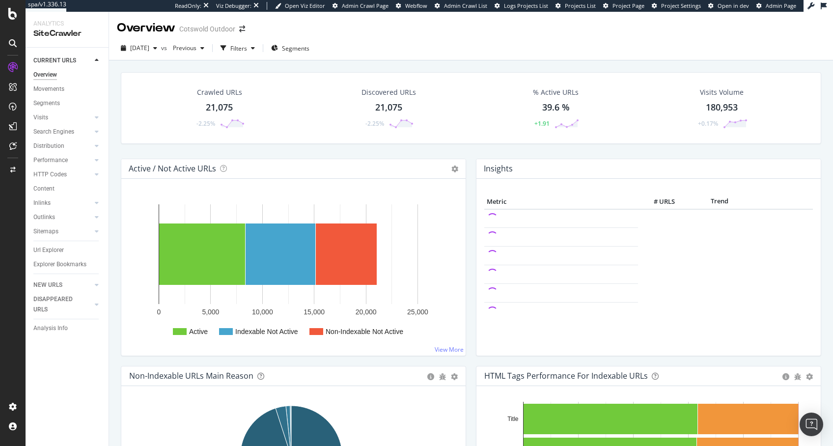
drag, startPoint x: 428, startPoint y: 40, endPoint x: 467, endPoint y: 173, distance: 138.5
click at [467, 173] on div "Overview Cotswold Outdoor 2025 Aug. 25th vs Previous Filters Segments Crawled U…" at bounding box center [471, 229] width 724 height 434
click at [456, 154] on div "Crawled URLs 21,075 -2.25% Discovered URLs 21,075 -2.25% % Active URLs 39.6 % +…" at bounding box center [471, 115] width 710 height 86
drag, startPoint x: 456, startPoint y: 154, endPoint x: 450, endPoint y: 31, distance: 122.9
click at [450, 31] on div "Overview Cotswold Outdoor 2025 Aug. 25th vs Previous Filters Segments Crawled U…" at bounding box center [471, 229] width 724 height 434
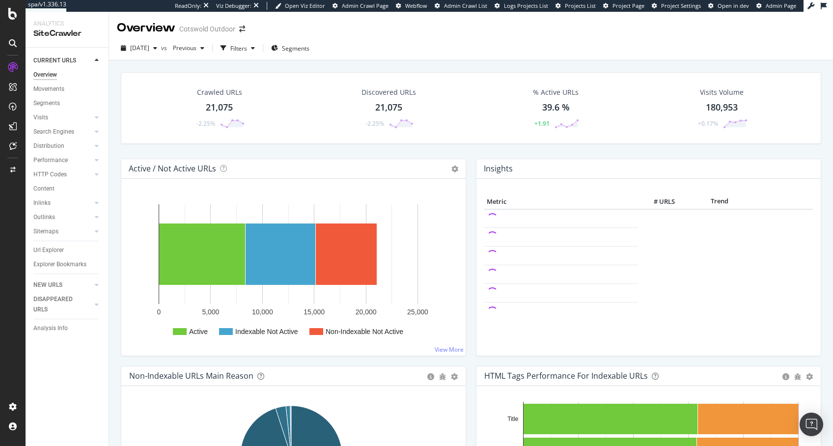
click at [450, 31] on div "Overview Cotswold Outdoor" at bounding box center [471, 24] width 724 height 25
drag, startPoint x: 450, startPoint y: 31, endPoint x: 455, endPoint y: 157, distance: 125.8
click at [455, 157] on div "Overview Cotswold Outdoor 2025 Aug. 25th vs Previous Filters Segments Crawled U…" at bounding box center [471, 229] width 724 height 434
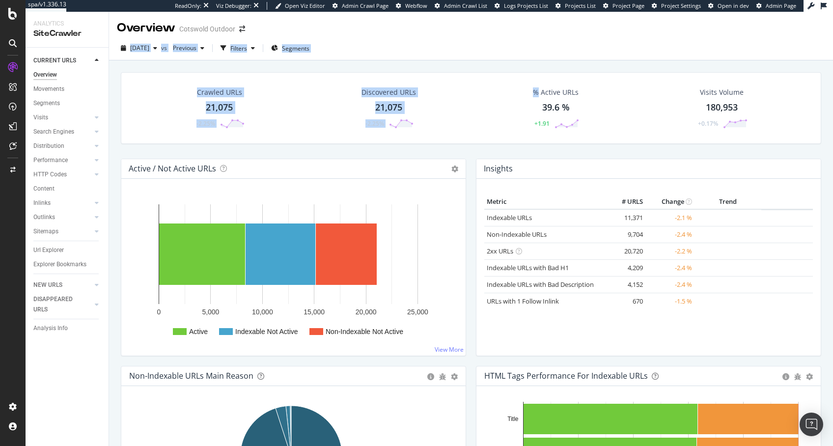
click at [455, 157] on div "Crawled URLs 21,075 -2.25% Discovered URLs 21,075 -2.25% % Active URLs 39.6 % +…" at bounding box center [471, 115] width 710 height 86
drag, startPoint x: 455, startPoint y: 157, endPoint x: 445, endPoint y: 37, distance: 120.7
click at [445, 37] on div "Overview Cotswold Outdoor 2025 Aug. 25th vs Previous Filters Segments Crawled U…" at bounding box center [471, 229] width 724 height 434
click at [445, 37] on div "2025 Aug. 25th vs Previous Filters Segments" at bounding box center [471, 48] width 724 height 24
drag, startPoint x: 445, startPoint y: 37, endPoint x: 457, endPoint y: 145, distance: 109.2
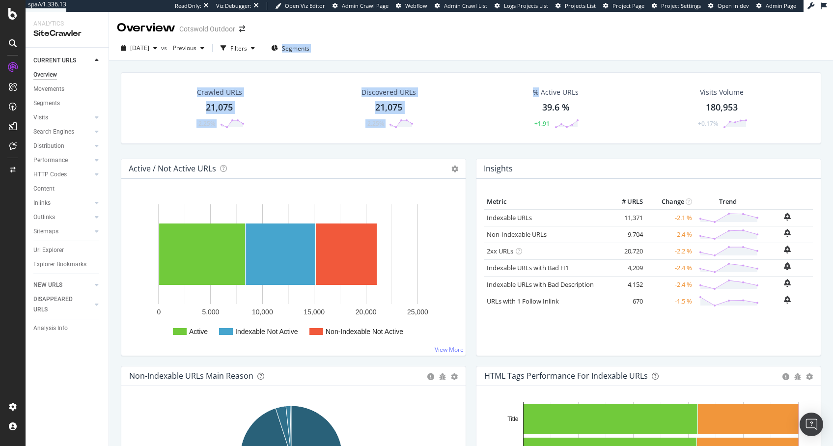
click at [457, 145] on div "Overview Cotswold Outdoor 2025 Aug. 25th vs Previous Filters Segments Crawled U…" at bounding box center [471, 229] width 724 height 434
click at [457, 145] on div "Crawled URLs 21,075 -2.25% Discovered URLs 21,075 -2.25% % Active URLs 39.6 % +…" at bounding box center [471, 115] width 710 height 86
drag, startPoint x: 457, startPoint y: 143, endPoint x: 454, endPoint y: 49, distance: 94.4
click at [454, 49] on div "Overview Cotswold Outdoor 2025 Aug. 25th vs Previous Filters Segments Crawled U…" at bounding box center [471, 229] width 724 height 434
click at [454, 49] on div "2025 Aug. 25th vs Previous Filters Segments" at bounding box center [471, 50] width 724 height 20
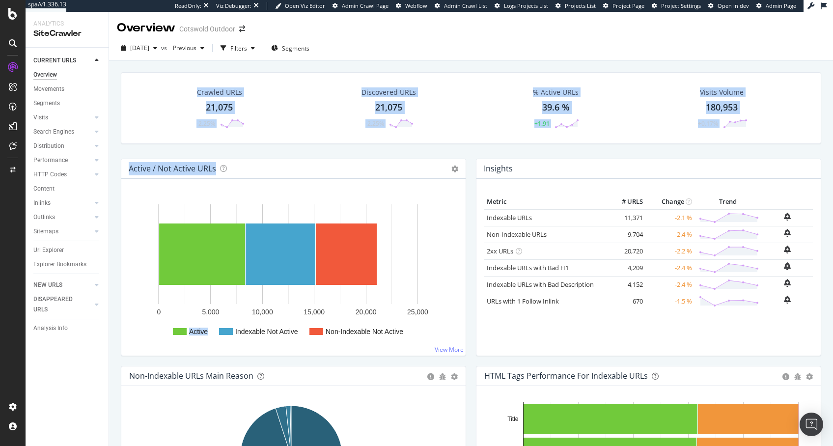
drag, startPoint x: 454, startPoint y: 49, endPoint x: 460, endPoint y: 180, distance: 130.8
click at [461, 180] on div "Overview Cotswold Outdoor 2025 Aug. 25th vs Previous Filters Segments Crawled U…" at bounding box center [471, 229] width 724 height 434
click at [455, 151] on div "Crawled URLs 21,075 -2.25% Discovered URLs 21,075 -2.25% % Active URLs 39.6 % +…" at bounding box center [471, 115] width 710 height 86
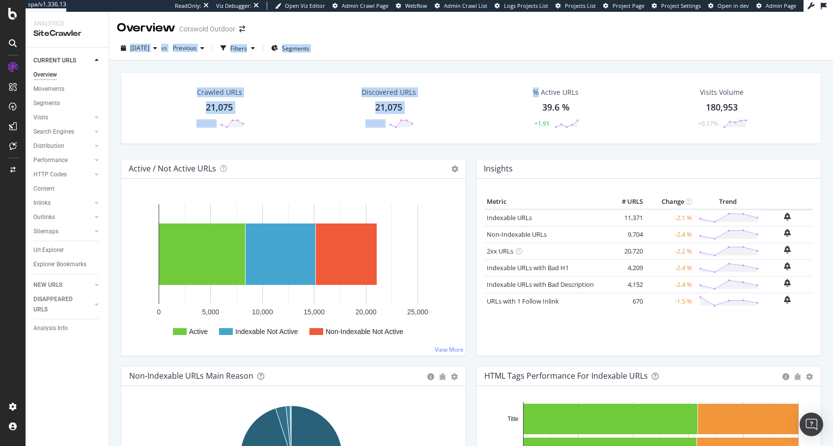
drag, startPoint x: 455, startPoint y: 151, endPoint x: 451, endPoint y: 29, distance: 122.4
click at [451, 29] on div "Overview Cotswold Outdoor 2025 Aug. 25th vs Previous Filters Segments Crawled U…" at bounding box center [471, 229] width 724 height 434
click at [451, 29] on div "Overview Cotswold Outdoor" at bounding box center [471, 24] width 724 height 25
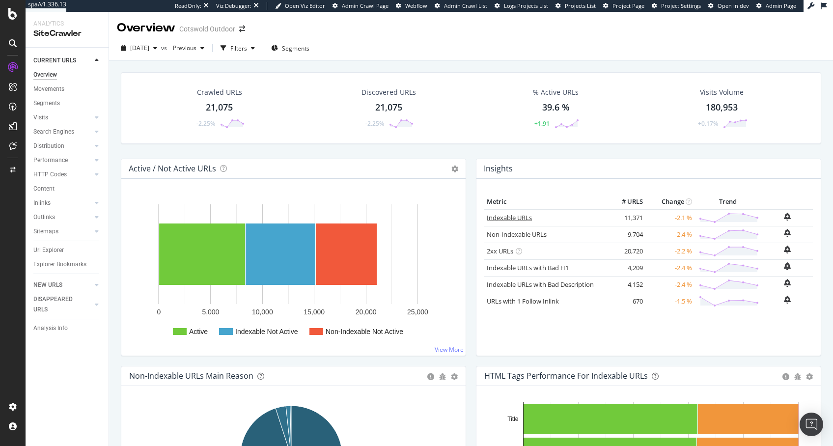
click at [504, 214] on link "Indexable URLs" at bounding box center [509, 217] width 45 height 9
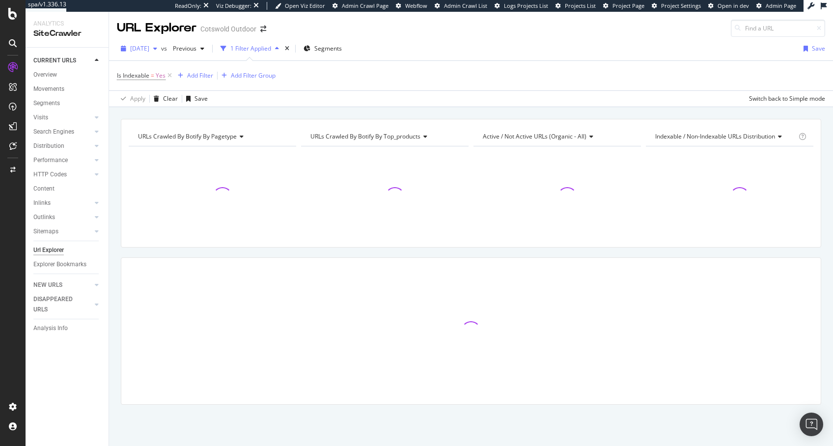
click at [149, 45] on span "2025 Aug. 25th" at bounding box center [139, 48] width 19 height 8
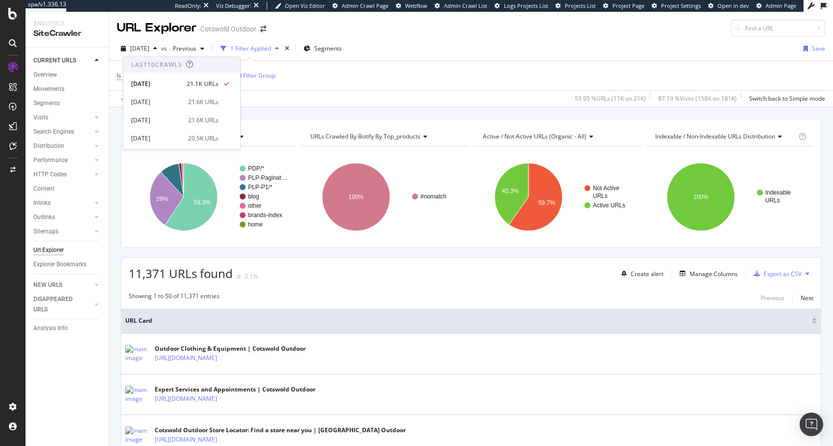
click at [585, 74] on div "Is Indexable = Yes Add Filter Add Filter Group" at bounding box center [471, 75] width 708 height 29
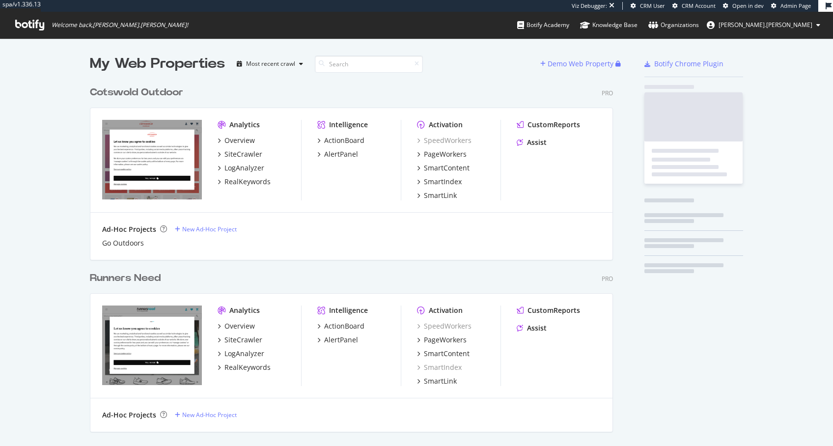
scroll to position [520, 521]
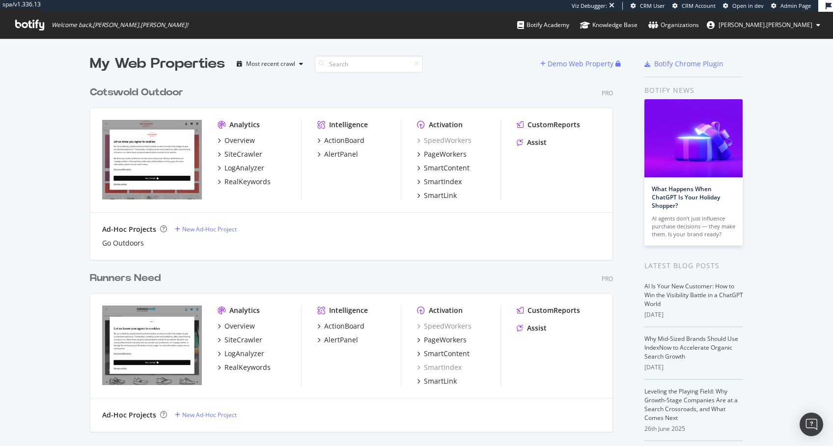
drag, startPoint x: 245, startPoint y: 84, endPoint x: -40, endPoint y: 77, distance: 285.0
click at [0, 77] on html "spa/v1.336.13 Viz Debugger: CRM User CRM Account Open in dev Admin Page Welcome…" at bounding box center [416, 223] width 833 height 446
drag, startPoint x: 45, startPoint y: 76, endPoint x: 218, endPoint y: 89, distance: 172.9
click at [218, 89] on div "My Web Properties Most recent crawl Demo Web Property Cotswold Outdoor Pro Anal…" at bounding box center [416, 328] width 833 height 581
click at [218, 89] on div "Cotswold Outdoor Pro" at bounding box center [351, 92] width 523 height 14
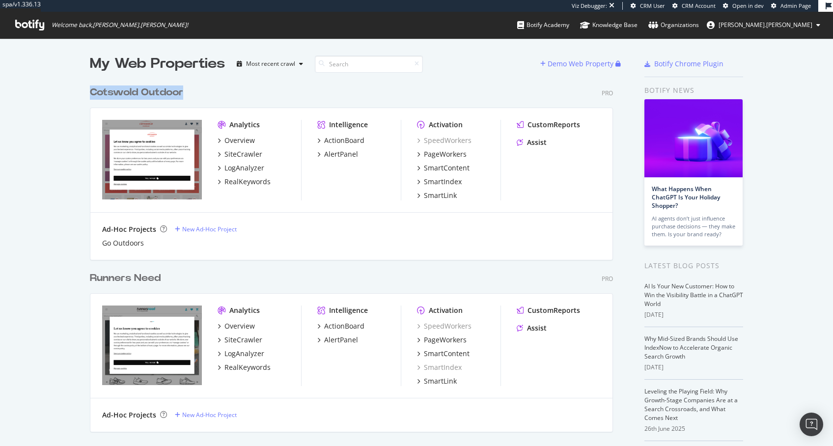
drag, startPoint x: 222, startPoint y: 89, endPoint x: 17, endPoint y: 83, distance: 205.4
click at [17, 83] on div "My Web Properties Most recent crawl Demo Web Property Cotswold Outdoor Pro Anal…" at bounding box center [416, 328] width 833 height 581
click at [23, 86] on div "My Web Properties Most recent crawl Demo Web Property Cotswold Outdoor Pro Anal…" at bounding box center [416, 328] width 833 height 581
drag, startPoint x: 170, startPoint y: 93, endPoint x: 218, endPoint y: 90, distance: 47.2
click at [218, 90] on div "My Web Properties Most recent crawl Demo Web Property Cotswold Outdoor Pro Anal…" at bounding box center [416, 328] width 833 height 581
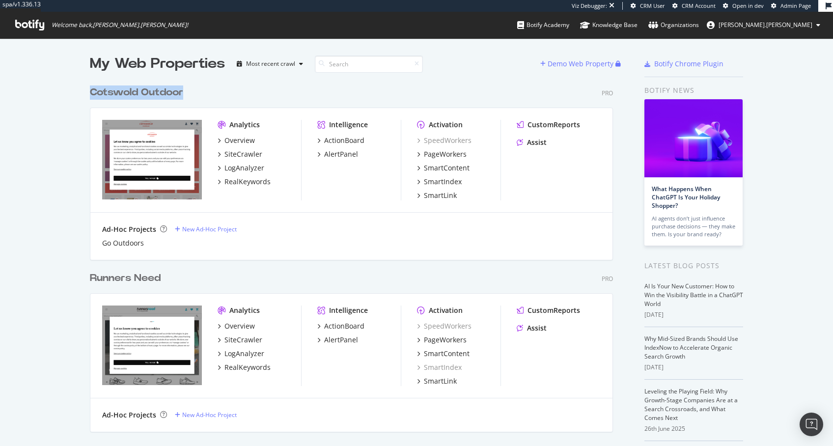
click at [218, 90] on div "Cotswold Outdoor Pro" at bounding box center [351, 92] width 523 height 14
drag, startPoint x: 218, startPoint y: 90, endPoint x: 63, endPoint y: 84, distance: 154.9
click at [64, 83] on div "My Web Properties Most recent crawl Demo Web Property Cotswold Outdoor Pro Anal…" at bounding box center [416, 328] width 833 height 581
click at [61, 84] on div "My Web Properties Most recent crawl Demo Web Property Cotswold Outdoor Pro Anal…" at bounding box center [416, 328] width 833 height 581
drag, startPoint x: 62, startPoint y: 85, endPoint x: 223, endPoint y: 93, distance: 160.3
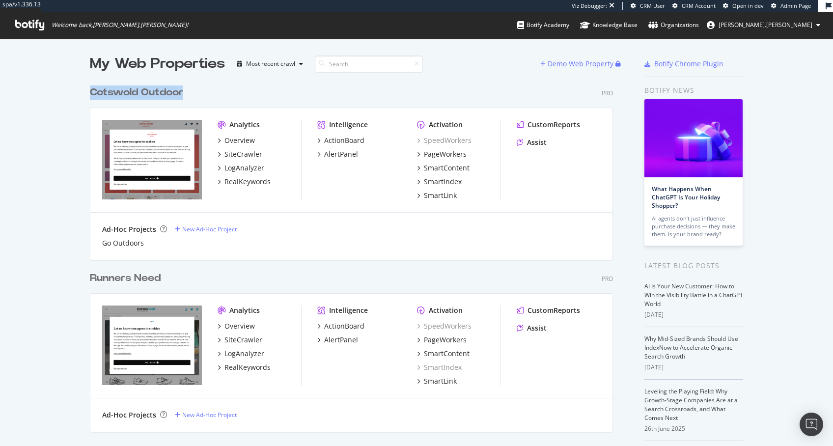
click at [223, 93] on div "My Web Properties Most recent crawl Demo Web Property Cotswold Outdoor Pro Anal…" at bounding box center [416, 328] width 833 height 581
click at [223, 93] on div "Cotswold Outdoor Pro" at bounding box center [351, 92] width 523 height 14
drag, startPoint x: 223, startPoint y: 93, endPoint x: 7, endPoint y: 87, distance: 215.2
click at [7, 87] on div "My Web Properties Most recent crawl Demo Web Property Cotswold Outdoor Pro Anal…" at bounding box center [416, 328] width 833 height 581
click at [49, 88] on div "My Web Properties Most recent crawl Demo Web Property Cotswold Outdoor Pro Anal…" at bounding box center [416, 328] width 833 height 581
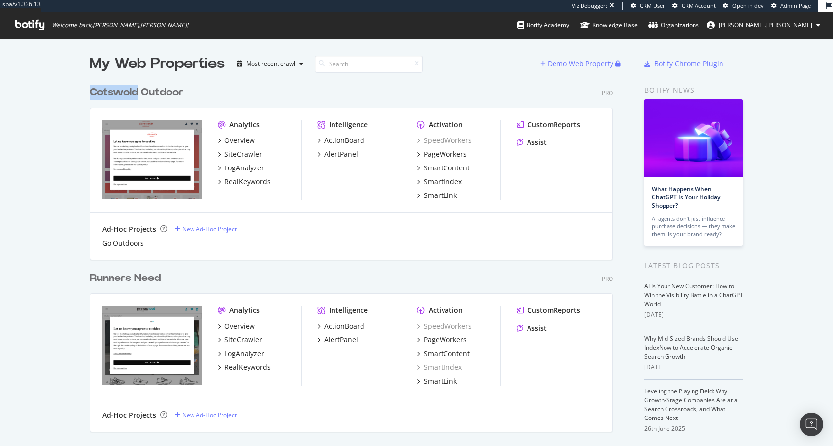
drag, startPoint x: 49, startPoint y: 88, endPoint x: 259, endPoint y: 81, distance: 210.4
click at [259, 81] on div "My Web Properties Most recent crawl Demo Web Property Cotswold Outdoor Pro Anal…" at bounding box center [416, 328] width 833 height 581
click at [259, 81] on div "Cotswold Outdoor Pro Analytics Overview SiteCrawler LogAnalyzer RealKeywords In…" at bounding box center [355, 167] width 531 height 186
drag, startPoint x: 255, startPoint y: 84, endPoint x: 57, endPoint y: 89, distance: 198.0
click at [58, 88] on div "My Web Properties Most recent crawl Demo Web Property Cotswold Outdoor Pro Anal…" at bounding box center [416, 328] width 833 height 581
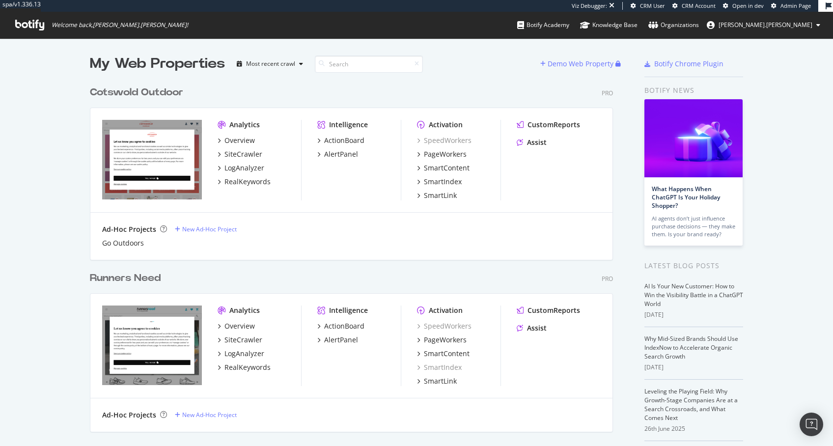
click at [57, 89] on div "My Web Properties Most recent crawl Demo Web Property Cotswold Outdoor Pro Anal…" at bounding box center [416, 328] width 833 height 581
drag, startPoint x: 57, startPoint y: 89, endPoint x: 209, endPoint y: 87, distance: 151.8
click at [209, 87] on div "My Web Properties Most recent crawl Demo Web Property Cotswold Outdoor Pro Anal…" at bounding box center [416, 328] width 833 height 581
click at [209, 87] on div "Cotswold Outdoor Pro" at bounding box center [351, 92] width 523 height 14
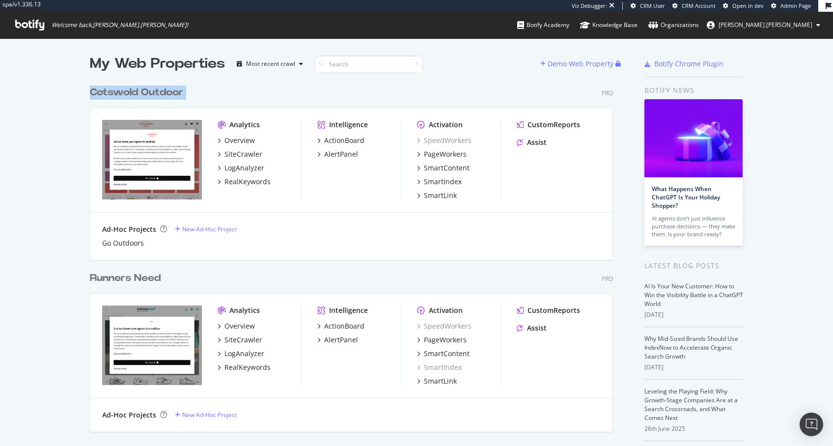
click at [209, 87] on div "Cotswold Outdoor Pro" at bounding box center [351, 92] width 523 height 14
click at [202, 90] on div "Cotswold Outdoor Pro" at bounding box center [351, 92] width 523 height 14
click at [254, 83] on div "Cotswold Outdoor Pro Analytics Overview SiteCrawler LogAnalyzer RealKeywords In…" at bounding box center [355, 167] width 531 height 186
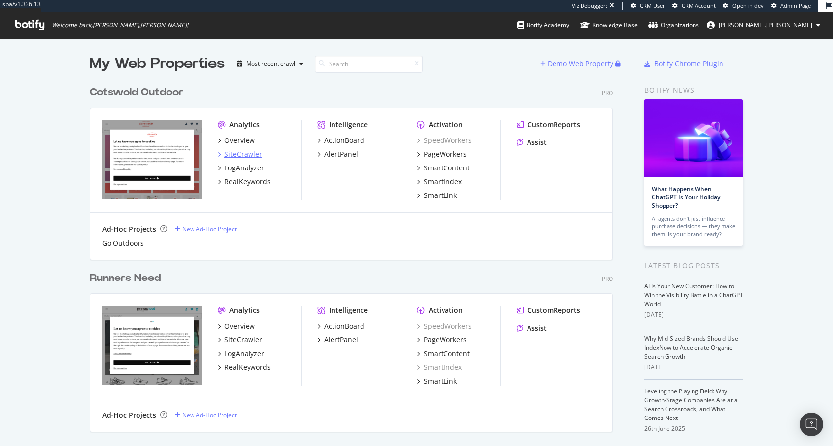
click at [238, 149] on div "SiteCrawler" at bounding box center [243, 154] width 38 height 10
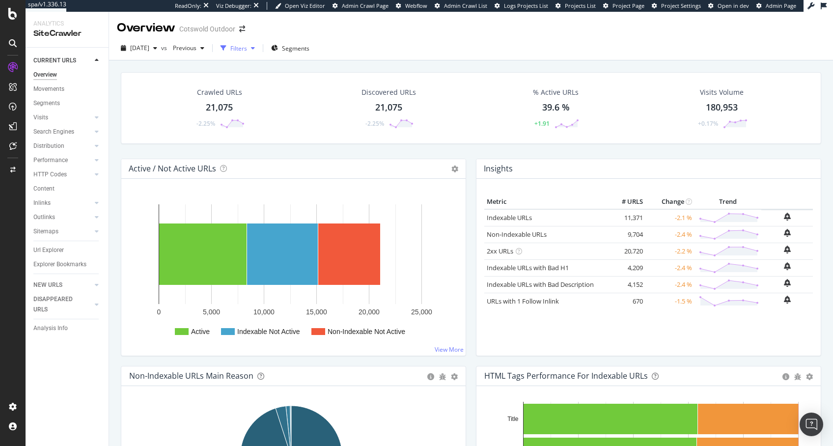
click at [230, 53] on div "button" at bounding box center [224, 48] width 14 height 14
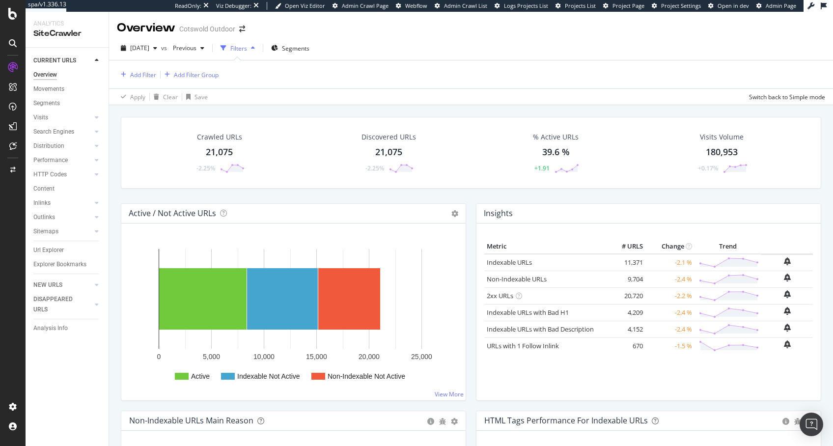
click at [230, 50] on div "button" at bounding box center [224, 48] width 14 height 14
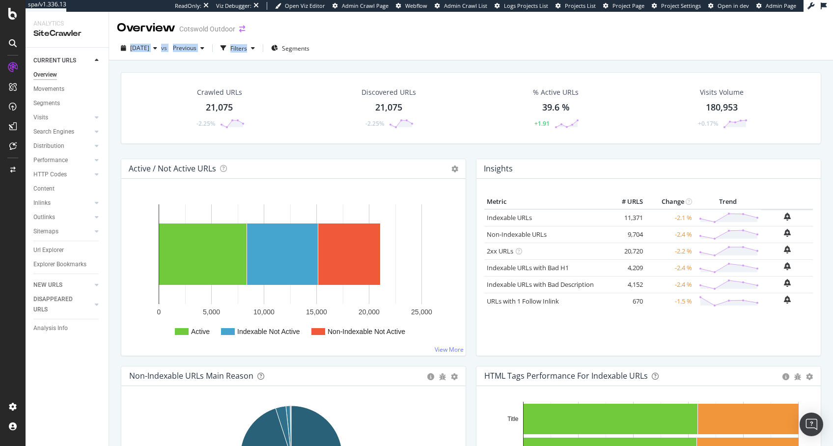
drag, startPoint x: 506, startPoint y: 36, endPoint x: 243, endPoint y: 32, distance: 263.3
click at [234, 31] on div "Overview Cotswold Outdoor 2025 Aug. 25th vs Previous Filters Segments Crawled U…" at bounding box center [471, 229] width 724 height 434
click at [352, 26] on div "Overview Cotswold Outdoor" at bounding box center [471, 24] width 724 height 25
click at [353, 26] on div "Overview Cotswold Outdoor" at bounding box center [471, 24] width 724 height 25
click at [354, 26] on div "Overview Cotswold Outdoor" at bounding box center [471, 24] width 724 height 25
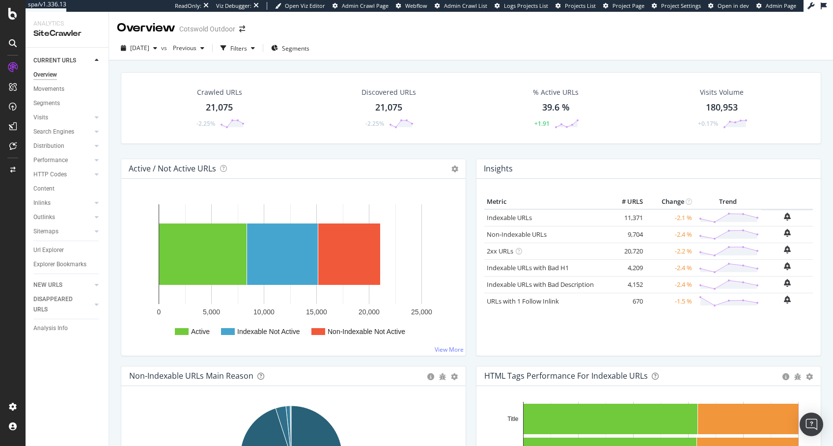
click at [417, 35] on div "Overview Cotswold Outdoor" at bounding box center [471, 24] width 724 height 25
click at [404, 47] on div "2025 Aug. 25th vs Previous Filters Segments" at bounding box center [471, 50] width 724 height 20
click at [404, 46] on div "2025 Aug. 25th vs Previous Filters Segments" at bounding box center [471, 50] width 724 height 20
click at [403, 47] on div "2025 Aug. 25th vs Previous Filters Segments" at bounding box center [471, 50] width 724 height 20
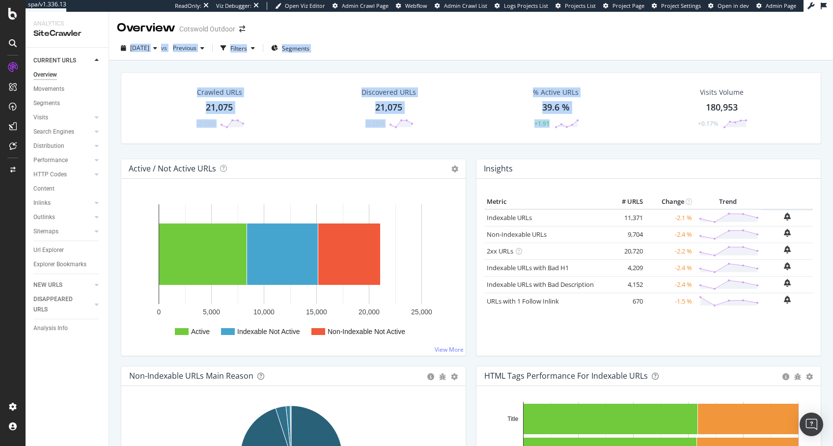
drag, startPoint x: 541, startPoint y: 155, endPoint x: 516, endPoint y: 34, distance: 123.4
click at [516, 34] on div "Overview Cotswold Outdoor 2025 Aug. 25th vs Previous Filters Segments Crawled U…" at bounding box center [471, 229] width 724 height 434
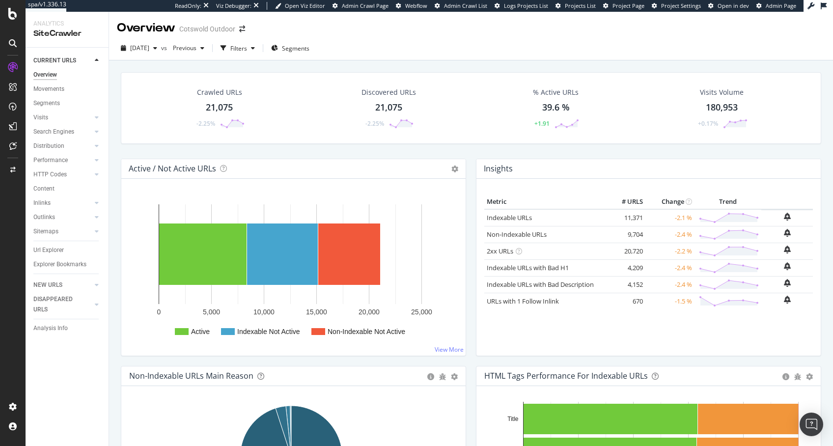
click at [516, 34] on div "Overview Cotswold Outdoor" at bounding box center [471, 24] width 724 height 25
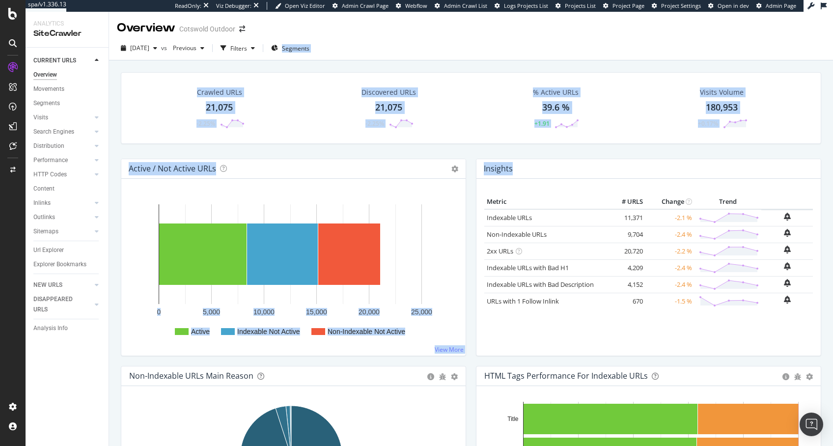
drag, startPoint x: 510, startPoint y: 39, endPoint x: 640, endPoint y: 171, distance: 185.8
click at [640, 171] on div "Overview Cotswold Outdoor 2025 Aug. 25th vs Previous Filters Segments Crawled U…" at bounding box center [471, 229] width 724 height 434
click at [637, 167] on div "Insights × Close Chart overview-insight-panel - API Requests List Area Type Req…" at bounding box center [648, 169] width 344 height 20
drag, startPoint x: 583, startPoint y: 95, endPoint x: 505, endPoint y: 42, distance: 94.0
click at [505, 42] on div "Overview Cotswold Outdoor 2025 Aug. 25th vs Previous Filters Segments Crawled U…" at bounding box center [471, 229] width 724 height 434
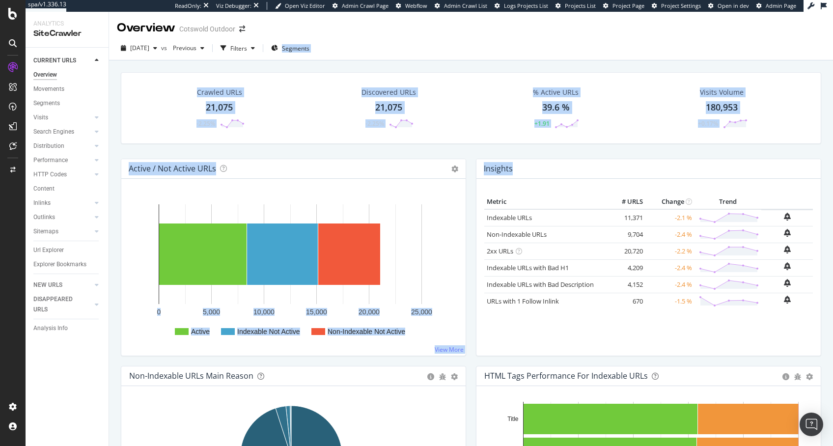
click at [505, 42] on div "2025 Aug. 25th vs Previous Filters Segments" at bounding box center [471, 50] width 724 height 20
drag, startPoint x: 502, startPoint y: 43, endPoint x: 647, endPoint y: 167, distance: 191.3
click at [650, 172] on div "Overview Cotswold Outdoor 2025 Aug. 25th vs Previous Filters Segments Crawled U…" at bounding box center [471, 229] width 724 height 434
click at [641, 159] on div "Insights × Close Chart overview-insight-panel - API Requests List Area Type Req…" at bounding box center [648, 169] width 344 height 20
drag, startPoint x: 643, startPoint y: 150, endPoint x: 532, endPoint y: 65, distance: 140.5
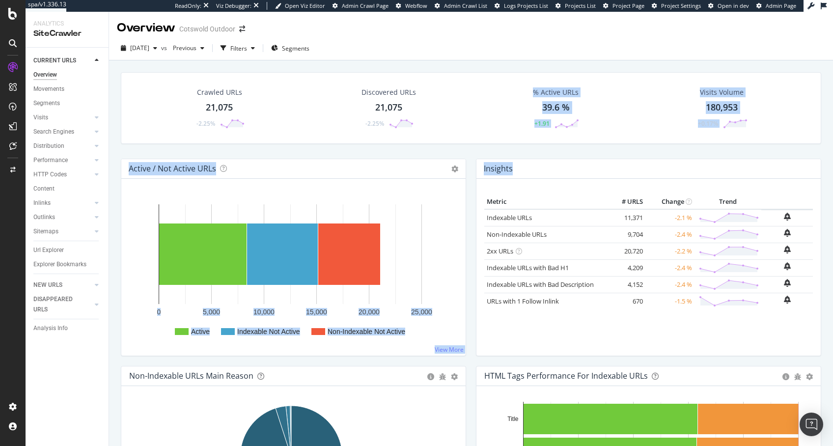
drag, startPoint x: 517, startPoint y: 48, endPoint x: 657, endPoint y: 165, distance: 182.8
click at [657, 165] on div "Overview Cotswold Outdoor 2025 Aug. 25th vs Previous Filters Segments Crawled U…" at bounding box center [471, 229] width 724 height 434
click at [657, 165] on div "Insights × Close Chart overview-insight-panel - API Requests List Area Type Req…" at bounding box center [648, 169] width 344 height 20
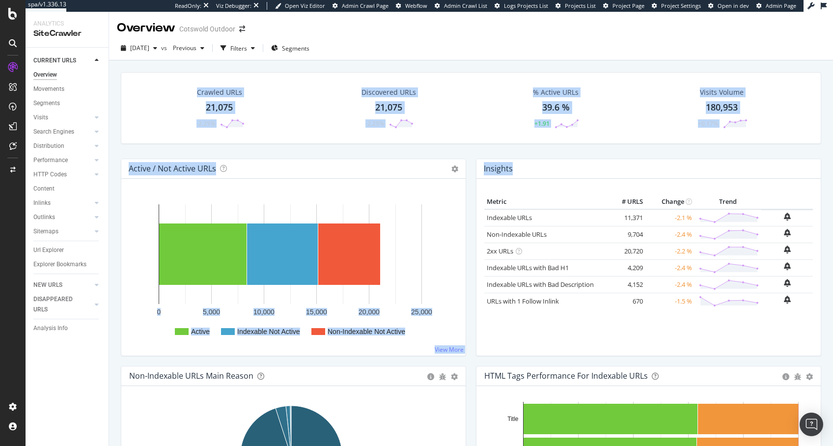
drag, startPoint x: 688, startPoint y: 161, endPoint x: 527, endPoint y: 55, distance: 192.6
click at [527, 55] on div "Overview Cotswold Outdoor 2025 Aug. 25th vs Previous Filters Segments Crawled U…" at bounding box center [471, 229] width 724 height 434
click at [527, 55] on div "2025 Aug. 25th vs Previous Filters Segments" at bounding box center [471, 50] width 724 height 20
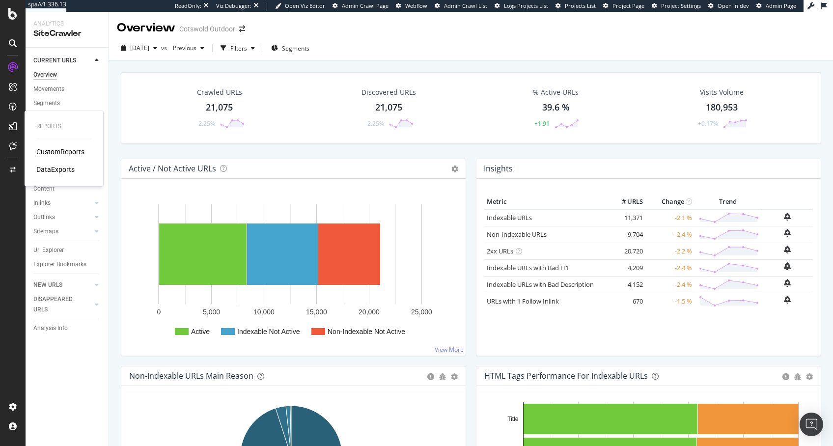
click at [56, 148] on div "CustomReports" at bounding box center [60, 152] width 48 height 10
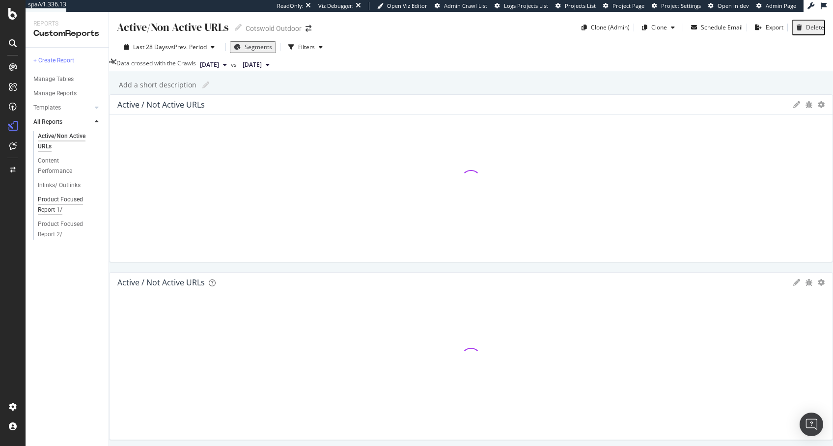
click at [68, 206] on div "Product Focused Report 1/" at bounding box center [66, 205] width 56 height 21
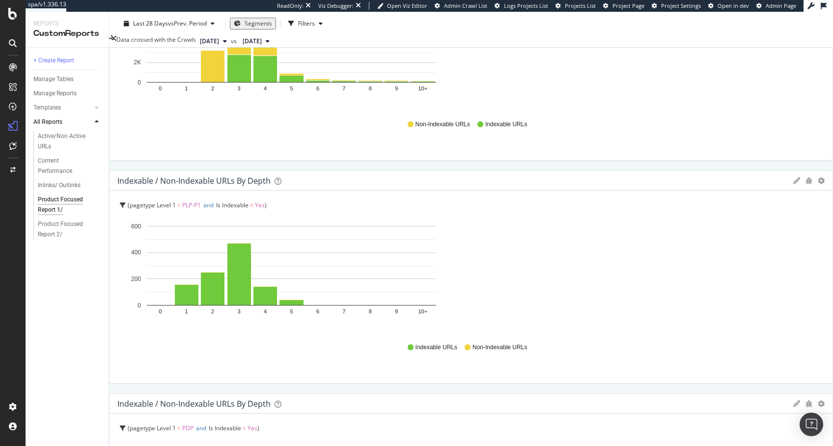
scroll to position [727, 0]
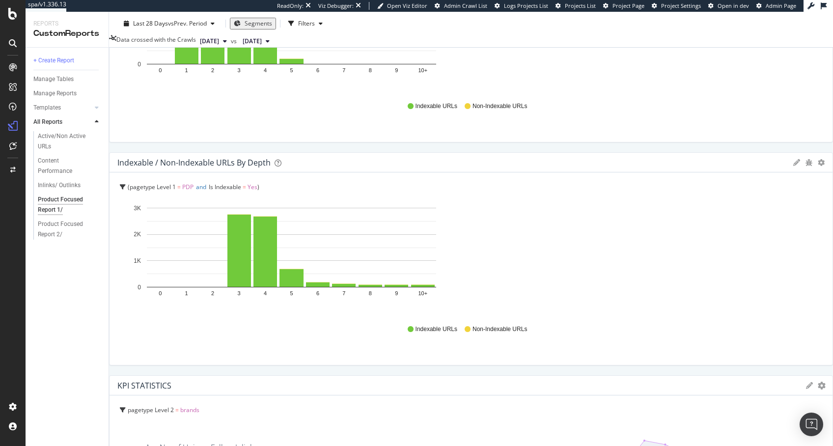
scroll to position [1079, 0]
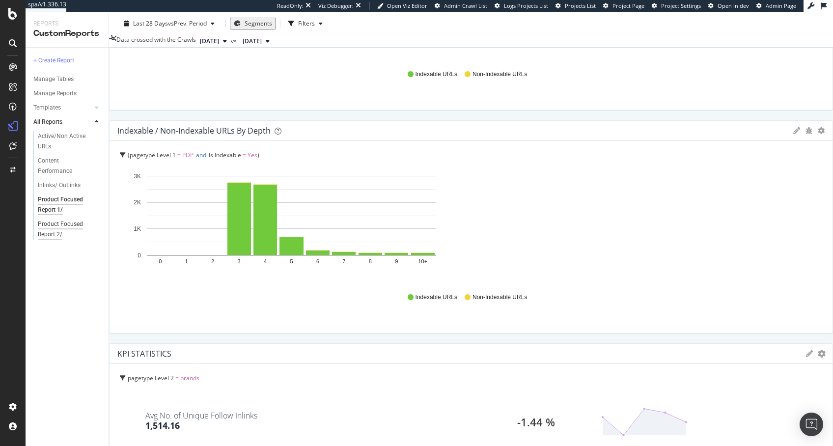
click at [56, 220] on div "Product Focused Report 2/" at bounding box center [66, 229] width 56 height 21
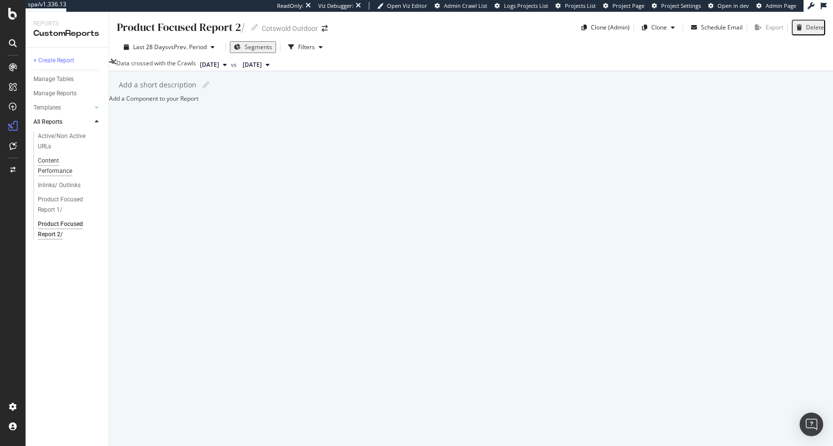
click at [56, 175] on div "Content Performance" at bounding box center [65, 166] width 55 height 21
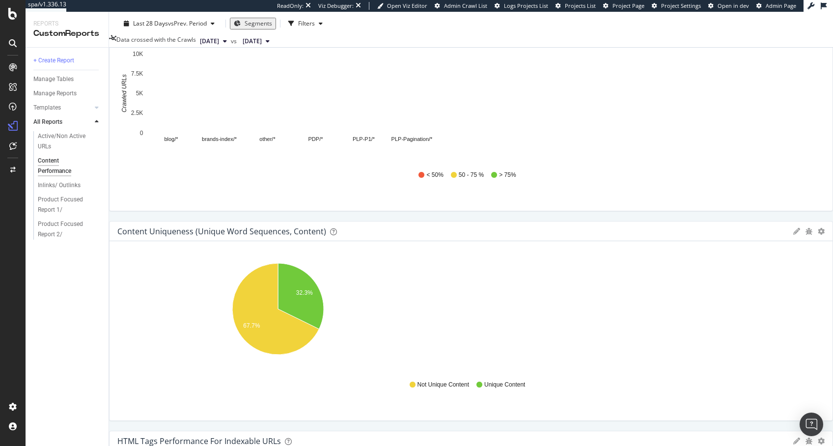
scroll to position [573, 0]
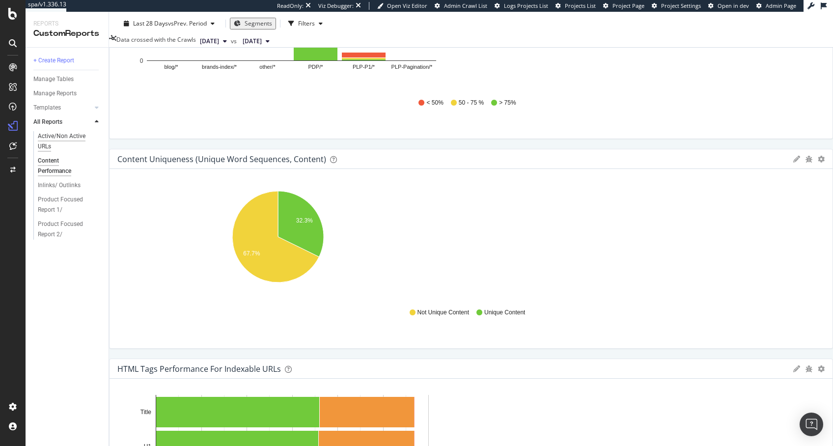
click at [46, 142] on div "Active/Non Active URLs" at bounding box center [65, 141] width 55 height 21
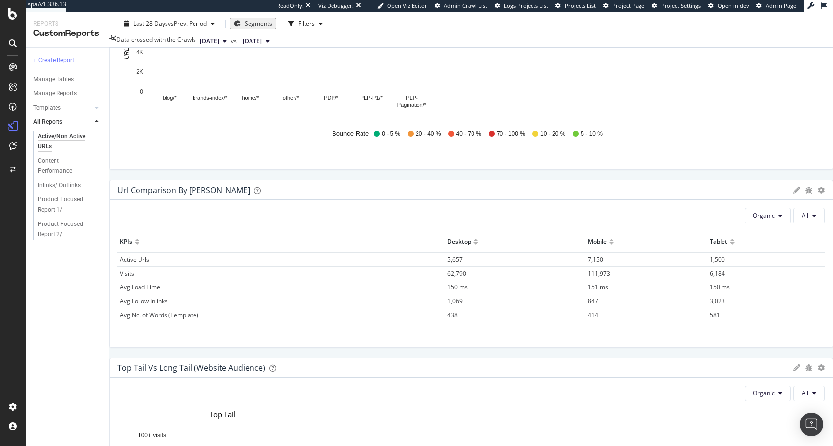
scroll to position [1186, 0]
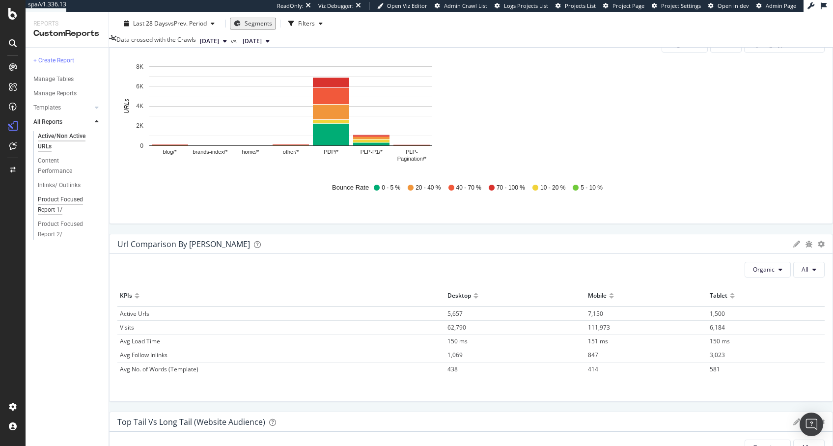
click at [54, 208] on div "Product Focused Report 1/" at bounding box center [66, 205] width 56 height 21
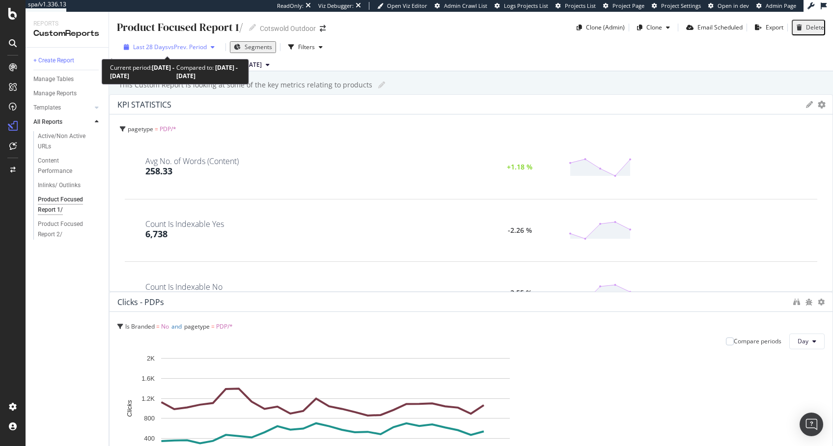
click at [180, 46] on span "vs Prev. Period" at bounding box center [187, 47] width 39 height 8
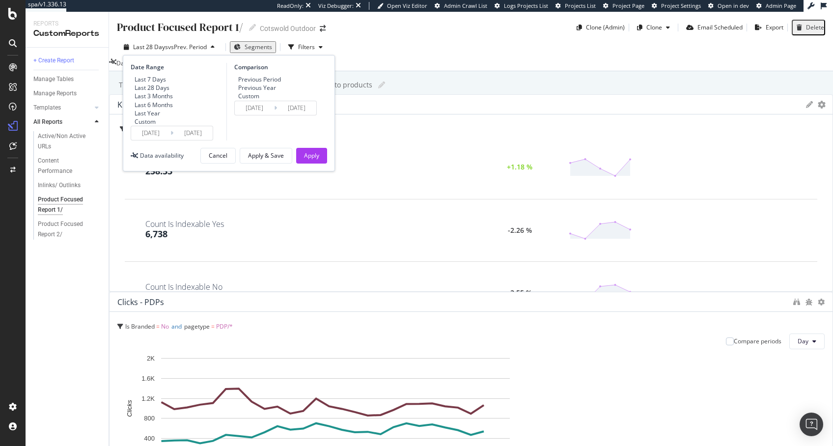
click at [168, 109] on div "Last 6 Months" at bounding box center [154, 105] width 38 height 8
type input "2025/02/26"
type input "2024/08/28"
type input "2025/02/25"
drag, startPoint x: 329, startPoint y: 183, endPoint x: 308, endPoint y: 182, distance: 20.7
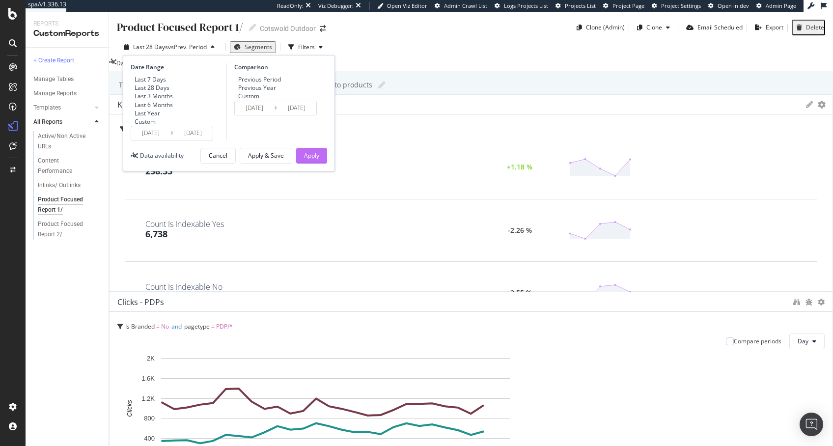
click at [329, 171] on div "Date Range Last 7 Days Last 28 Days Last 3 Months Last 6 Months Last Year Custo…" at bounding box center [229, 113] width 212 height 116
click at [307, 160] on div "Apply" at bounding box center [311, 155] width 15 height 8
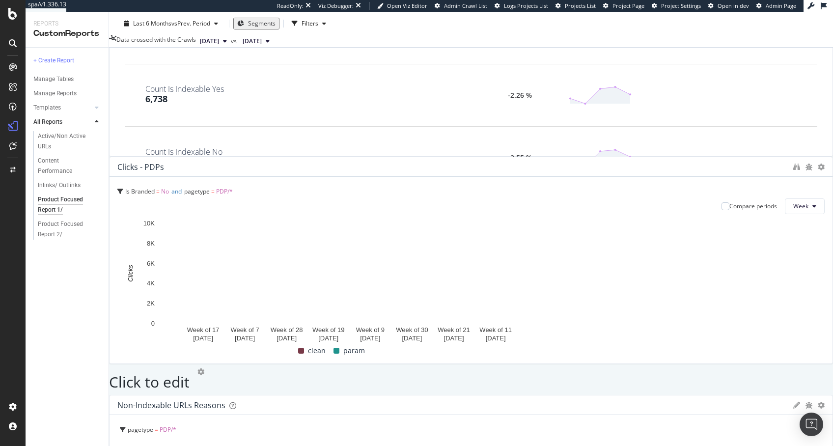
scroll to position [12, 0]
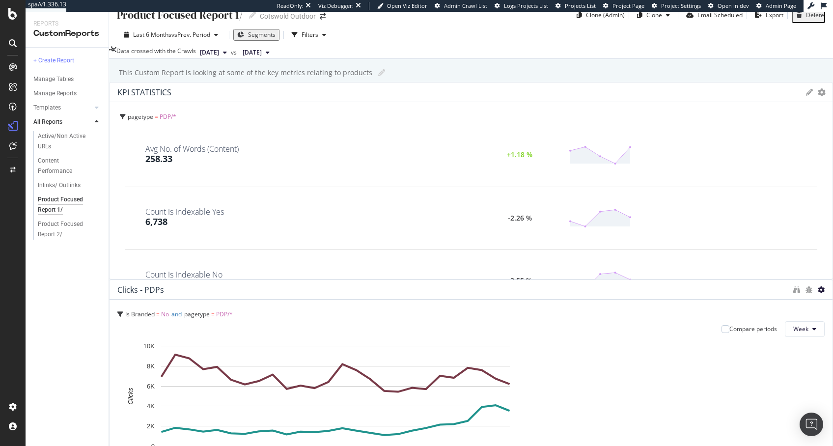
click at [818, 286] on icon at bounding box center [821, 289] width 7 height 7
click at [654, 84] on div "Product Focused Report 1/ Product Focused Report 1/ Cotswold Outdoor Clone (Adm…" at bounding box center [471, 229] width 724 height 434
click at [793, 286] on icon "binoculars" at bounding box center [796, 289] width 7 height 7
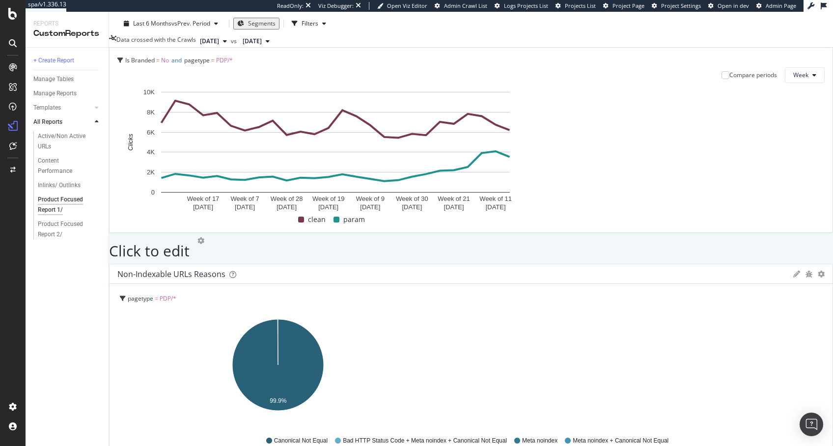
scroll to position [948, 0]
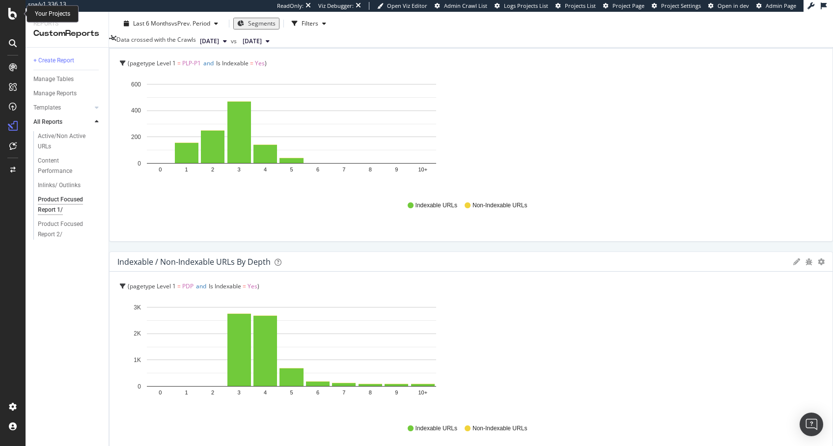
click at [17, 14] on icon at bounding box center [12, 14] width 9 height 12
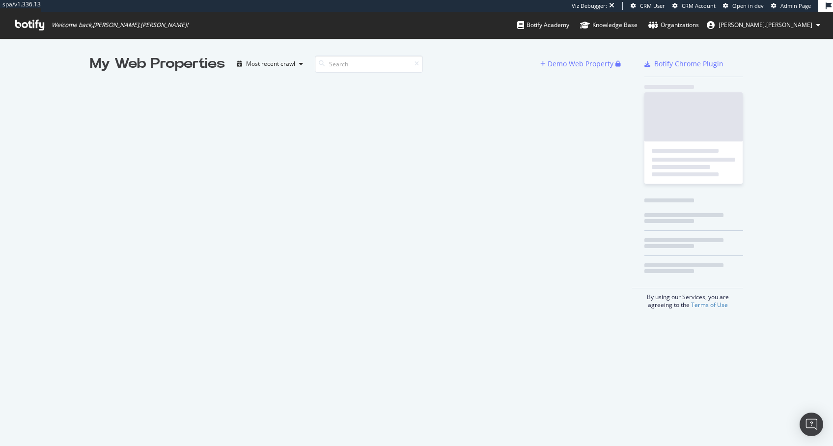
scroll to position [436, 813]
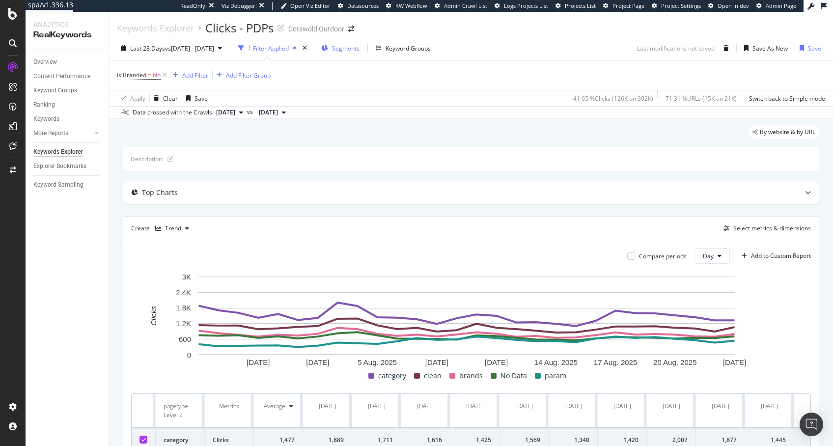
click at [360, 45] on span "Segments" at bounding box center [346, 48] width 28 height 8
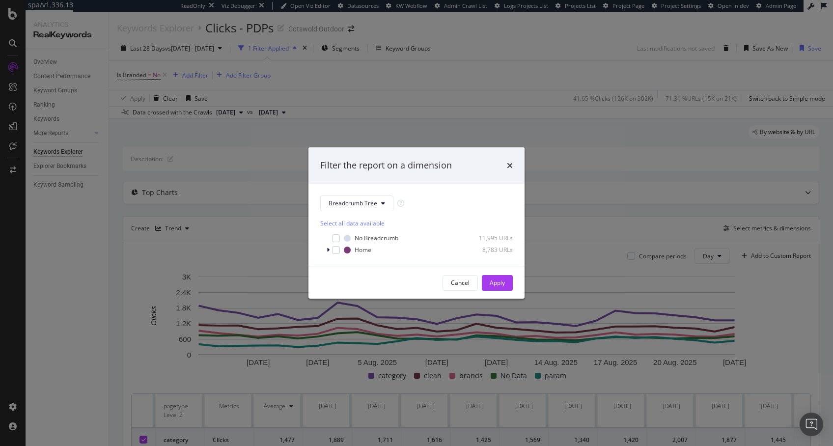
click at [558, 131] on div "Filter the report on a dimension Breadcrumb Tree Select all data available No B…" at bounding box center [416, 223] width 833 height 446
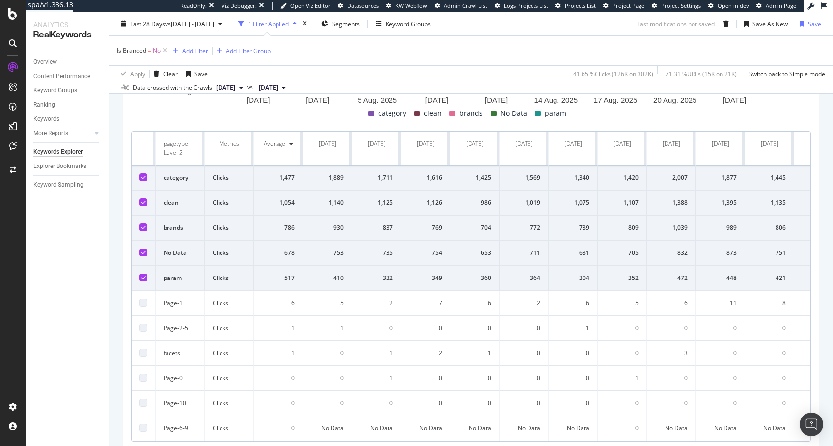
scroll to position [265, 0]
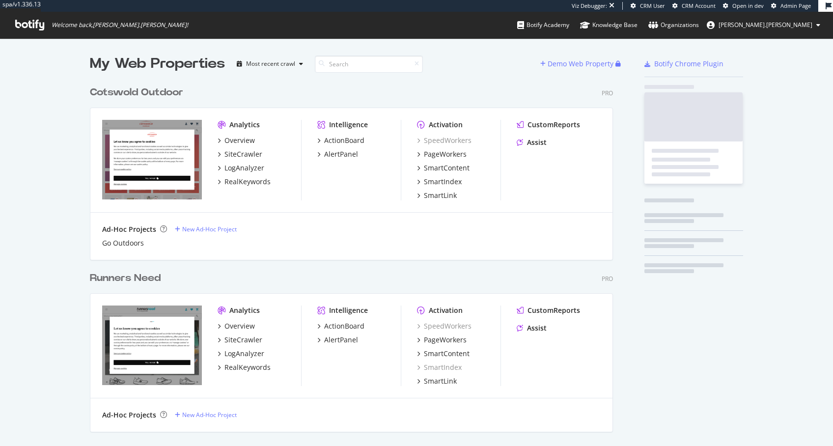
scroll to position [520, 521]
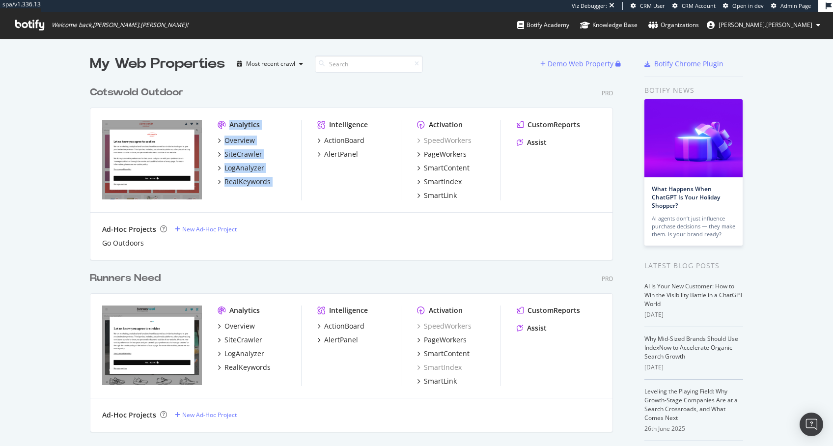
drag, startPoint x: 235, startPoint y: 115, endPoint x: 294, endPoint y: 187, distance: 92.8
click at [320, 133] on div "Analytics Overview SiteCrawler LogAnalyzer RealKeywords Intelligence ActionBoar…" at bounding box center [351, 160] width 522 height 105
click at [355, 198] on div "Intelligence ActionBoard AlertPanel" at bounding box center [359, 160] width 84 height 81
click at [443, 150] on div "PageWorkers" at bounding box center [445, 154] width 43 height 10
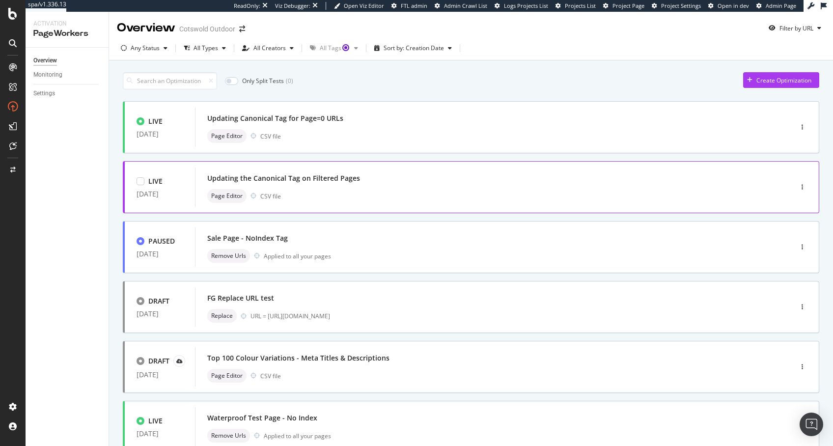
click at [343, 171] on div "Updating the Canonical Tag on Filtered Pages" at bounding box center [478, 178] width 543 height 14
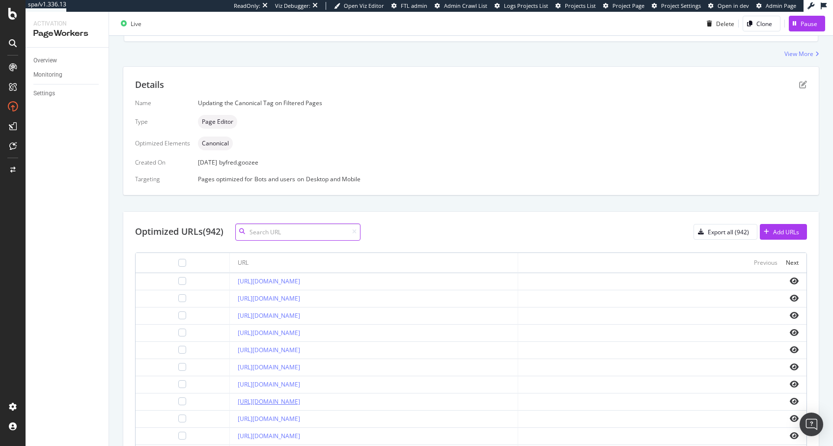
scroll to position [309, 0]
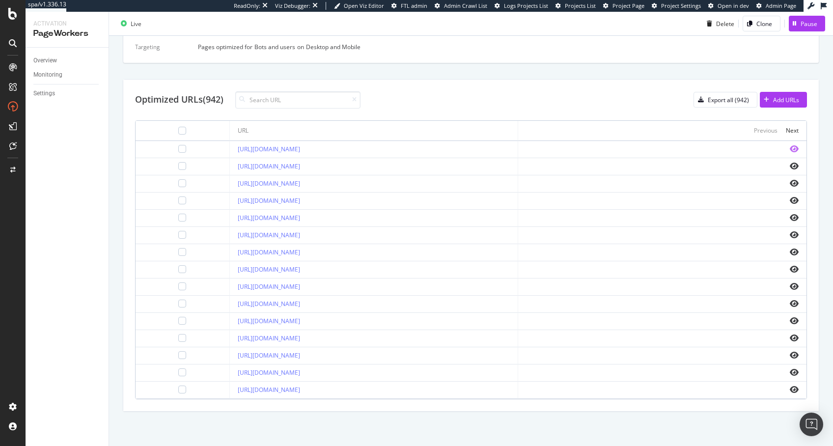
click at [790, 145] on icon "eye" at bounding box center [794, 149] width 9 height 8
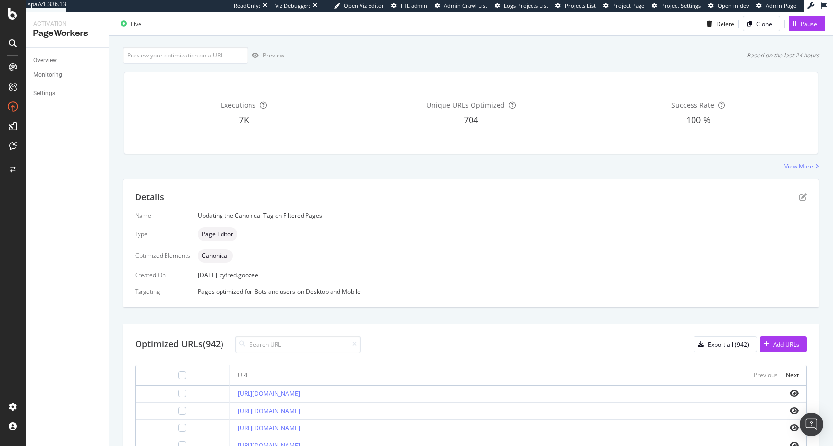
scroll to position [0, 0]
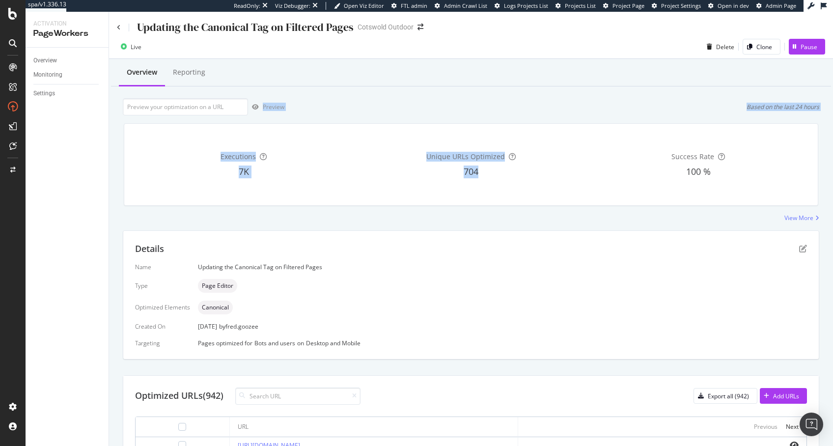
drag, startPoint x: 374, startPoint y: 98, endPoint x: 409, endPoint y: 205, distance: 112.8
click at [409, 205] on div "Overview Reporting Preview Based on the last 24 hours Executions 7K Unique URLs…" at bounding box center [471, 400] width 724 height 683
click at [409, 205] on div "Executions 7K Unique URLs Optimized 704 Success Rate 100 %" at bounding box center [471, 165] width 694 height 82
drag, startPoint x: 427, startPoint y: 208, endPoint x: 373, endPoint y: 89, distance: 130.3
click at [373, 89] on div "Overview Reporting Preview Based on the last 24 hours Executions 7K Unique URLs…" at bounding box center [471, 400] width 724 height 683
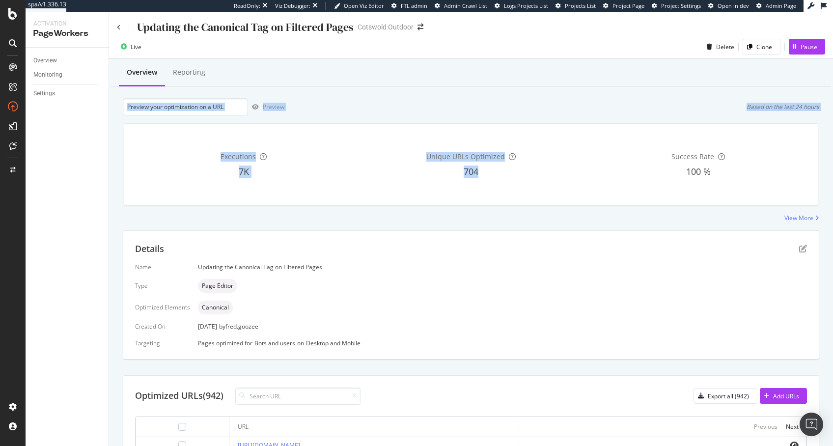
click at [373, 89] on div "Overview Reporting Preview Based on the last 24 hours Executions 7K Unique URLs…" at bounding box center [471, 400] width 724 height 683
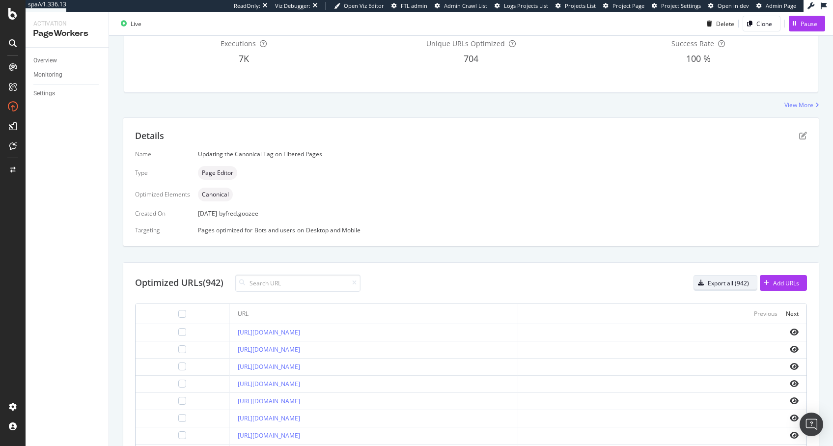
scroll to position [135, 0]
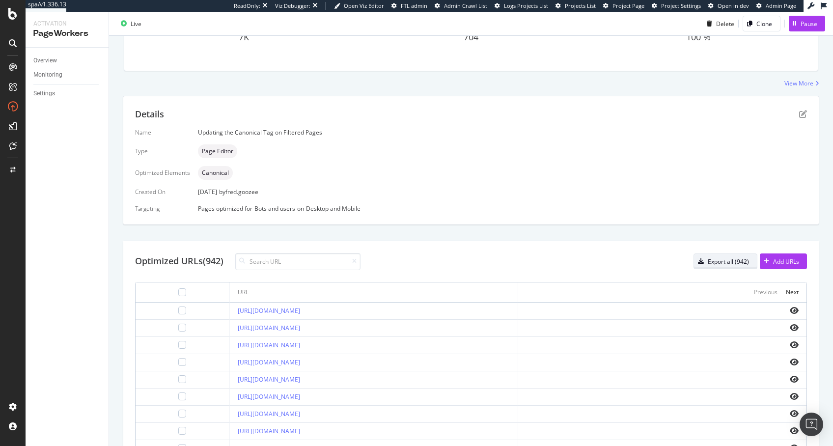
click at [710, 253] on button "Export all (942)" at bounding box center [726, 261] width 64 height 16
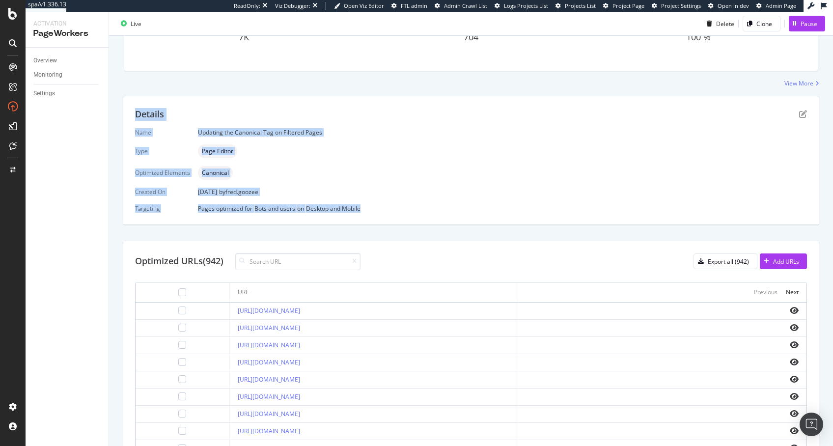
drag, startPoint x: 294, startPoint y: 102, endPoint x: 435, endPoint y: 221, distance: 184.7
click at [435, 221] on div "Details Name Updating the Canonical Tag on Filtered Pages Type Page Editor Opti…" at bounding box center [471, 160] width 696 height 128
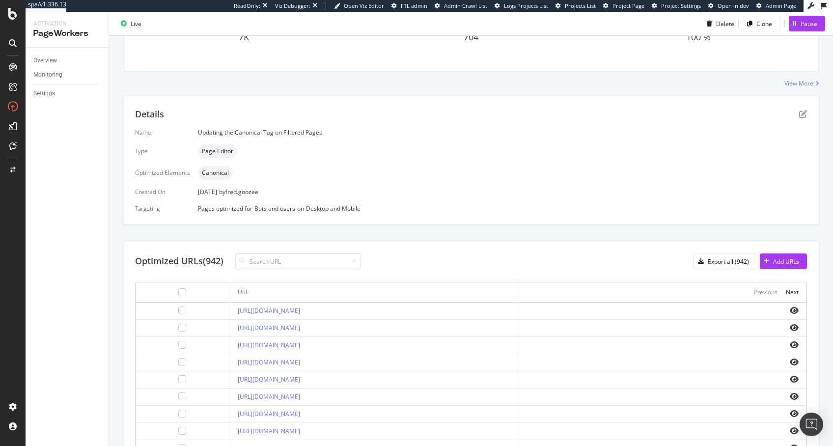
drag, startPoint x: 452, startPoint y: 229, endPoint x: 317, endPoint y: 115, distance: 176.7
click at [317, 115] on div "Details Name Updating the Canonical Tag on Filtered Pages Type Page Editor Opti…" at bounding box center [471, 334] width 697 height 477
click at [317, 115] on div "Details" at bounding box center [471, 114] width 672 height 13
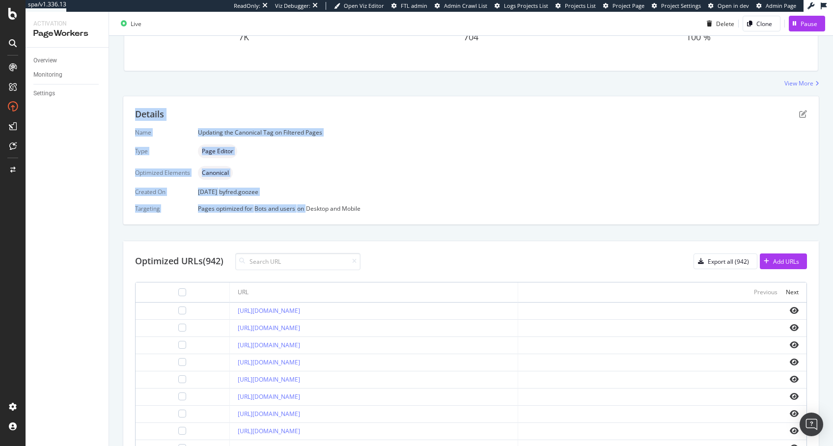
drag, startPoint x: 291, startPoint y: 106, endPoint x: 412, endPoint y: 203, distance: 155.2
click at [412, 203] on div "Details Name Updating the Canonical Tag on Filtered Pages Type Page Editor Opti…" at bounding box center [471, 160] width 696 height 128
click at [412, 203] on div "Name Updating the Canonical Tag on Filtered Pages Type Page Editor Optimized El…" at bounding box center [471, 170] width 672 height 84
drag, startPoint x: 413, startPoint y: 203, endPoint x: 253, endPoint y: 112, distance: 184.1
click at [253, 112] on div "Details Name Updating the Canonical Tag on Filtered Pages Type Page Editor Opti…" at bounding box center [471, 160] width 696 height 128
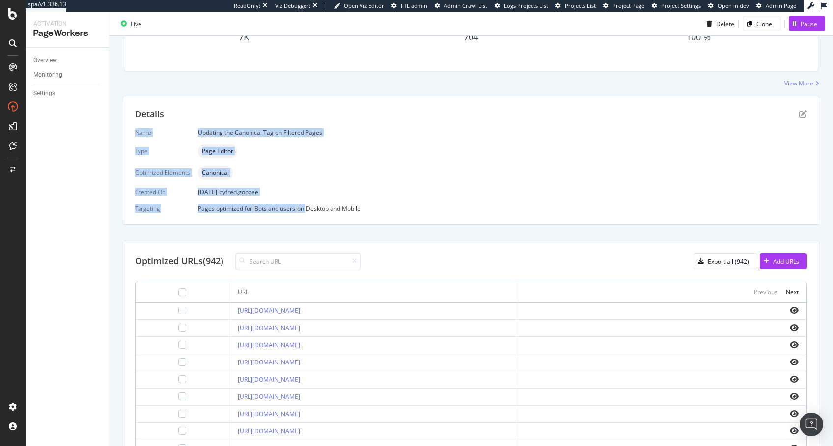
click at [253, 112] on div "Details" at bounding box center [471, 114] width 672 height 13
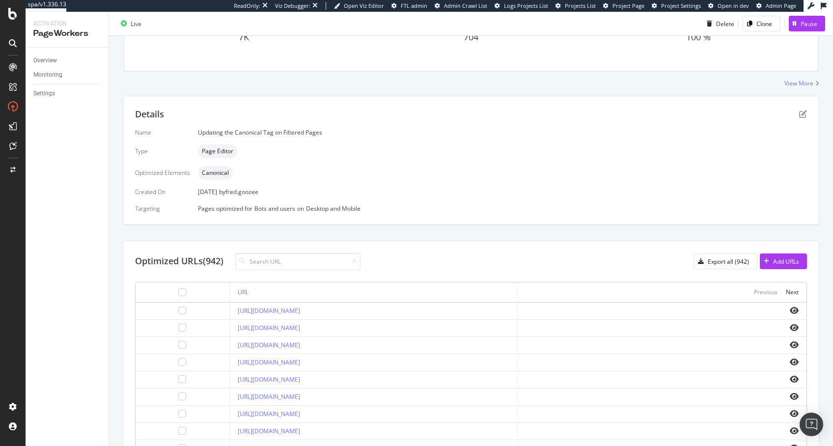
drag, startPoint x: 239, startPoint y: 112, endPoint x: 372, endPoint y: 195, distance: 157.4
click at [372, 195] on div "Details Name Updating the Canonical Tag on Filtered Pages Type Page Editor Opti…" at bounding box center [471, 160] width 696 height 128
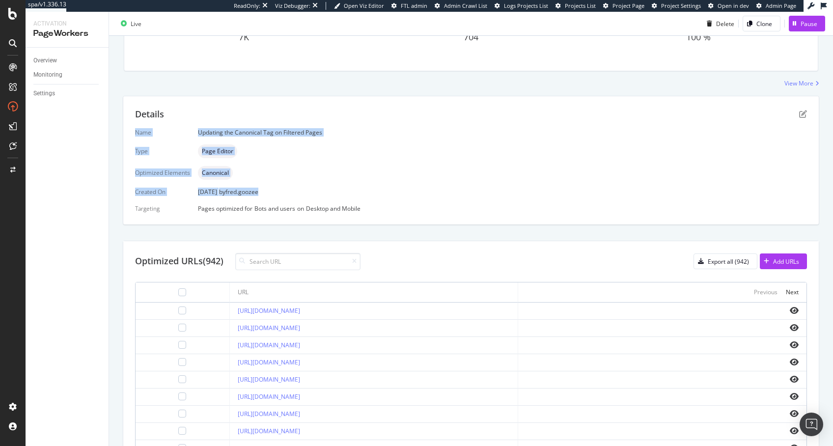
click at [372, 195] on div "Name Updating the Canonical Tag on Filtered Pages Type Page Editor Optimized El…" at bounding box center [471, 170] width 672 height 84
drag, startPoint x: 379, startPoint y: 203, endPoint x: 241, endPoint y: 124, distance: 159.5
click at [241, 124] on div "Details Name Updating the Canonical Tag on Filtered Pages Type Page Editor Opti…" at bounding box center [471, 160] width 696 height 128
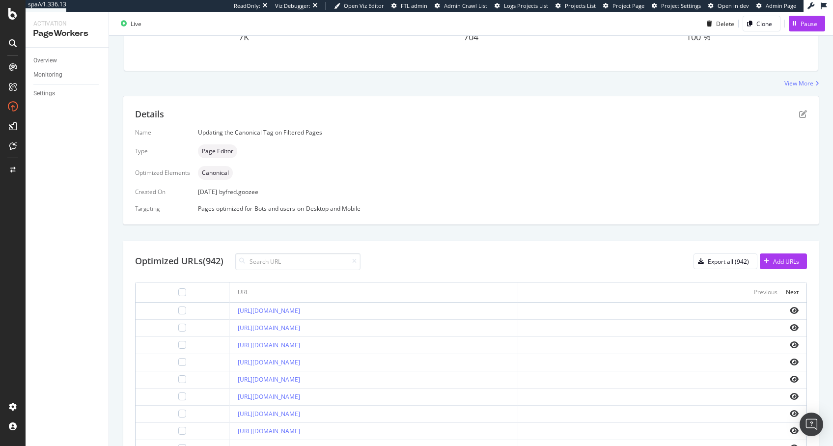
click at [250, 132] on div "Updating the Canonical Tag on Filtered Pages" at bounding box center [502, 132] width 609 height 8
click at [230, 134] on div "Updating the Canonical Tag on Filtered Pages" at bounding box center [502, 132] width 609 height 8
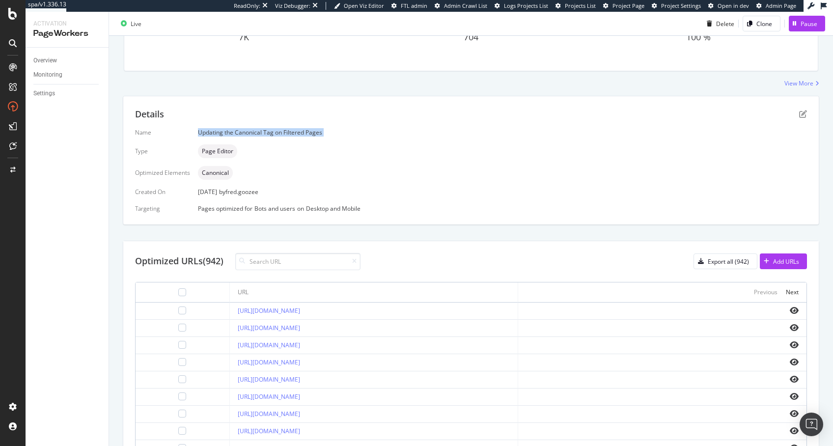
click at [230, 134] on div "Updating the Canonical Tag on Filtered Pages" at bounding box center [502, 132] width 609 height 8
click at [279, 137] on div "Name Updating the Canonical Tag on Filtered Pages Type Page Editor Optimized El…" at bounding box center [471, 170] width 672 height 84
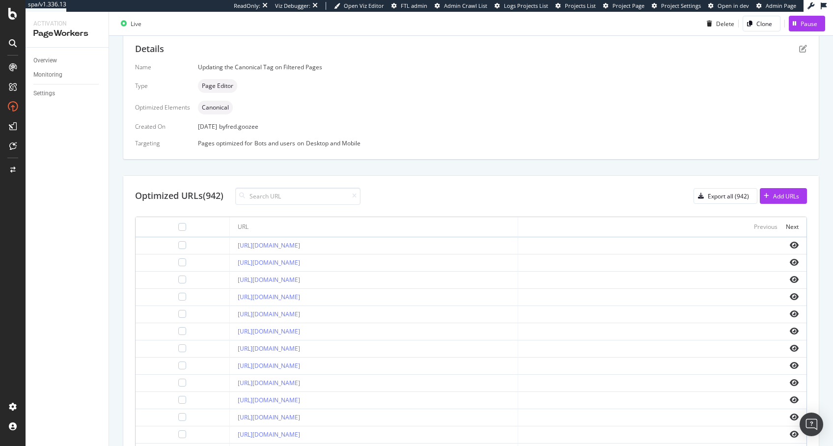
scroll to position [248, 0]
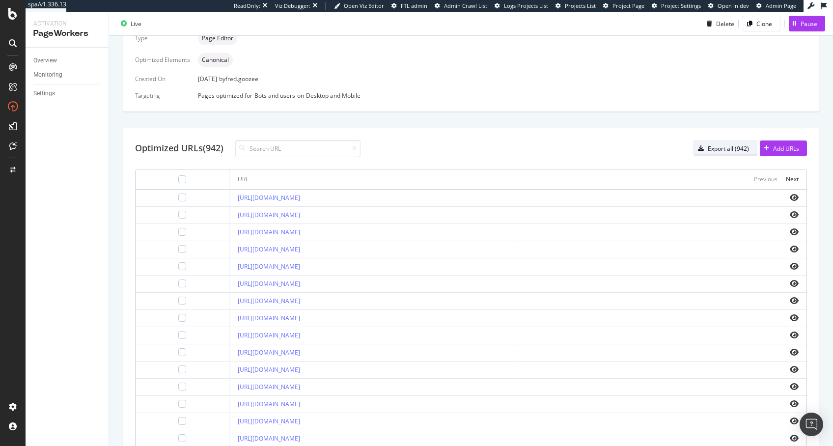
click at [708, 150] on div "Export all (942)" at bounding box center [728, 148] width 41 height 8
drag, startPoint x: 476, startPoint y: 108, endPoint x: 465, endPoint y: 63, distance: 46.1
click at [468, 76] on div "Details Name Updating the Canonical Tag on Filtered Pages Type Page Editor Opti…" at bounding box center [471, 221] width 697 height 477
click at [465, 63] on div "Canonical" at bounding box center [502, 60] width 609 height 14
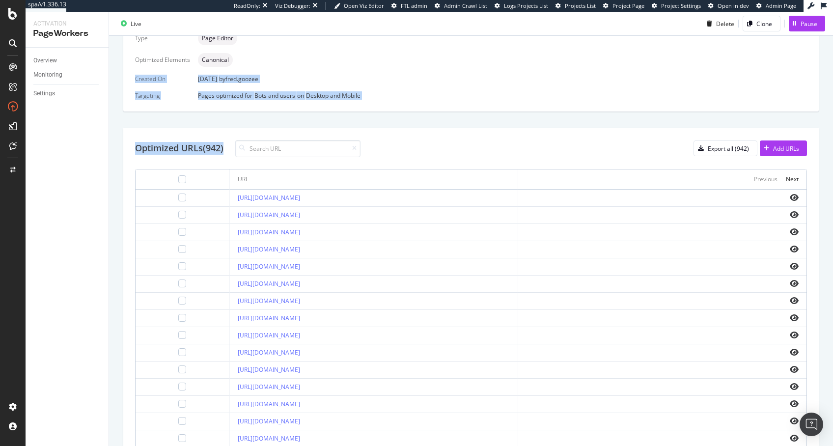
drag, startPoint x: 457, startPoint y: 56, endPoint x: 488, endPoint y: 126, distance: 75.9
click at [488, 126] on div "Details Name Updating the Canonical Tag on Filtered Pages Type Page Editor Opti…" at bounding box center [471, 221] width 697 height 477
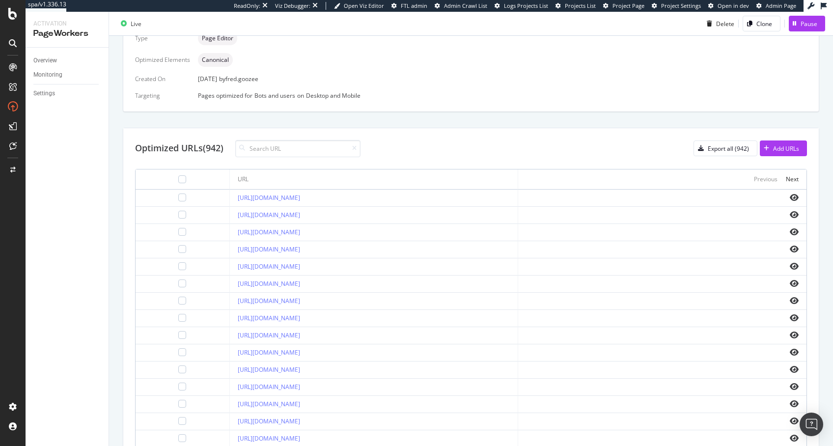
click at [488, 126] on div "Details Name Updating the Canonical Tag on Filtered Pages Type Page Editor Opti…" at bounding box center [471, 221] width 697 height 477
drag, startPoint x: 495, startPoint y: 130, endPoint x: 435, endPoint y: 58, distance: 93.1
click at [435, 58] on div "Details Name Updating the Canonical Tag on Filtered Pages Type Page Editor Opti…" at bounding box center [471, 221] width 697 height 477
click at [435, 58] on div "Canonical" at bounding box center [502, 60] width 609 height 14
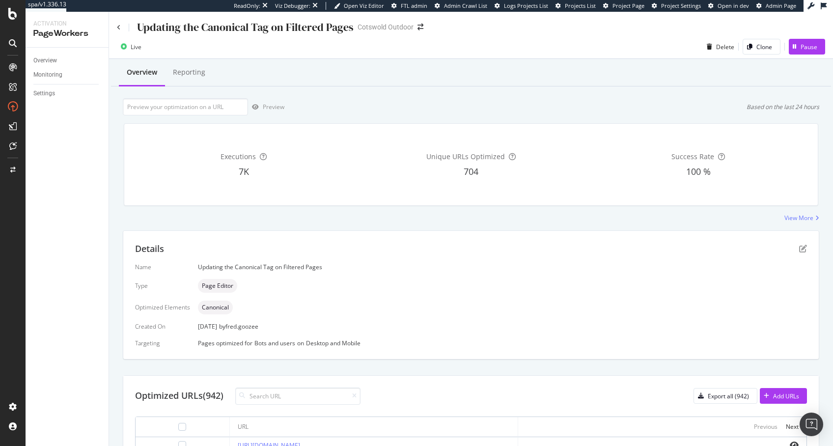
click at [116, 22] on div "Updating the Canonical Tag on Filtered Pages Cotswold Outdoor" at bounding box center [471, 23] width 724 height 23
click at [117, 25] on icon at bounding box center [119, 28] width 4 height 6
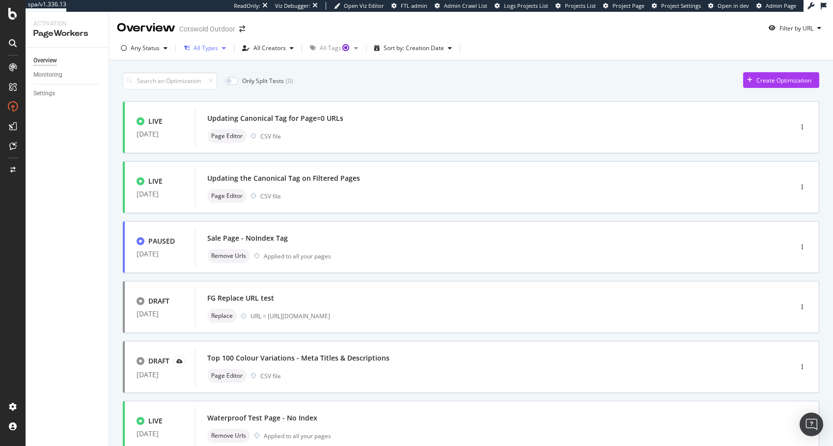
click at [214, 51] on div "All Types" at bounding box center [206, 48] width 25 height 6
click at [138, 48] on div "Any Status" at bounding box center [145, 48] width 29 height 6
click at [146, 83] on div "Live" at bounding box center [142, 85] width 11 height 8
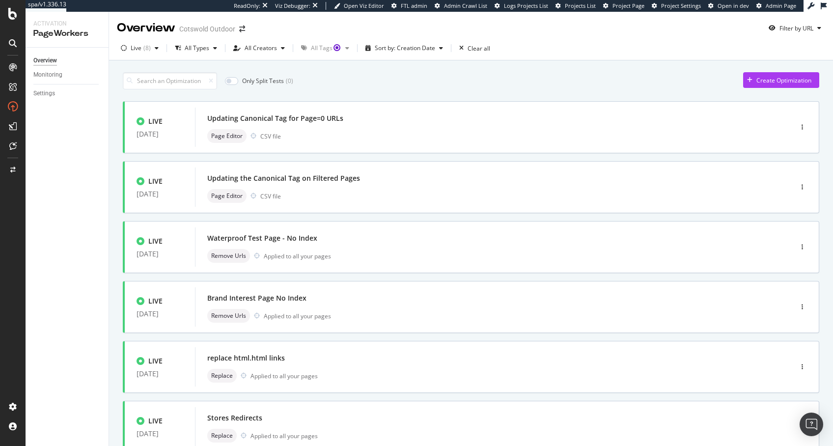
click at [513, 65] on div "Only Split Tests ( 0 ) Create Optimization LIVE 28 May. 2025 Updating Canonical…" at bounding box center [471, 348] width 724 height 576
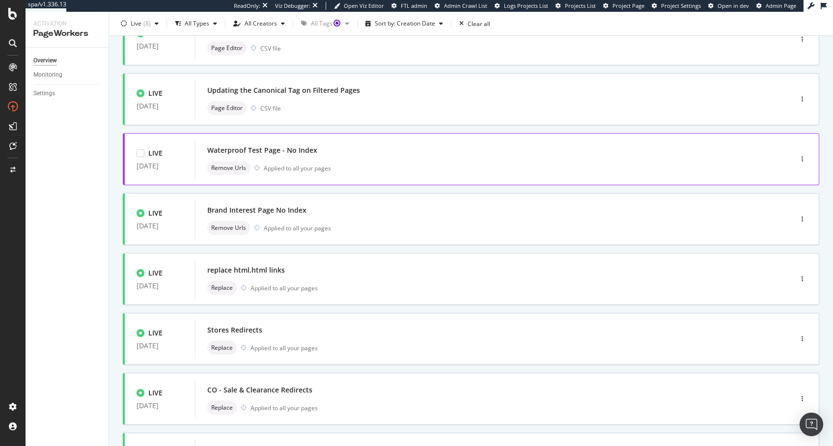
scroll to position [190, 0]
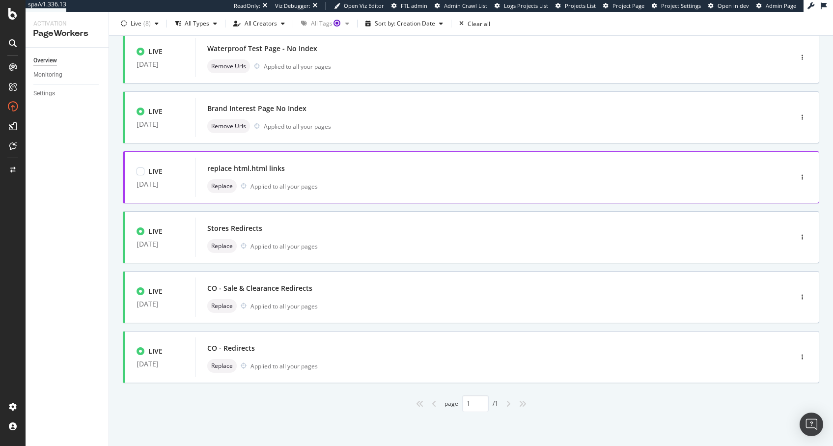
click at [299, 167] on div "replace html.html links" at bounding box center [478, 169] width 543 height 14
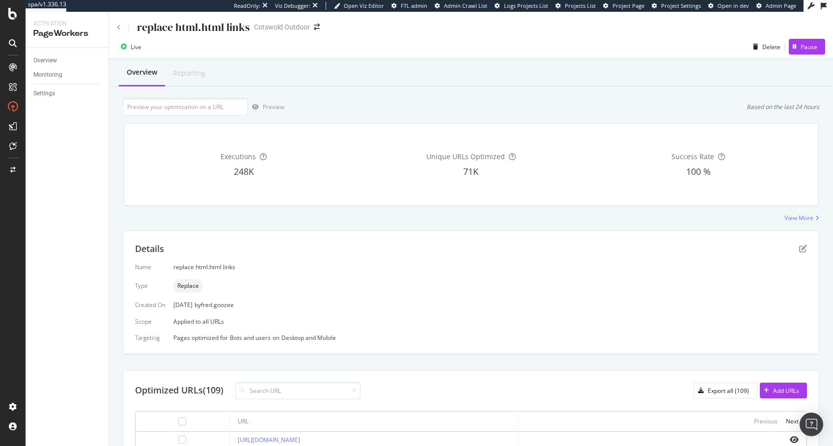
click at [119, 27] on icon at bounding box center [119, 28] width 4 height 6
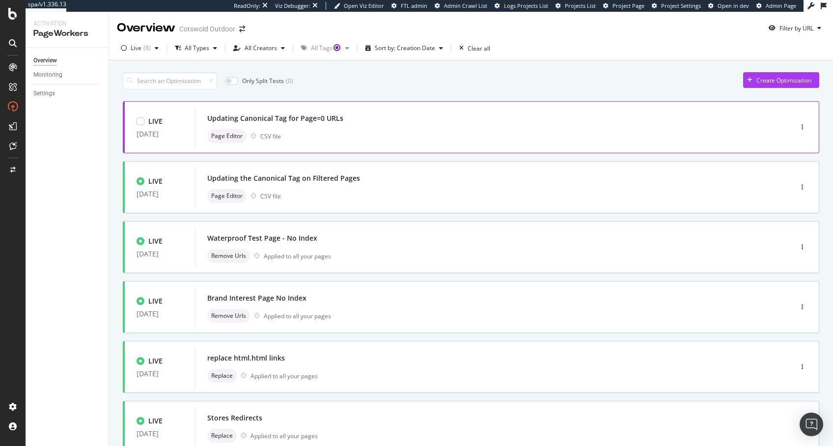
click at [344, 133] on div "Page Editor CSV file" at bounding box center [478, 136] width 543 height 14
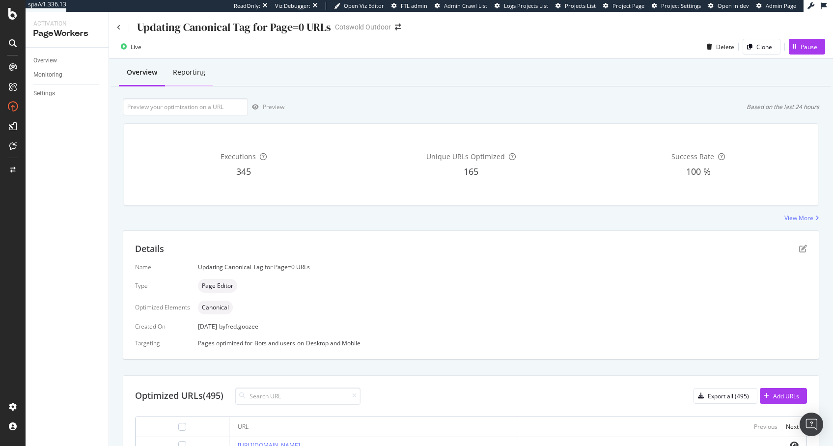
click at [188, 71] on div "Reporting" at bounding box center [189, 72] width 32 height 10
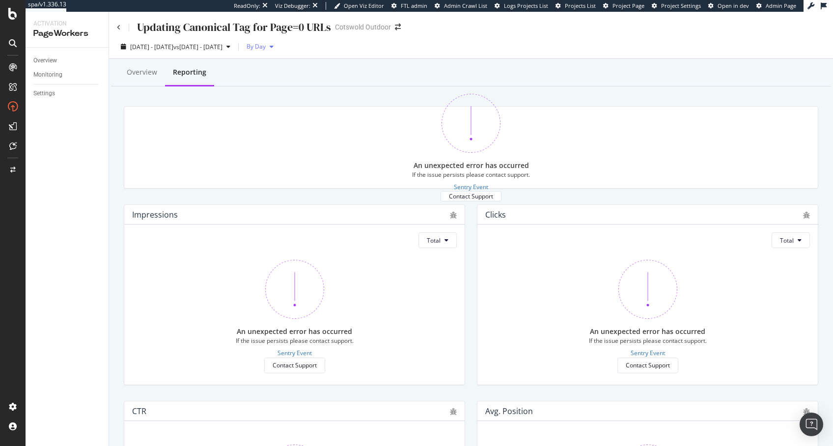
click at [266, 45] on span "By Day" at bounding box center [254, 46] width 23 height 8
click at [303, 88] on span "By Week" at bounding box center [306, 84] width 24 height 9
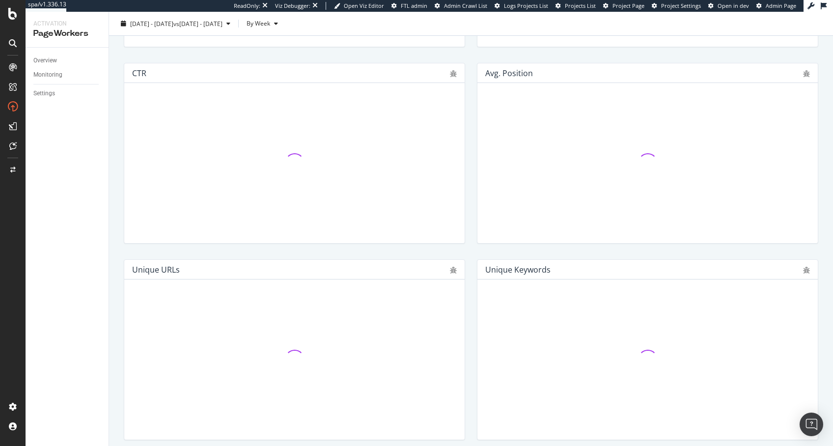
scroll to position [374, 0]
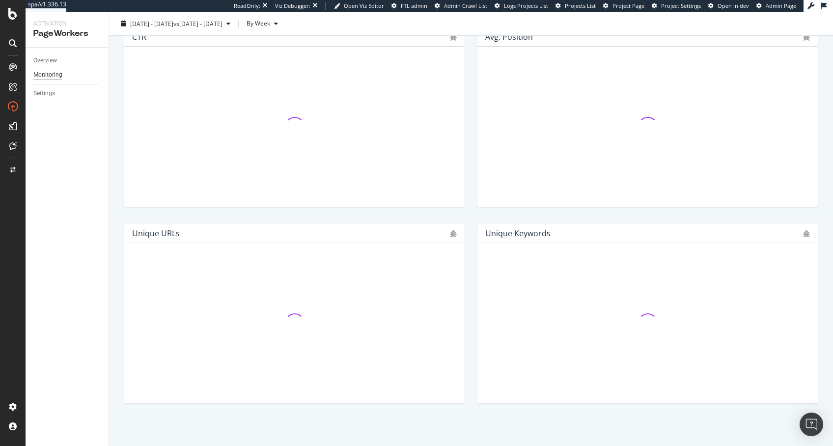
click at [51, 79] on div "Monitoring" at bounding box center [47, 75] width 29 height 10
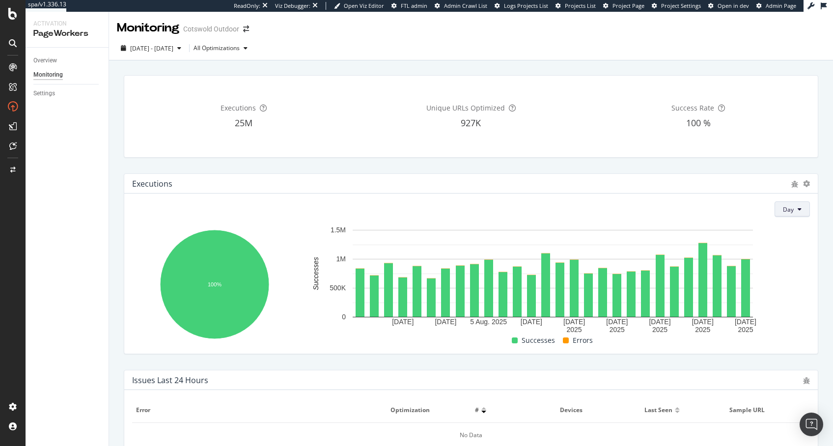
click at [786, 205] on button "Day" at bounding box center [792, 209] width 35 height 16
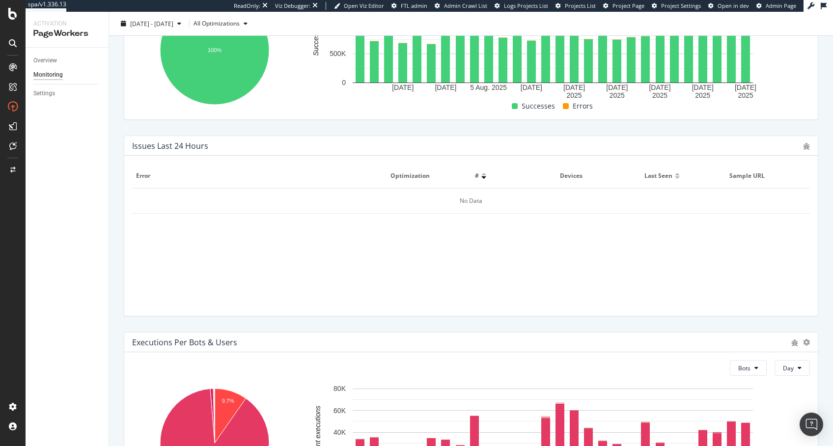
scroll to position [343, 0]
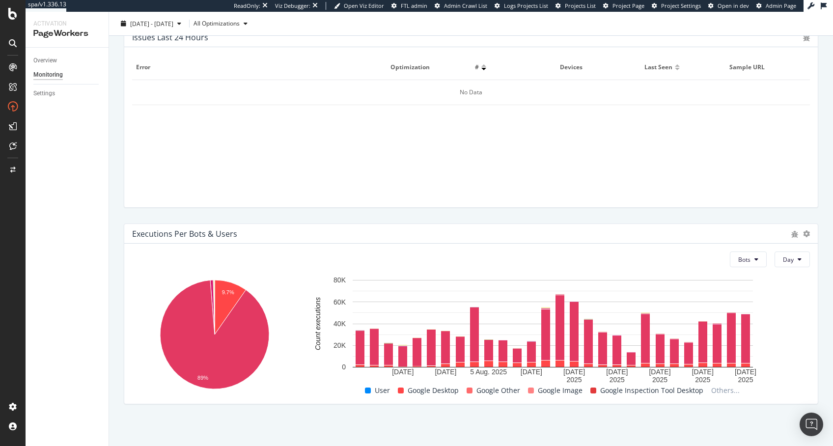
click at [428, 388] on span "Google Desktop" at bounding box center [433, 391] width 51 height 12
drag, startPoint x: 428, startPoint y: 388, endPoint x: 422, endPoint y: 391, distance: 6.2
click at [428, 388] on span "Google Desktop" at bounding box center [433, 391] width 51 height 12
click at [419, 391] on span "Google Desktop" at bounding box center [433, 391] width 51 height 12
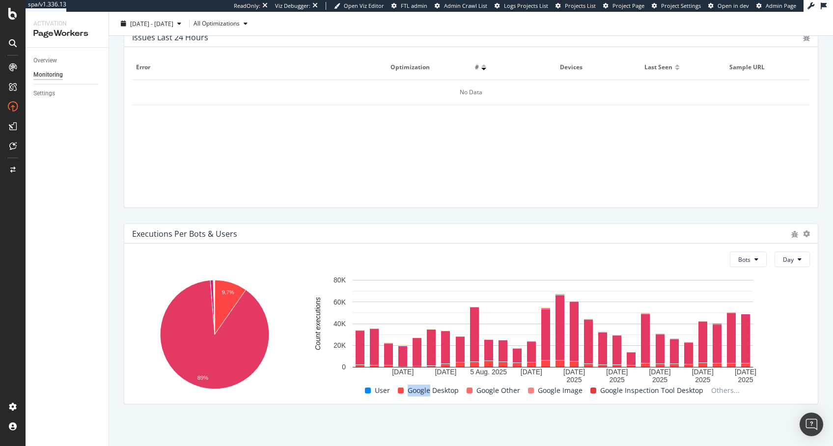
click at [419, 391] on span "Google Desktop" at bounding box center [433, 391] width 51 height 12
click at [515, 394] on div "Google Other" at bounding box center [493, 391] width 61 height 12
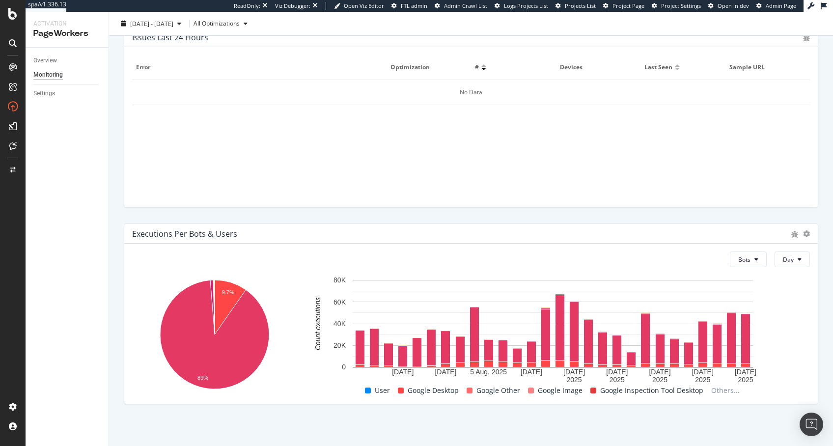
click at [551, 391] on span "Google Image" at bounding box center [560, 391] width 45 height 12
click at [420, 392] on span "Google Desktop" at bounding box center [433, 391] width 51 height 12
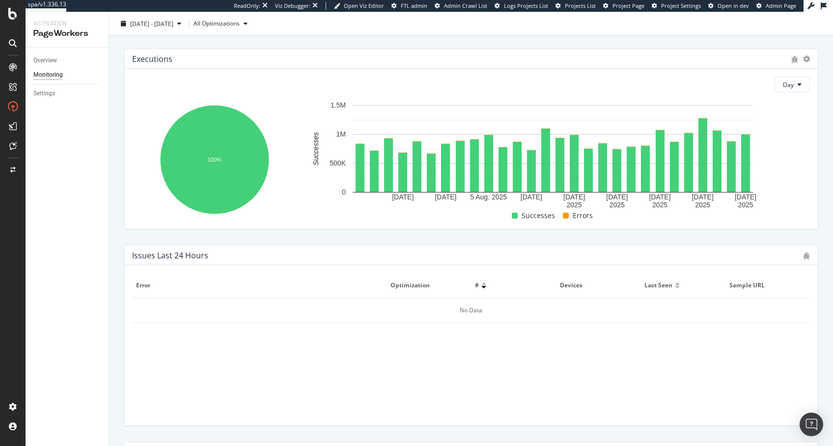
scroll to position [0, 0]
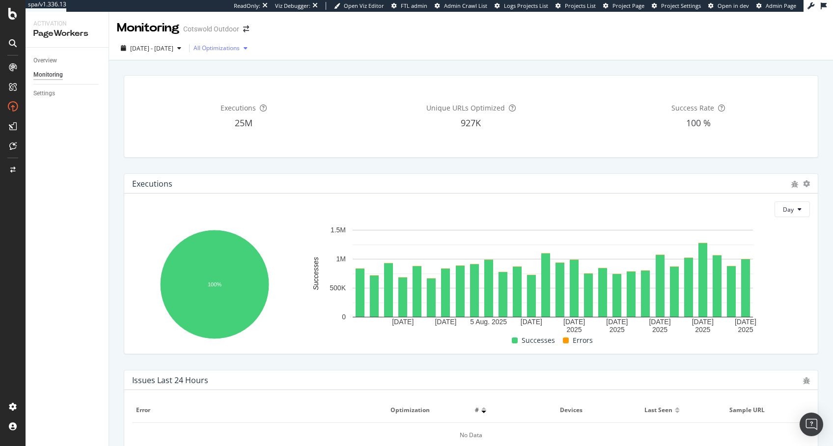
click at [239, 42] on div "All Optimizations" at bounding box center [223, 48] width 58 height 15
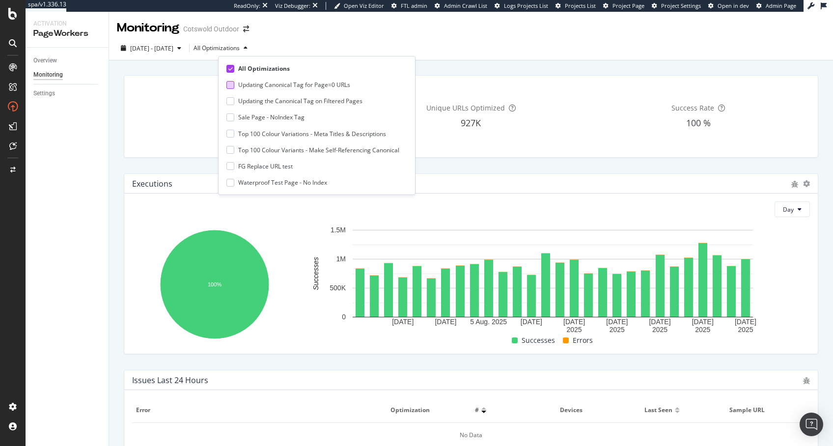
click at [227, 84] on div at bounding box center [230, 85] width 8 height 8
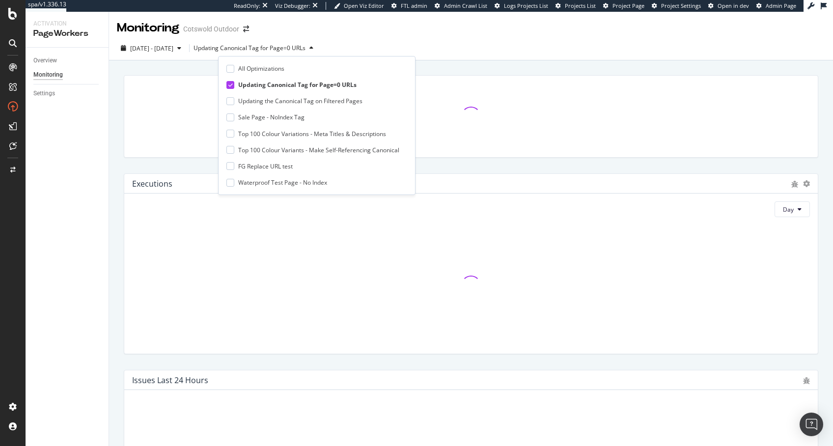
click at [111, 182] on div "Executions Day Issues Last 24 Hours Executions per Bots & Users Bots Day" at bounding box center [471, 424] width 724 height 729
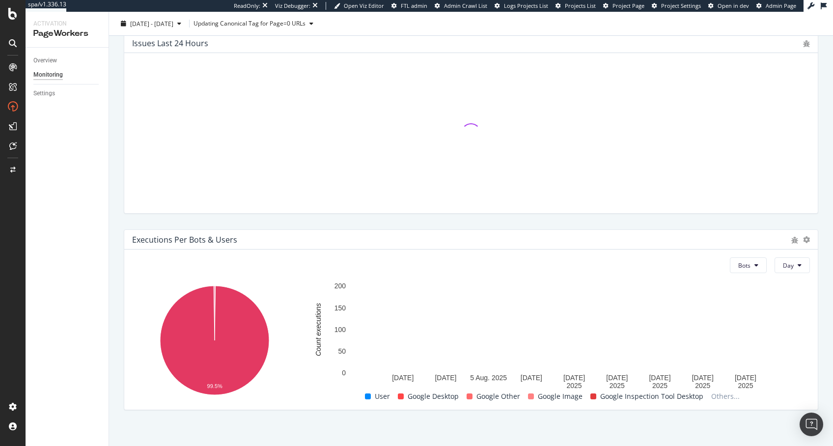
scroll to position [343, 0]
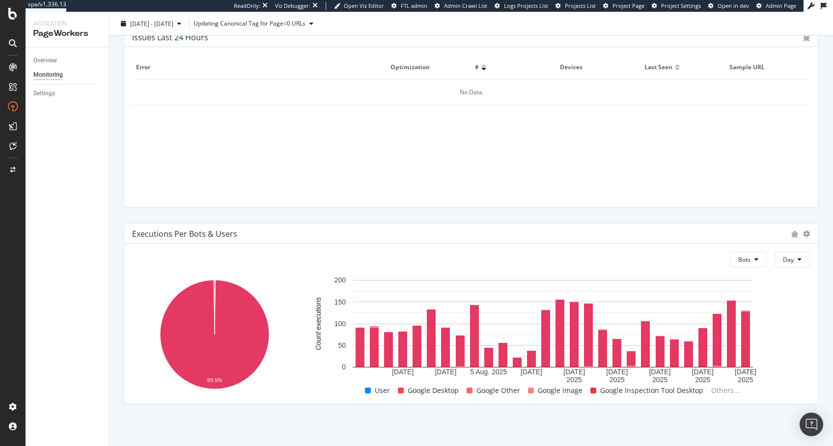
click at [185, 235] on div "Executions per Bots & Users" at bounding box center [184, 234] width 105 height 10
click at [179, 235] on div "Executions per Bots & Users" at bounding box center [184, 234] width 105 height 10
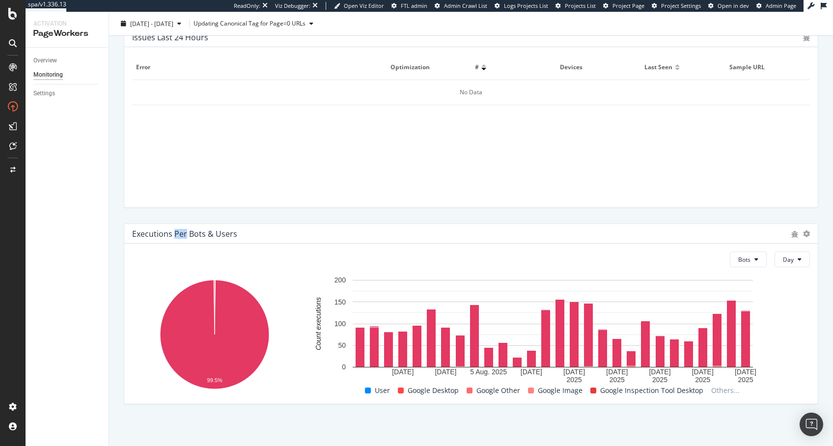
click at [179, 235] on div "Executions per Bots & Users" at bounding box center [184, 234] width 105 height 10
click at [171, 238] on div "Executions per Bots & Users" at bounding box center [184, 234] width 105 height 10
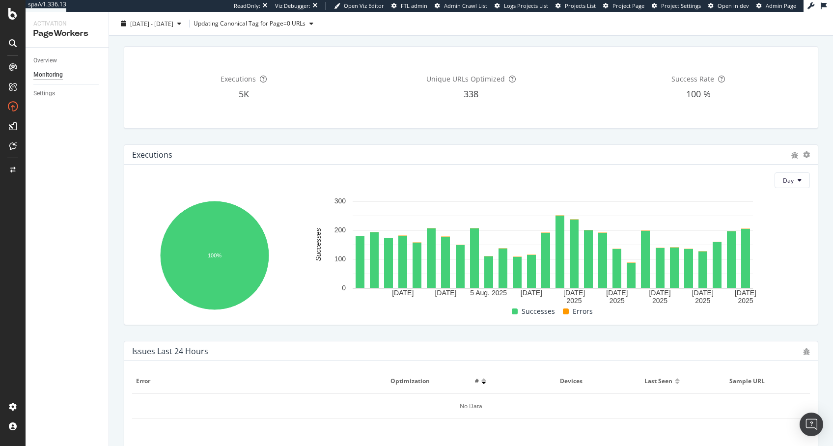
scroll to position [0, 0]
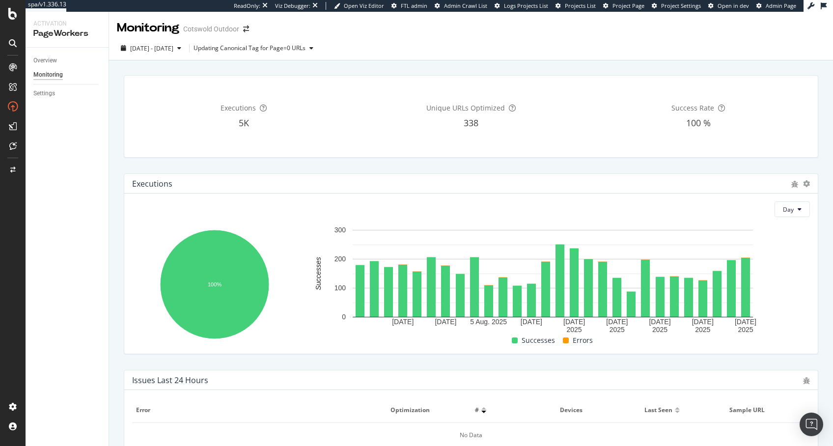
click at [448, 107] on span "Unique URLs Optimized" at bounding box center [465, 107] width 79 height 9
click at [442, 108] on span "Unique URLs Optimized" at bounding box center [465, 107] width 79 height 9
click at [170, 45] on span "2025 Jul. 27th - Aug. 23rd" at bounding box center [151, 48] width 43 height 8
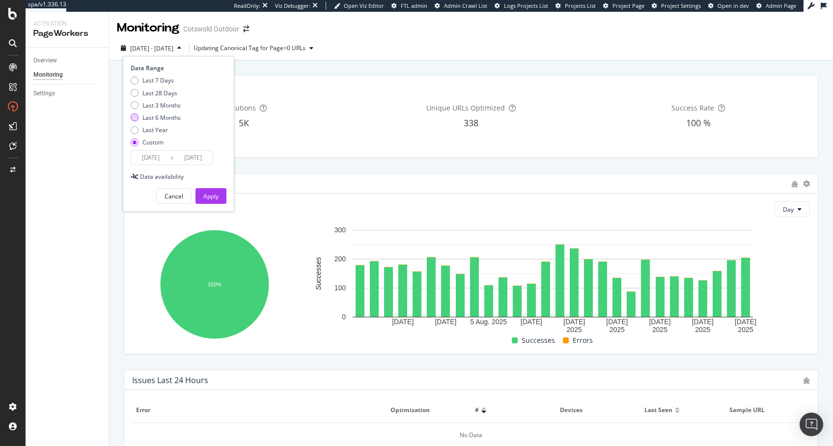
click at [167, 117] on div "Last 6 Months" at bounding box center [161, 117] width 38 height 8
type input "2025/02/27"
type input "2025/08/26"
click at [216, 197] on div "Apply" at bounding box center [210, 196] width 15 height 8
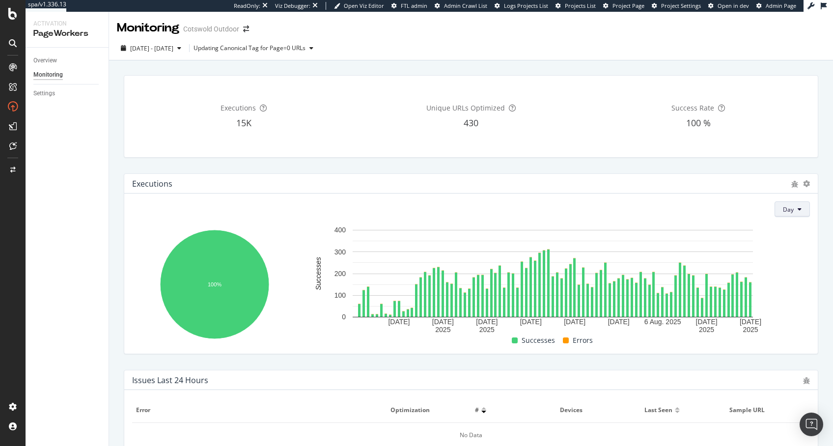
click at [786, 208] on button "Day" at bounding box center [792, 209] width 35 height 16
click at [773, 247] on div "Week" at bounding box center [782, 246] width 33 height 14
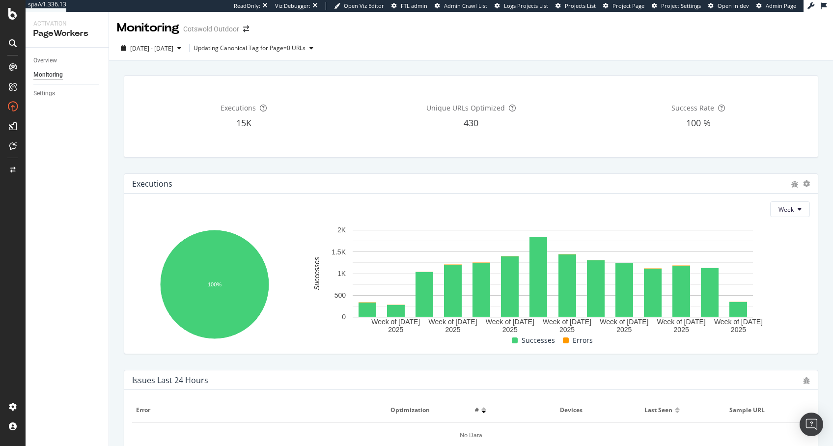
click at [224, 116] on div "Executions 15K" at bounding box center [243, 117] width 223 height 66
drag, startPoint x: 217, startPoint y: 107, endPoint x: 772, endPoint y: 139, distance: 556.0
click at [772, 139] on div "Executions 15K Unique URLs Optimized 430 Success Rate 100 %" at bounding box center [471, 117] width 678 height 66
click at [765, 133] on div "Success Rate 100 %" at bounding box center [697, 117] width 223 height 66
drag, startPoint x: 707, startPoint y: 126, endPoint x: 155, endPoint y: 110, distance: 552.3
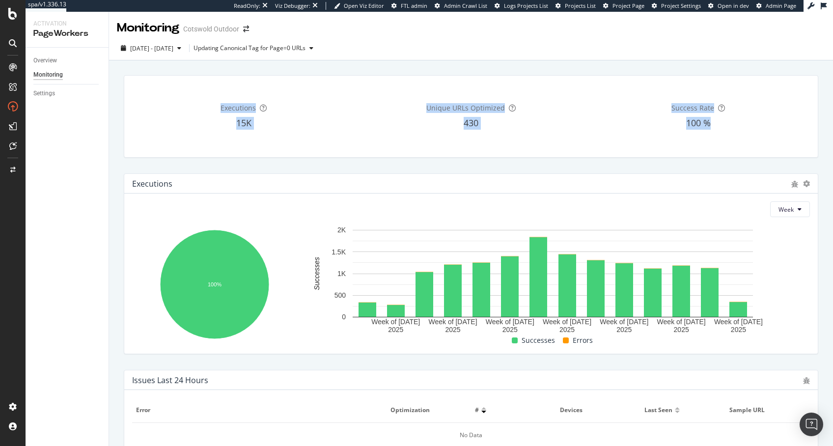
click at [156, 110] on div "Executions 15K Unique URLs Optimized 430 Success Rate 100 %" at bounding box center [471, 117] width 678 height 66
click at [155, 110] on div "Executions" at bounding box center [243, 108] width 223 height 10
drag, startPoint x: 155, startPoint y: 110, endPoint x: 712, endPoint y: 161, distance: 558.9
click at [712, 161] on div "Executions 15K Unique URLs Optimized 430 Success Rate 100 %" at bounding box center [471, 116] width 706 height 98
click at [737, 145] on div "Success Rate 100 %" at bounding box center [697, 117] width 223 height 66
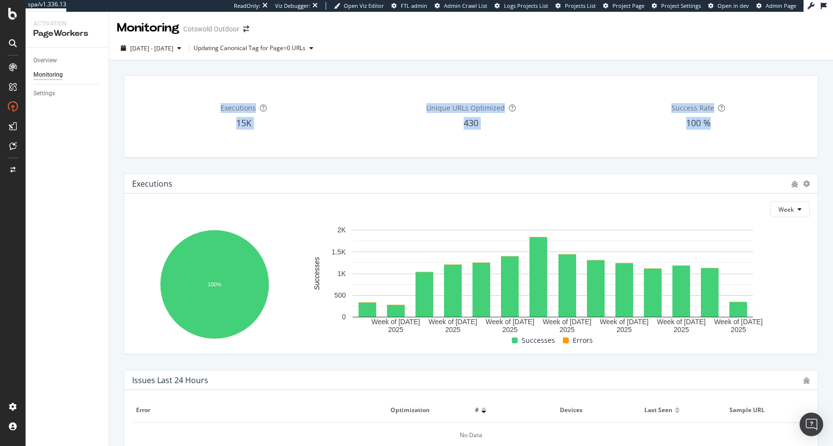
drag, startPoint x: 728, startPoint y: 134, endPoint x: 195, endPoint y: 79, distance: 536.3
click at [195, 79] on div "Executions 15K Unique URLs Optimized 430 Success Rate 100 %" at bounding box center [471, 117] width 694 height 82
click at [195, 80] on div "Executions 15K Unique URLs Optimized 430 Success Rate 100 %" at bounding box center [471, 117] width 694 height 82
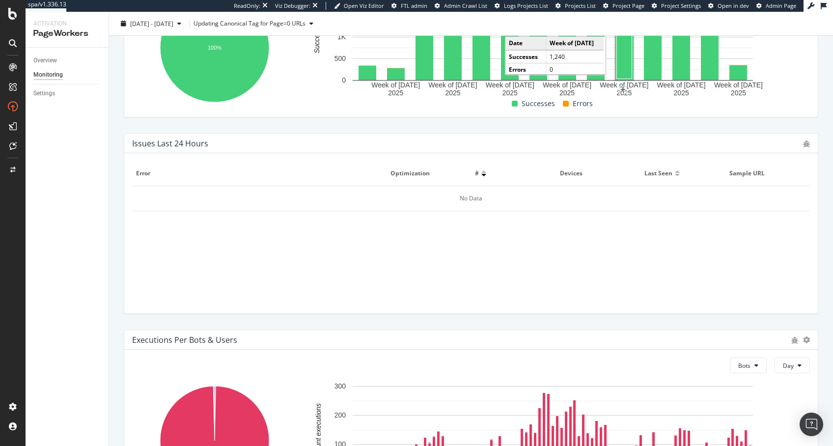
scroll to position [343, 0]
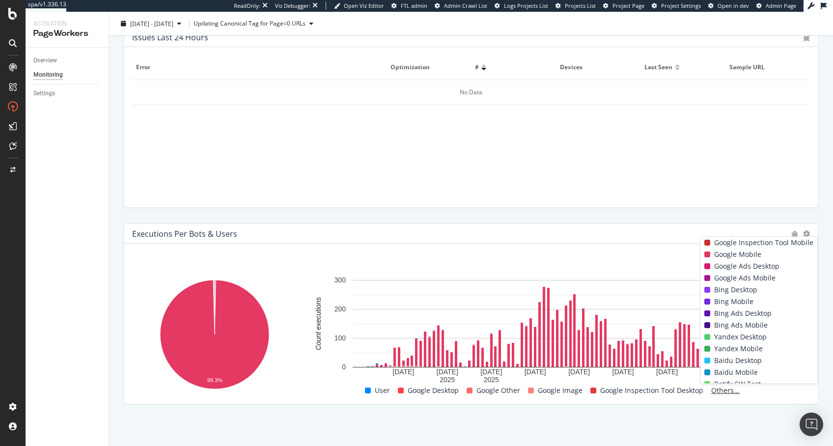
click at [715, 389] on span "Others..." at bounding box center [725, 391] width 36 height 12
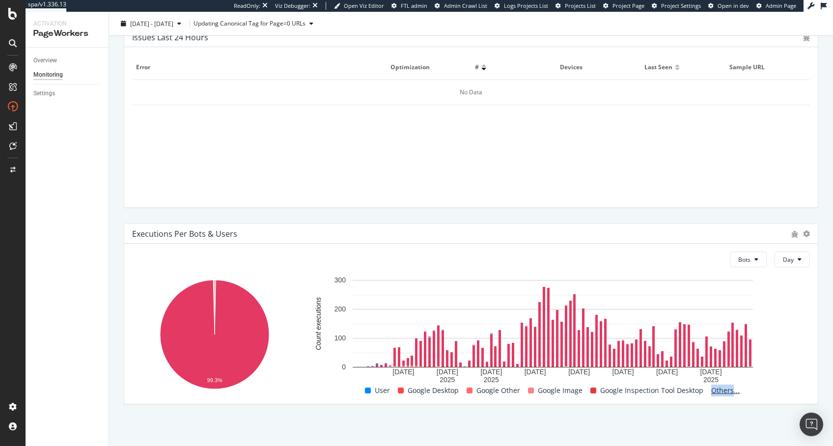
click at [715, 389] on span "Others..." at bounding box center [725, 391] width 36 height 12
click at [716, 390] on span "Others..." at bounding box center [725, 391] width 36 height 12
click at [730, 263] on button "Bots" at bounding box center [748, 259] width 37 height 16
click at [741, 293] on span "Users" at bounding box center [738, 296] width 16 height 9
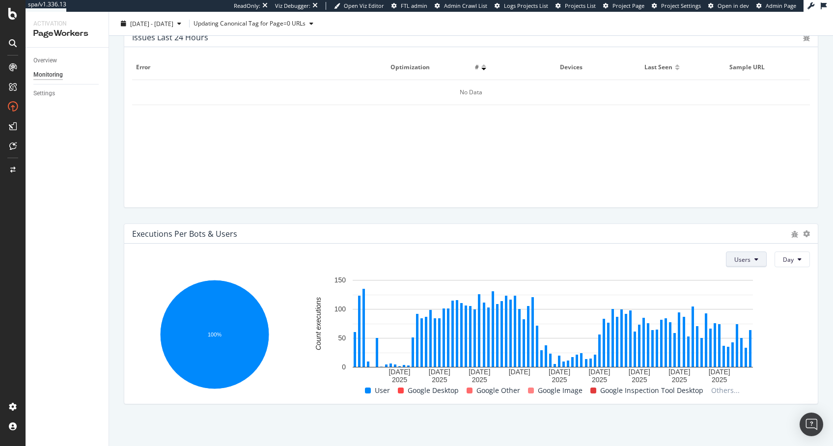
click at [728, 266] on button "Users" at bounding box center [746, 259] width 41 height 16
click at [734, 274] on span "Bots" at bounding box center [735, 278] width 16 height 9
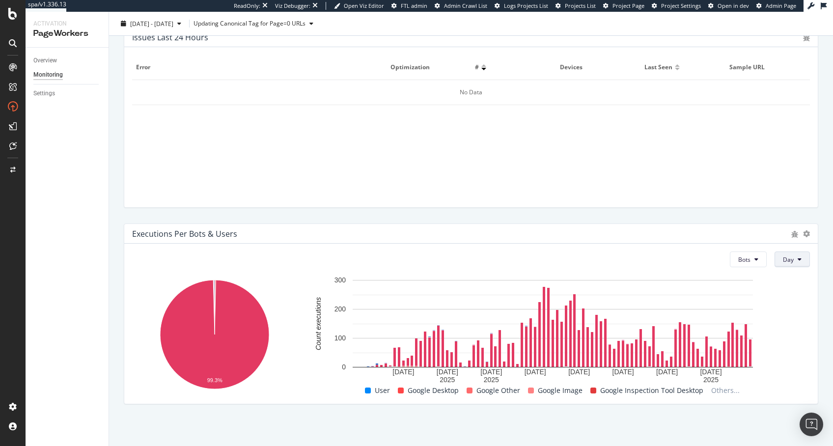
click at [798, 261] on icon at bounding box center [800, 259] width 4 height 6
click at [785, 298] on span "Week" at bounding box center [783, 296] width 18 height 9
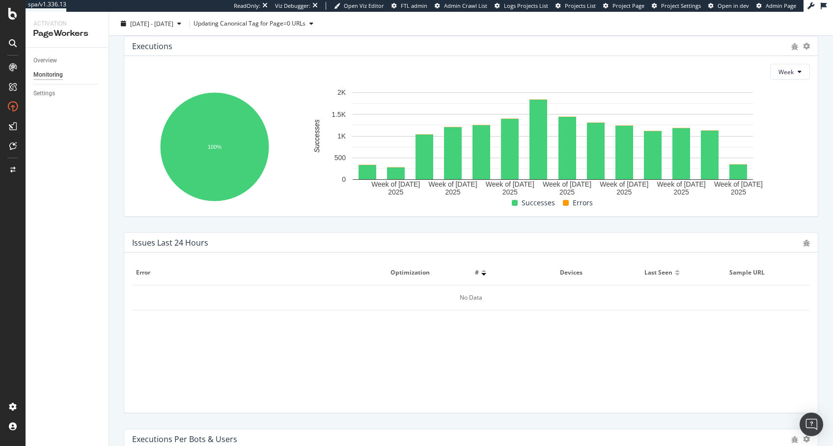
scroll to position [0, 0]
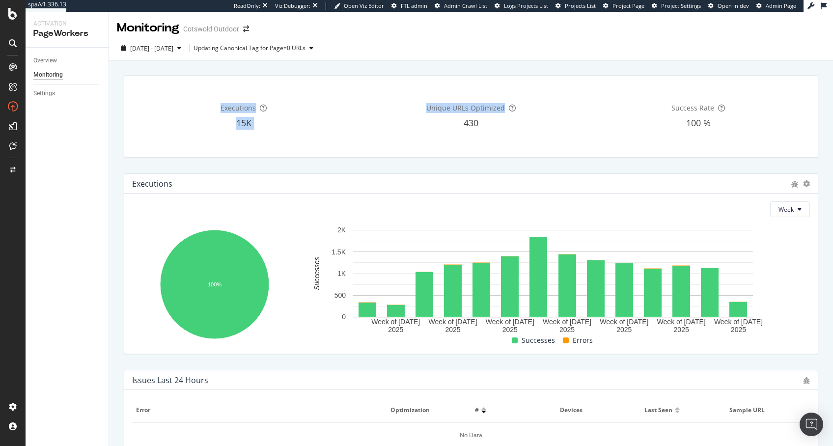
drag, startPoint x: 519, startPoint y: 113, endPoint x: 299, endPoint y: 75, distance: 223.3
click at [320, 62] on div "Executions 15K Unique URLs Optimized 430 Success Rate 100 % Executions Week 100…" at bounding box center [471, 424] width 724 height 729
click at [296, 85] on div "Executions 15K" at bounding box center [243, 117] width 223 height 66
drag, startPoint x: 279, startPoint y: 74, endPoint x: 695, endPoint y: 121, distance: 418.2
click at [695, 121] on div "Executions 15K Unique URLs Optimized 430 Success Rate 100 %" at bounding box center [471, 117] width 694 height 82
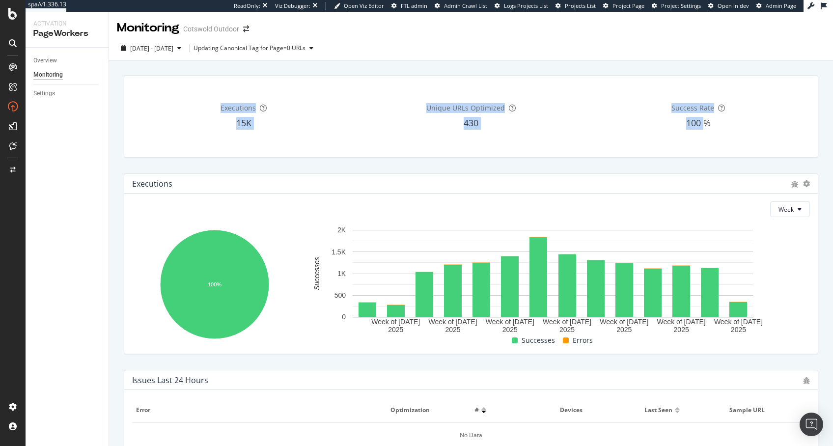
click at [695, 121] on span "100 %" at bounding box center [698, 123] width 25 height 12
drag, startPoint x: 737, startPoint y: 126, endPoint x: 525, endPoint y: 75, distance: 218.4
click at [525, 75] on div "Executions 15K Unique URLs Optimized 430 Success Rate 100 %" at bounding box center [471, 116] width 695 height 83
drag, startPoint x: 525, startPoint y: 75, endPoint x: 754, endPoint y: 151, distance: 241.1
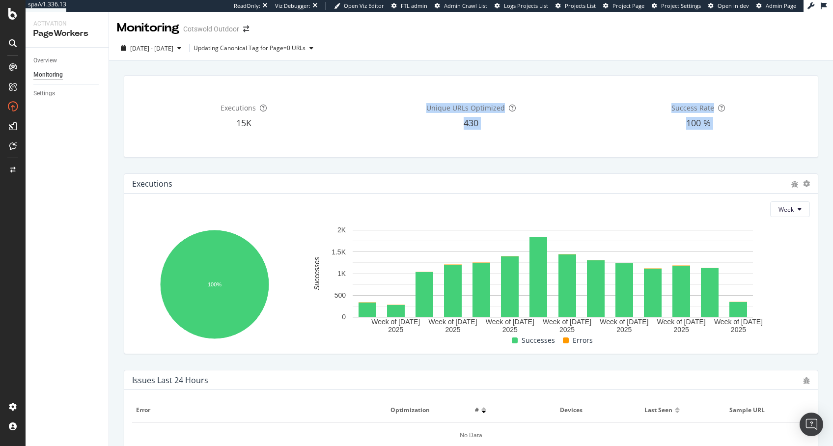
click at [753, 151] on div "Executions 15K Unique URLs Optimized 430 Success Rate 100 %" at bounding box center [471, 116] width 695 height 83
click at [754, 151] on div "Executions 15K Unique URLs Optimized 430 Success Rate 100 %" at bounding box center [471, 117] width 694 height 82
drag, startPoint x: 735, startPoint y: 139, endPoint x: 548, endPoint y: 89, distance: 193.6
click at [548, 89] on div "Executions 15K Unique URLs Optimized 430 Success Rate 100 %" at bounding box center [471, 117] width 694 height 82
click at [548, 89] on div "Unique URLs Optimized 430" at bounding box center [471, 117] width 223 height 66
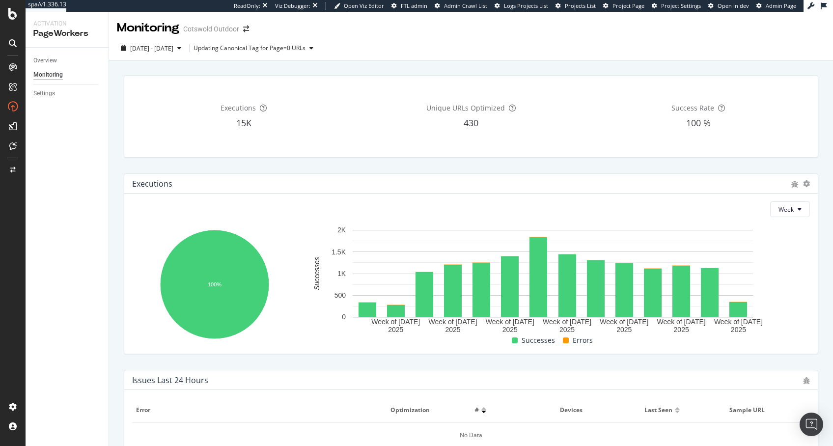
click at [276, 39] on div "2025 Feb. 27th - Aug. 26th Updating Canonical Tag for Page=0 URLs" at bounding box center [471, 48] width 724 height 24
click at [282, 50] on div "Updating Canonical Tag for Page=0 URLs" at bounding box center [250, 48] width 112 height 6
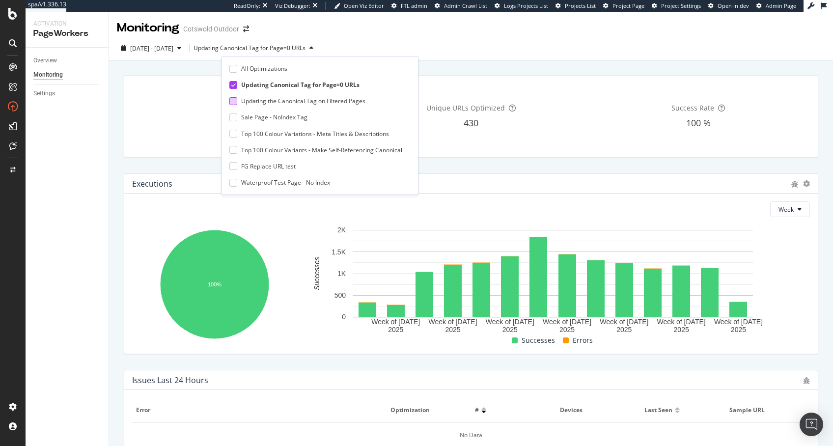
click at [233, 103] on div at bounding box center [233, 101] width 8 height 8
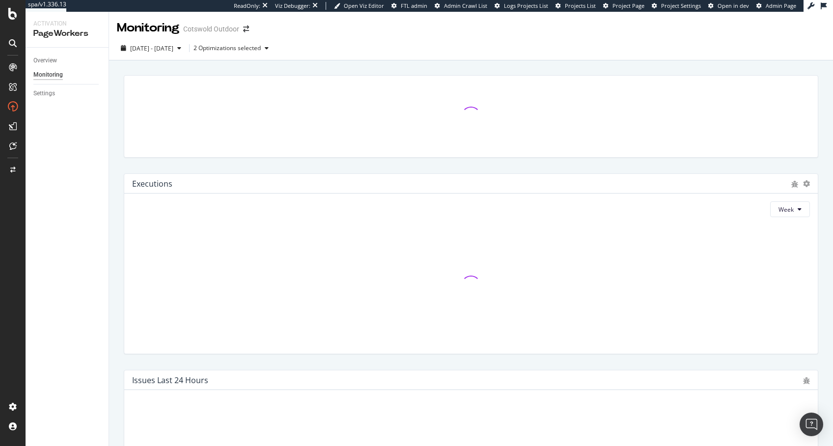
click at [563, 46] on div "2025 Feb. 27th - Aug. 26th 2 Optimizations selected" at bounding box center [471, 50] width 724 height 20
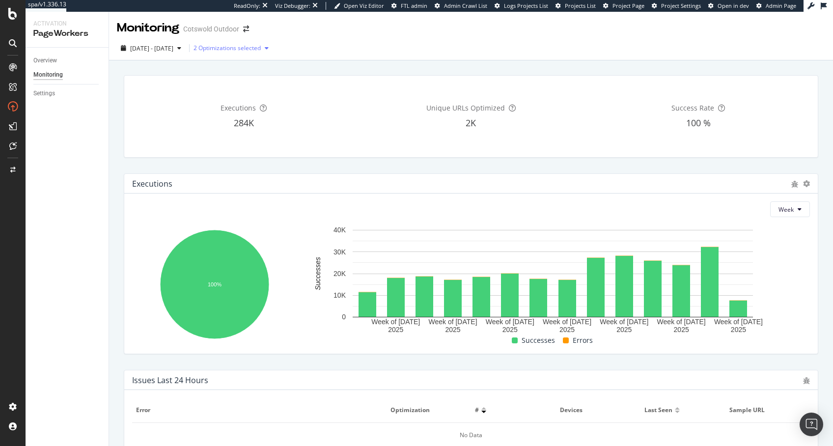
click at [261, 48] on div "2 Optimizations selected" at bounding box center [227, 48] width 67 height 6
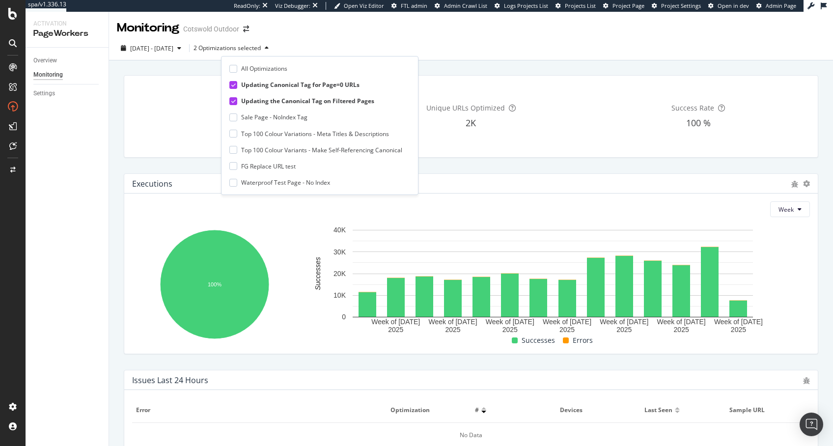
click at [266, 86] on div "Updating Canonical Tag for Page=0 URLs" at bounding box center [300, 85] width 118 height 8
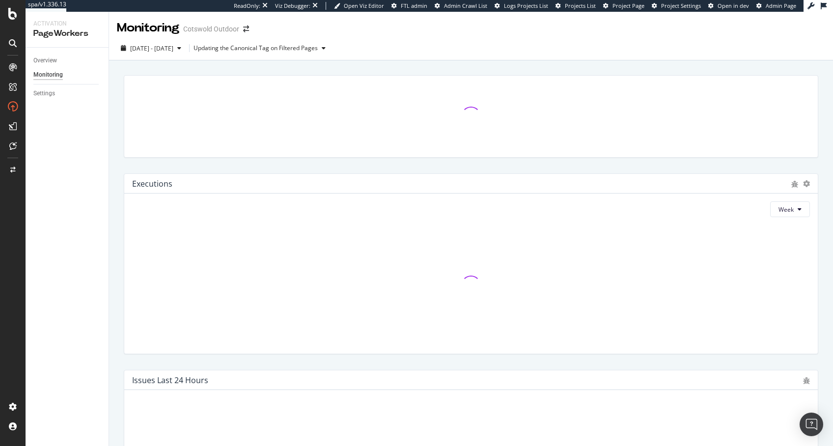
click at [119, 220] on div "Executions Week" at bounding box center [471, 264] width 706 height 196
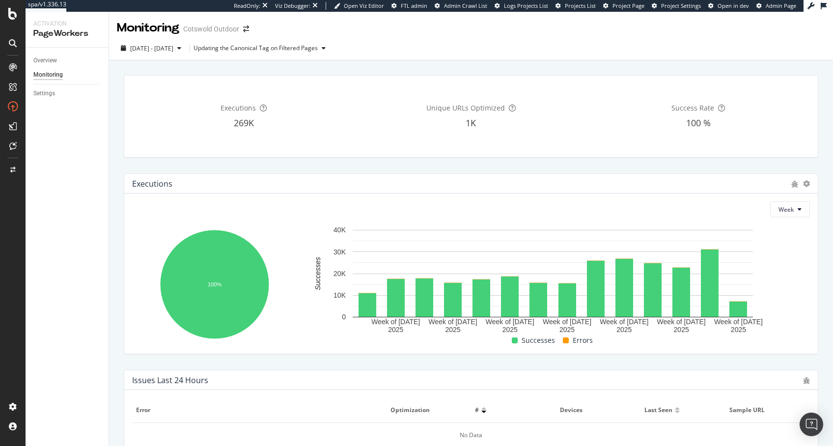
click at [472, 106] on span "Unique URLs Optimized" at bounding box center [465, 107] width 79 height 9
click at [426, 108] on span "Unique URLs Optimized" at bounding box center [465, 107] width 79 height 9
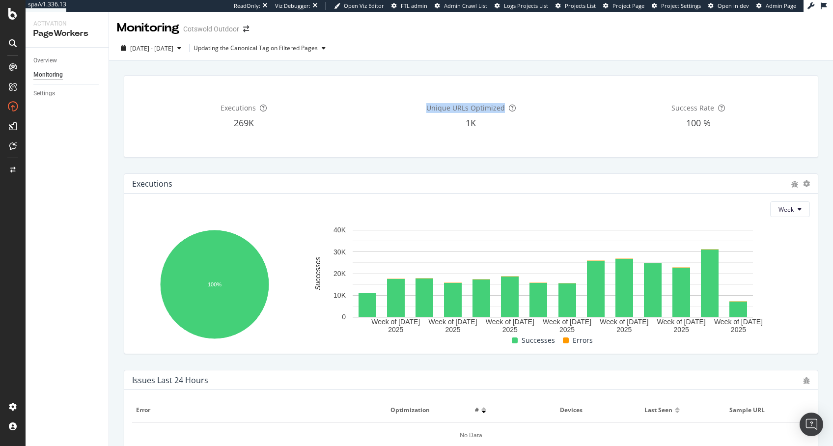
click at [426, 108] on span "Unique URLs Optimized" at bounding box center [465, 107] width 79 height 9
click at [447, 108] on span "Unique URLs Optimized" at bounding box center [465, 107] width 79 height 9
click at [442, 108] on span "Unique URLs Optimized" at bounding box center [465, 107] width 79 height 9
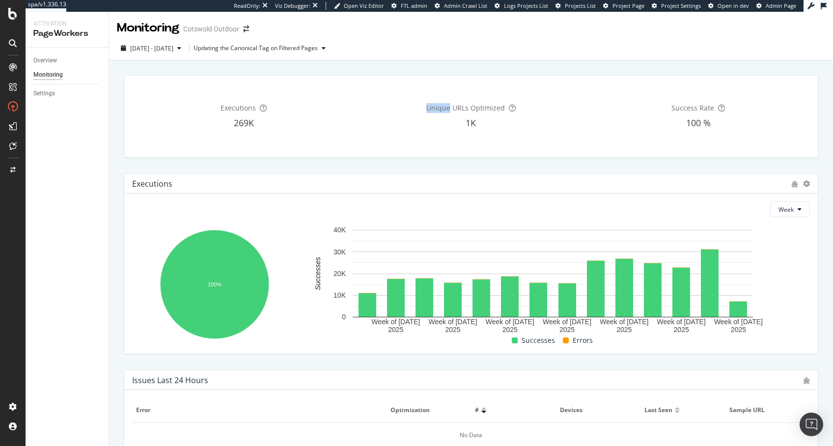
click at [442, 108] on span "Unique URLs Optimized" at bounding box center [465, 107] width 79 height 9
click at [432, 109] on span "Unique URLs Optimized" at bounding box center [465, 107] width 79 height 9
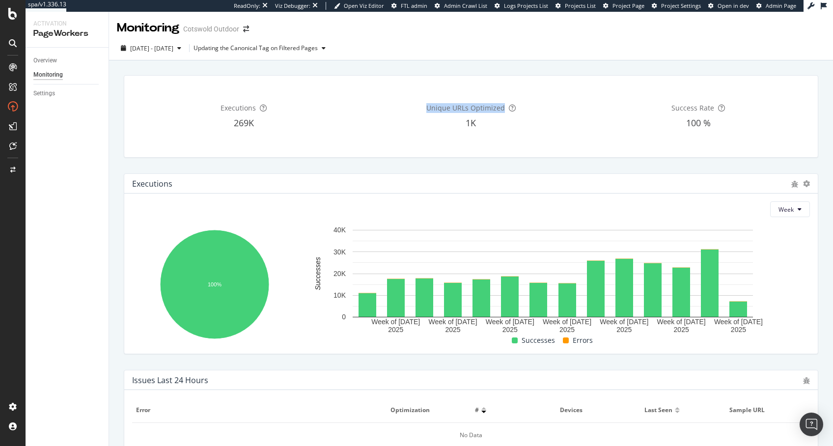
click at [463, 105] on span "Unique URLs Optimized" at bounding box center [465, 107] width 79 height 9
click at [451, 107] on span "Unique URLs Optimized" at bounding box center [465, 107] width 79 height 9
click at [796, 206] on button "Week" at bounding box center [790, 209] width 40 height 16
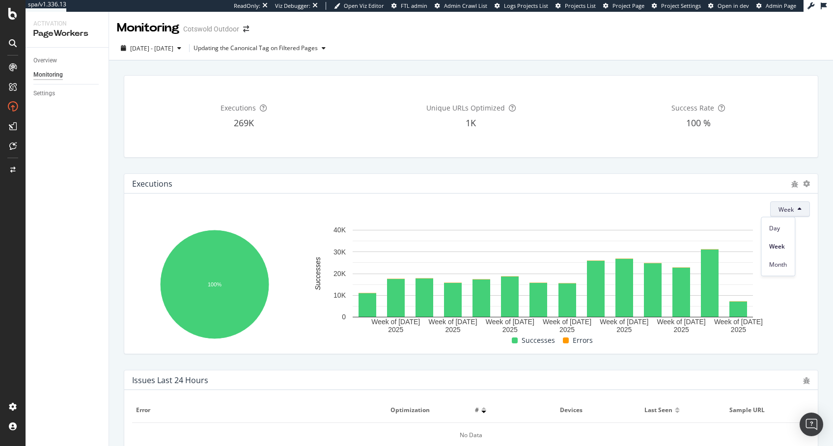
click at [795, 206] on button "Week" at bounding box center [790, 209] width 40 height 16
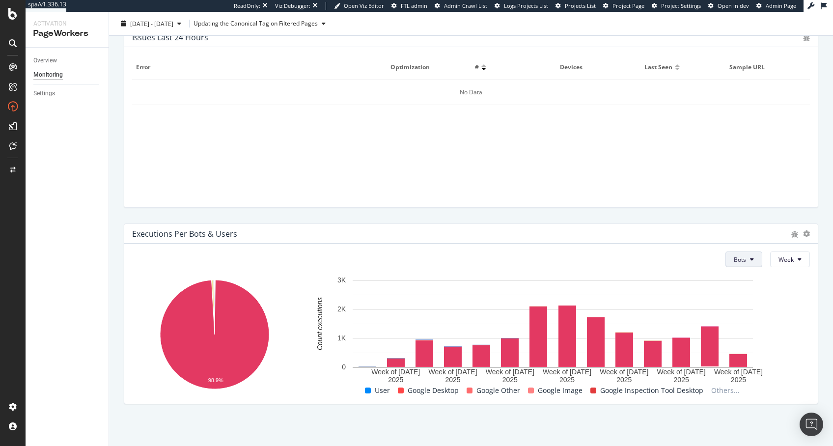
click at [738, 257] on button "Bots" at bounding box center [743, 259] width 37 height 16
click at [729, 277] on span "Bots" at bounding box center [733, 278] width 16 height 9
click at [736, 263] on button "Bots" at bounding box center [743, 259] width 37 height 16
click at [735, 290] on div "Users" at bounding box center [734, 296] width 32 height 14
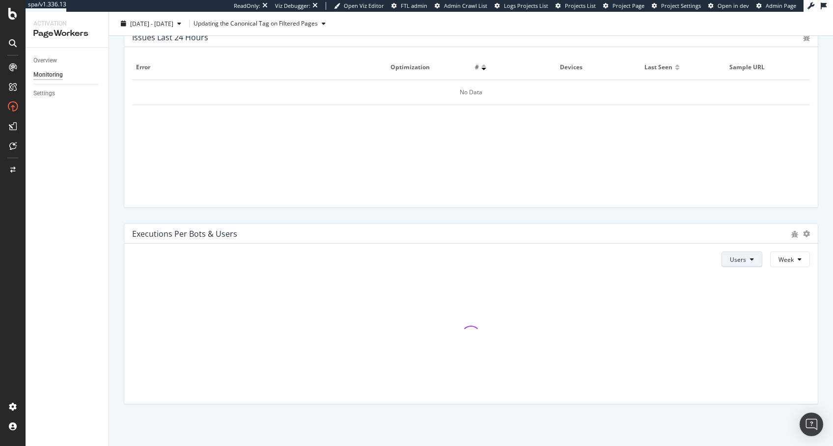
click at [735, 261] on span "Users" at bounding box center [738, 259] width 16 height 8
click at [562, 206] on div "Error Optimization # Devices Last seen Sample URL No Data" at bounding box center [471, 127] width 694 height 160
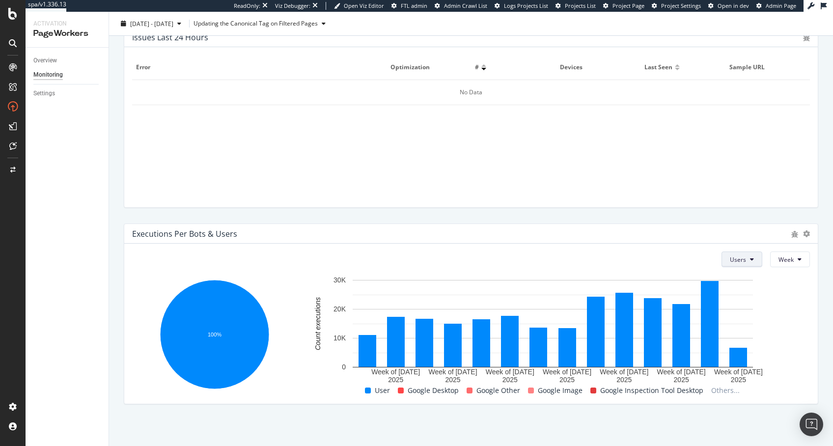
click at [750, 258] on icon at bounding box center [752, 259] width 4 height 6
click at [737, 278] on span "Bots" at bounding box center [730, 278] width 16 height 9
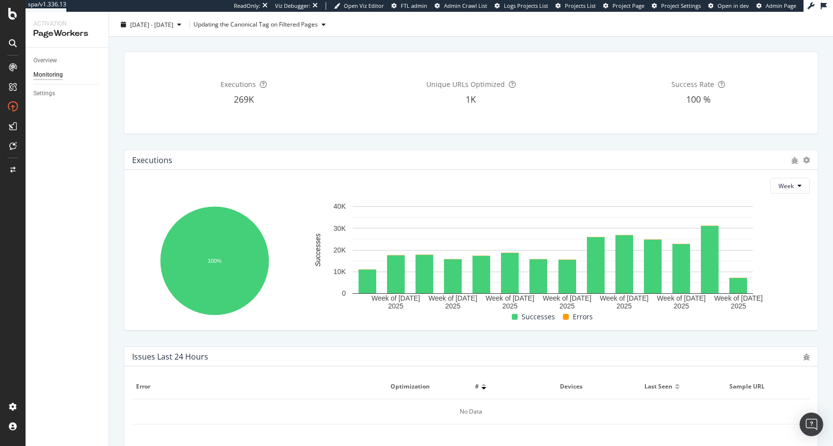
scroll to position [0, 0]
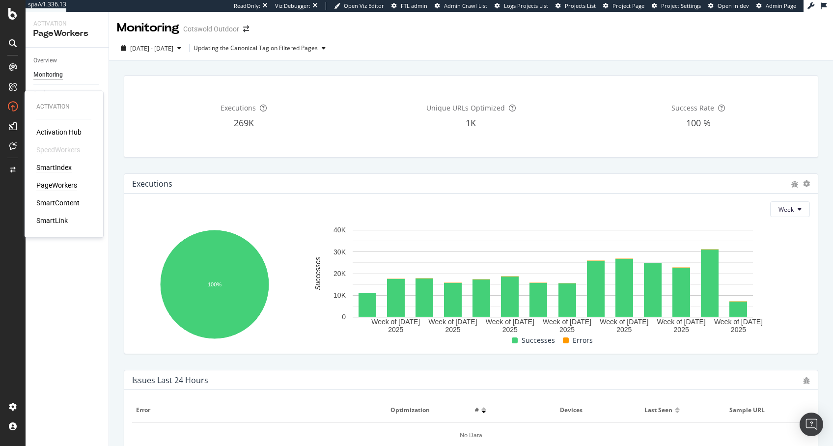
click at [61, 169] on div "SmartIndex" at bounding box center [53, 168] width 35 height 10
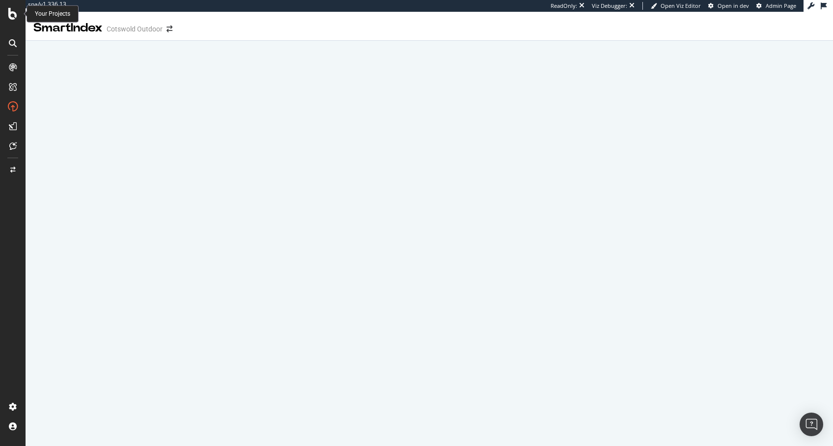
click at [11, 18] on icon at bounding box center [12, 14] width 9 height 12
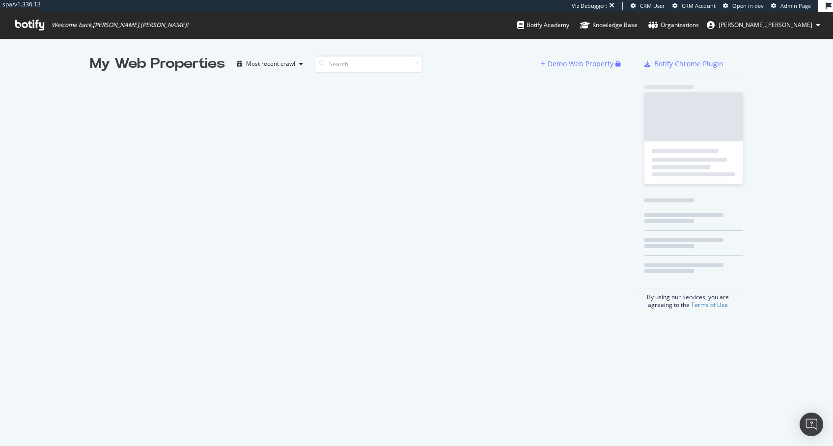
scroll to position [436, 813]
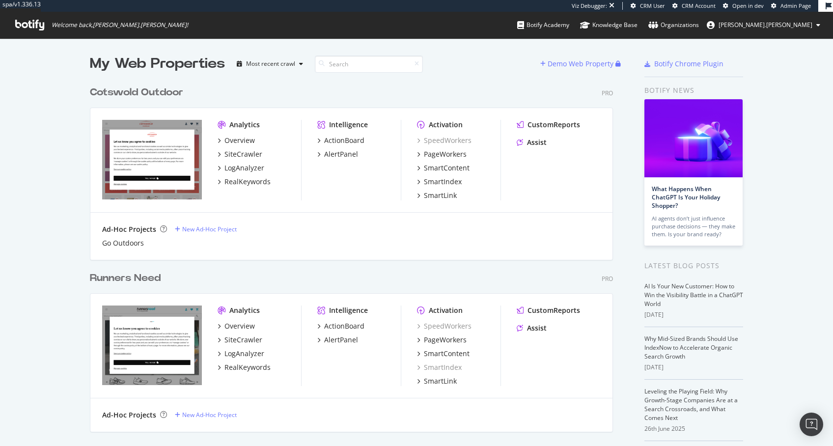
click at [49, 241] on div "My Web Properties Most recent crawl Demo Web Property Cotswold Outdoor Pro Anal…" at bounding box center [416, 328] width 833 height 581
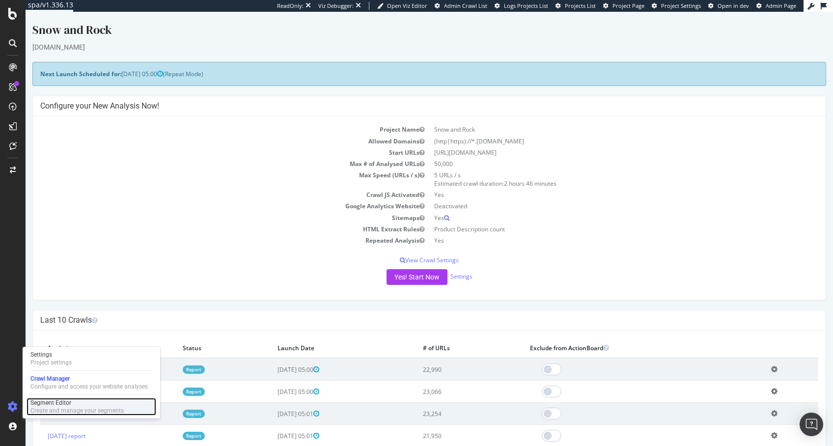
click at [66, 334] on div "Create and manage your segments" at bounding box center [76, 411] width 93 height 8
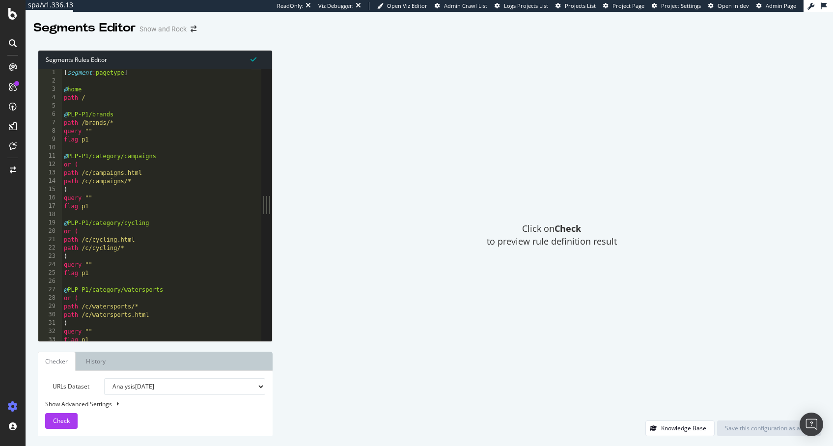
type textarea "path /c/campaigns/*"
click at [186, 183] on div "[ segment : pagetype ] @ home path / @ PLP-P1/brands path /brands/* query "" fl…" at bounding box center [157, 214] width 190 height 290
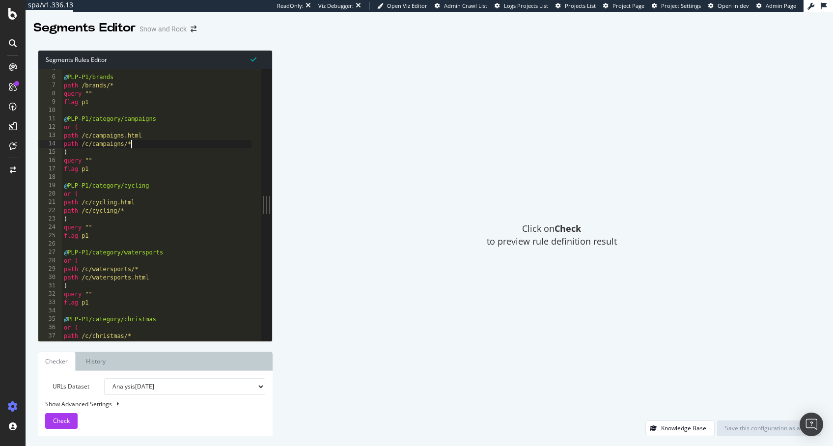
scroll to position [44, 0]
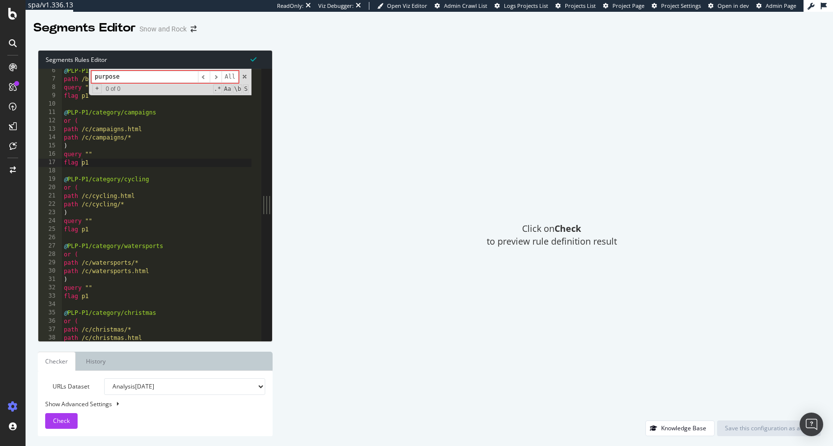
type input "purpose"
click at [244, 76] on span at bounding box center [244, 76] width 7 height 7
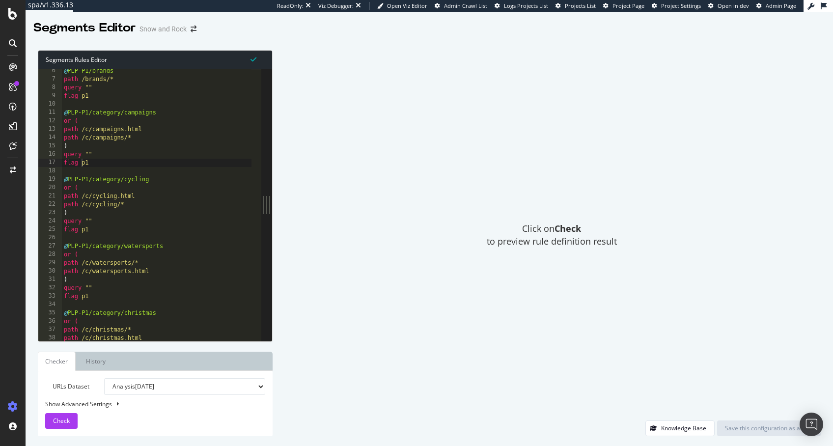
click at [393, 101] on div "Click on Check to preview rule definition result" at bounding box center [551, 235] width 538 height 370
click at [165, 156] on div "@ PLP-P1/brands path /brands/* query "" flag p1 @ PLP-P1/category/campaigns or …" at bounding box center [157, 212] width 190 height 290
click at [128, 165] on div "@ PLP-P1/brands path /brands/* query "" flag p1 @ PLP-P1/category/campaigns or …" at bounding box center [157, 212] width 190 height 290
type textarea "flag p1"
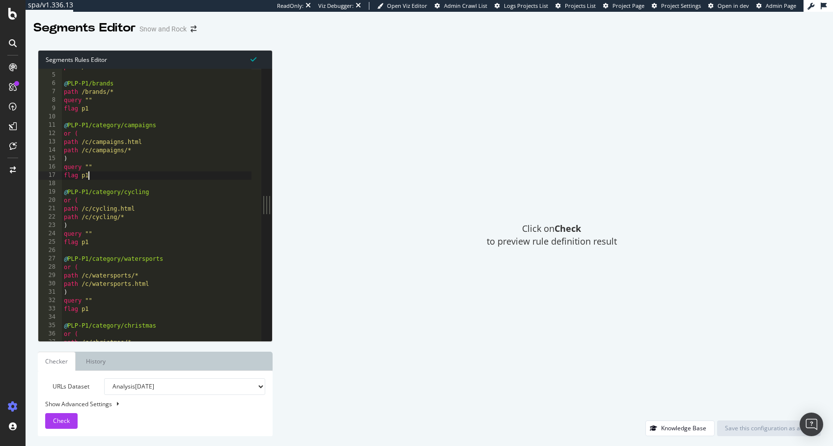
scroll to position [0, 0]
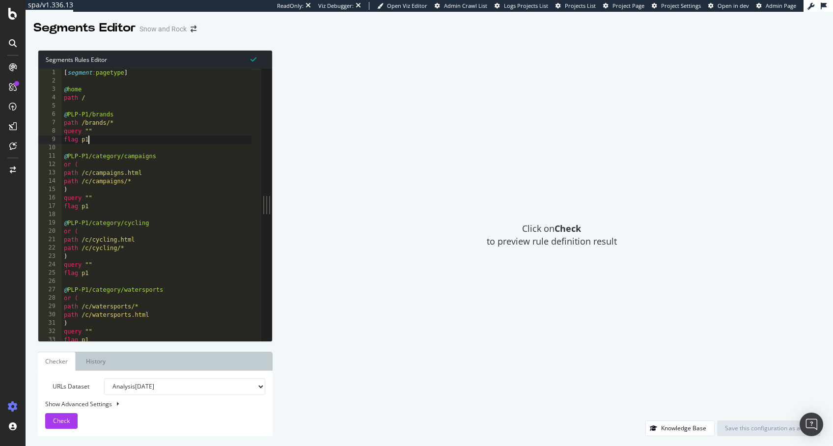
click at [123, 137] on div "[ segment : pagetype ] @ home path / @ PLP-P1/brands path /brands/* query "" fl…" at bounding box center [157, 214] width 190 height 290
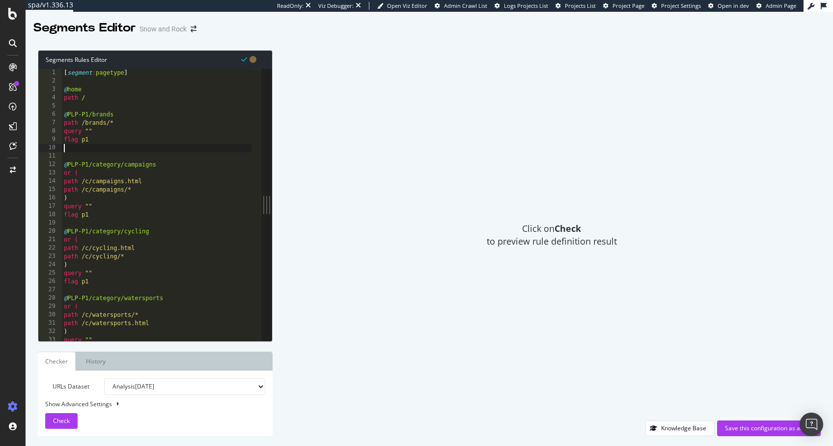
paste textarea "listing_objects product"
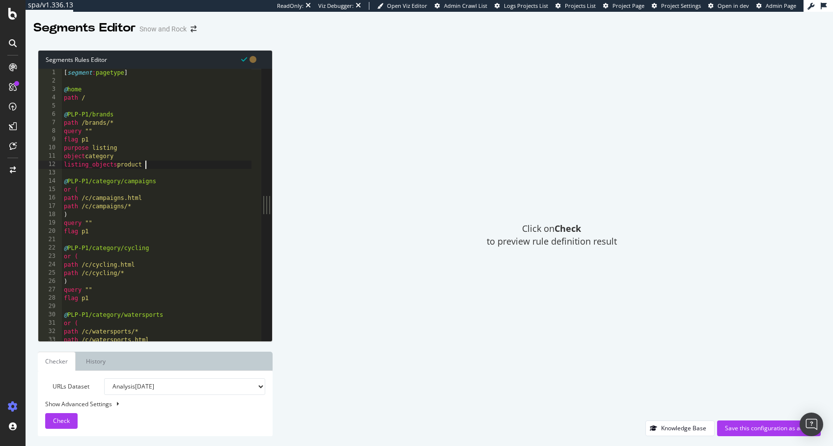
type textarea "listing_objects product"
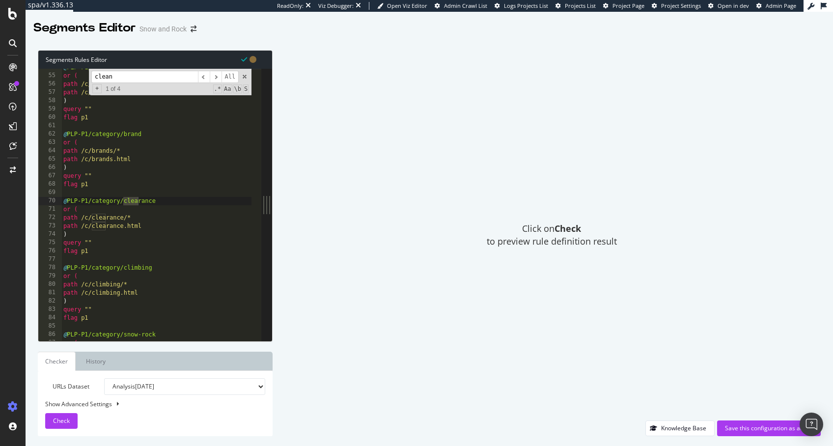
scroll to position [2001, 0]
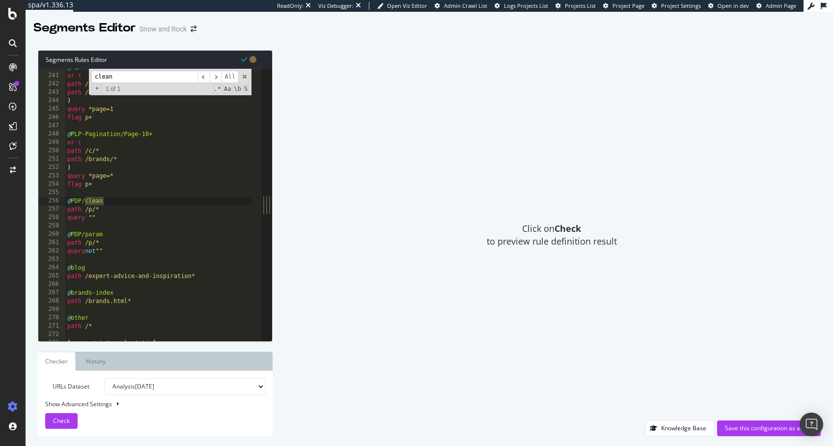
type input "clean"
type textarea "query """
click at [117, 217] on div "@ PLP-Pagination/Page-1 or ( path /c/* path /brands/* ) query *page=1 flag p+ @…" at bounding box center [160, 208] width 191 height 290
paste textarea "object product"
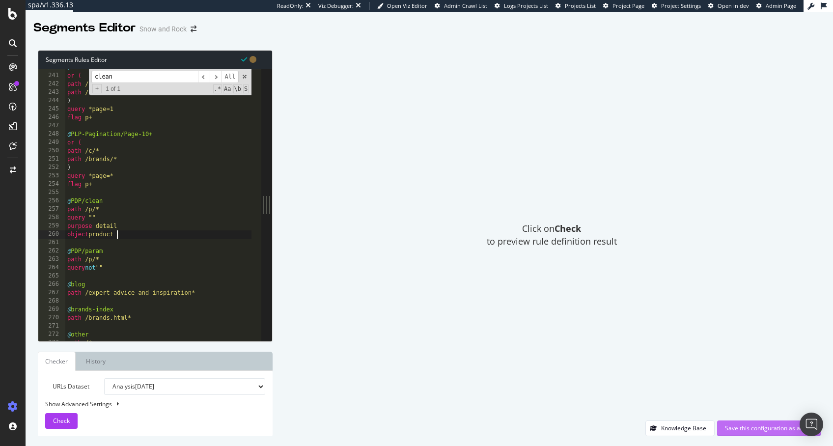
type textarea "object product"
click at [624, 334] on div "Save this configuration as active" at bounding box center [769, 428] width 88 height 8
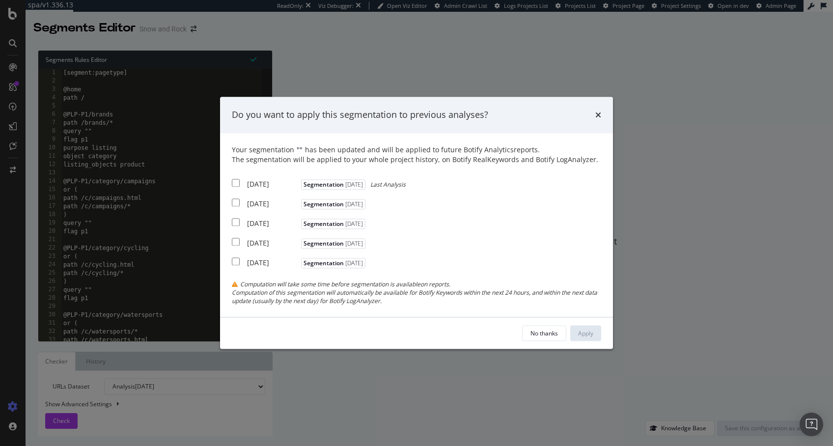
click at [259, 180] on div "[DATE]" at bounding box center [273, 184] width 52 height 10
checkbox input "true"
click at [236, 205] on input "modal" at bounding box center [236, 202] width 8 height 8
checkbox input "true"
click at [236, 223] on input "modal" at bounding box center [236, 222] width 8 height 8
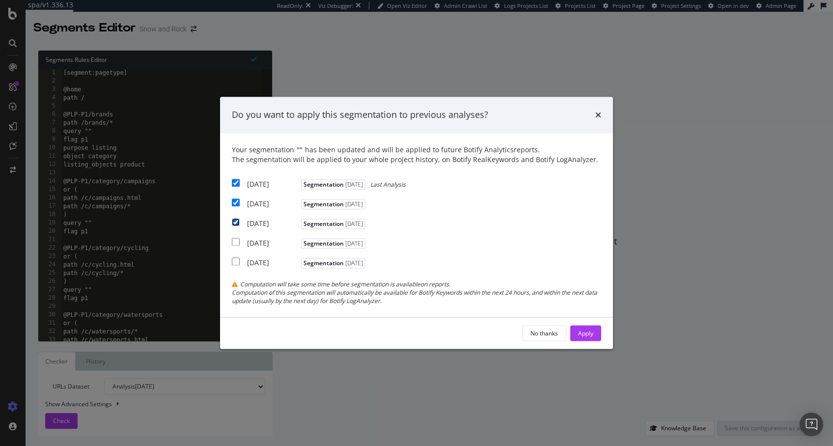
checkbox input "true"
click at [595, 334] on button "Apply" at bounding box center [585, 334] width 31 height 16
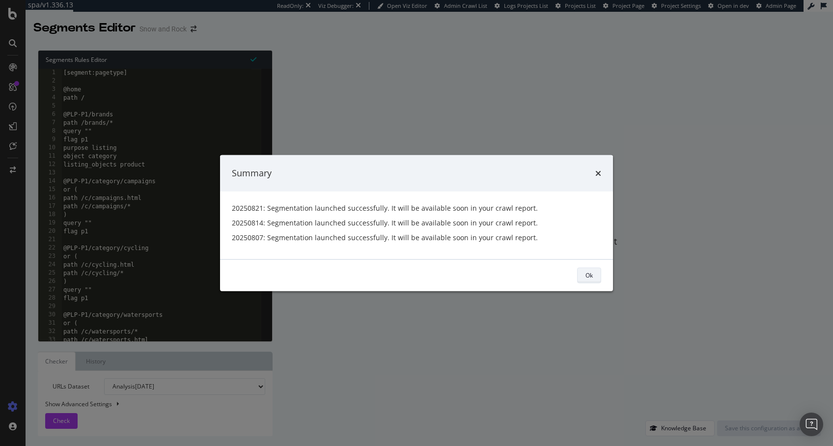
click at [589, 277] on div "Ok" at bounding box center [589, 275] width 7 height 8
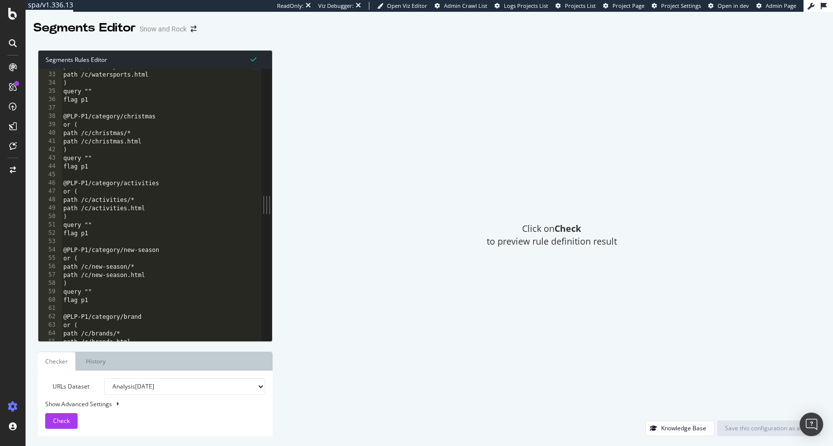
scroll to position [444, 0]
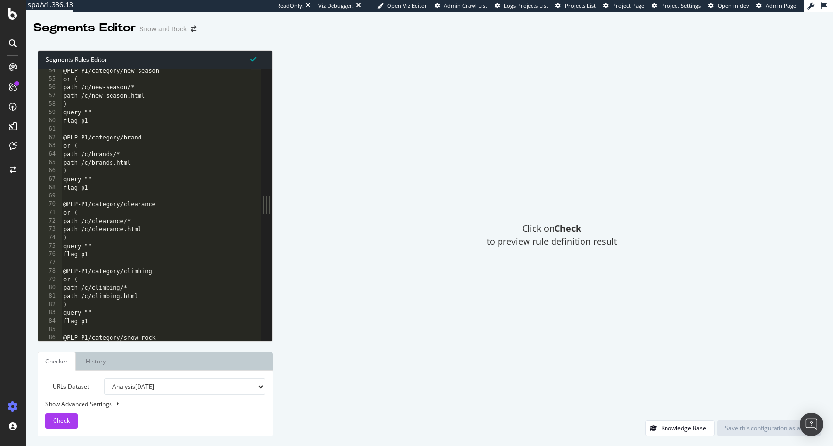
click at [412, 109] on div "Click on Check to preview rule definition result" at bounding box center [551, 235] width 538 height 370
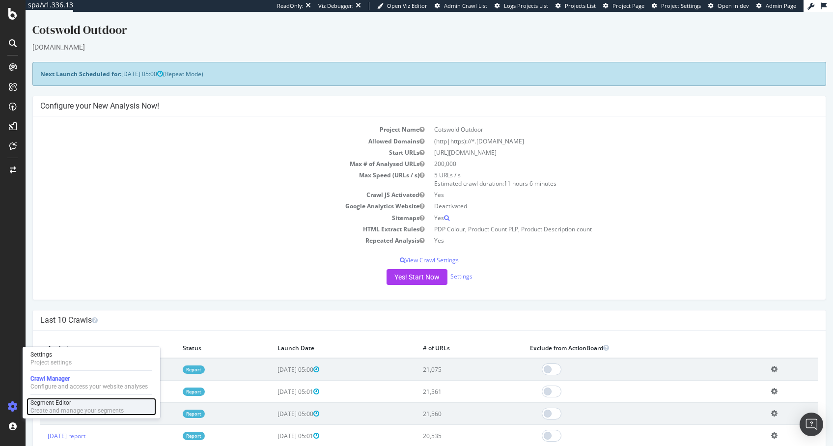
click at [44, 334] on div "Segment Editor" at bounding box center [76, 403] width 93 height 8
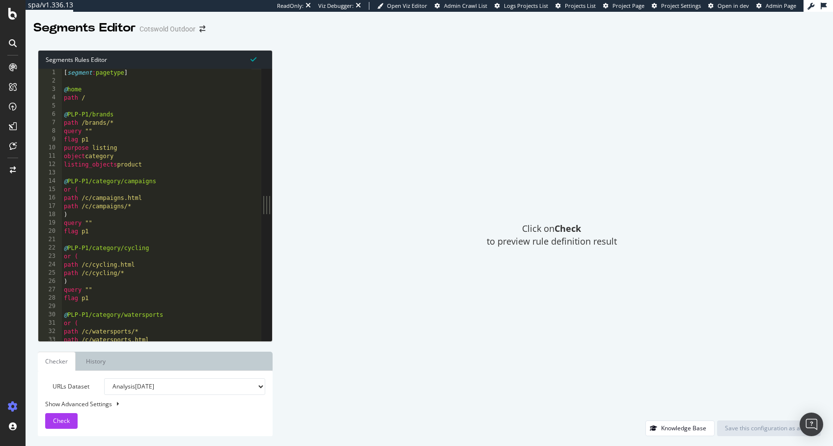
type textarea "path /c/campaigns/*"
click at [203, 203] on div "[ segment : pagetype ] @ home path / @ PLP-P1/brands path /brands/* query "" fl…" at bounding box center [288, 209] width 453 height 280
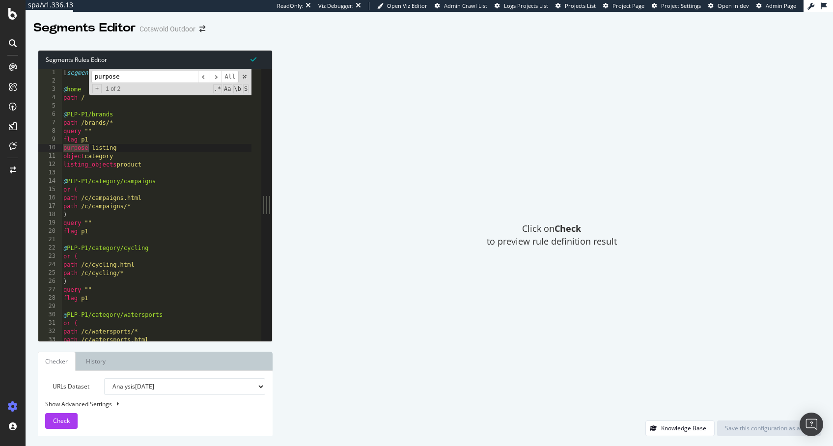
type input "purpose"
click at [135, 213] on div "[ segment : pagetype ] @ home path / @ PLP-P1/brands path /brands/* query "" fl…" at bounding box center [287, 209] width 453 height 280
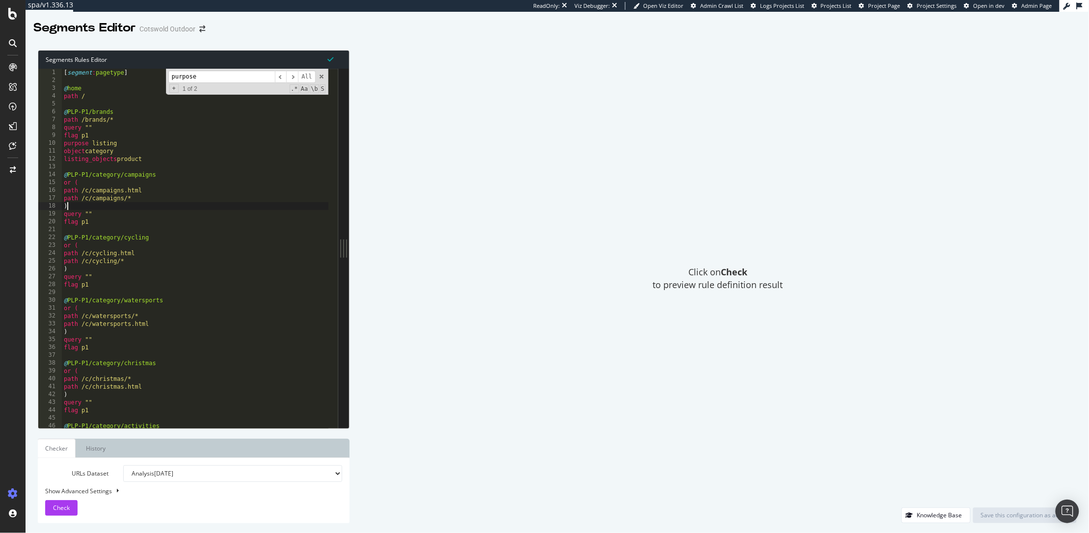
click at [198, 283] on div "[ segment : pagetype ] @ home path / @ PLP-P1/brands path /brands/* query "" fl…" at bounding box center [288, 251] width 453 height 365
click at [226, 80] on input "purpose" at bounding box center [221, 77] width 107 height 12
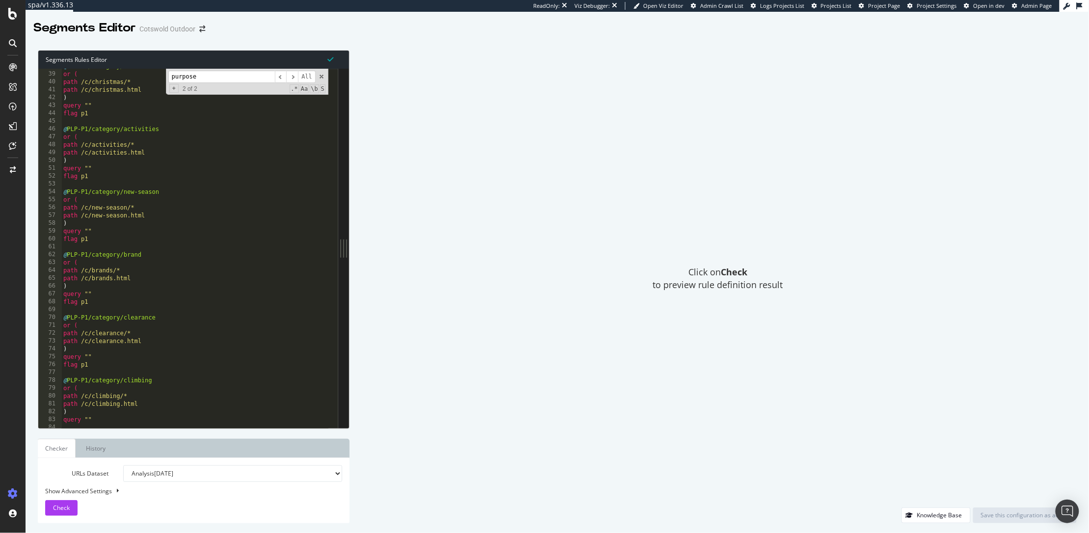
scroll to position [297, 0]
click at [282, 78] on span "​" at bounding box center [281, 77] width 12 height 12
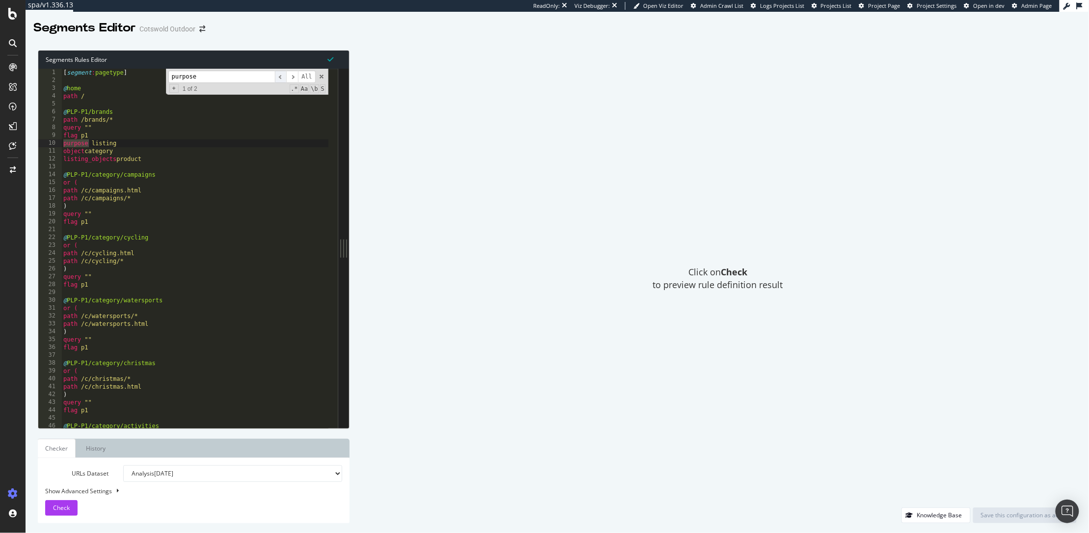
scroll to position [0, 0]
click at [88, 159] on div "[ segment : pagetype ] @ home path / @ PLP-P1/brands path /brands/* query "" fl…" at bounding box center [287, 251] width 453 height 365
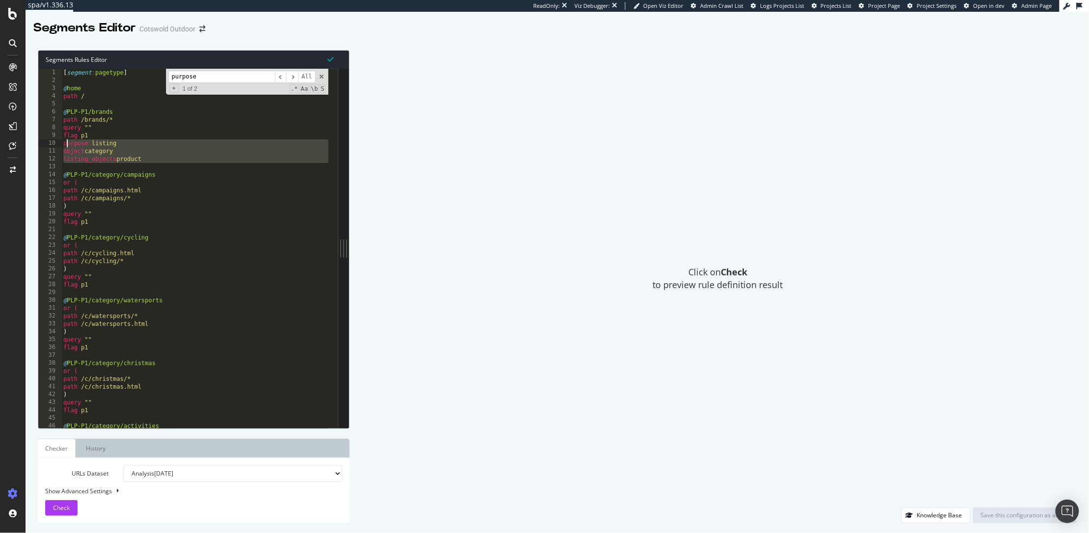
drag, startPoint x: 173, startPoint y: 164, endPoint x: 67, endPoint y: 147, distance: 108.0
click at [67, 147] on div "[ segment : pagetype ] @ home path / @ PLP-P1/brands path /brands/* query "" fl…" at bounding box center [287, 251] width 453 height 365
click at [295, 77] on span "​" at bounding box center [292, 77] width 12 height 12
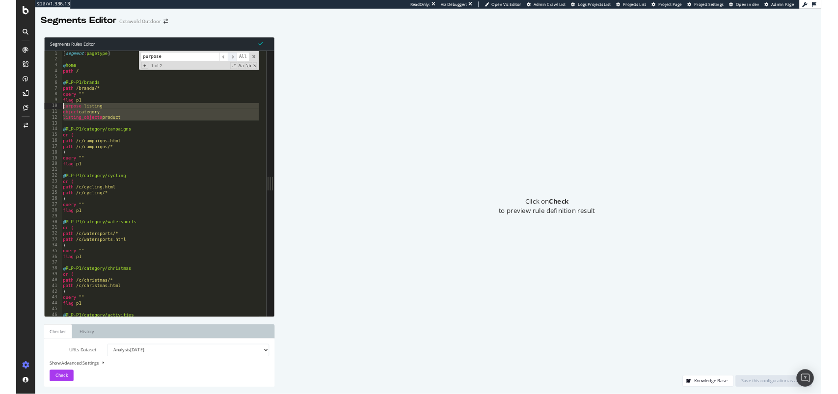
scroll to position [1869, 0]
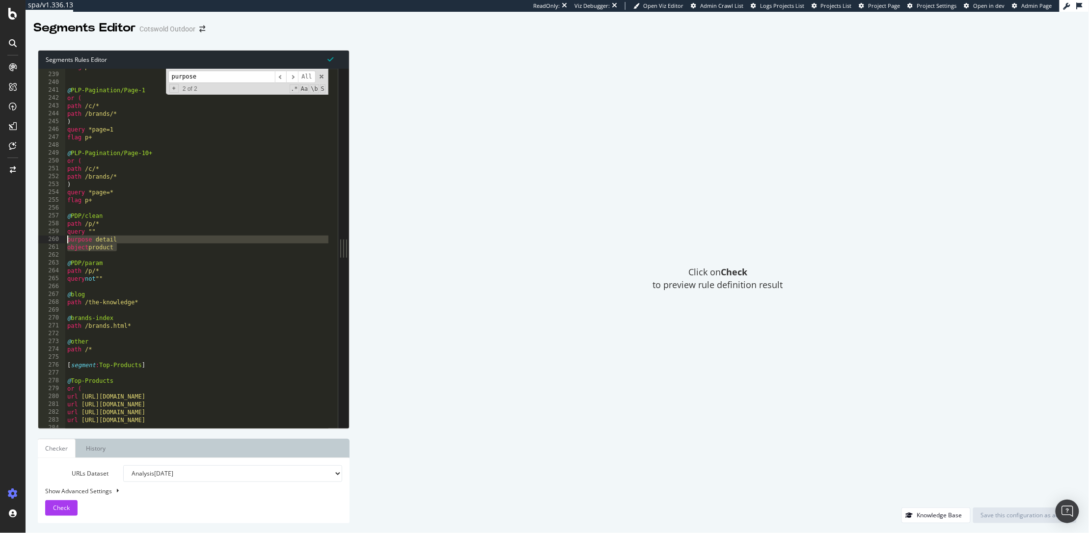
drag, startPoint x: 137, startPoint y: 248, endPoint x: 66, endPoint y: 240, distance: 71.2
click at [66, 240] on div "flag p+ @ PLP-Pagination/Page-1 or ( path /c/* path /brands/* ) query *page=1 f…" at bounding box center [291, 245] width 453 height 365
type textarea "purpose detail object product"
click at [484, 165] on div "Click on Check to preview rule definition result" at bounding box center [719, 279] width 718 height 458
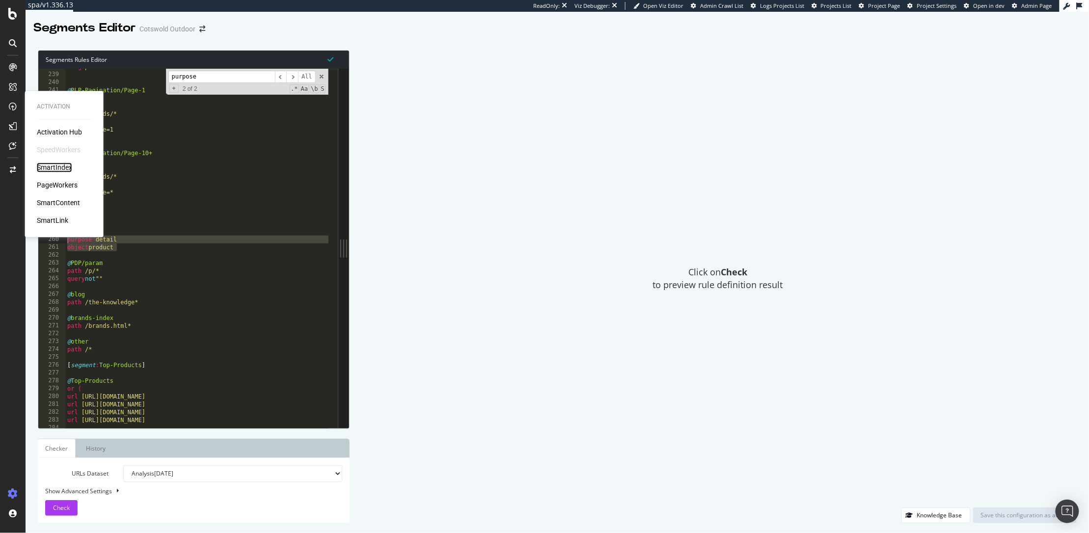
click at [57, 169] on div "SmartIndex" at bounding box center [54, 168] width 35 height 10
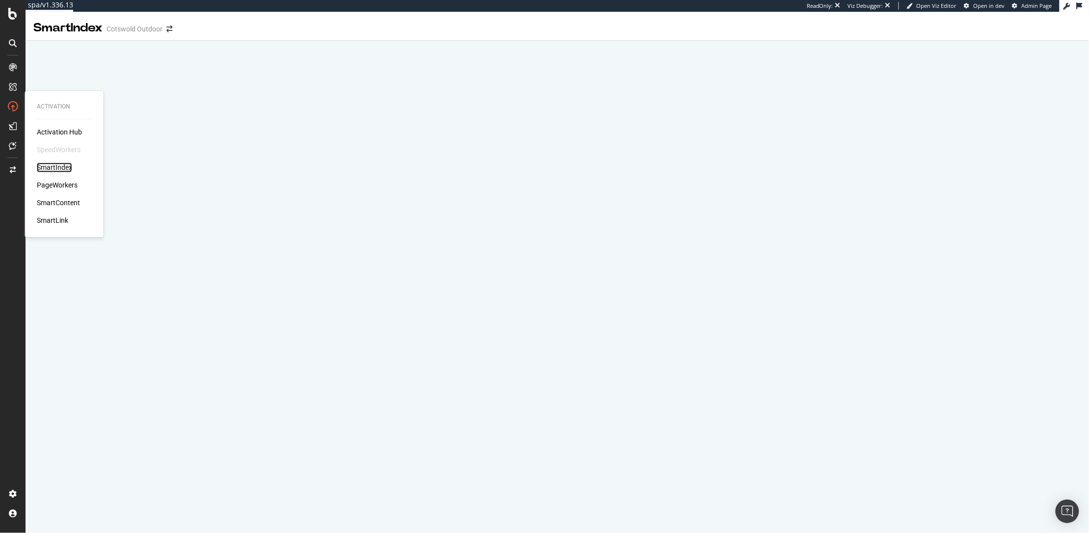
click at [60, 170] on div "SmartIndex" at bounding box center [54, 168] width 35 height 10
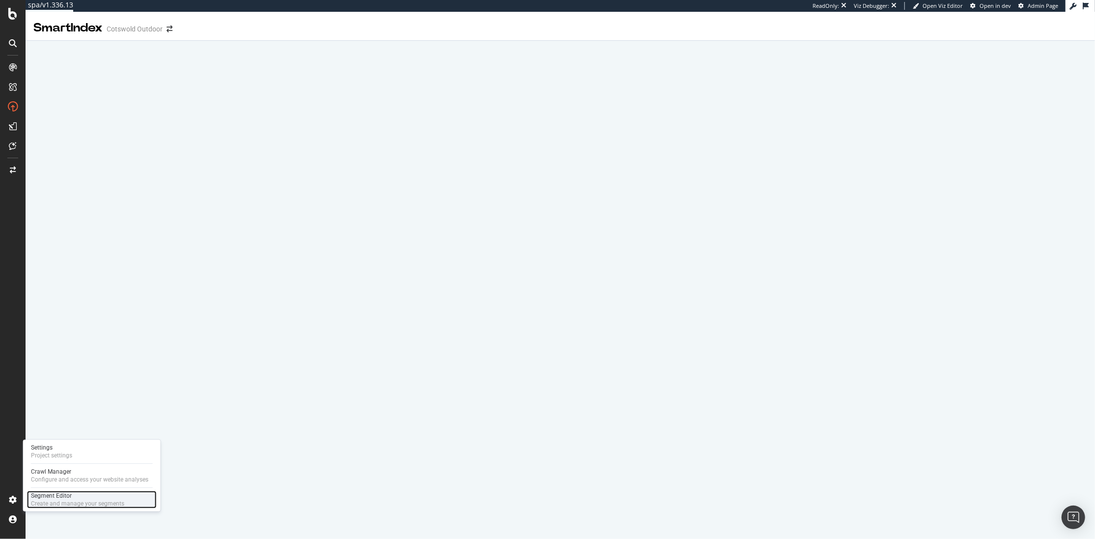
click at [36, 334] on div "Segment Editor" at bounding box center [77, 496] width 93 height 8
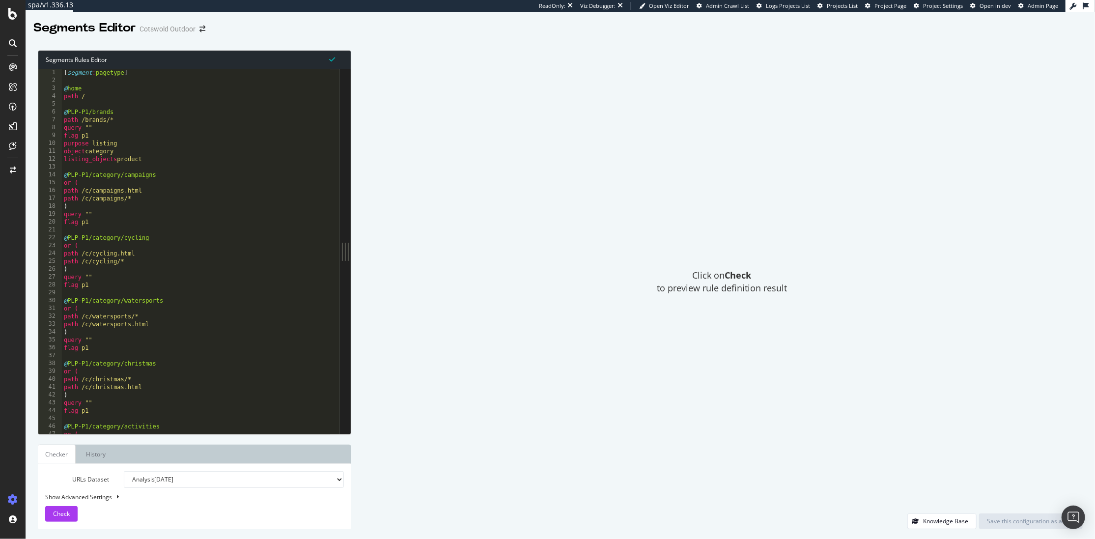
click at [391, 97] on div "Click on Check to preview rule definition result" at bounding box center [722, 281] width 722 height 463
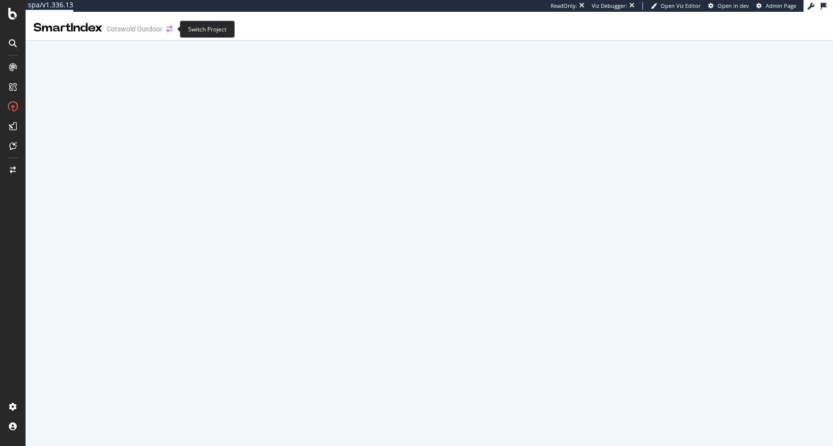
click at [167, 29] on icon "arrow-right-arrow-left" at bounding box center [170, 29] width 6 height 7
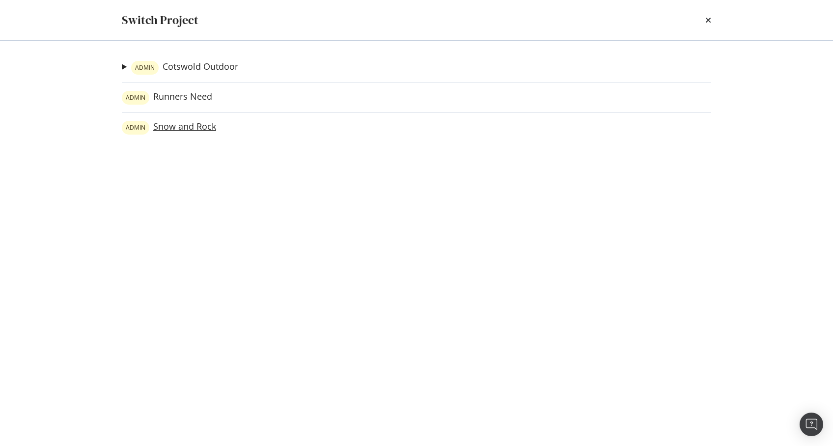
click at [179, 127] on link "ADMIN Snow and Rock" at bounding box center [169, 128] width 94 height 14
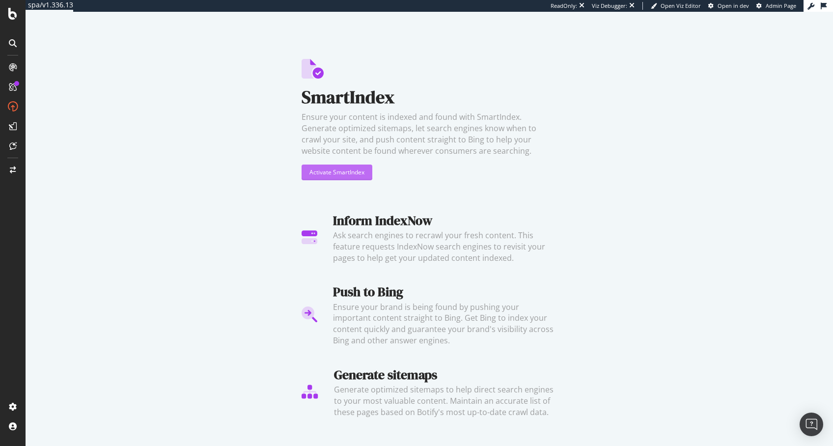
click at [340, 173] on div "Activate SmartIndex" at bounding box center [336, 172] width 55 height 8
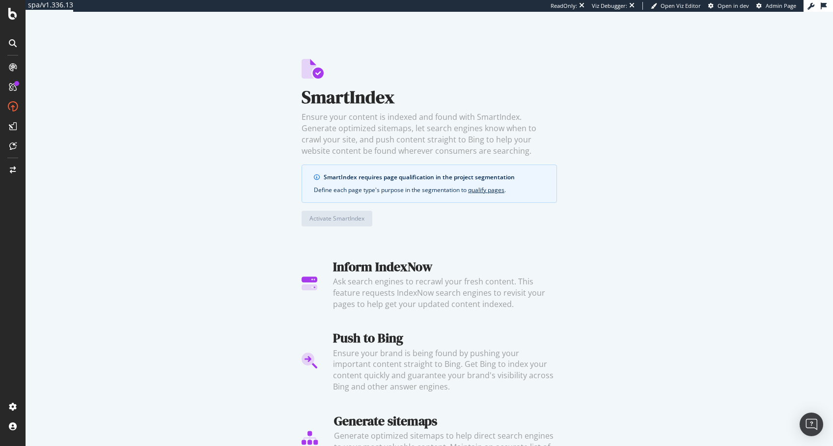
click at [431, 192] on div "Define each page type's purpose in the segmentation to qualify pages ." at bounding box center [429, 190] width 231 height 9
click at [396, 192] on div "Define each page type's purpose in the segmentation to qualify pages ." at bounding box center [429, 190] width 231 height 9
click at [472, 187] on link "qualify pages" at bounding box center [486, 190] width 36 height 8
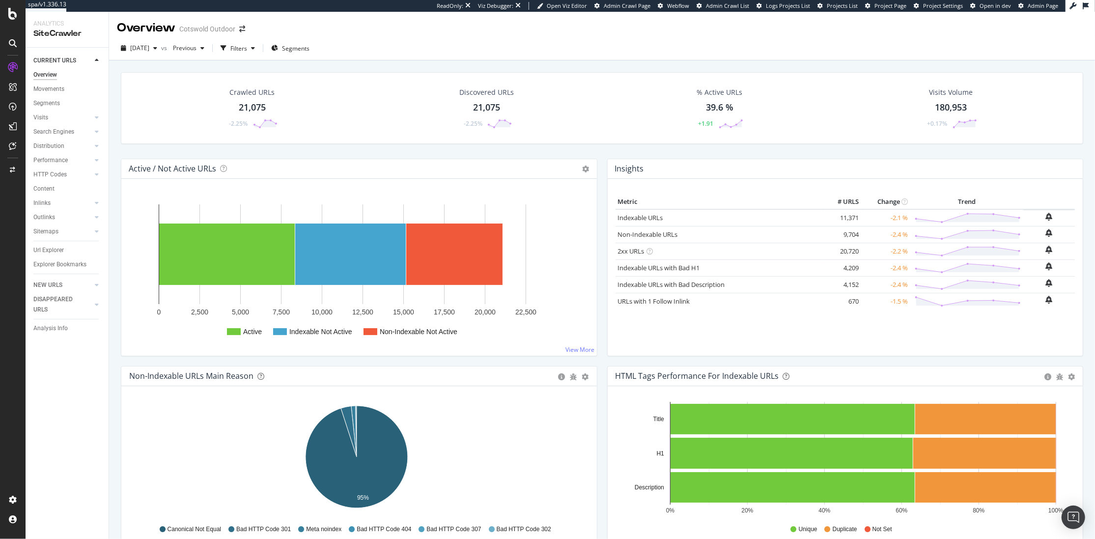
click at [387, 61] on div "Crawled URLs 21,075 -2.25% Discovered URLs 21,075 -2.25% % Active URLs 39.6 % +…" at bounding box center [602, 323] width 986 height 527
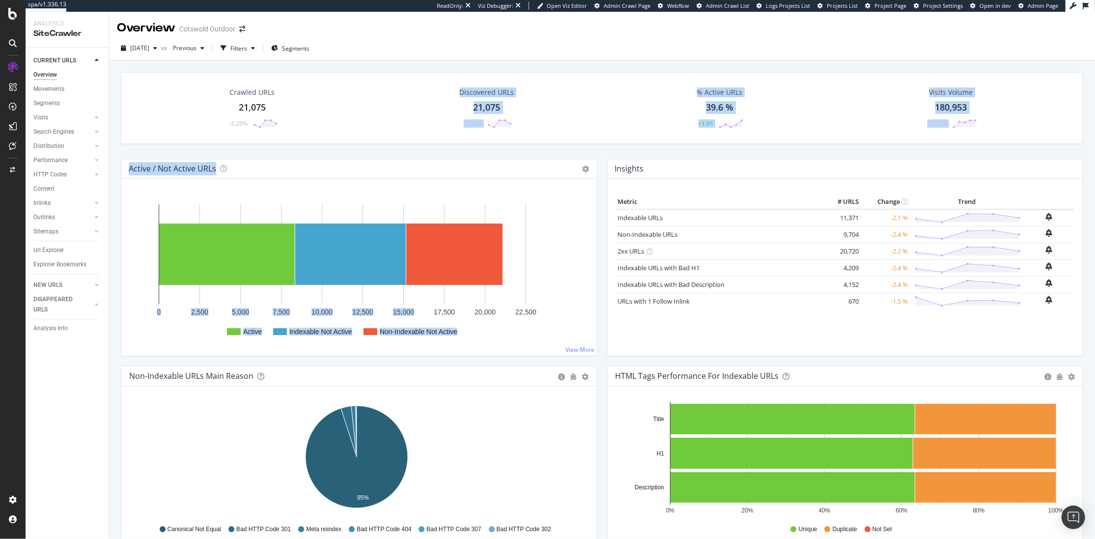
drag, startPoint x: 387, startPoint y: 61, endPoint x: 420, endPoint y: 198, distance: 140.6
click at [420, 198] on div "Crawled URLs 21,075 -2.25% Discovered URLs 21,075 -2.25% % Active URLs 39.6 % +…" at bounding box center [602, 323] width 986 height 527
click at [419, 185] on div "Active Indexable Not Active Non-Indexable Not Active 0 2,500 5,000 7,500 10,000…" at bounding box center [358, 267] width 475 height 177
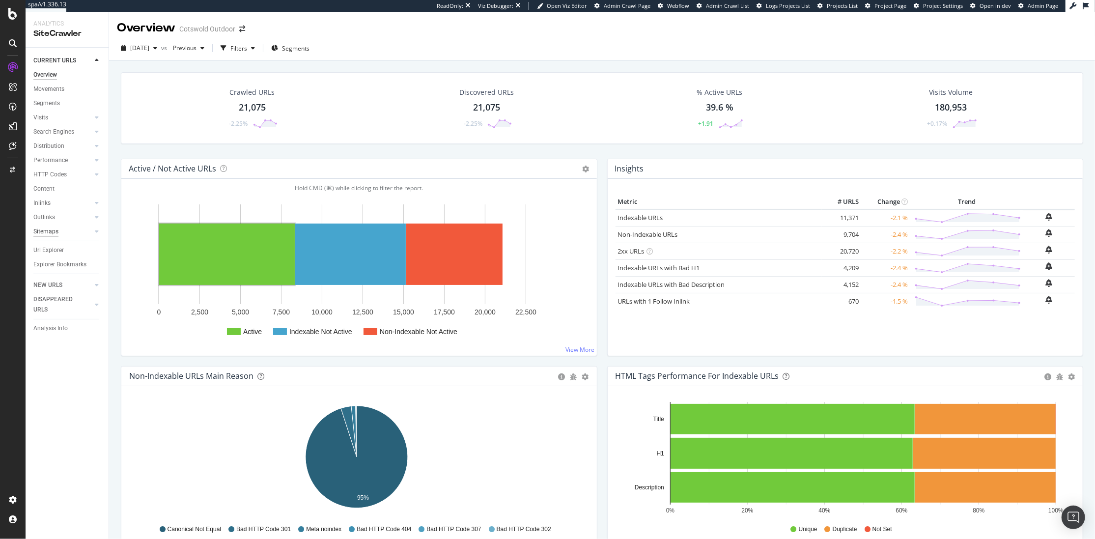
click at [47, 231] on div "Sitemaps" at bounding box center [45, 231] width 25 height 10
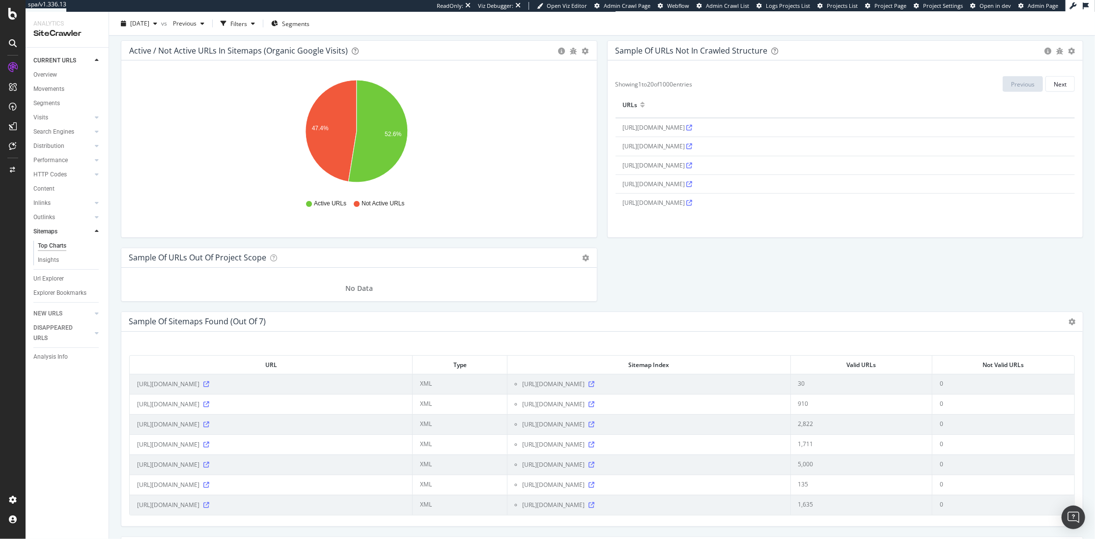
scroll to position [1052, 0]
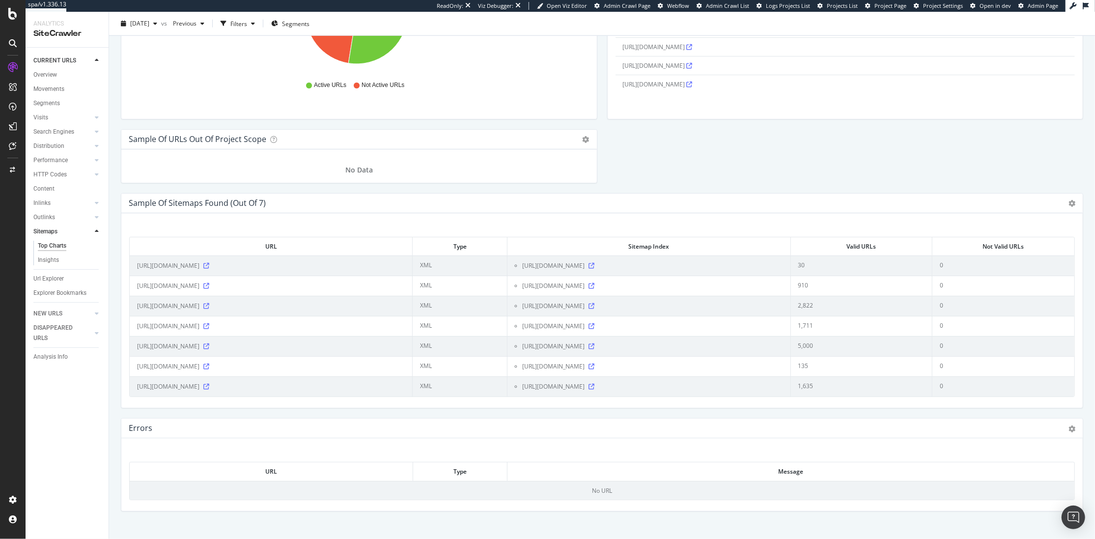
click at [677, 289] on div "https://www.cotswoldoutdoor.com/sitemap/index.xml" at bounding box center [652, 286] width 260 height 10
click at [594, 289] on icon at bounding box center [591, 286] width 6 height 6
click at [304, 291] on div "https://www.cotswoldoutdoor.com/sitemap/location-1.xml" at bounding box center [271, 286] width 268 height 10
click at [209, 287] on icon at bounding box center [206, 286] width 6 height 6
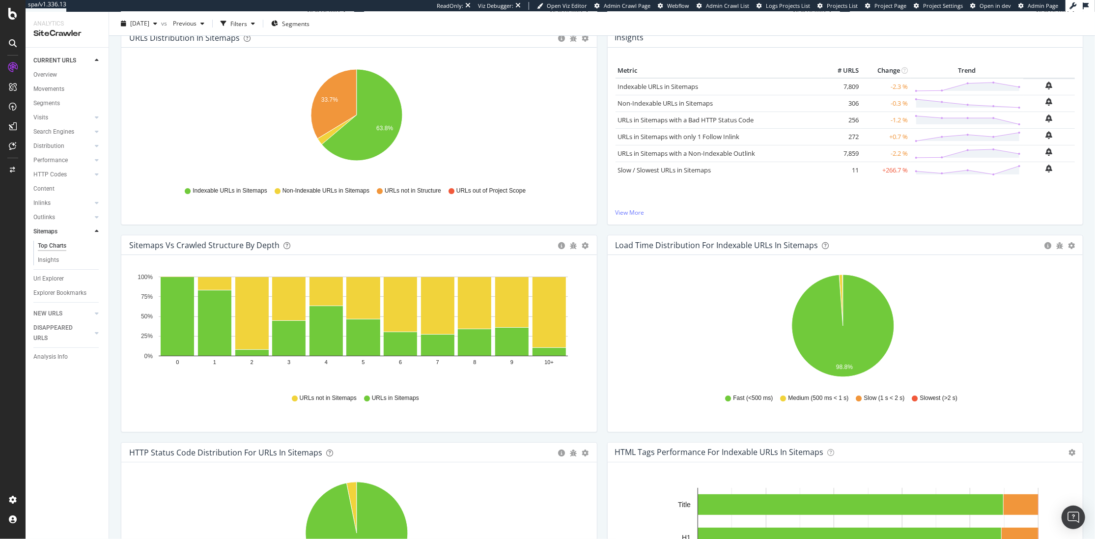
scroll to position [0, 0]
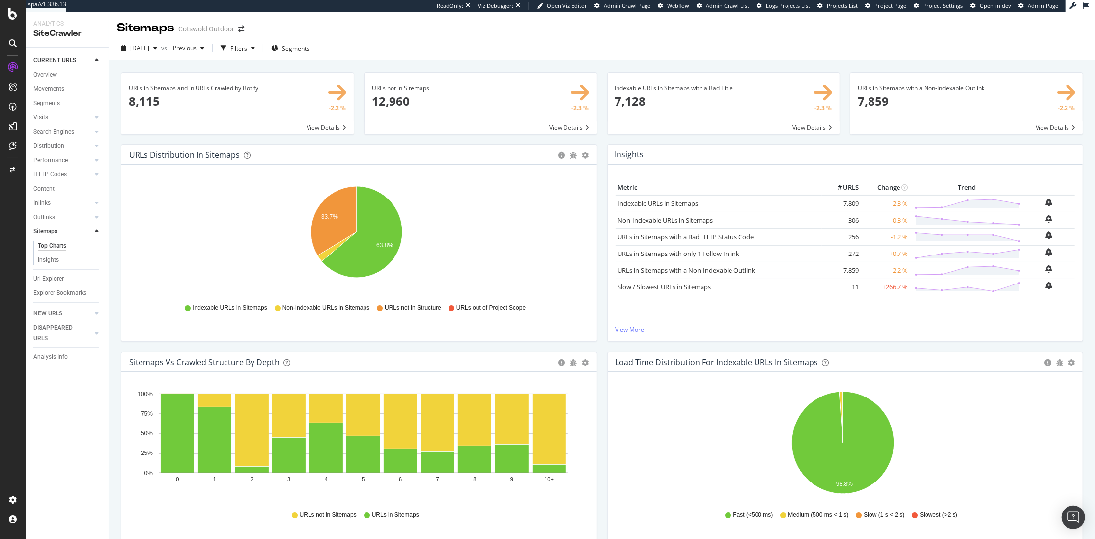
click at [402, 93] on span at bounding box center [480, 103] width 232 height 61
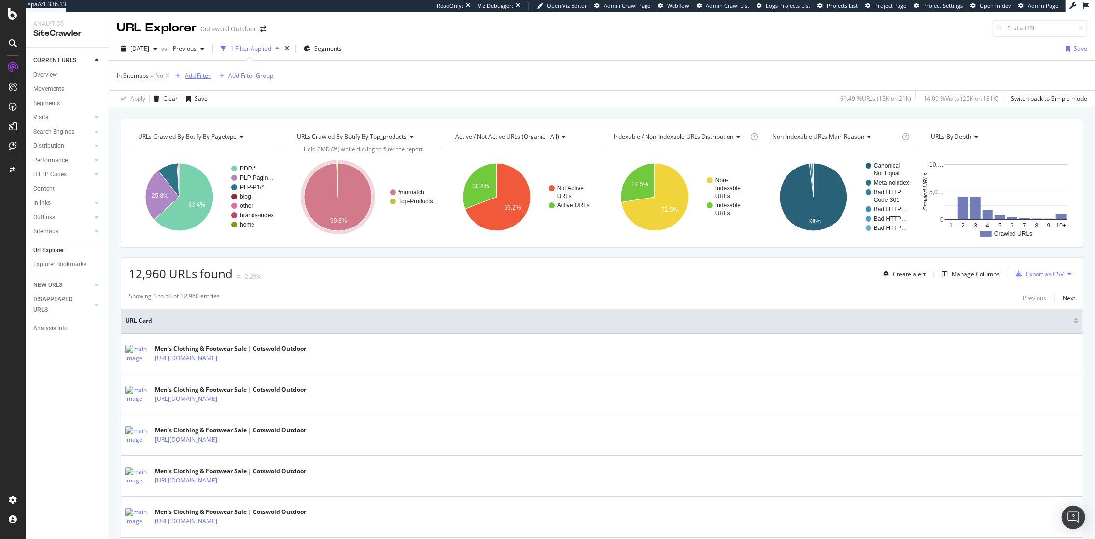
click at [190, 79] on div "Add Filter" at bounding box center [198, 75] width 26 height 8
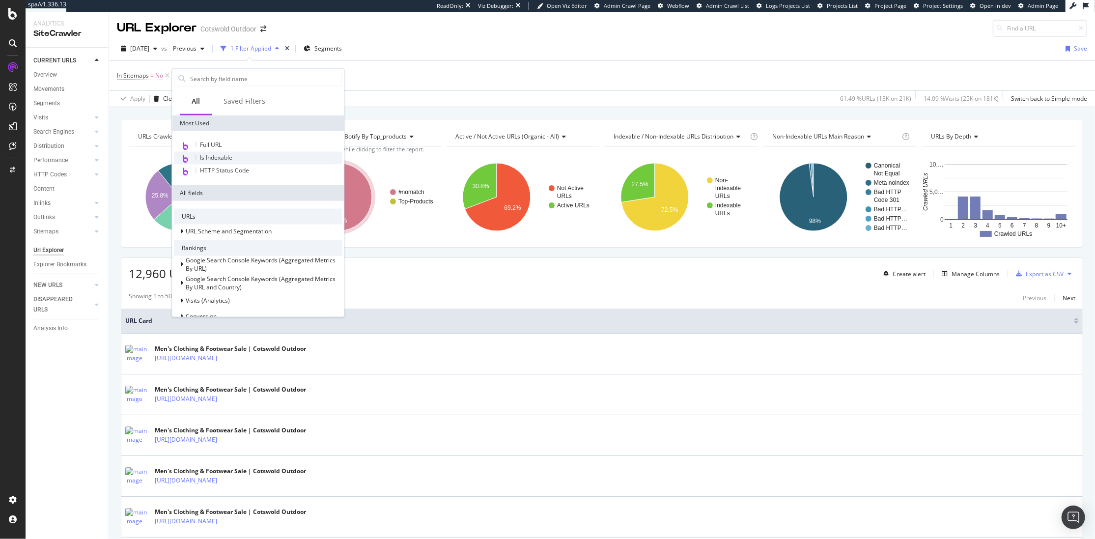
click at [223, 161] on span "Is Indexable" at bounding box center [216, 157] width 32 height 8
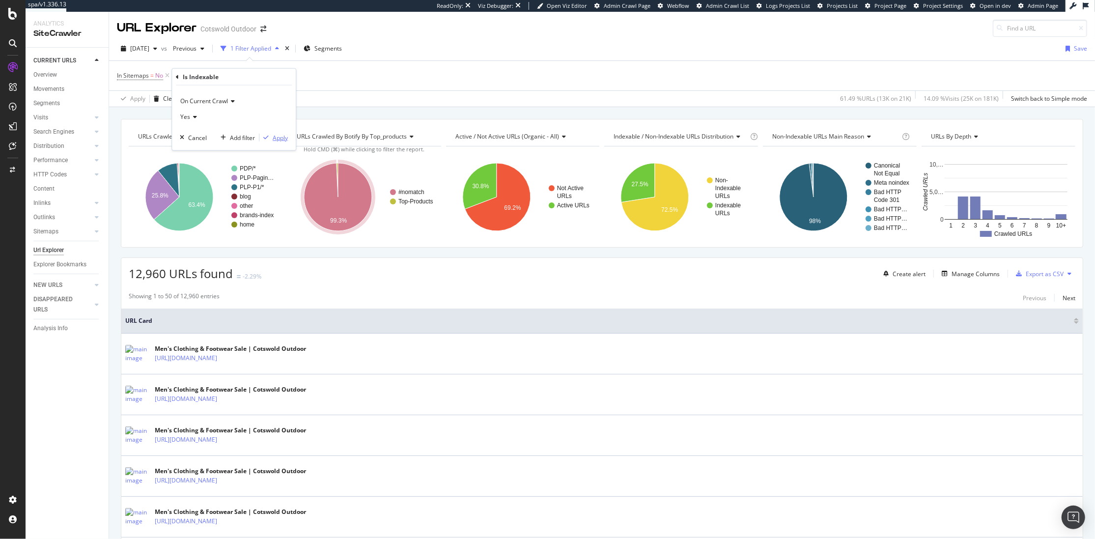
click at [284, 140] on div "Apply" at bounding box center [280, 137] width 15 height 8
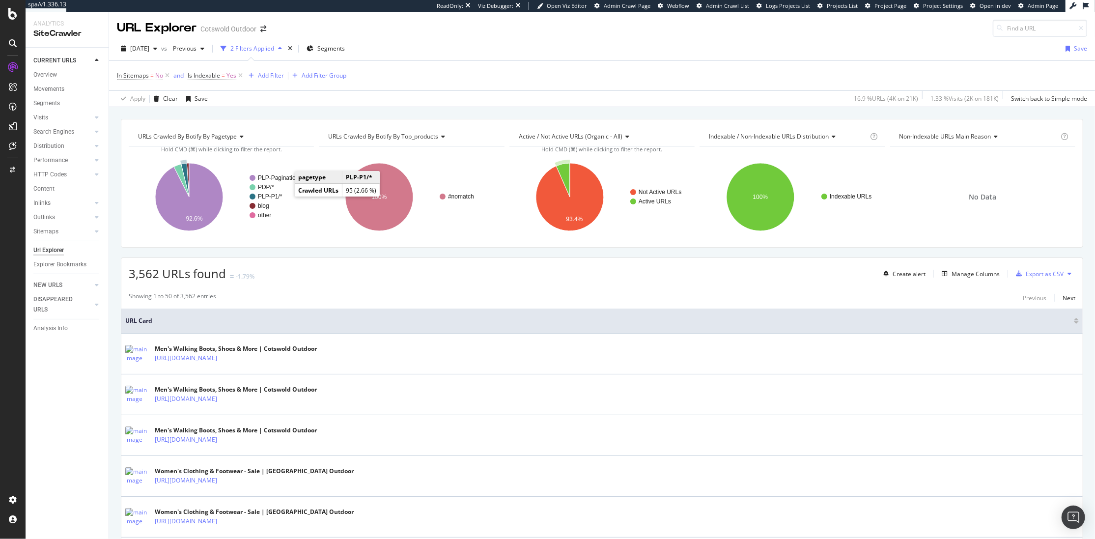
click at [281, 197] on text "PLP-P1/*" at bounding box center [270, 196] width 25 height 7
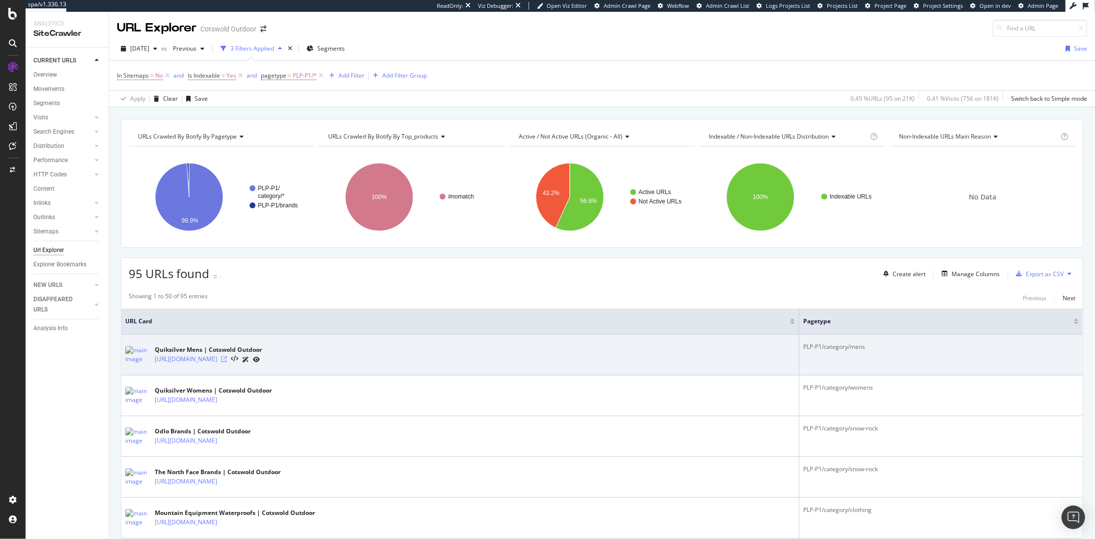
click at [227, 361] on icon at bounding box center [224, 359] width 6 height 6
click at [816, 349] on div "PLP-P1/category/mens" at bounding box center [941, 346] width 276 height 9
click at [821, 348] on div "PLP-P1/category/mens" at bounding box center [941, 346] width 276 height 9
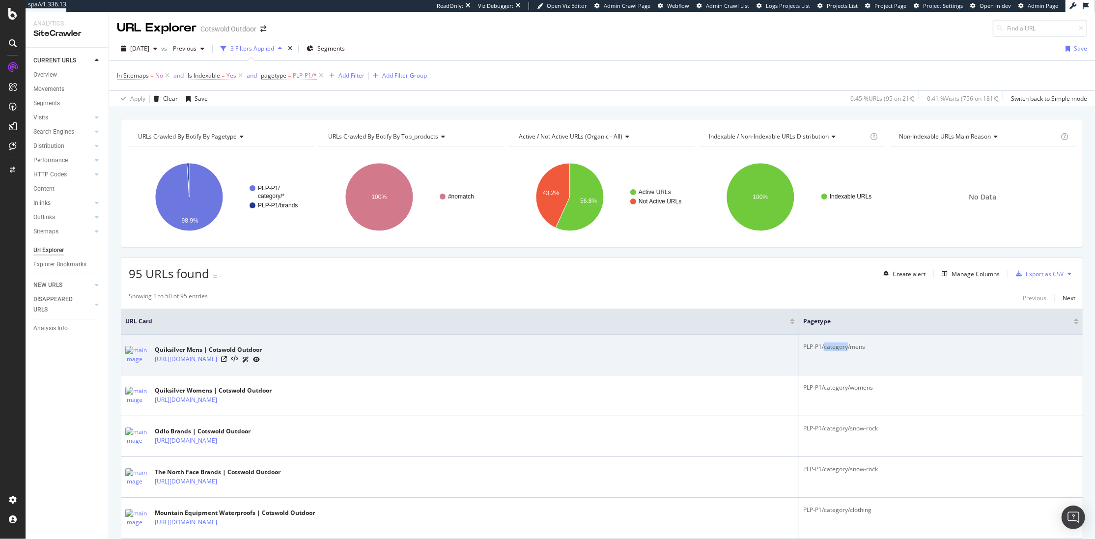
click at [821, 348] on div "PLP-P1/category/mens" at bounding box center [941, 346] width 276 height 9
click at [813, 351] on div "PLP-P1/category/mens" at bounding box center [941, 346] width 276 height 9
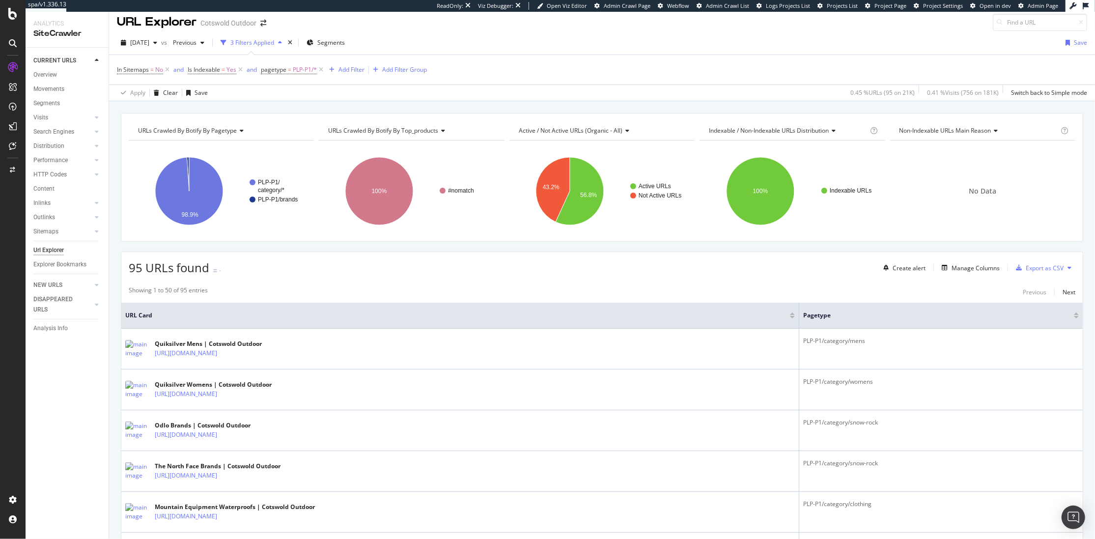
scroll to position [5, 0]
drag, startPoint x: 322, startPoint y: 70, endPoint x: 279, endPoint y: 110, distance: 58.1
click at [322, 70] on icon at bounding box center [321, 71] width 8 height 10
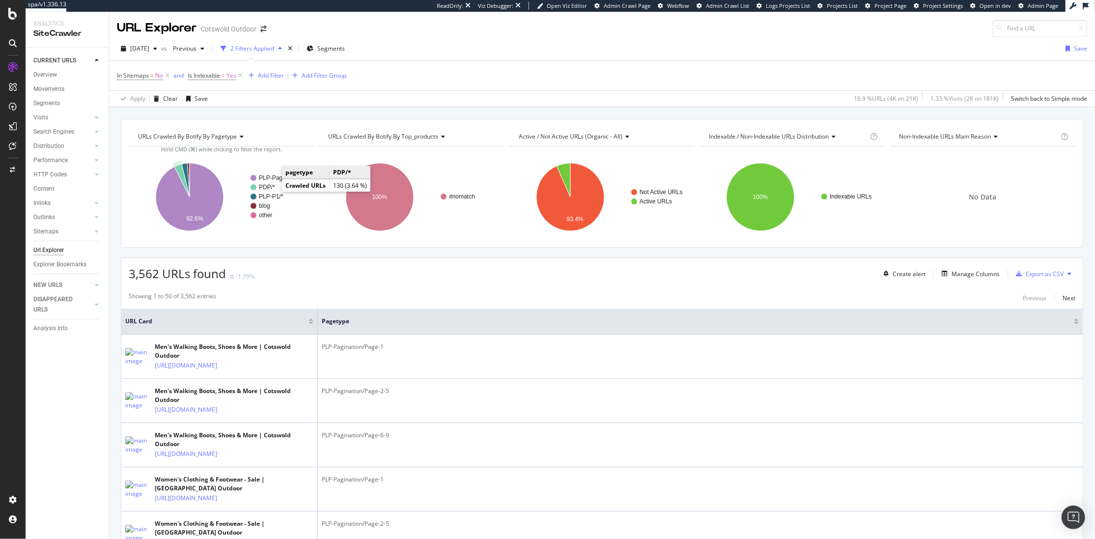
click at [270, 189] on text "PDP/*" at bounding box center [267, 187] width 16 height 7
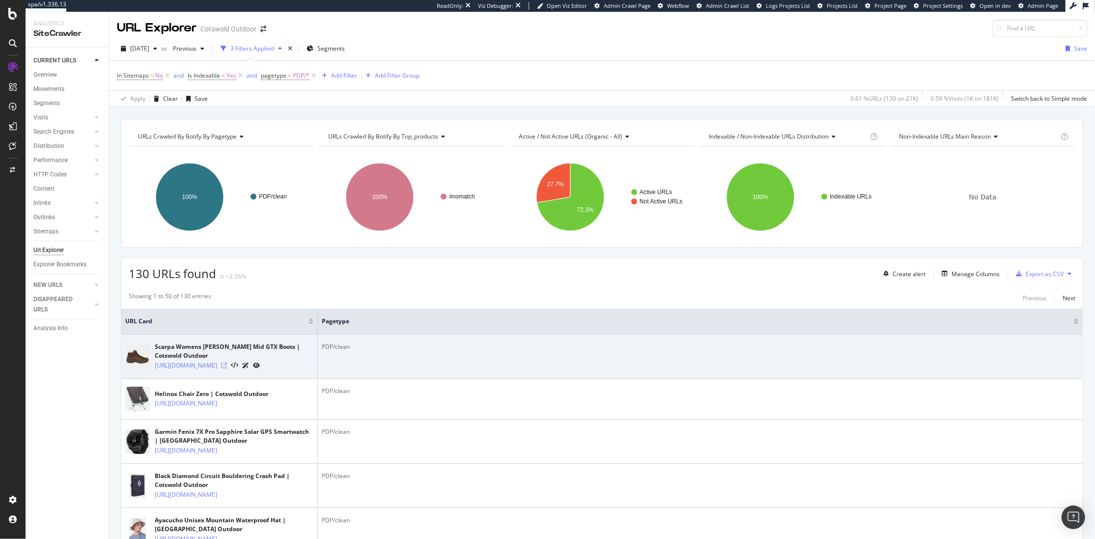
click at [227, 368] on icon at bounding box center [224, 366] width 6 height 6
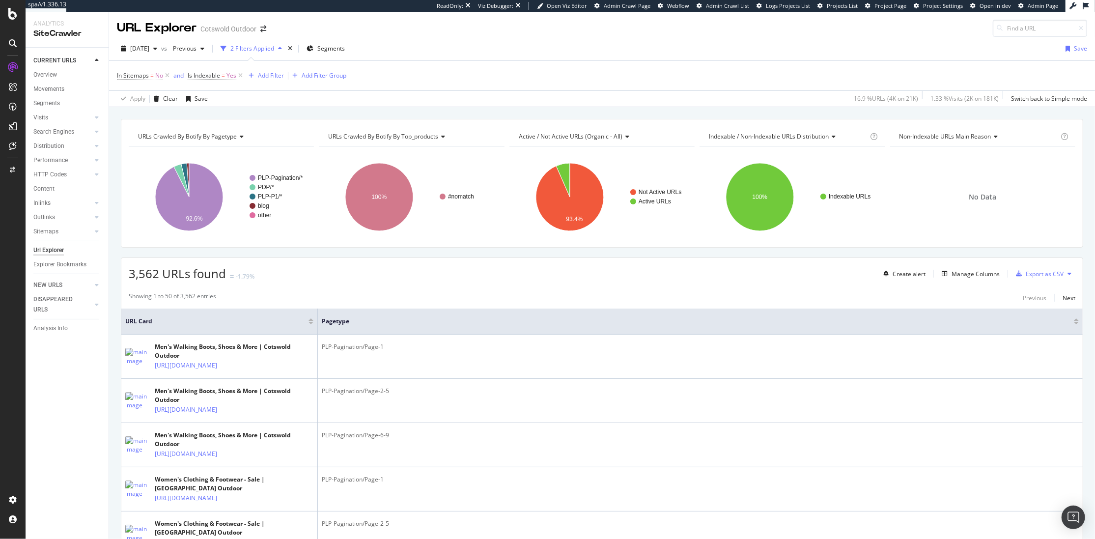
click at [230, 140] on span "URLs Crawled By Botify By pagetype" at bounding box center [187, 136] width 99 height 8
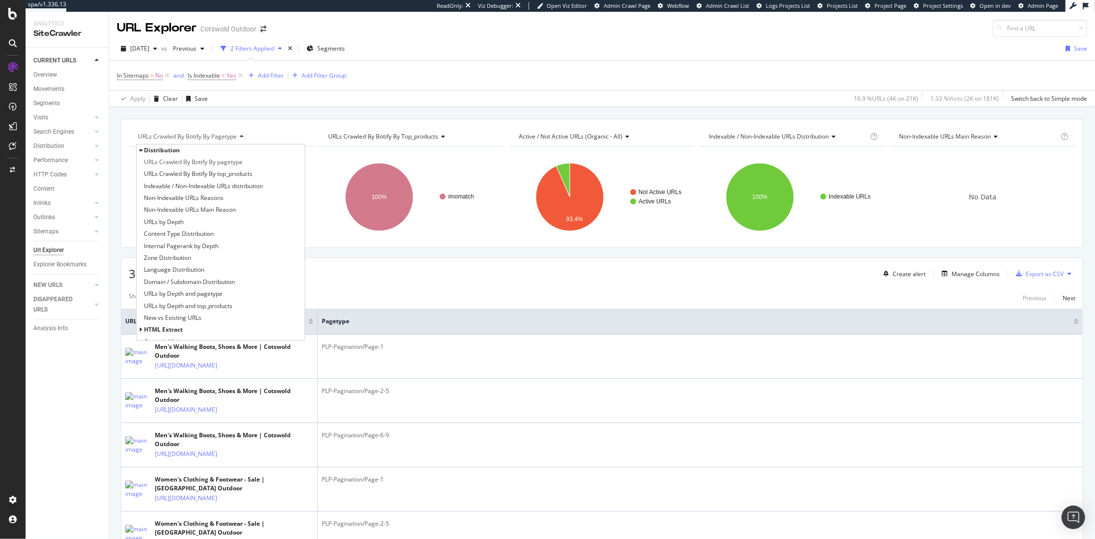
click at [230, 140] on span "URLs Crawled By Botify By pagetype" at bounding box center [187, 136] width 99 height 8
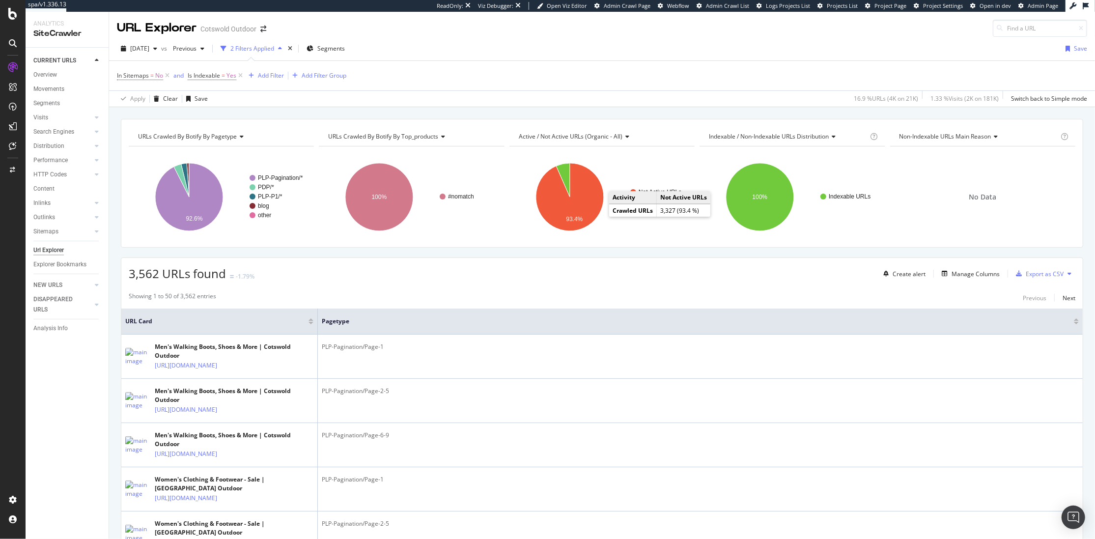
click at [185, 270] on span "3,562 URLs found" at bounding box center [177, 273] width 97 height 16
click at [174, 272] on span "3,562 URLs found" at bounding box center [177, 273] width 97 height 16
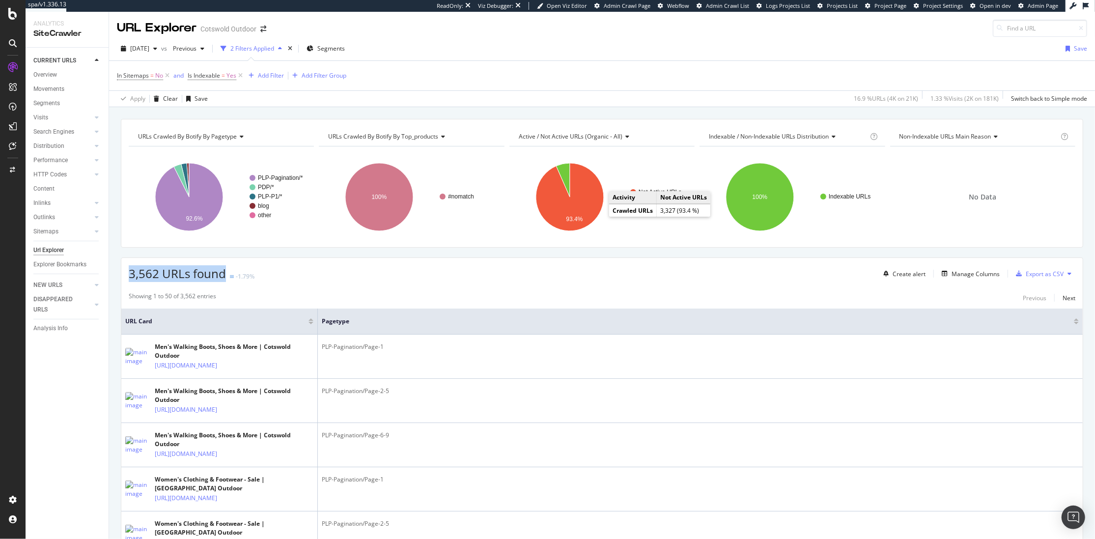
click at [174, 272] on span "3,562 URLs found" at bounding box center [177, 273] width 97 height 16
click at [182, 274] on span "3,562 URLs found" at bounding box center [177, 273] width 97 height 16
click at [173, 275] on span "3,562 URLs found" at bounding box center [177, 273] width 97 height 16
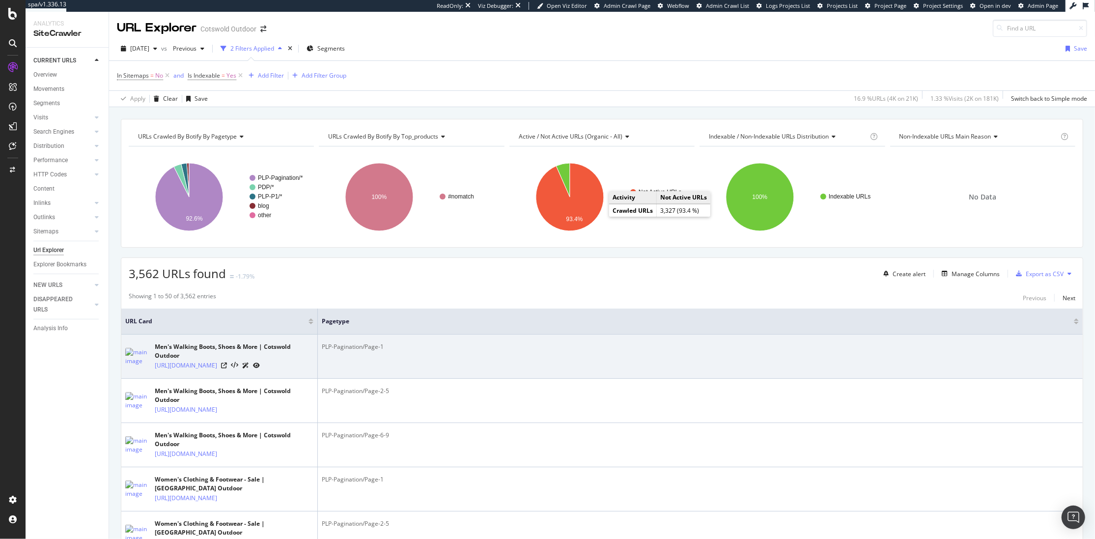
click at [372, 351] on div "PLP-Pagination/Page-1" at bounding box center [700, 346] width 757 height 9
click at [370, 351] on div "PLP-Pagination/Page-1" at bounding box center [700, 346] width 757 height 9
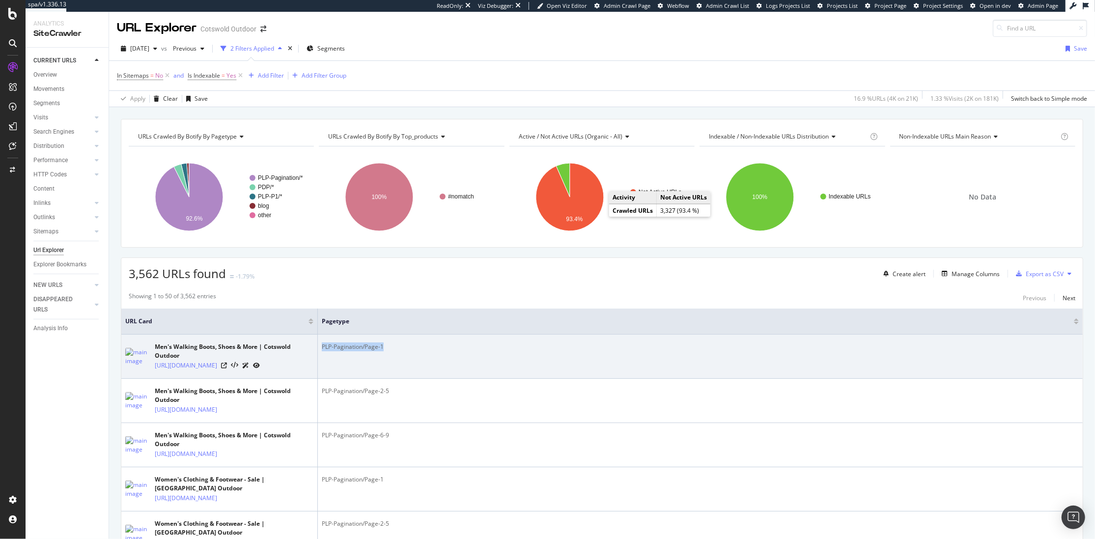
drag, startPoint x: 370, startPoint y: 351, endPoint x: 365, endPoint y: 351, distance: 4.9
click at [370, 351] on div "PLP-Pagination/Page-1" at bounding box center [700, 346] width 757 height 9
click at [362, 351] on div "PLP-Pagination/Page-1" at bounding box center [700, 346] width 757 height 9
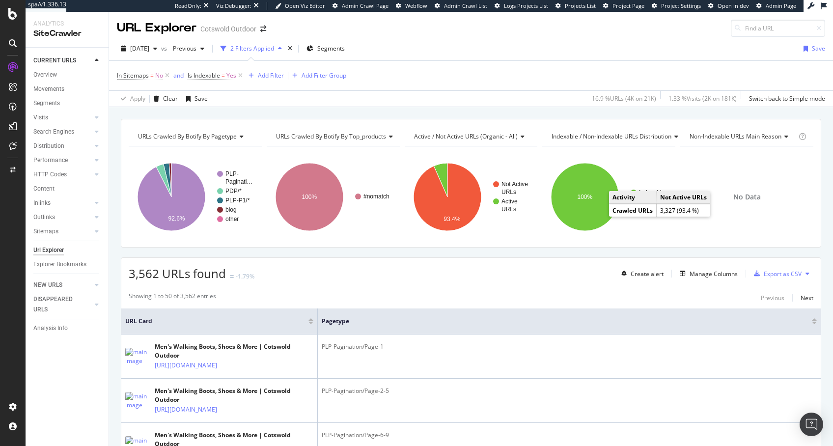
click at [522, 56] on div "2025 Aug. 25th vs Previous 2 Filters Applied Segments Save" at bounding box center [471, 51] width 724 height 20
click at [537, 42] on div "2025 Aug. 25th vs Previous 2 Filters Applied Segments Save" at bounding box center [471, 51] width 724 height 20
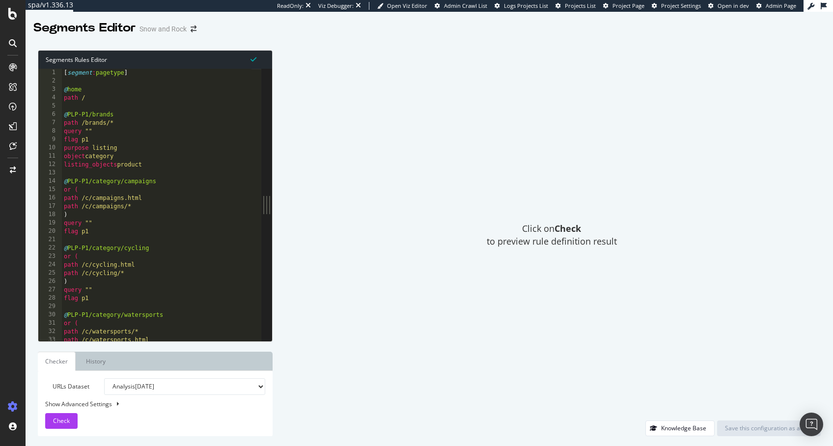
click at [622, 63] on div "Click on Check to preview rule definition result" at bounding box center [551, 235] width 538 height 370
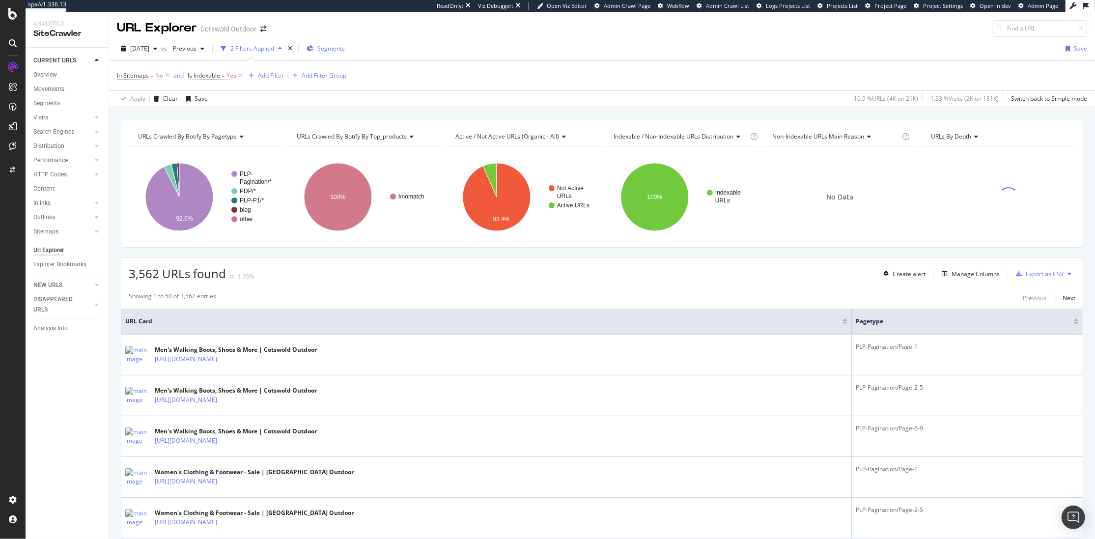
click at [345, 47] on span "Segments" at bounding box center [331, 48] width 28 height 8
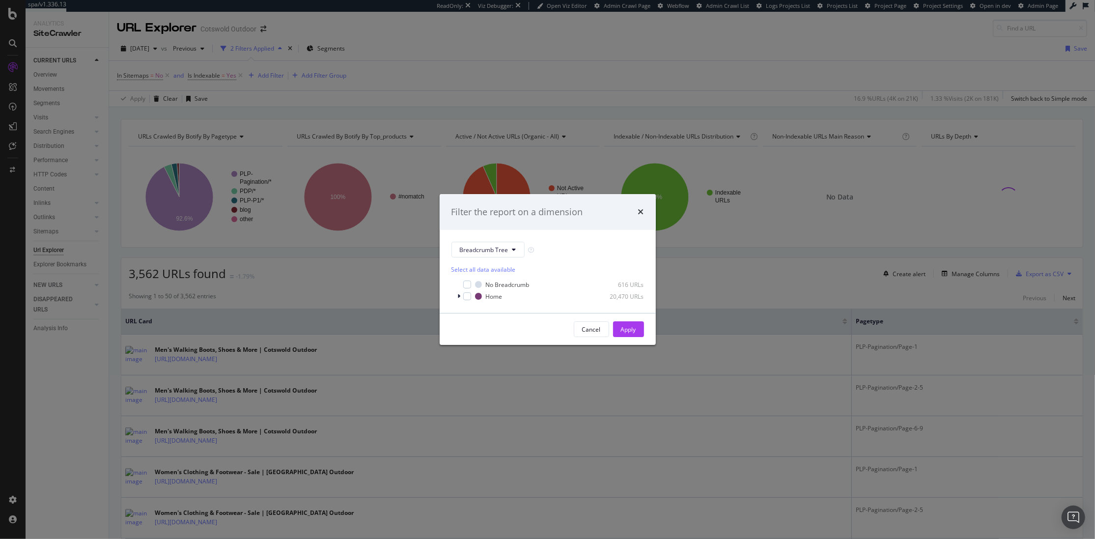
click at [455, 47] on div "Filter the report on a dimension Breadcrumb Tree Select all data available No B…" at bounding box center [547, 269] width 1095 height 539
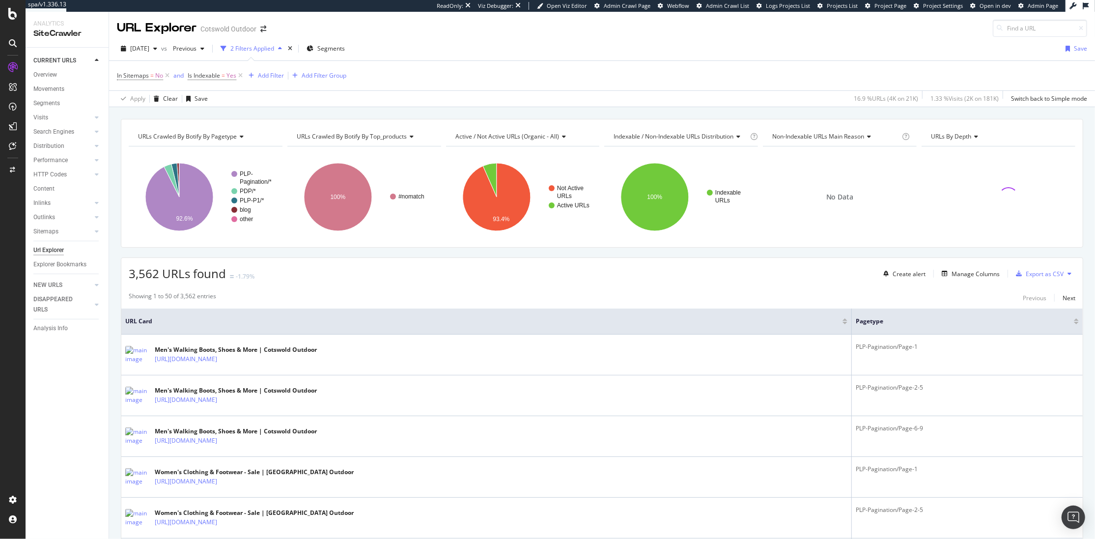
click at [263, 24] on div "URL Explorer Cotswold Outdoor" at bounding box center [196, 28] width 159 height 17
click at [262, 26] on icon "arrow-right-arrow-left" at bounding box center [263, 29] width 6 height 7
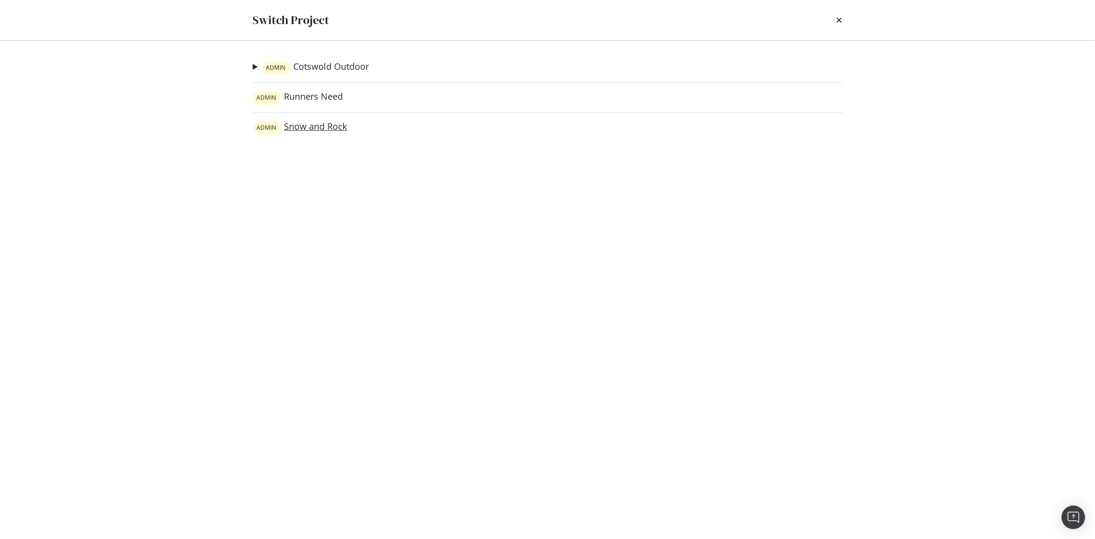
click at [314, 121] on link "ADMIN Snow and Rock" at bounding box center [300, 128] width 94 height 14
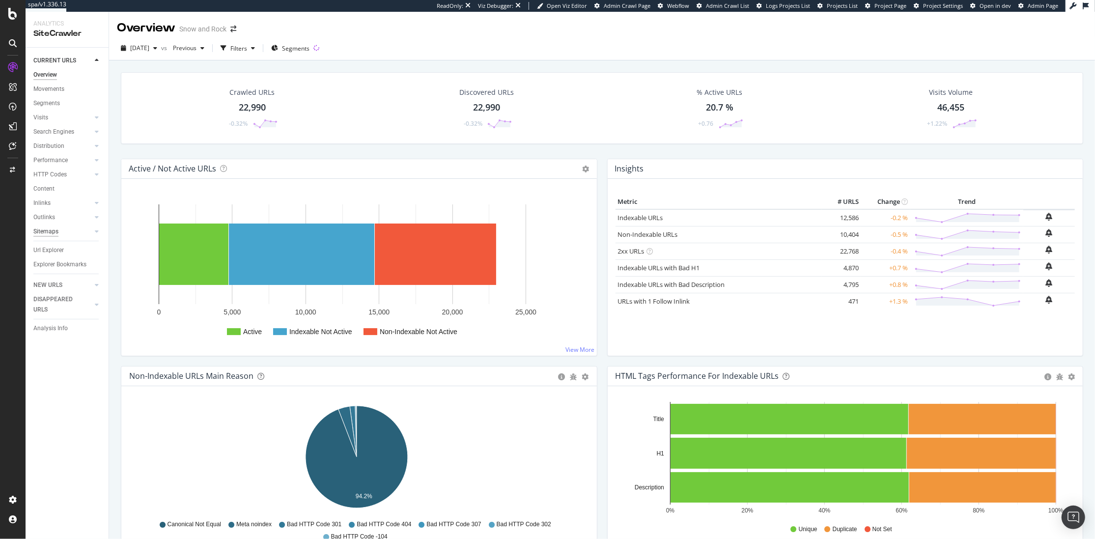
click at [47, 230] on div "Sitemaps" at bounding box center [45, 231] width 25 height 10
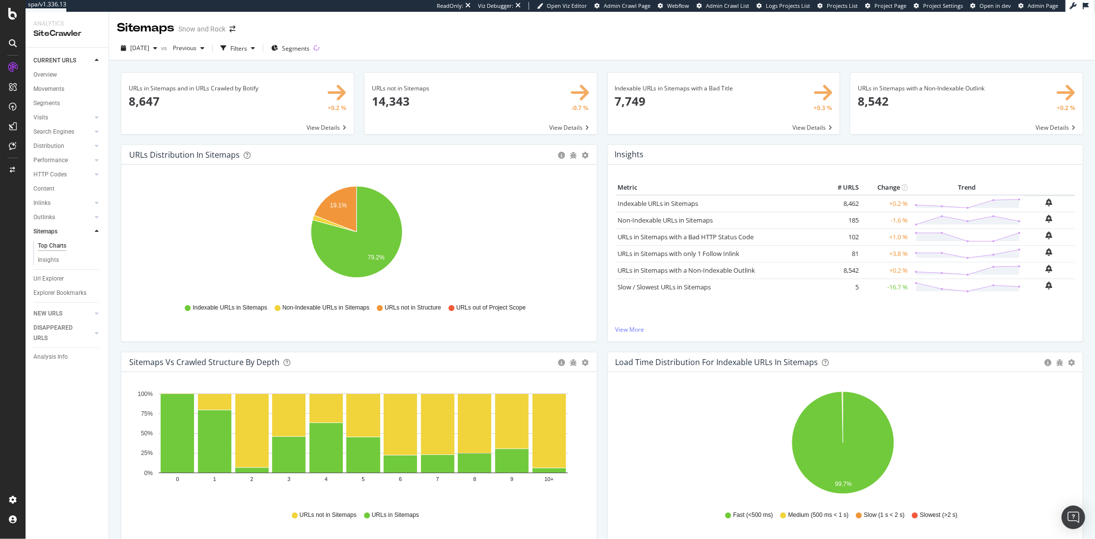
click at [918, 84] on span at bounding box center [966, 103] width 232 height 61
click at [405, 108] on span at bounding box center [480, 103] width 232 height 61
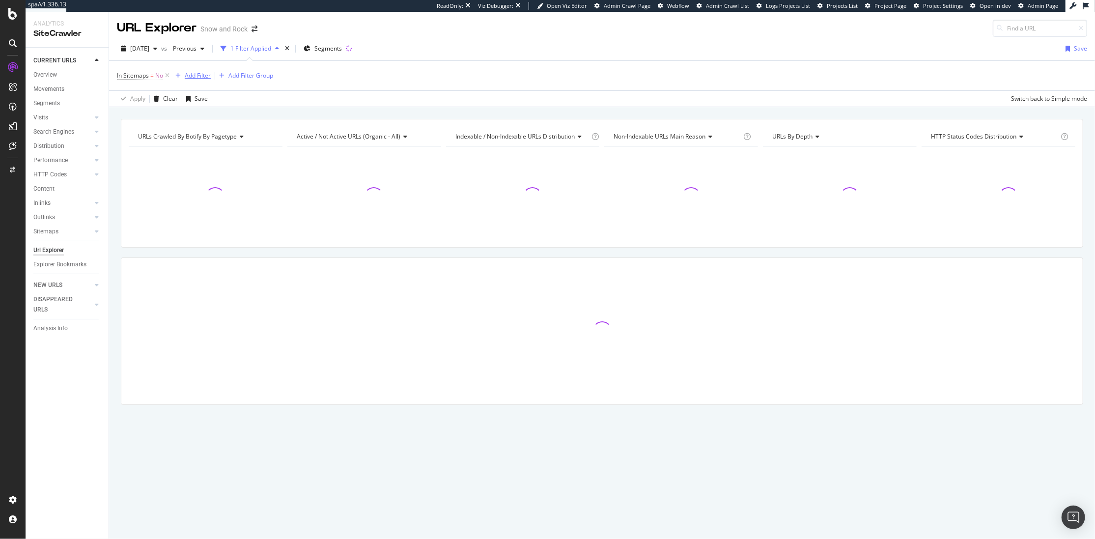
click at [196, 77] on div "Add Filter" at bounding box center [198, 75] width 26 height 8
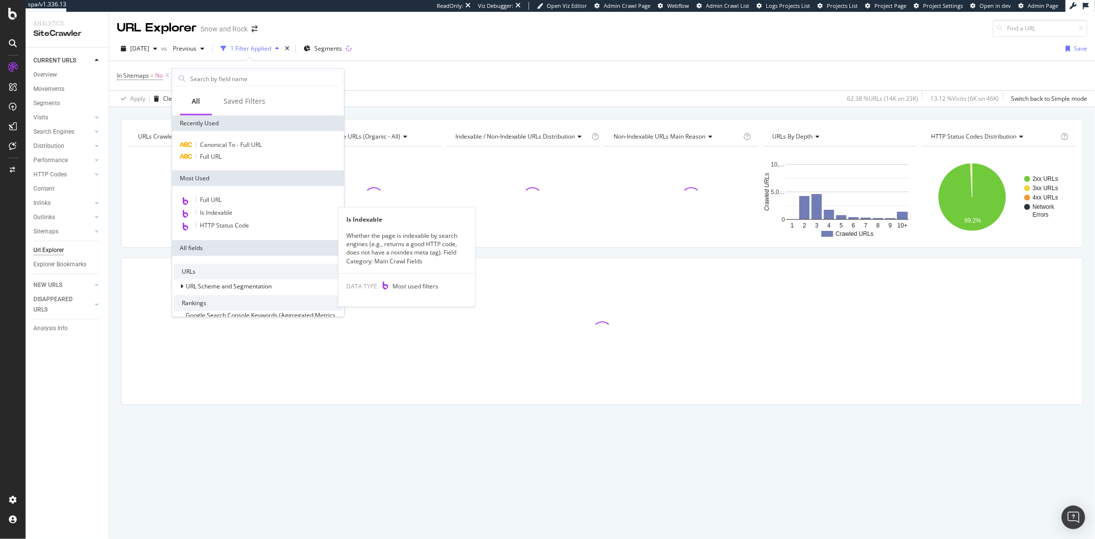
click at [229, 213] on span "Is Indexable" at bounding box center [216, 212] width 32 height 8
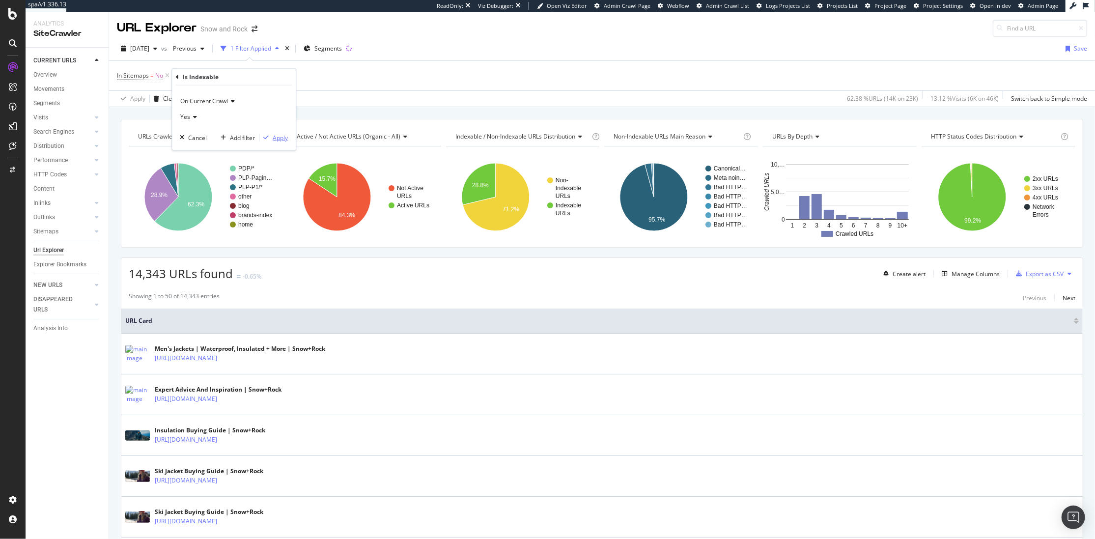
click at [285, 139] on div "Apply" at bounding box center [280, 137] width 15 height 8
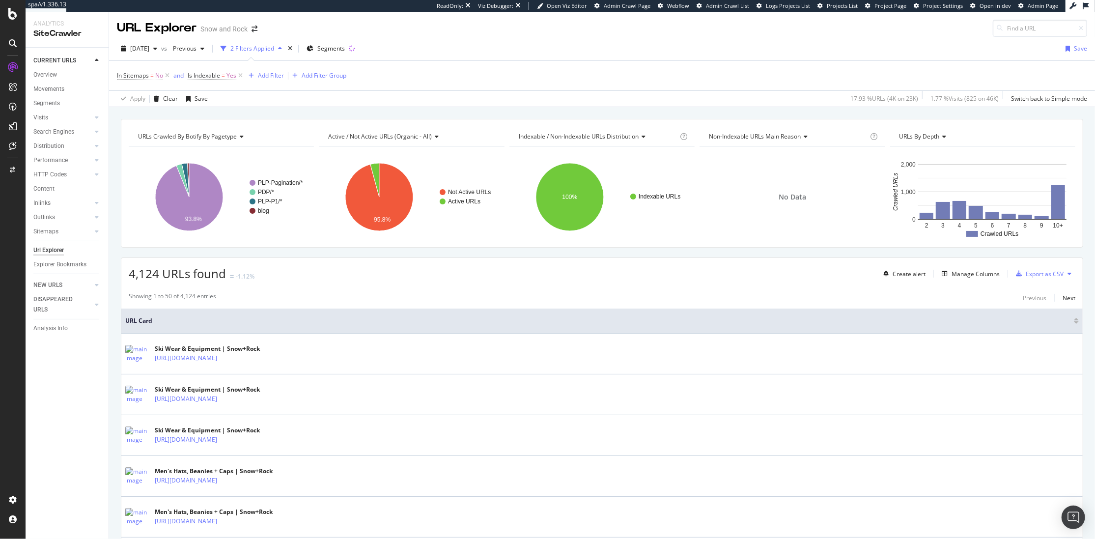
drag, startPoint x: 479, startPoint y: 45, endPoint x: 570, endPoint y: 115, distance: 115.2
click at [570, 115] on div "URL Explorer Snow and Rock [DATE] vs Previous 2 Filters Applied Segments Save I…" at bounding box center [602, 275] width 986 height 527
click at [570, 115] on div "URLs Crawled By Botify By pagetype Chart (by Value) Table Expand Export as CSV …" at bounding box center [602, 119] width 986 height 24
drag, startPoint x: 572, startPoint y: 115, endPoint x: 536, endPoint y: 51, distance: 73.2
click at [536, 51] on div "URL Explorer Snow and Rock [DATE] vs Previous 2 Filters Applied Segments Save I…" at bounding box center [602, 275] width 986 height 527
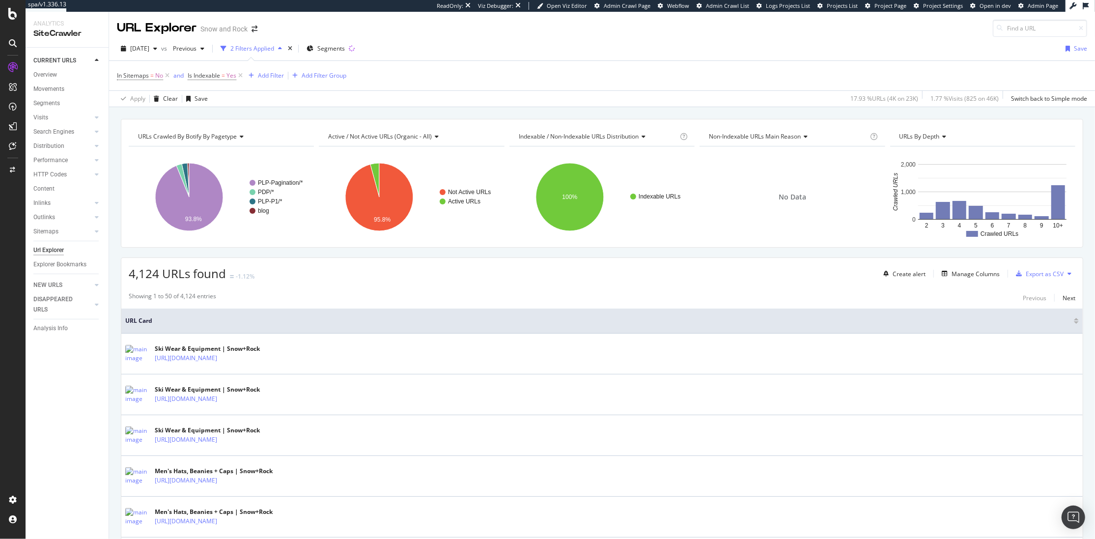
click at [536, 51] on div "[DATE] vs Previous 2 Filters Applied Segments Save" at bounding box center [602, 51] width 986 height 20
drag, startPoint x: 535, startPoint y: 48, endPoint x: 594, endPoint y: 112, distance: 87.3
click at [594, 112] on div "URL Explorer Snow and Rock [DATE] vs Previous 2 Filters Applied Segments Save I…" at bounding box center [602, 275] width 986 height 527
click at [594, 112] on div "URLs Crawled By Botify By pagetype Chart (by Value) Table Expand Export as CSV …" at bounding box center [602, 119] width 986 height 24
drag, startPoint x: 611, startPoint y: 105, endPoint x: 558, endPoint y: 43, distance: 80.5
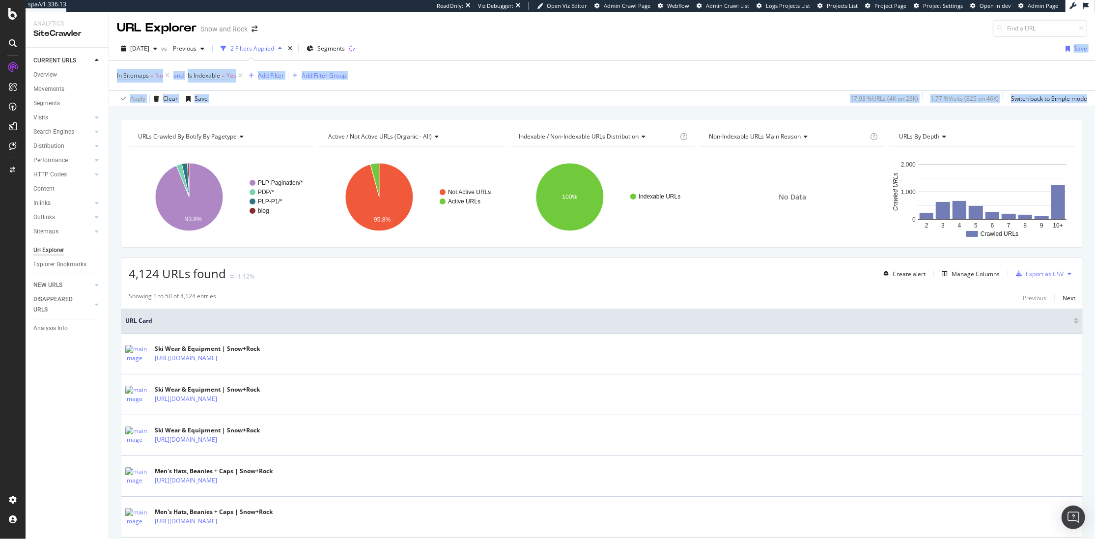
click at [559, 44] on div "URL Explorer Snow and Rock [DATE] vs Previous 2 Filters Applied Segments Save I…" at bounding box center [602, 275] width 986 height 527
click at [558, 43] on div "[DATE] vs Previous 2 Filters Applied Segments Save" at bounding box center [602, 51] width 986 height 20
drag, startPoint x: 550, startPoint y: 34, endPoint x: 625, endPoint y: 102, distance: 101.2
click at [625, 102] on div "URL Explorer Snow and Rock [DATE] vs Previous 2 Filters Applied Segments Save I…" at bounding box center [602, 275] width 986 height 527
click at [626, 102] on div "Apply Clear Save 17.93 % URLs ( 4K on 23K ) 1.77 % Visits ( 825 on 46K ) Switch…" at bounding box center [602, 98] width 986 height 16
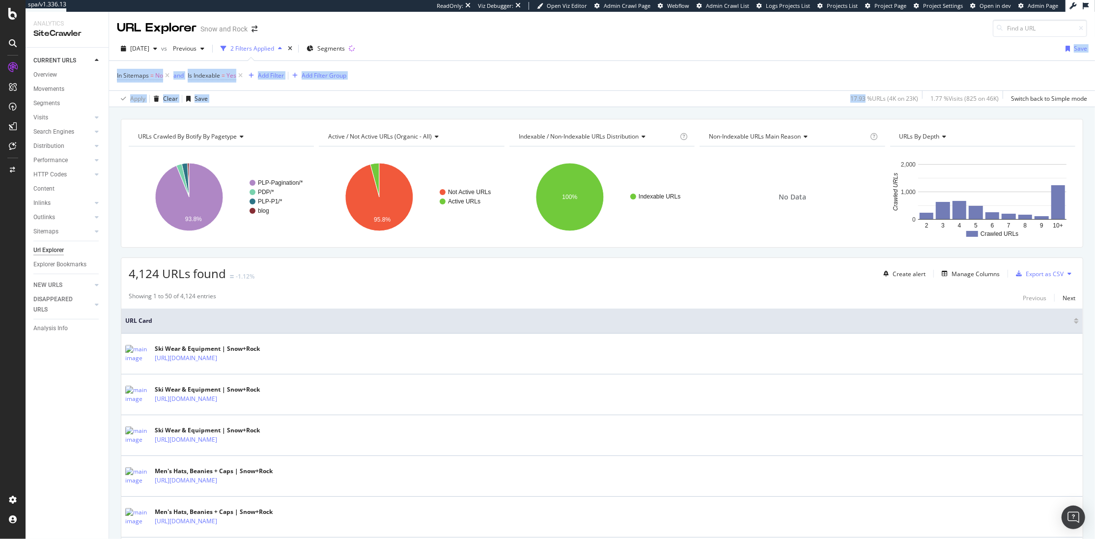
drag, startPoint x: 626, startPoint y: 102, endPoint x: 532, endPoint y: 37, distance: 113.9
click at [532, 37] on div "[DATE] vs Previous 2 Filters Applied Segments Save In Sitemaps = No and Is Inde…" at bounding box center [602, 72] width 986 height 70
drag, startPoint x: 529, startPoint y: 37, endPoint x: 617, endPoint y: 99, distance: 108.2
click at [617, 99] on div "[DATE] vs Previous 2 Filters Applied Segments Save In Sitemaps = No and Is Inde…" at bounding box center [602, 72] width 986 height 70
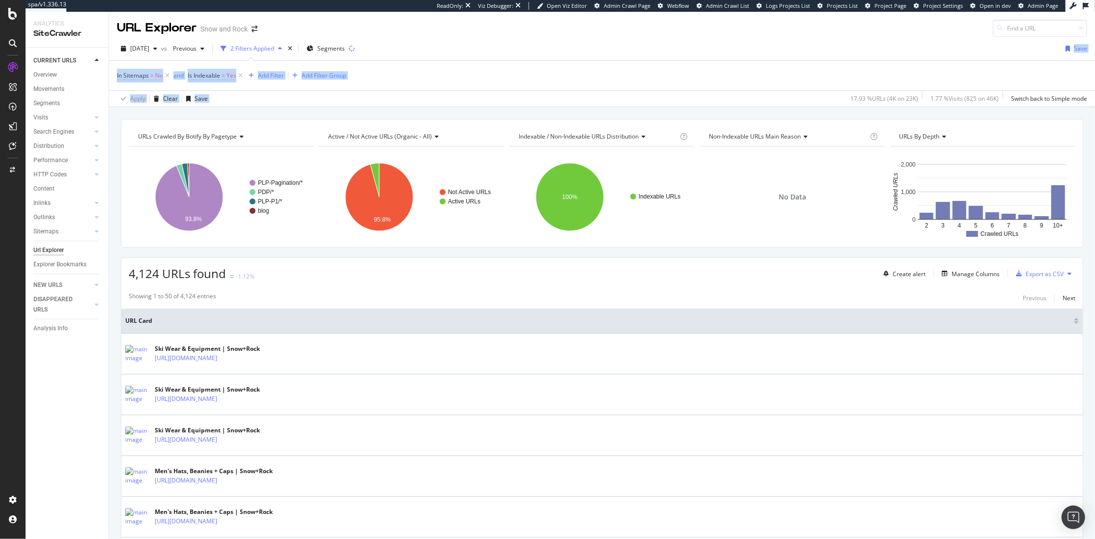
click at [617, 99] on div "Apply Clear Save 17.93 % URLs ( 4K on 23K ) 1.77 % Visits ( 825 on 46K ) Switch…" at bounding box center [602, 98] width 986 height 16
drag, startPoint x: 632, startPoint y: 107, endPoint x: 534, endPoint y: 50, distance: 112.9
click at [534, 50] on div "[DATE] vs Previous 2 Filters Applied Segments Save In Sitemaps = No and Is Inde…" at bounding box center [602, 72] width 986 height 70
click at [534, 50] on div "[DATE] vs Previous 2 Filters Applied Segments Save" at bounding box center [602, 51] width 986 height 20
click at [345, 43] on div "Segments" at bounding box center [326, 48] width 38 height 15
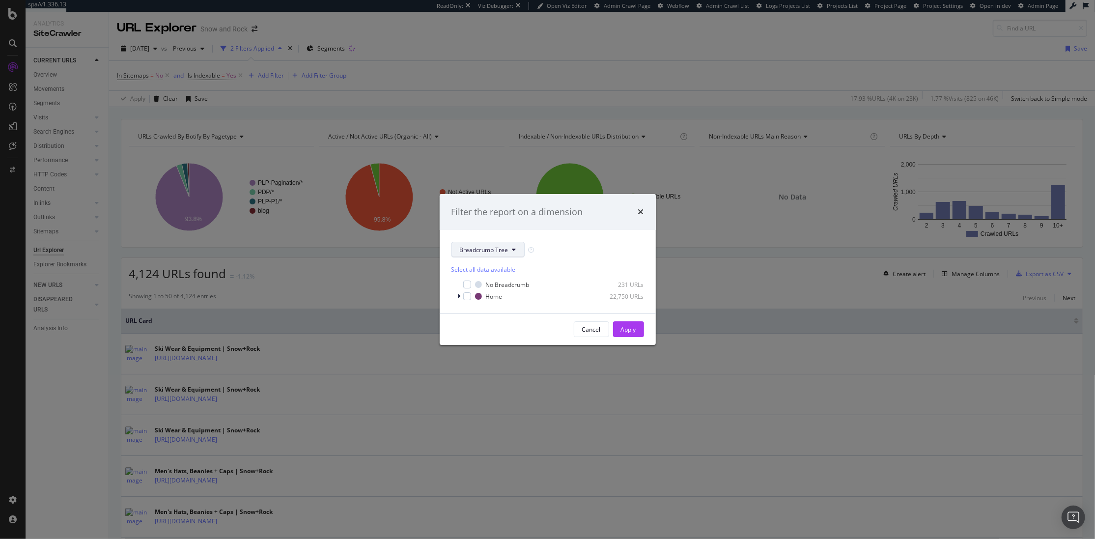
click at [513, 245] on button "Breadcrumb Tree" at bounding box center [487, 250] width 73 height 16
click at [525, 84] on div "Filter the report on a dimension Breadcrumb Tree Select all data available No B…" at bounding box center [547, 269] width 1095 height 539
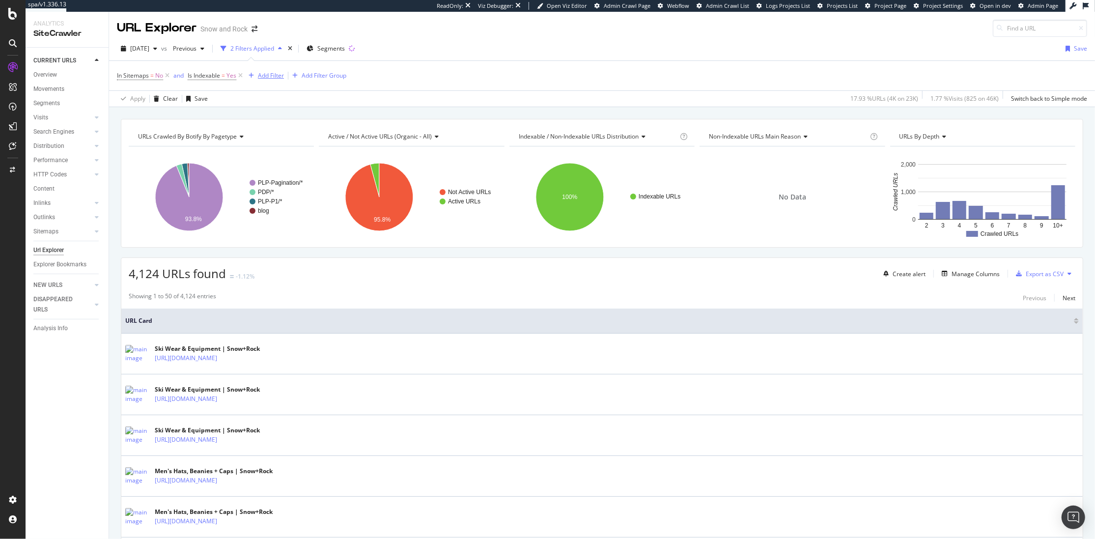
click at [271, 77] on div "Add Filter" at bounding box center [271, 75] width 26 height 8
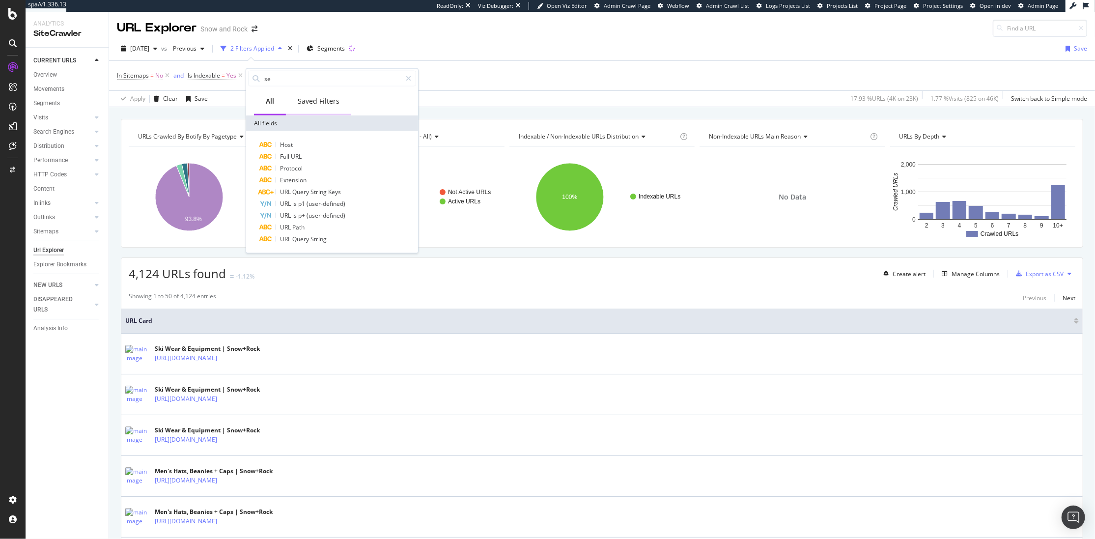
type input "s"
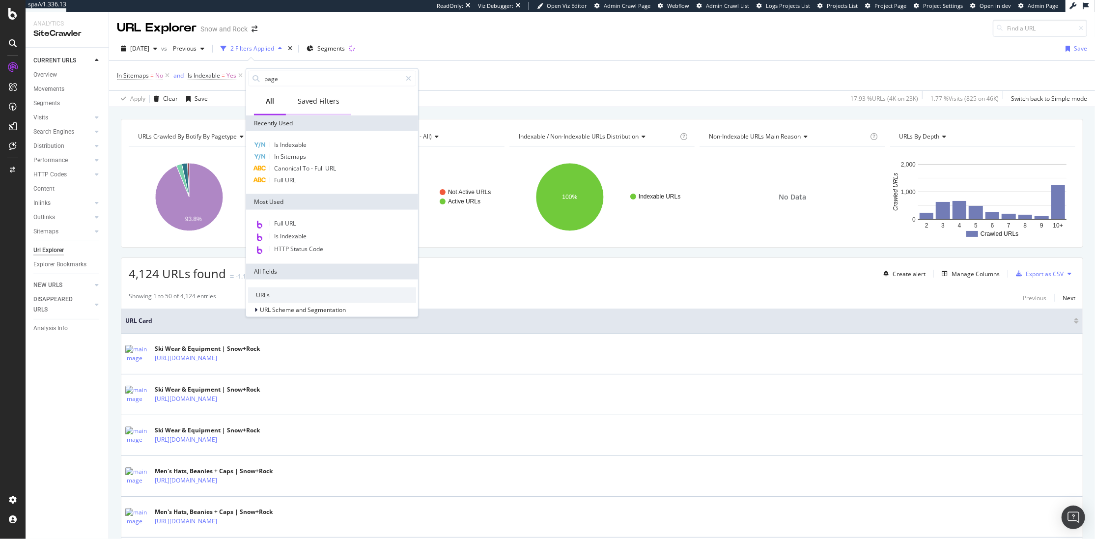
type input "paget"
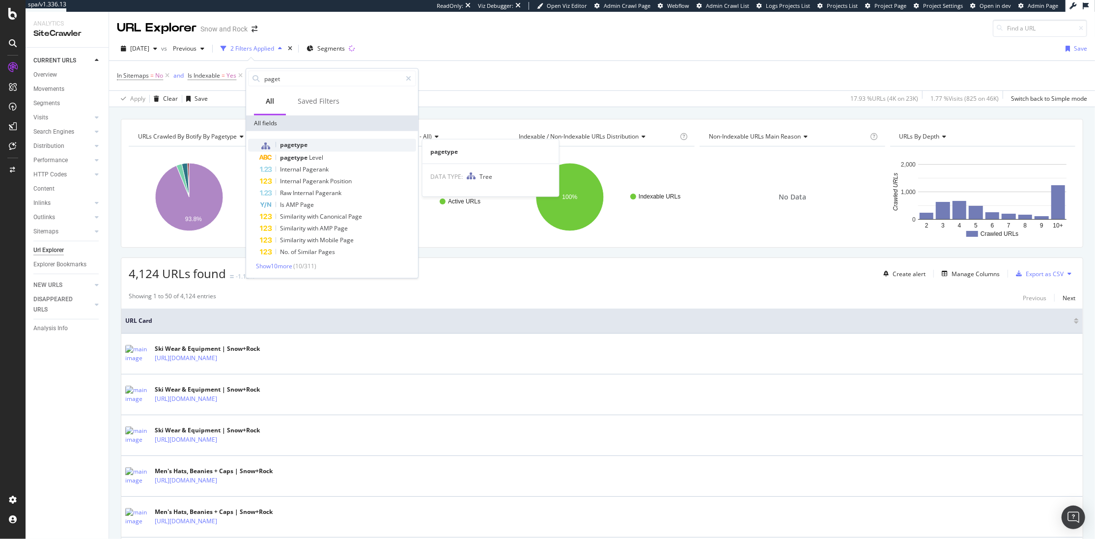
click at [318, 144] on div "pagetype" at bounding box center [338, 145] width 156 height 13
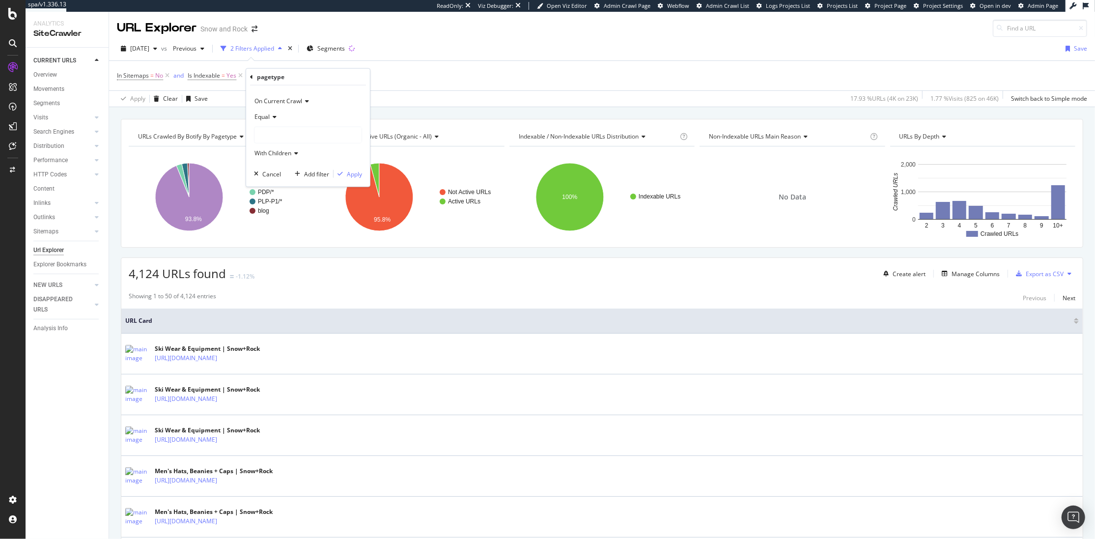
click at [273, 114] on icon at bounding box center [273, 117] width 7 height 6
click at [280, 147] on span "Not Equal" at bounding box center [272, 149] width 27 height 8
click at [280, 130] on div at bounding box center [307, 135] width 107 height 16
click at [288, 165] on span "PLP-Pagination" at bounding box center [284, 164] width 41 height 8
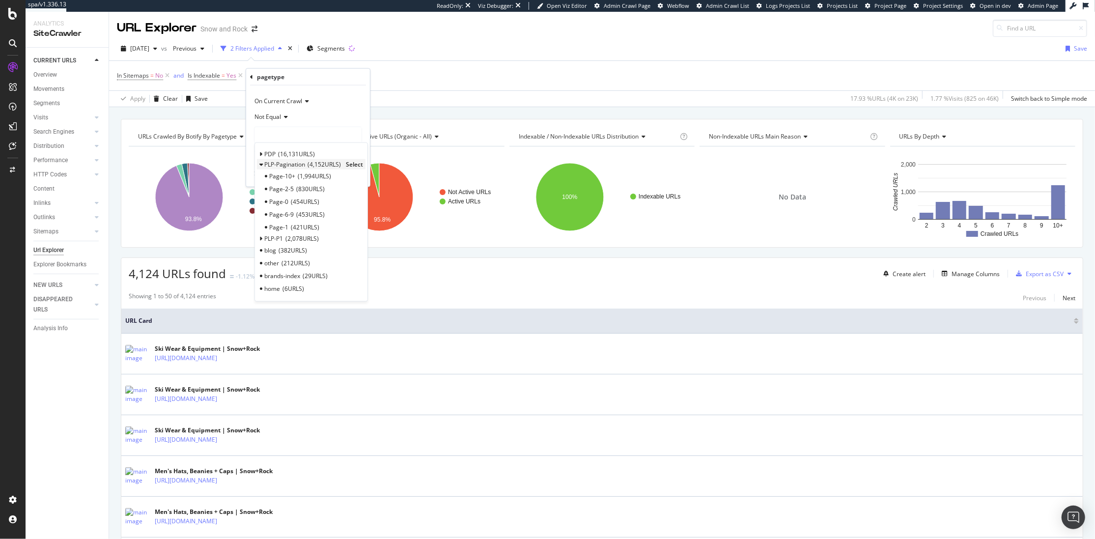
click at [283, 162] on span "PLP-Pagination" at bounding box center [284, 164] width 41 height 8
click at [0, 0] on span "Select" at bounding box center [0, 0] width 0 height 0
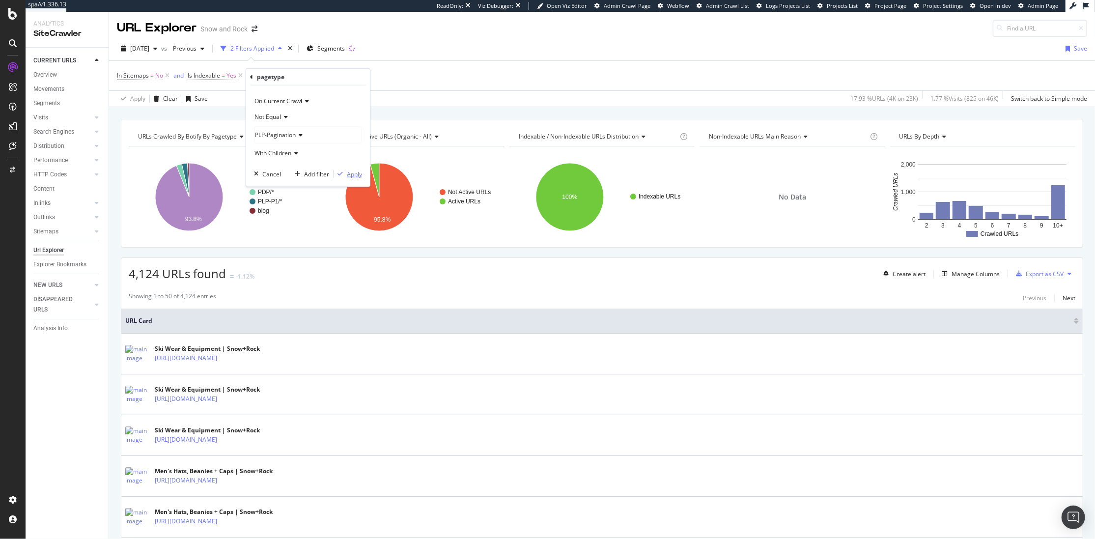
click at [355, 177] on div "Apply" at bounding box center [354, 173] width 15 height 8
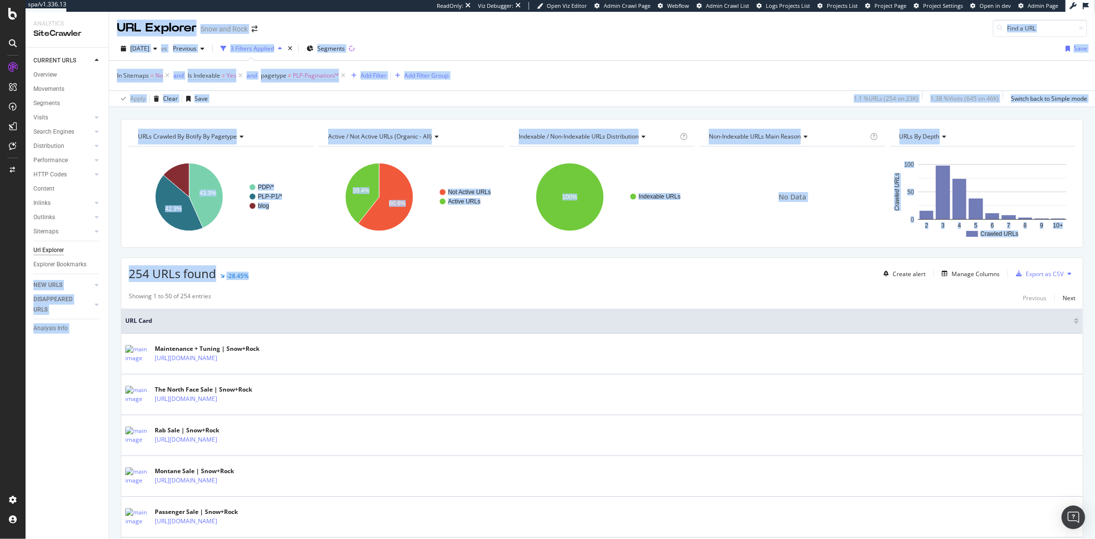
drag, startPoint x: 286, startPoint y: 284, endPoint x: 105, endPoint y: 273, distance: 181.6
click at [105, 273] on div "Analytics SiteCrawler CURRENT URLS Overview Movements Segments Visits Analysis …" at bounding box center [560, 275] width 1069 height 527
click at [164, 270] on span "254 URLs found" at bounding box center [172, 273] width 87 height 16
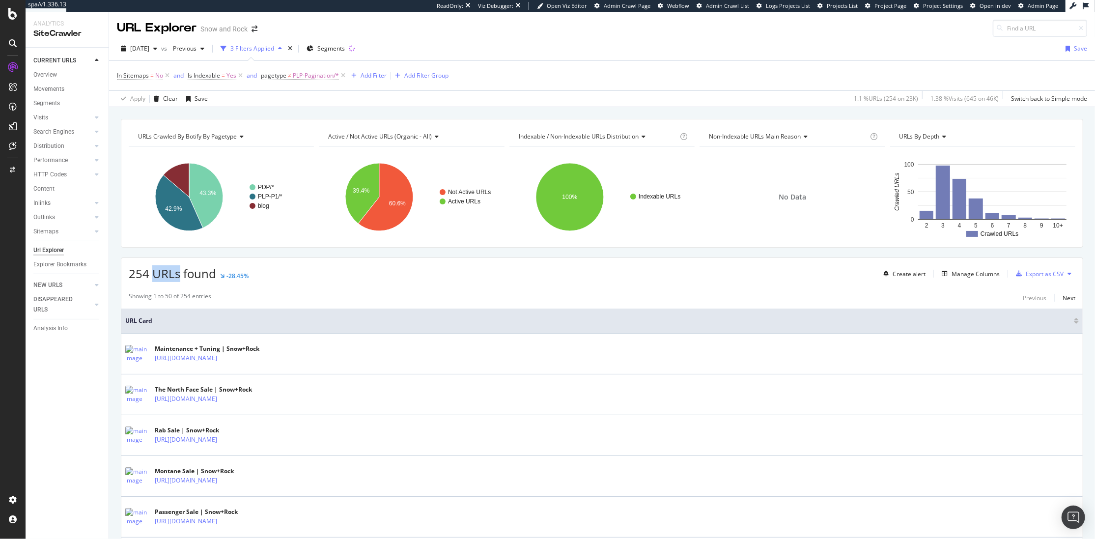
click at [164, 270] on span "254 URLs found" at bounding box center [172, 273] width 87 height 16
click at [147, 273] on span "254 URLs found" at bounding box center [172, 273] width 87 height 16
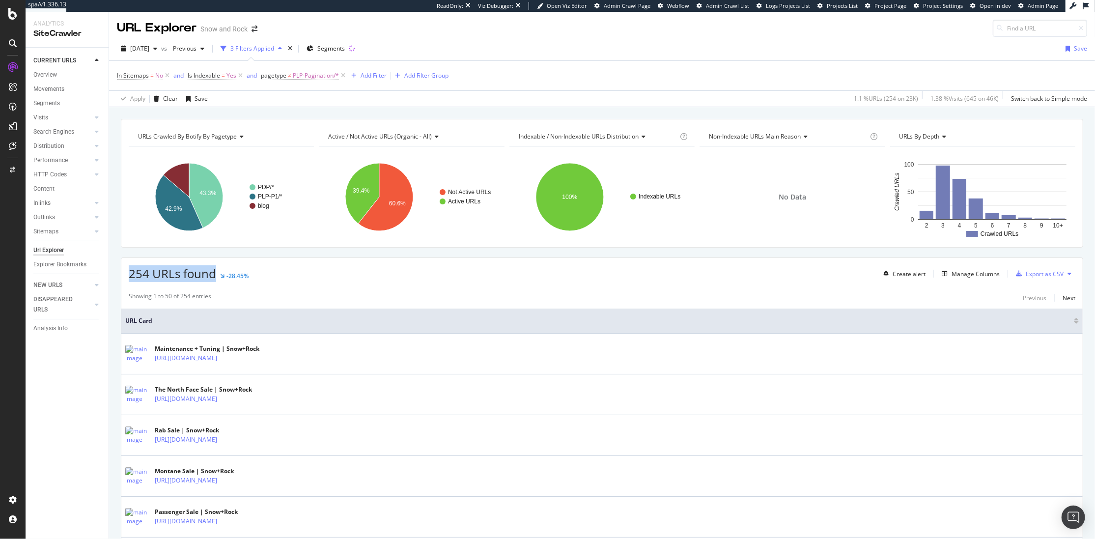
click at [147, 273] on span "254 URLs found" at bounding box center [172, 273] width 87 height 16
click at [159, 273] on span "254 URLs found" at bounding box center [172, 273] width 87 height 16
click at [367, 279] on div "254 URLs found -28.45% Create alert Manage Columns Export as CSV" at bounding box center [601, 270] width 961 height 24
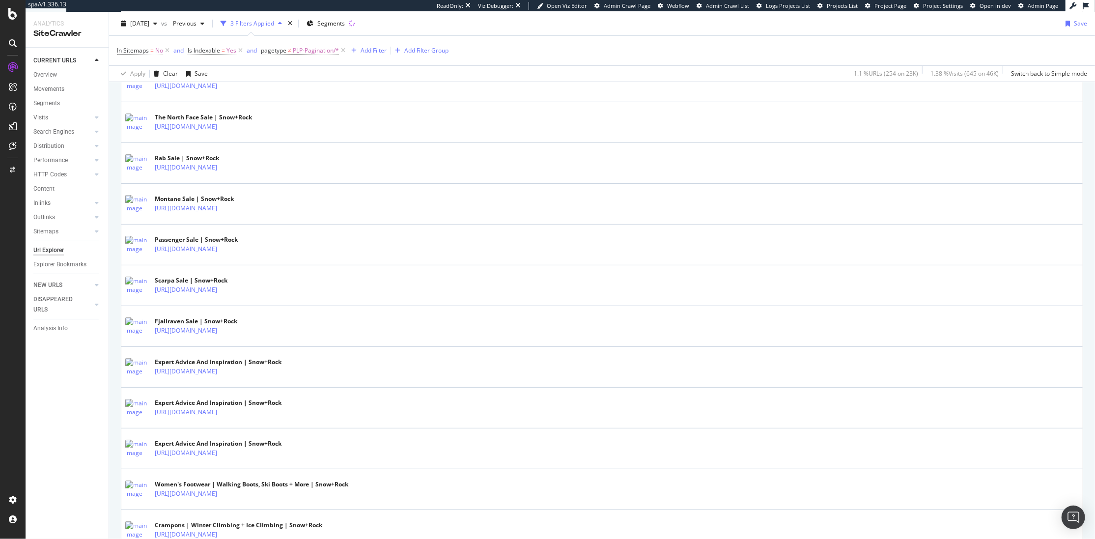
scroll to position [388, 0]
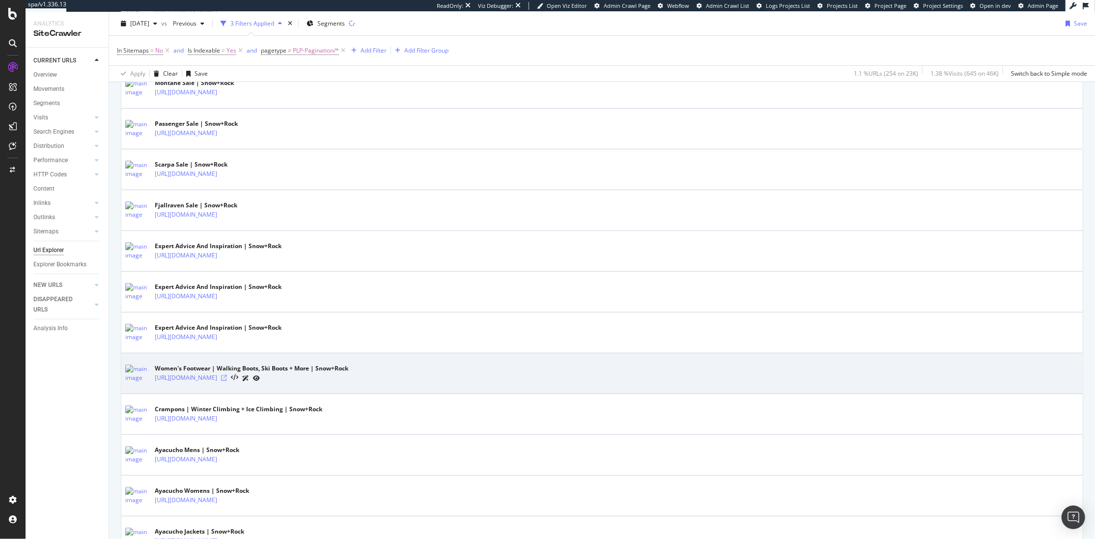
click at [227, 381] on icon at bounding box center [224, 378] width 6 height 6
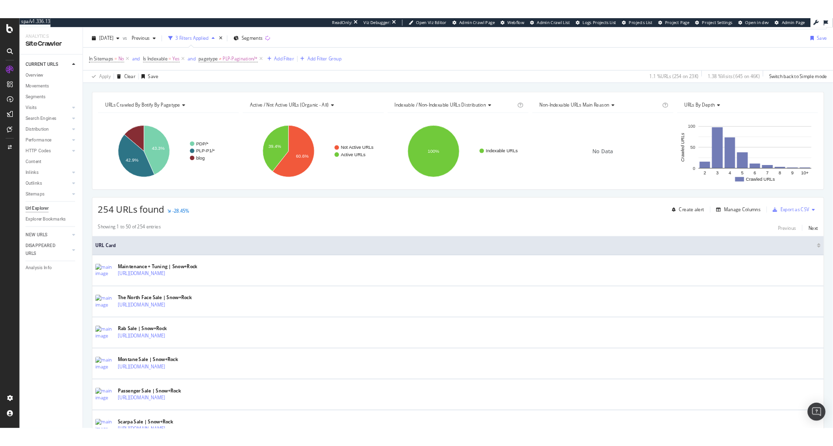
scroll to position [0, 0]
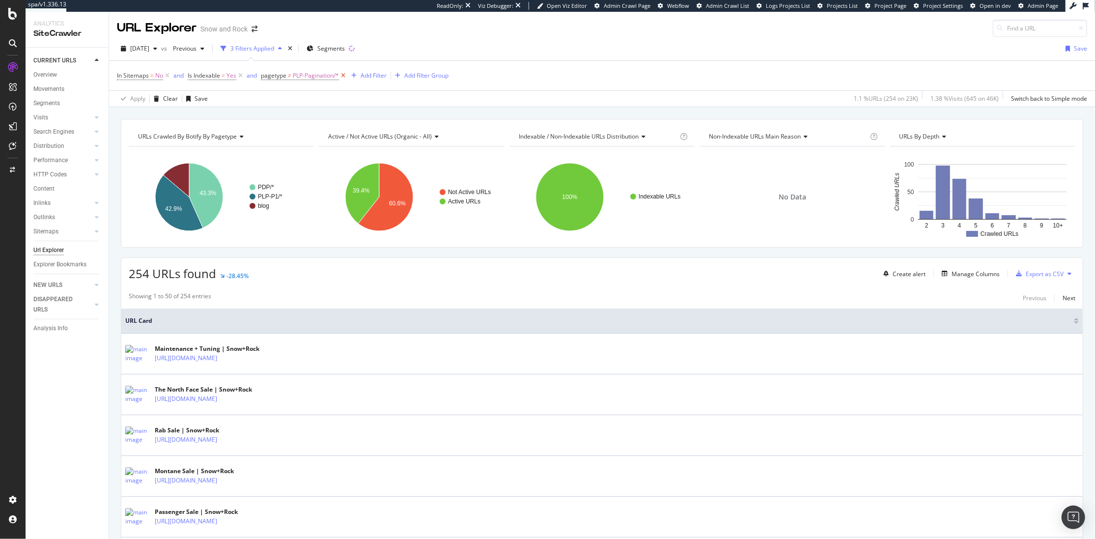
click at [343, 74] on icon at bounding box center [343, 76] width 8 height 10
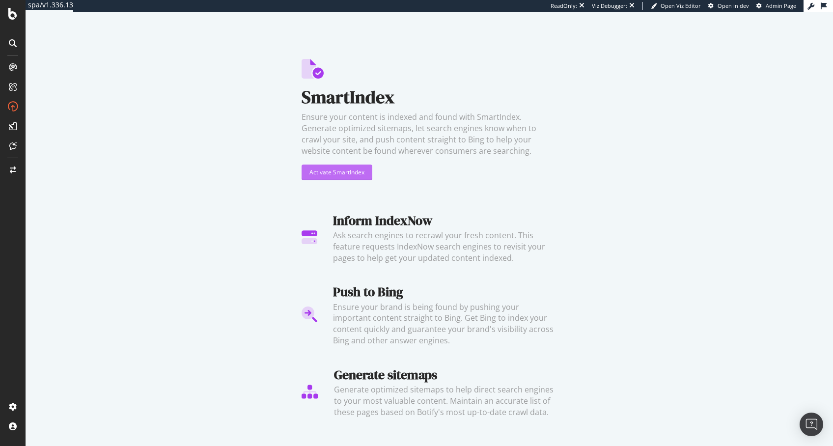
click at [351, 169] on div "Activate SmartIndex" at bounding box center [336, 172] width 55 height 8
